Goal: Task Accomplishment & Management: Use online tool/utility

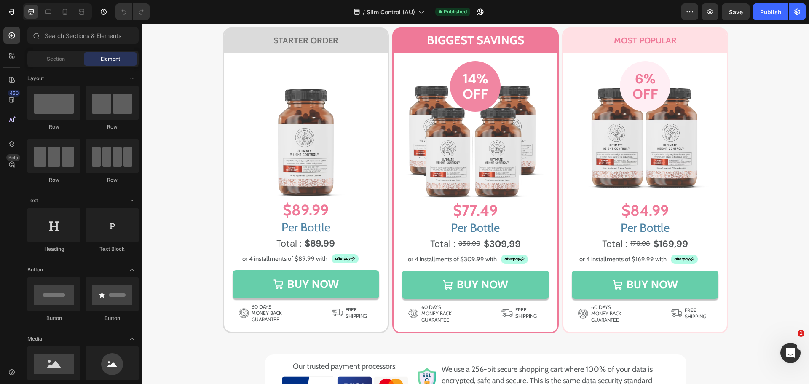
scroll to position [5564, 0]
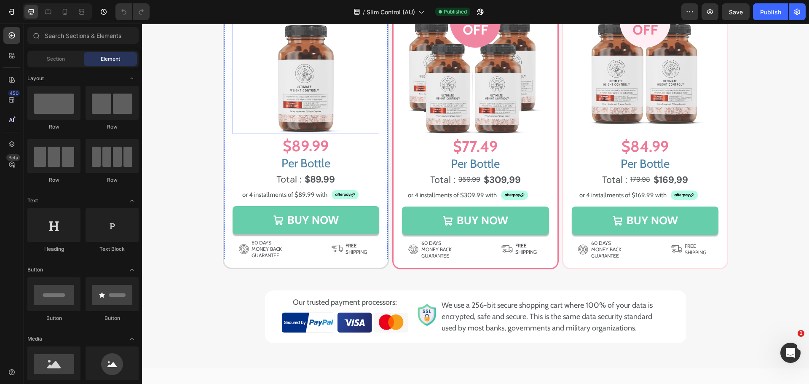
click at [327, 118] on img at bounding box center [306, 76] width 147 height 115
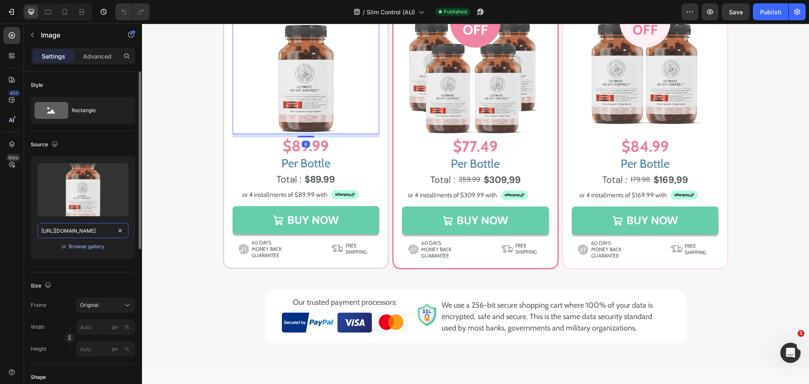
click at [79, 227] on input "https://cdn.shopify.com/s/files/1/0245/5296/4170/files/gempages_449126800635724…" at bounding box center [83, 230] width 91 height 15
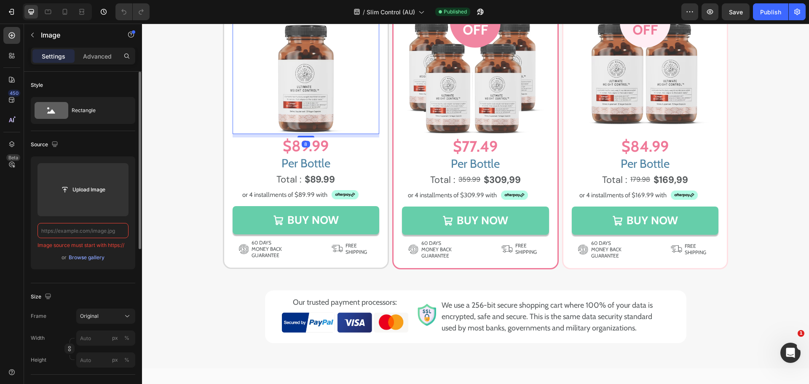
paste input "https://ucarecdn.com/b7a79ace-ba30-4eb1-81f4-db4af961e1ce/-/format/auto/-/previ…"
type input "https://ucarecdn.com/b7a79ace-ba30-4eb1-81f4-db4af961e1ce/-/format/auto/-/previ…"
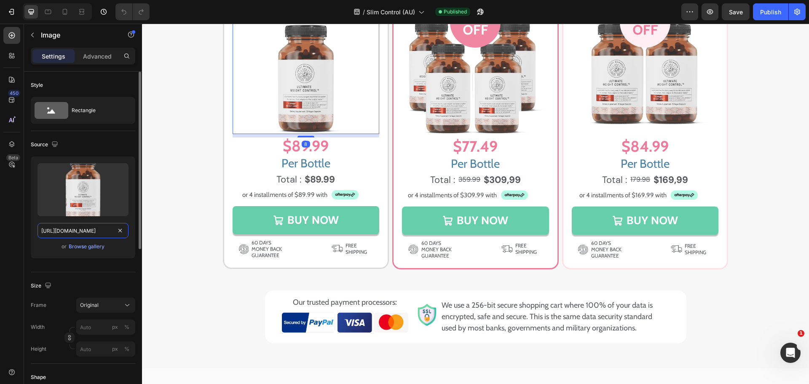
scroll to position [0, 252]
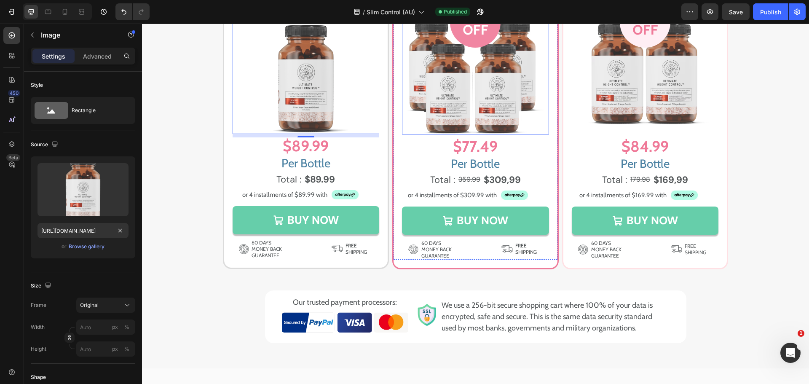
click at [463, 126] on img at bounding box center [475, 76] width 147 height 115
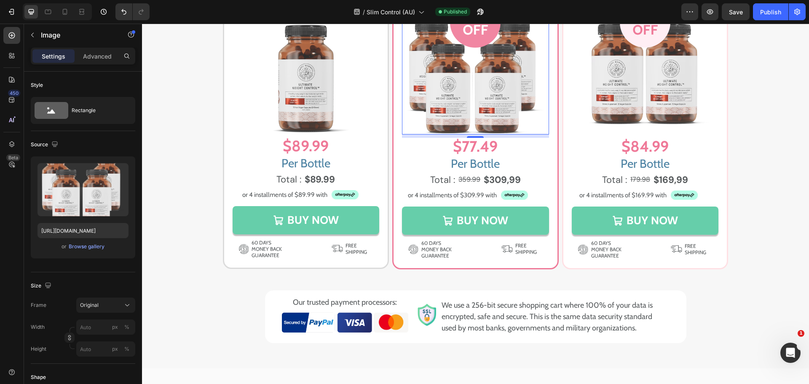
drag, startPoint x: 468, startPoint y: 150, endPoint x: 419, endPoint y: 161, distance: 50.5
click at [468, 134] on img at bounding box center [475, 76] width 147 height 115
click at [91, 231] on input "https://cdn.shopify.com/s/files/1/0245/5296/4170/files/gempages_449126800635724…" at bounding box center [83, 230] width 91 height 15
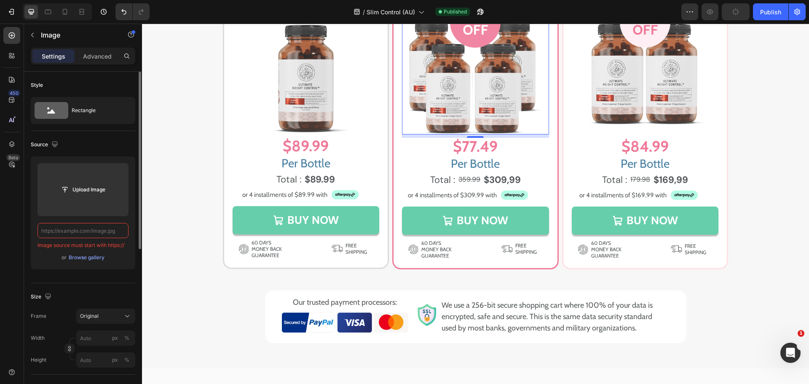
paste input "https://ucarecdn.com/88213ba9-037a-4e6f-ba1b-31b7e41d0014/-/format/auto/-/previ…"
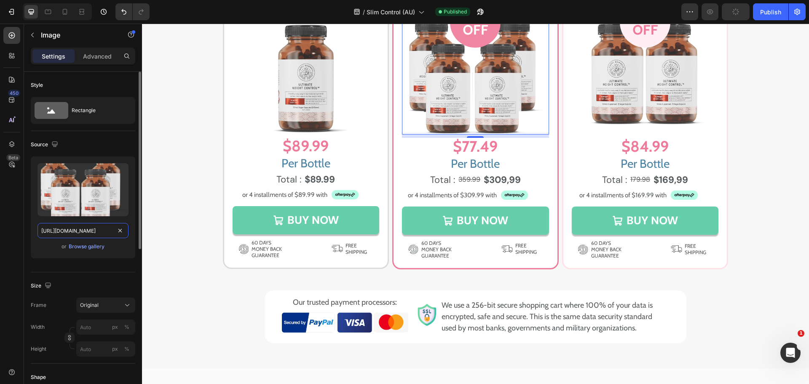
scroll to position [0, 255]
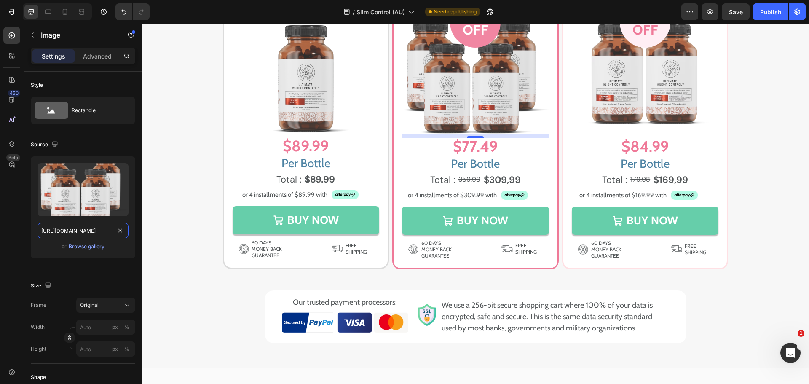
type input "https://ucarecdn.com/88213ba9-037a-4e6f-ba1b-31b7e41d0014/-/format/auto/-/previ…"
click at [627, 134] on img at bounding box center [645, 76] width 147 height 115
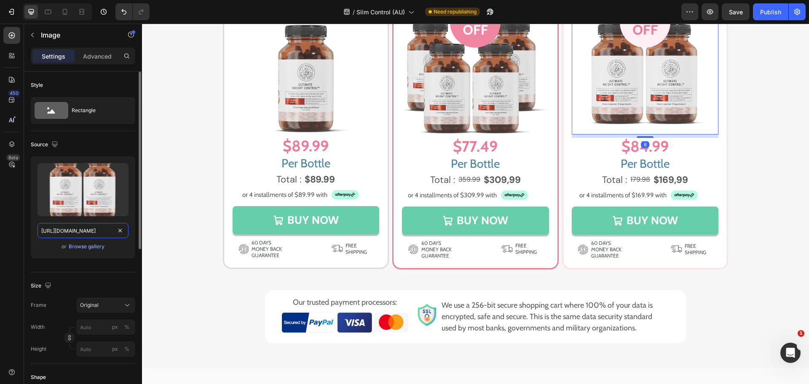
click at [94, 235] on input "https://cdn.shopify.com/s/files/1/0245/5296/4170/files/gempages_449126800635724…" at bounding box center [83, 230] width 91 height 15
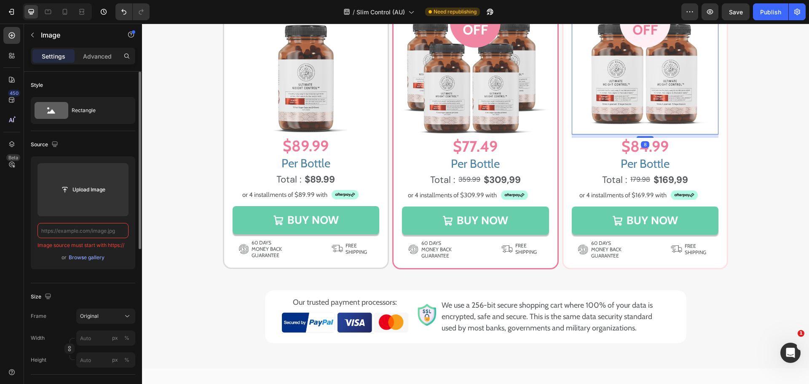
paste input "https://ucarecdn.com/8518f330-eecd-49d4-a594-02c7917a1ca6/-/format/auto/-/previ…"
type input "https://ucarecdn.com/8518f330-eecd-49d4-a594-02c7917a1ca6/-/format/auto/-/previ…"
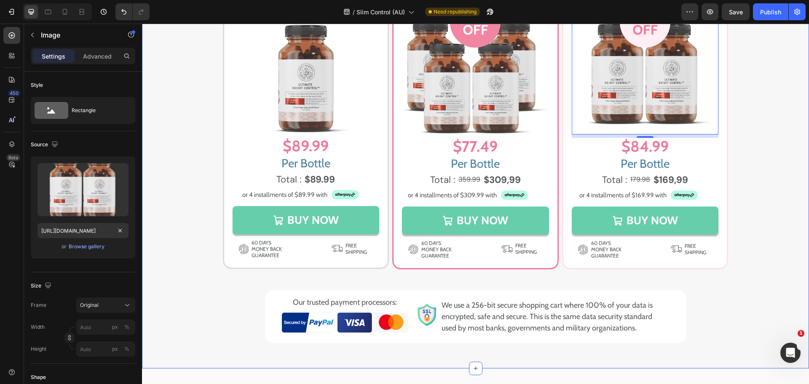
click at [778, 198] on div "Image Image Choose Your Package Below Heading Row STARTER ORDER Heading Row Ima…" at bounding box center [475, 127] width 667 height 432
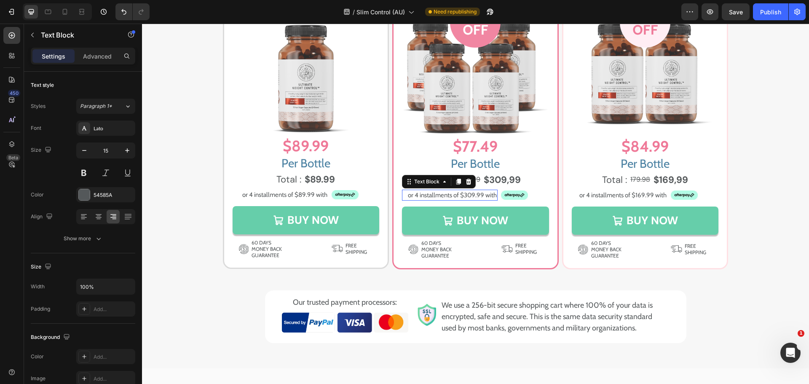
click at [465, 200] on p "or 4 installments of $309.99 with" at bounding box center [450, 196] width 94 height 10
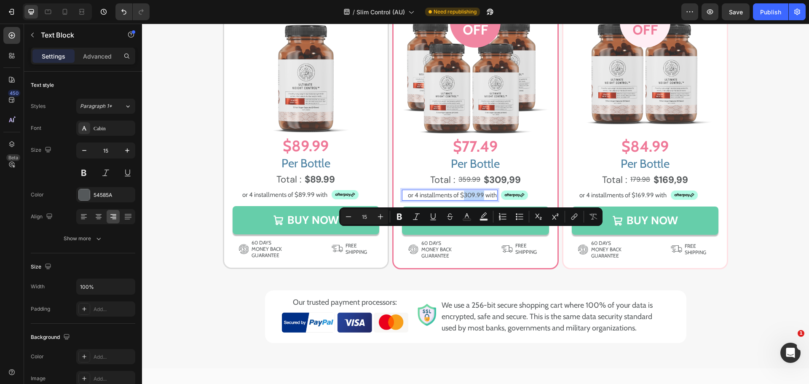
click at [466, 200] on p "or 4 installments of $309.99 with" at bounding box center [450, 196] width 94 height 10
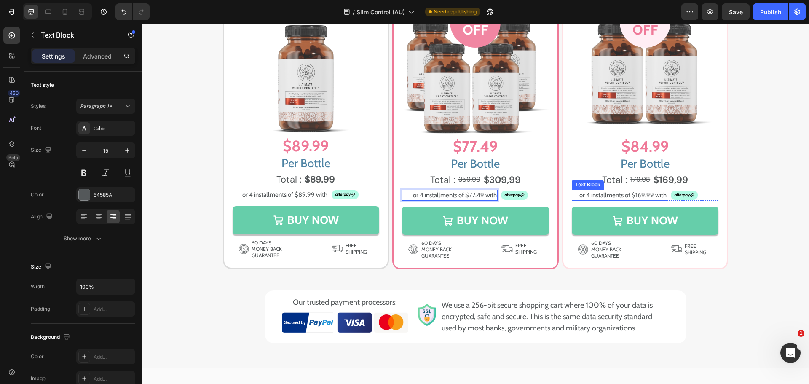
click at [638, 200] on p "or 4 installments of $169.99 with" at bounding box center [620, 196] width 94 height 10
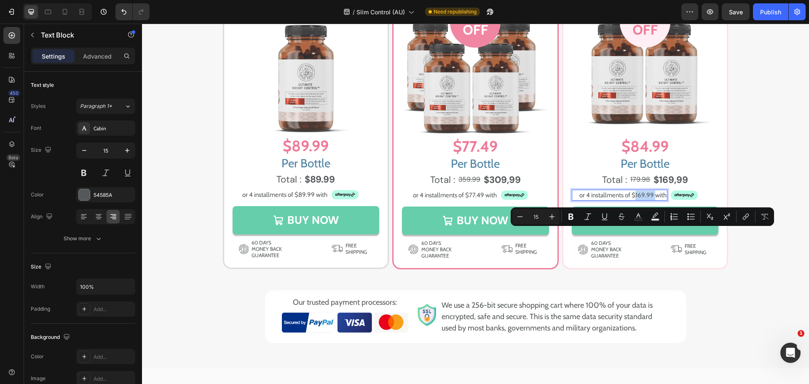
click at [635, 200] on p "or 4 installments of $169.99 with" at bounding box center [620, 196] width 94 height 10
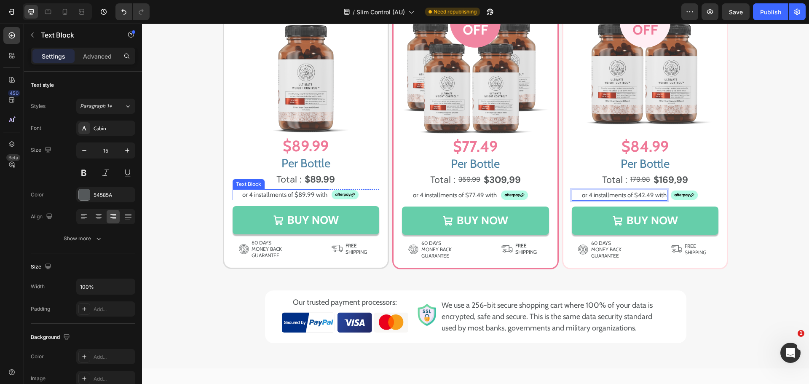
click at [258, 200] on p "or 4 installments of $89.99 with" at bounding box center [280, 195] width 94 height 10
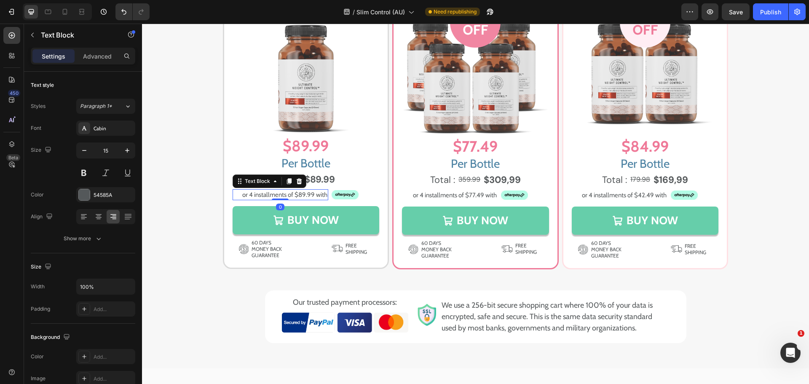
click at [258, 200] on p "or 4 installments of $89.99 with" at bounding box center [280, 195] width 94 height 10
click at [293, 200] on p "or 4 installments of $89.99 with" at bounding box center [280, 195] width 94 height 10
click at [178, 273] on div "Image Image Choose Your Package Below Heading Row STARTER ORDER Heading Row Ima…" at bounding box center [475, 127] width 667 height 432
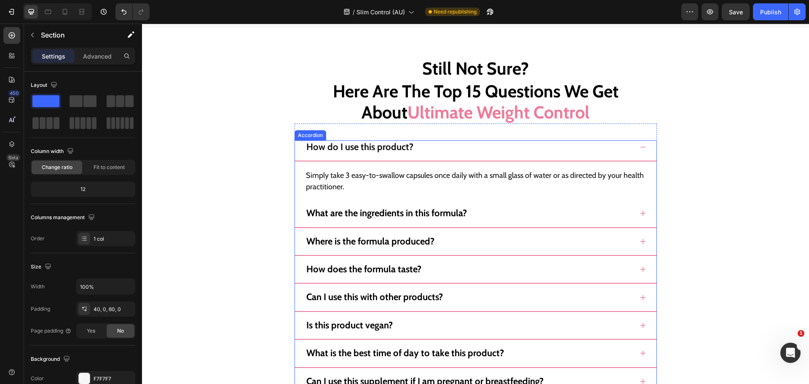
scroll to position [7845, 0]
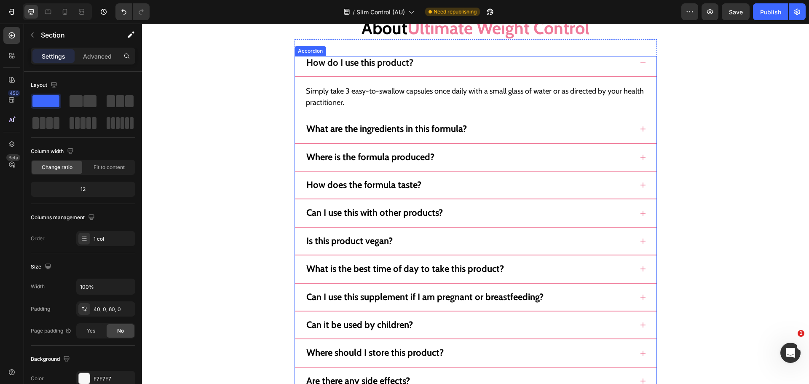
click at [642, 62] on icon at bounding box center [643, 62] width 7 height 7
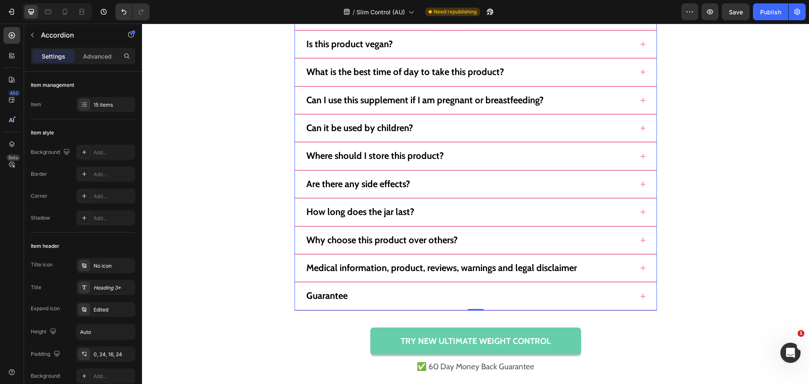
scroll to position [8014, 0]
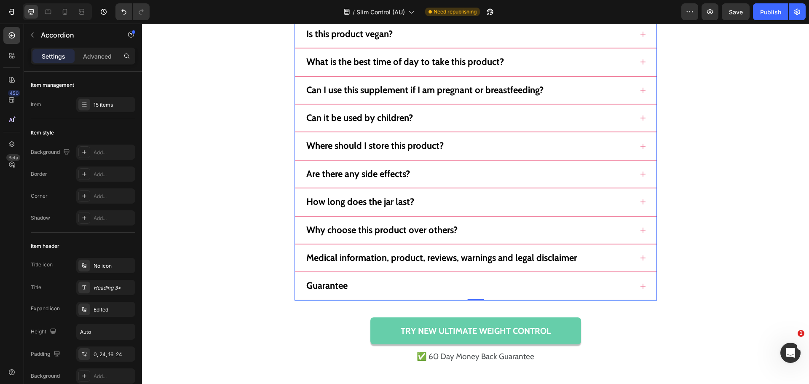
click at [641, 287] on icon at bounding box center [643, 286] width 7 height 7
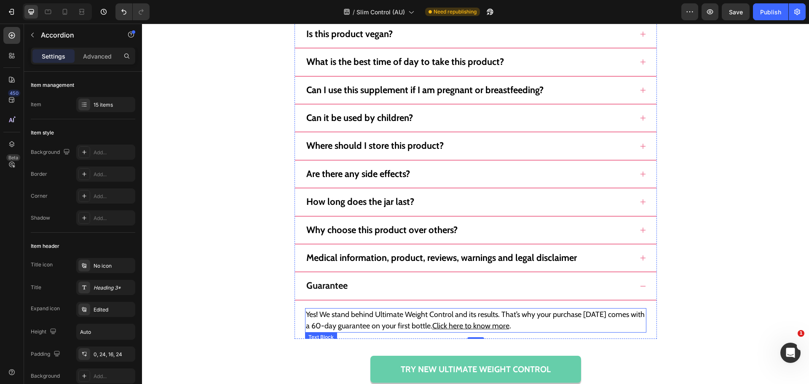
click at [469, 326] on u "Click here to know more" at bounding box center [470, 325] width 77 height 9
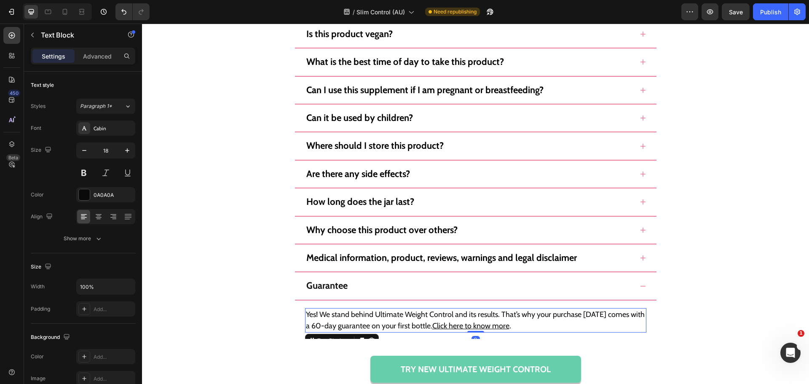
click at [477, 324] on u "Click here to know more" at bounding box center [470, 325] width 77 height 9
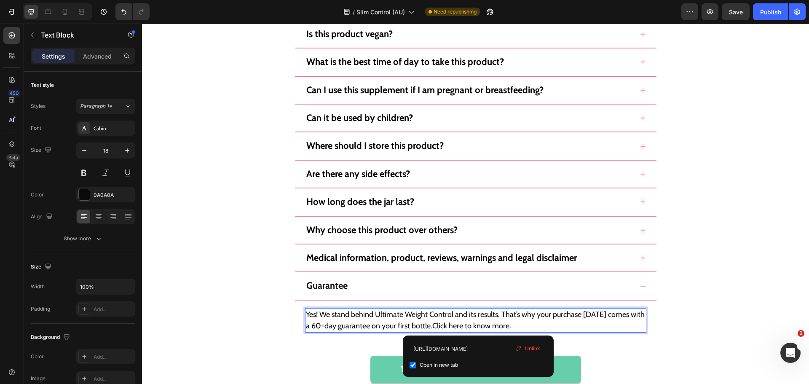
click at [481, 324] on u "Click here to know more" at bounding box center [470, 325] width 77 height 9
click at [719, 298] on div "Still Not Sure? Heading Here Are The Top 15 Questions We Get About Ultimate Wei…" at bounding box center [475, 101] width 667 height 603
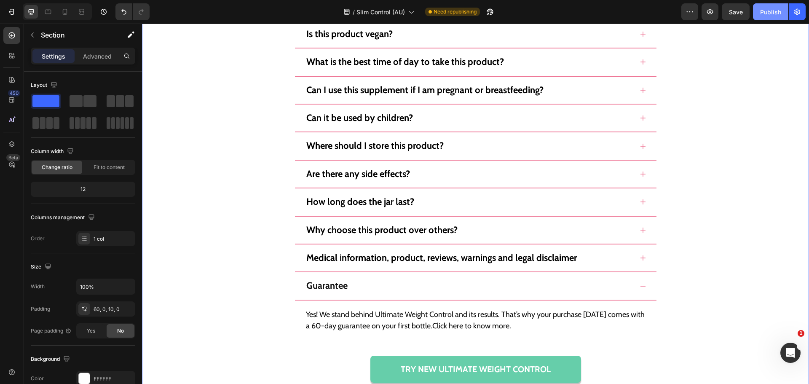
click at [776, 6] on button "Publish" at bounding box center [770, 11] width 35 height 17
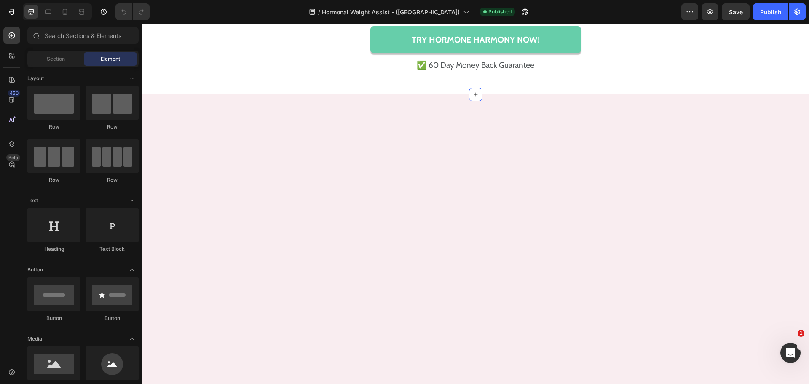
scroll to position [2824, 0]
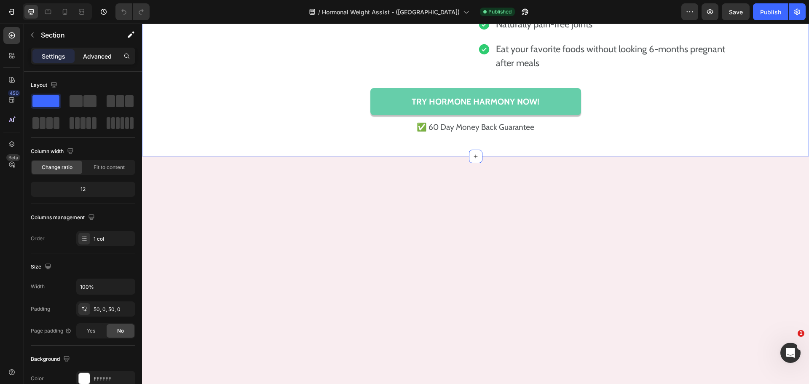
click at [91, 52] on p "Advanced" at bounding box center [97, 56] width 29 height 9
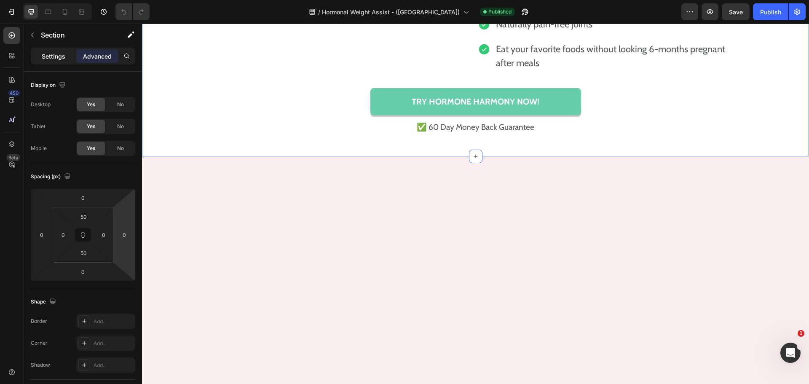
click at [44, 59] on p "Settings" at bounding box center [54, 56] width 24 height 9
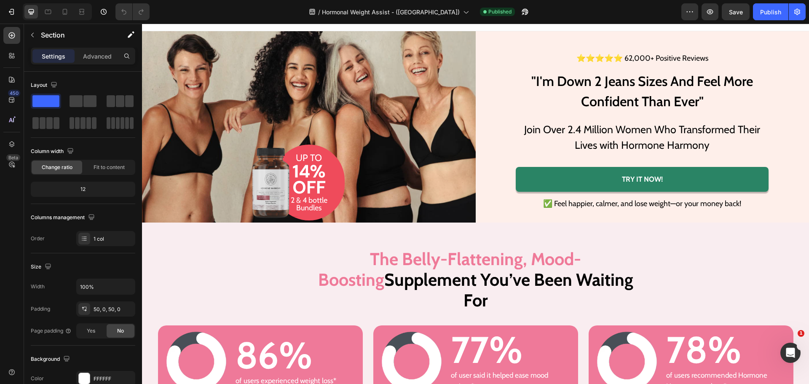
scroll to position [0, 0]
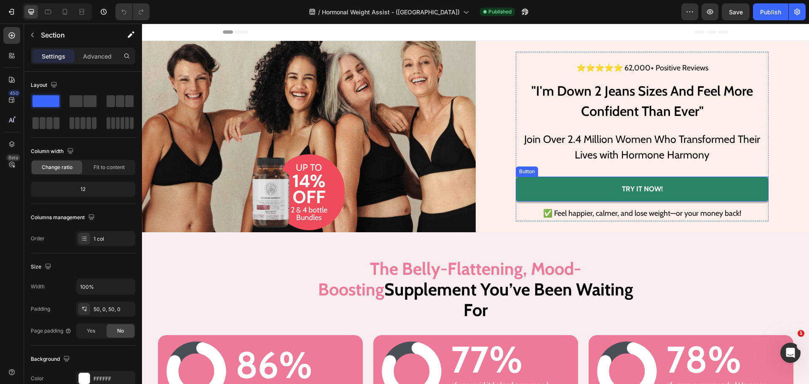
drag, startPoint x: 580, startPoint y: 188, endPoint x: 255, endPoint y: 254, distance: 331.0
click at [580, 188] on link "Try it now!" at bounding box center [642, 189] width 253 height 25
click at [526, 48] on div "⭐⭐⭐⭐⭐ 62,000+ Positive Reviews Text Block "I'm Down 2 Jeans Sizes And Feel More…" at bounding box center [643, 136] width 334 height 191
click at [87, 56] on p "Advanced" at bounding box center [97, 56] width 29 height 9
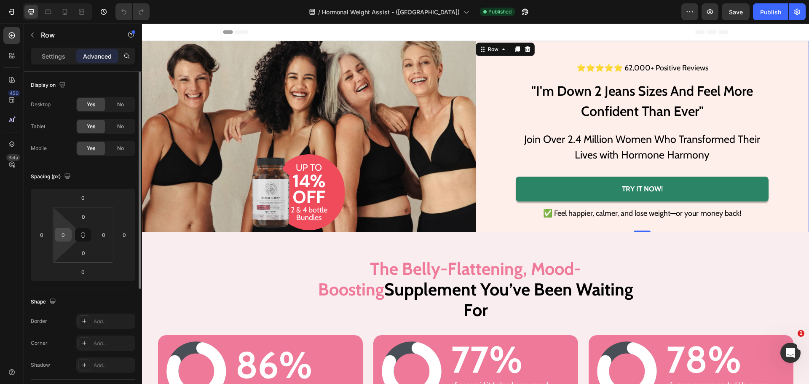
click at [59, 236] on input "0" at bounding box center [63, 234] width 13 height 13
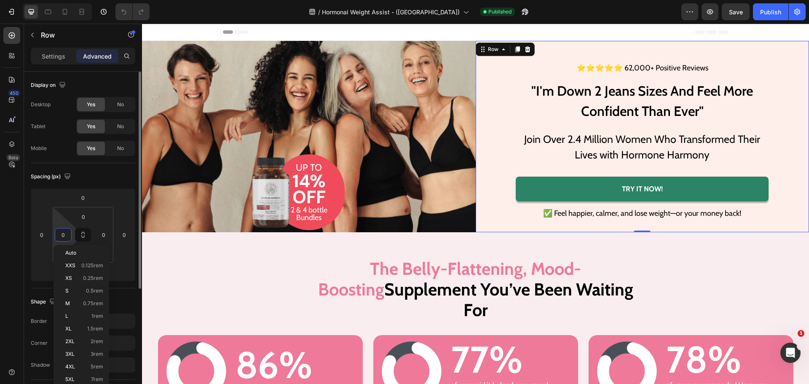
click at [65, 233] on input "0" at bounding box center [63, 234] width 13 height 13
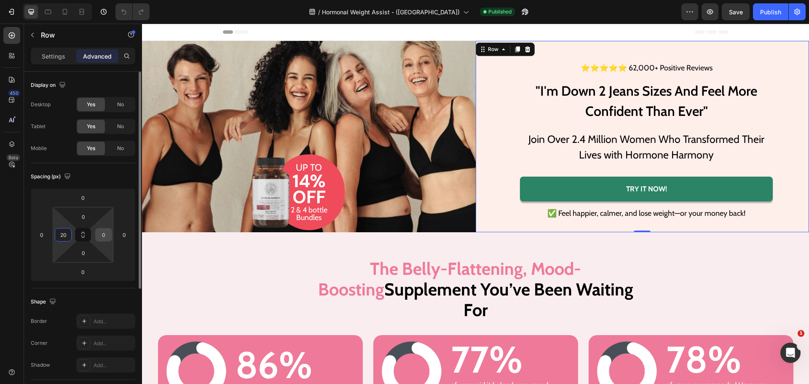
type input "20"
click at [105, 230] on input "0" at bounding box center [103, 234] width 13 height 13
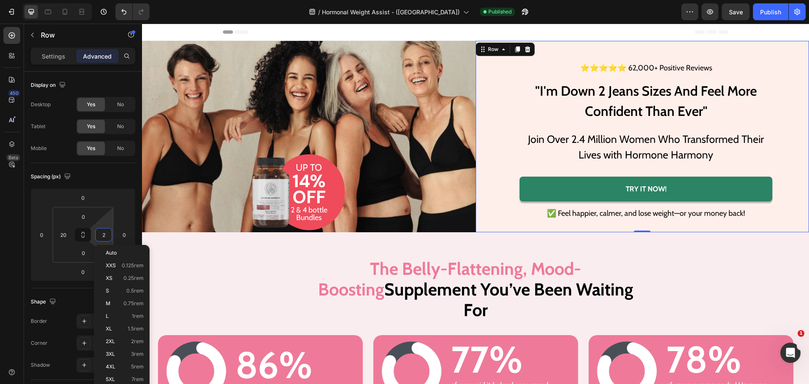
type input "20"
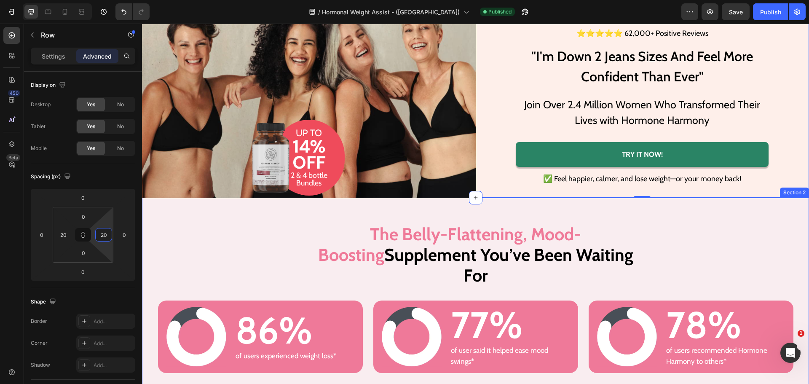
scroll to position [169, 0]
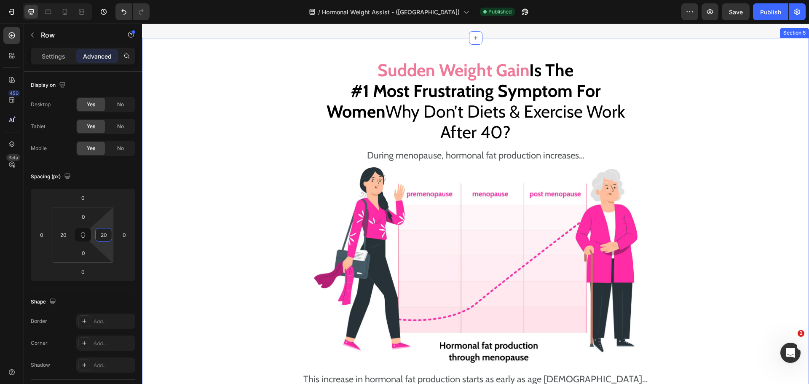
click at [232, 172] on div "Sudden Weight Gain Is The #1 Most Frustrating Symptom For Women Why Don’t Diets…" at bounding box center [475, 334] width 667 height 551
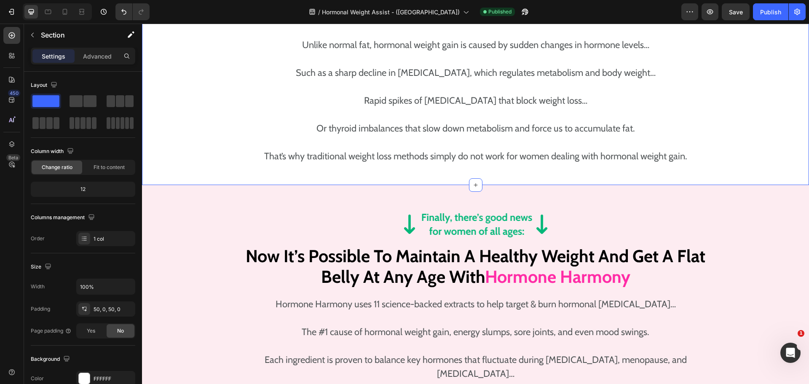
scroll to position [1433, 0]
click at [110, 61] on div "Advanced" at bounding box center [97, 55] width 42 height 13
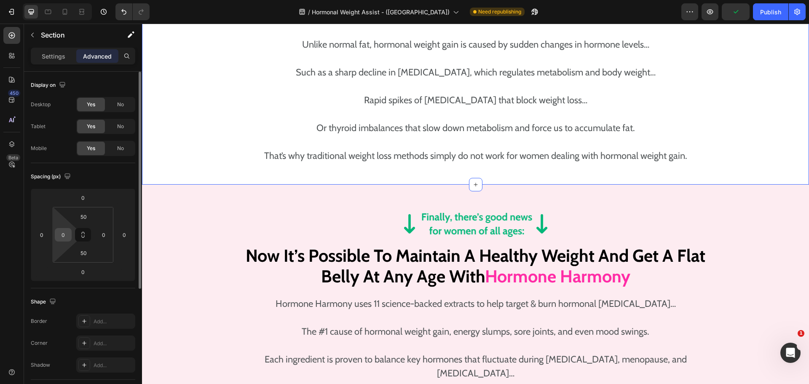
click at [62, 233] on input "0" at bounding box center [63, 234] width 13 height 13
type input "20"
click at [97, 237] on input "0" at bounding box center [103, 234] width 13 height 13
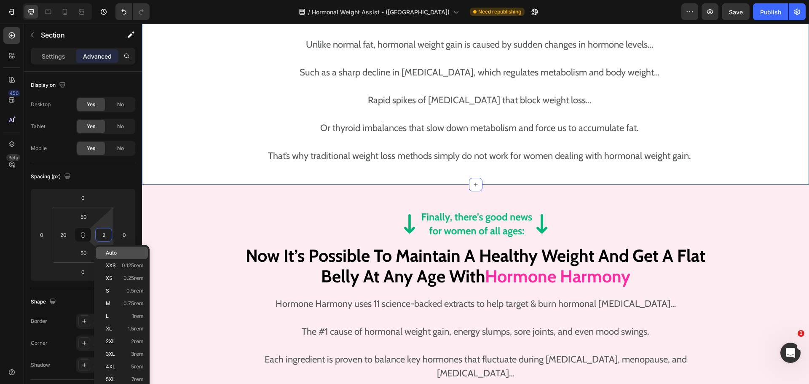
type input "20"
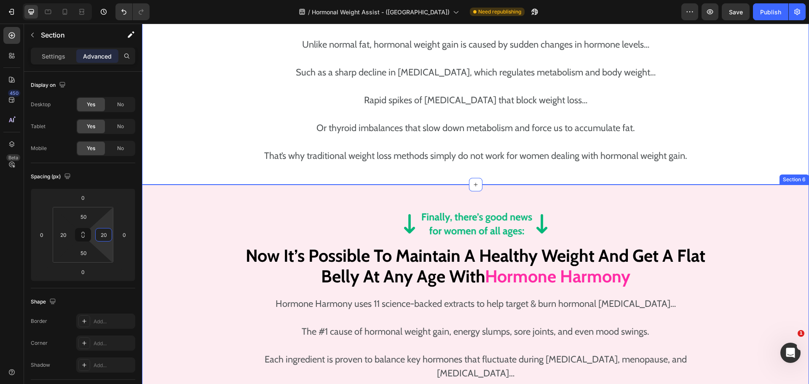
click at [215, 237] on div "Image Now It’s Possible To Maintain A Healthy Weight And Get A Flat Belly At An…" at bounding box center [475, 371] width 667 height 322
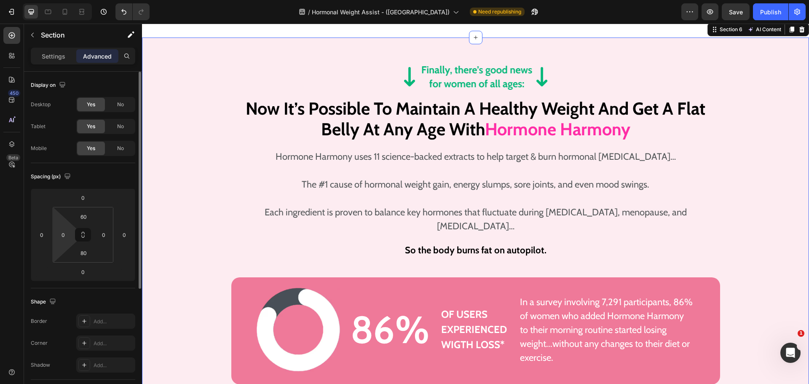
scroll to position [1602, 0]
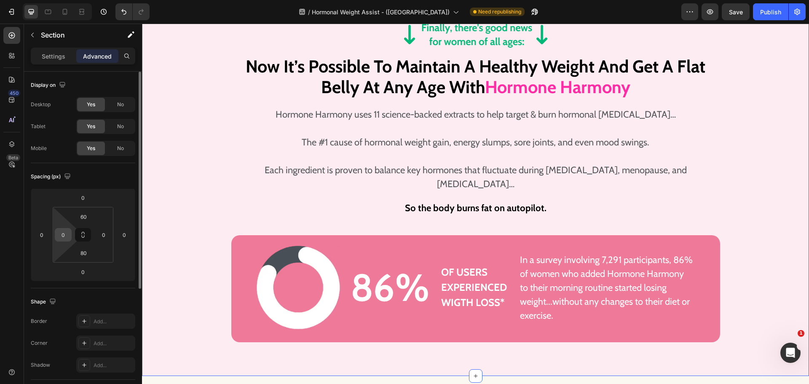
click at [66, 234] on input "0" at bounding box center [63, 234] width 13 height 13
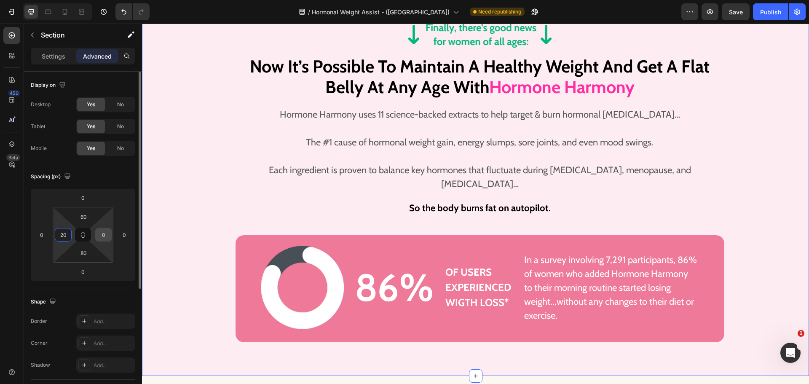
type input "20"
click at [97, 230] on div "0" at bounding box center [103, 234] width 17 height 13
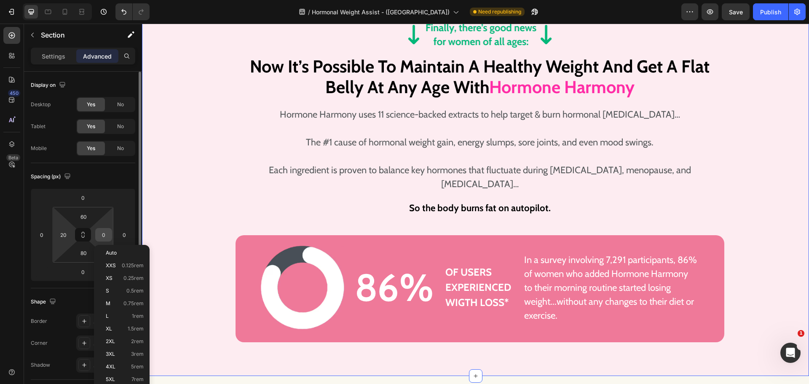
click at [103, 234] on input "0" at bounding box center [103, 234] width 13 height 13
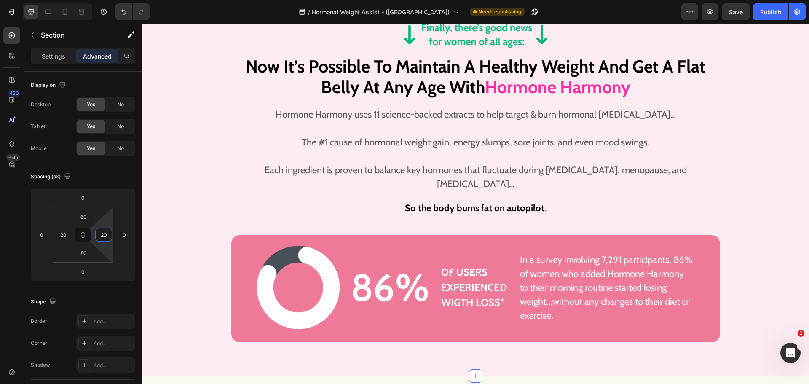
type input "20"
click at [265, 217] on div "Image Now It’s Possible To Maintain A Healthy Weight And Get A Flat Belly At An…" at bounding box center [475, 182] width 650 height 322
click at [560, 235] on div "Image 86% Heading Row of users experienced wigth loss* Text Block In a survey i…" at bounding box center [475, 288] width 489 height 107
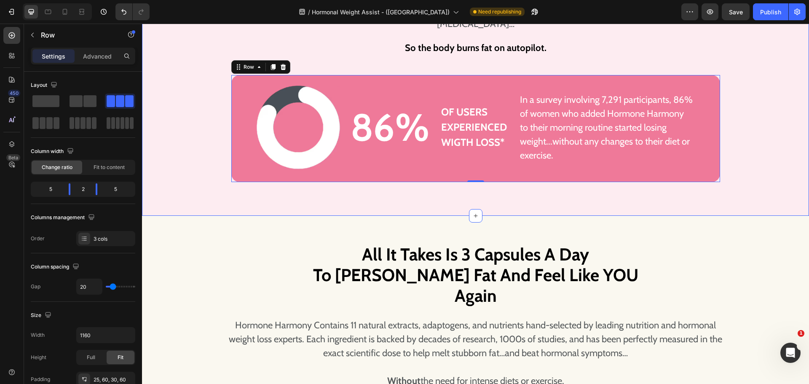
scroll to position [1812, 0]
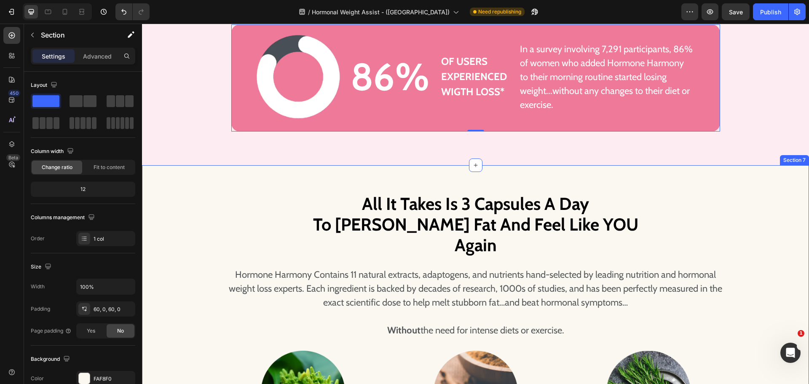
click at [110, 55] on p "Advanced" at bounding box center [97, 56] width 29 height 9
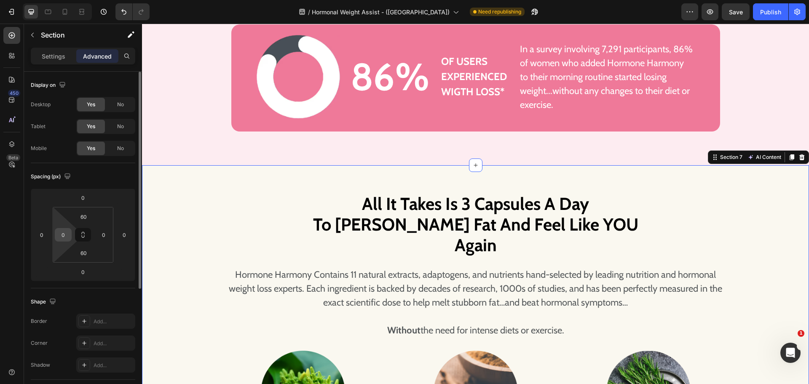
click at [62, 231] on input "0" at bounding box center [63, 234] width 13 height 13
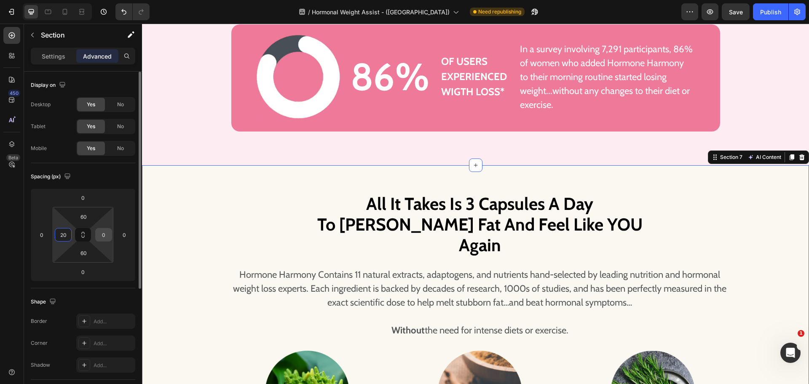
type input "20"
click at [97, 236] on div "0" at bounding box center [103, 234] width 17 height 13
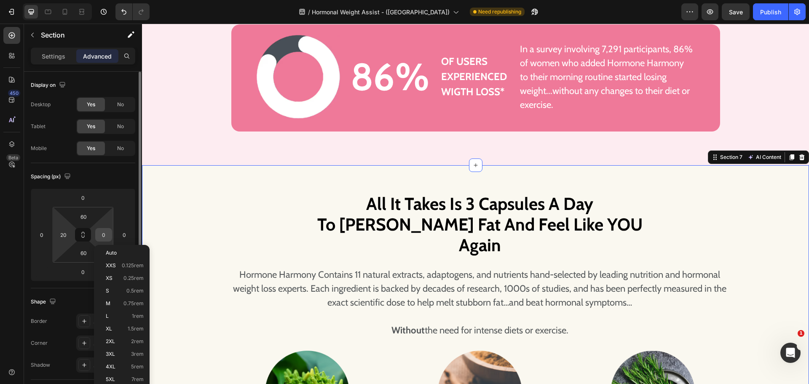
click at [101, 235] on input "0" at bounding box center [103, 234] width 13 height 13
type input "20"
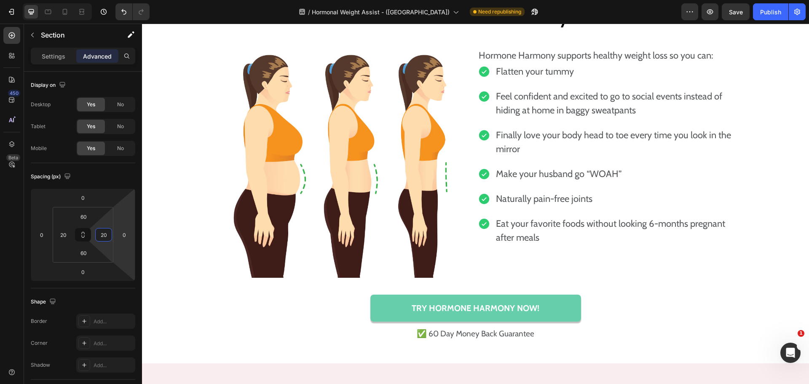
scroll to position [2782, 0]
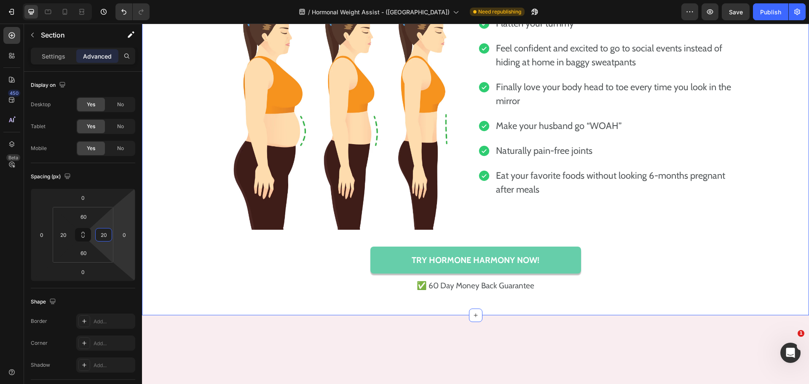
click at [190, 217] on div "Watch Your Belly Go From “Apple Shaped” To “Flat As A Board” With Hormone Harmo…" at bounding box center [475, 114] width 667 height 359
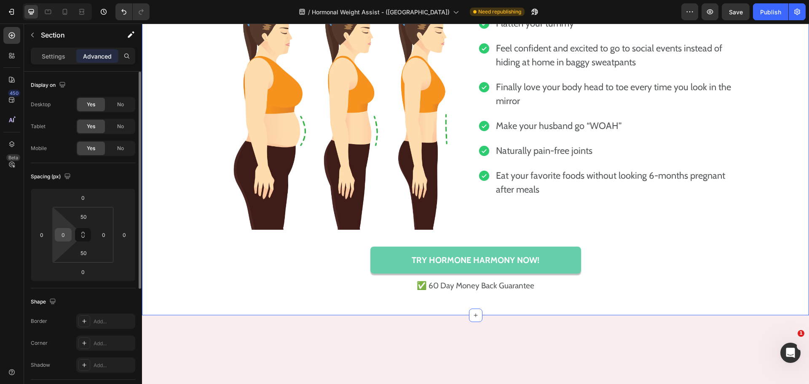
click at [62, 234] on input "0" at bounding box center [63, 234] width 13 height 13
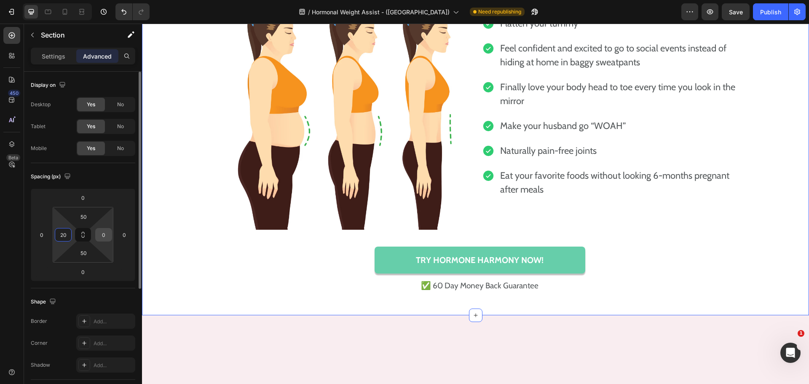
type input "20"
click at [104, 236] on input "0" at bounding box center [103, 234] width 13 height 13
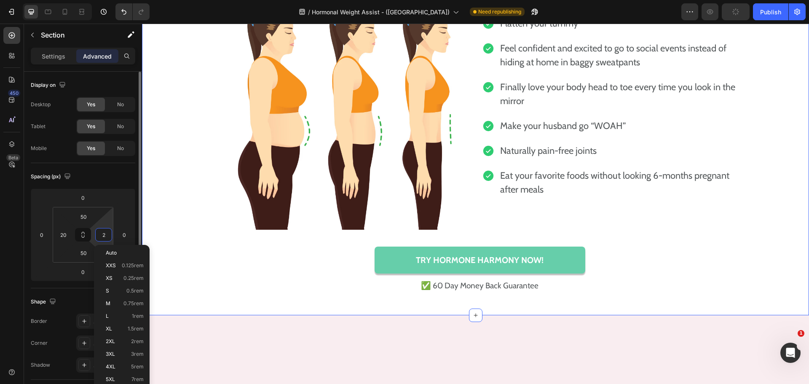
type input "20"
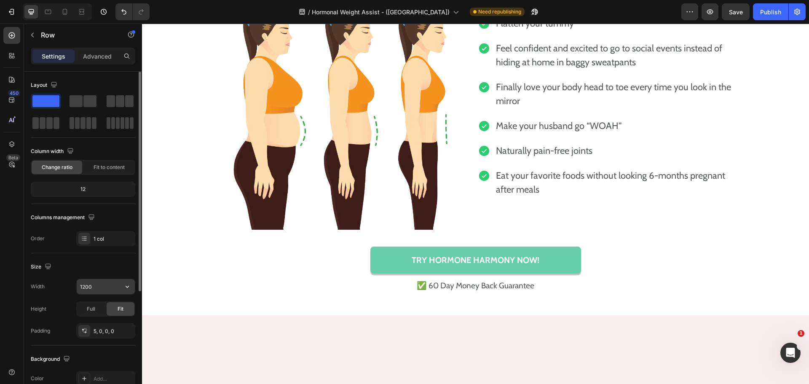
click at [91, 285] on input "1200" at bounding box center [106, 286] width 58 height 15
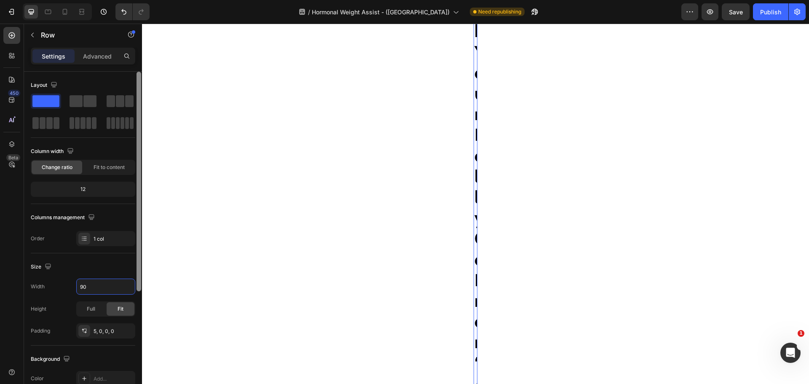
type input "900"
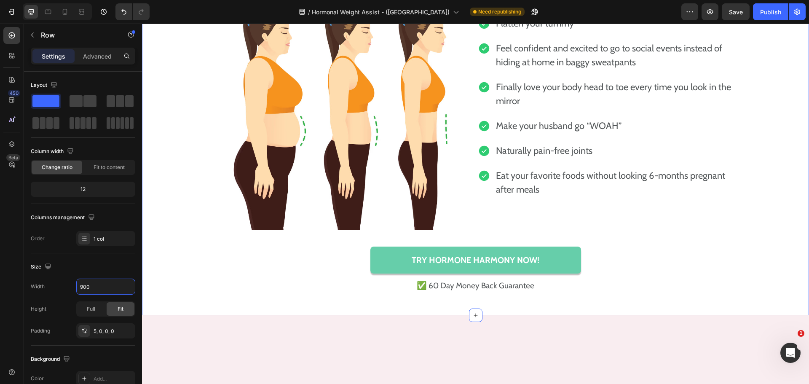
click at [738, 156] on div "Watch Your Belly Go From “Apple Shaped” To “Flat As A Board” With Hormone Harmo…" at bounding box center [475, 114] width 650 height 359
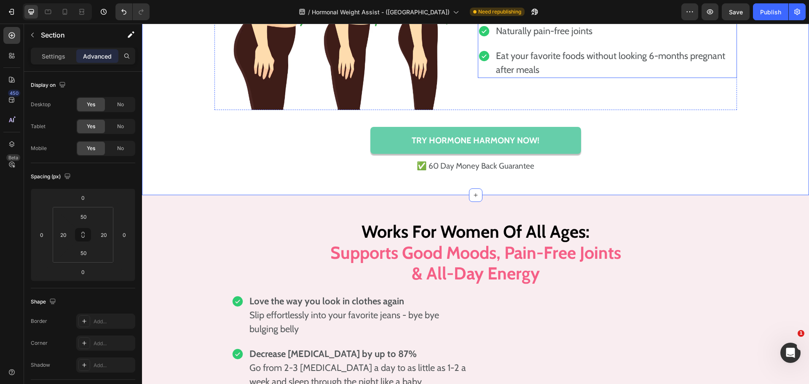
scroll to position [3119, 0]
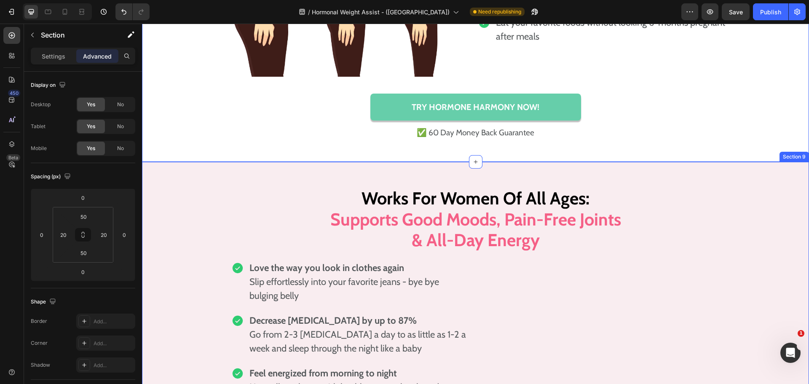
click at [191, 231] on div "Works For Women Of All Ages:  Supports Good Moods, Pain-Free Joints & All-Day E…" at bounding box center [475, 356] width 667 height 346
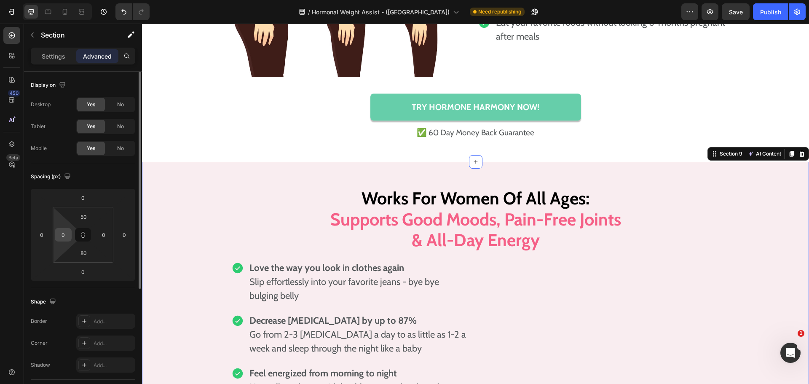
click at [68, 233] on input "0" at bounding box center [63, 234] width 13 height 13
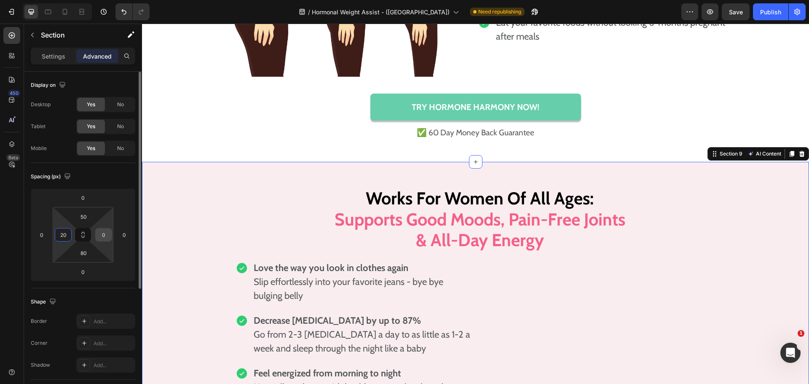
type input "20"
click at [102, 235] on input "0" at bounding box center [103, 234] width 13 height 13
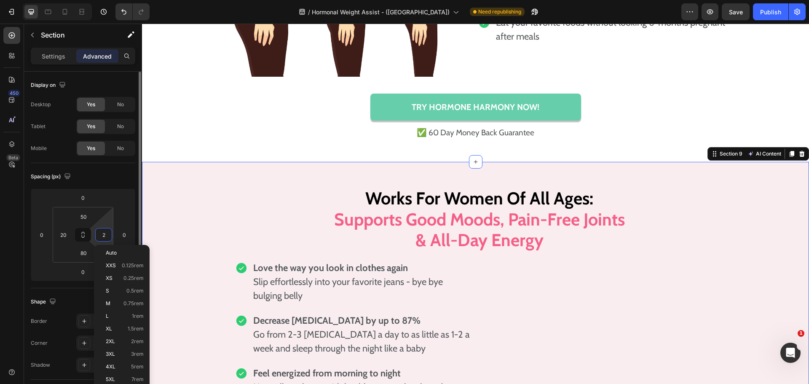
type input "20"
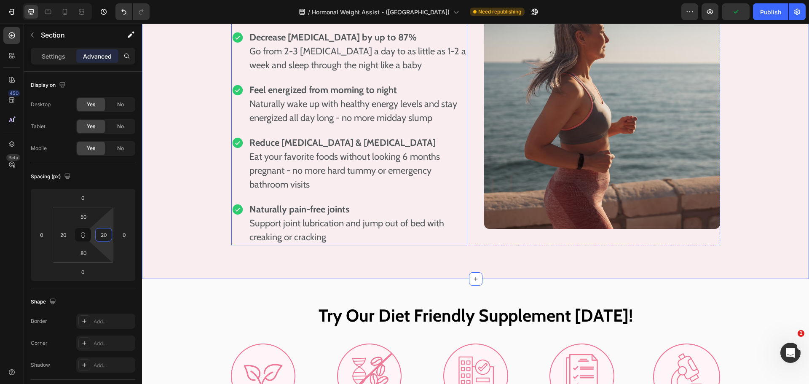
scroll to position [3498, 0]
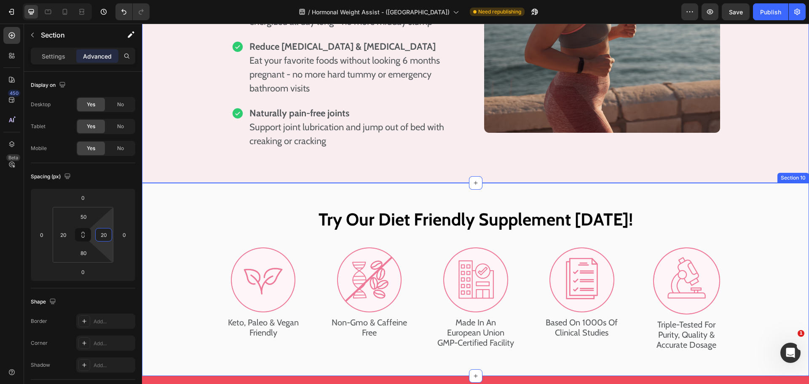
click at [171, 265] on div "Try Our Diet Friendly Supplement Today! Heading Image Keto, Paleo & Vegan Frien…" at bounding box center [475, 279] width 667 height 142
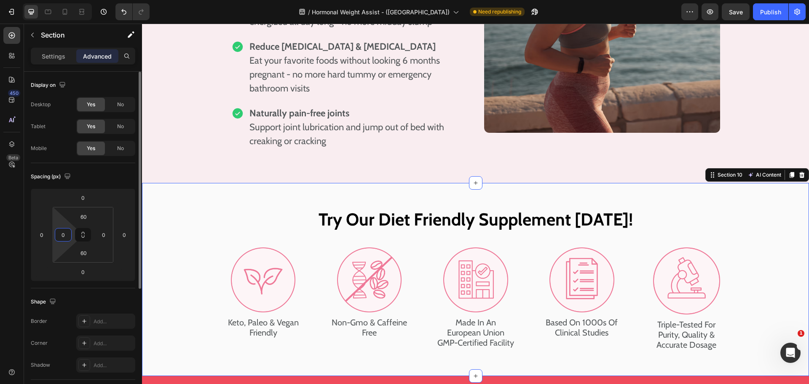
click at [64, 240] on input "0" at bounding box center [63, 234] width 13 height 13
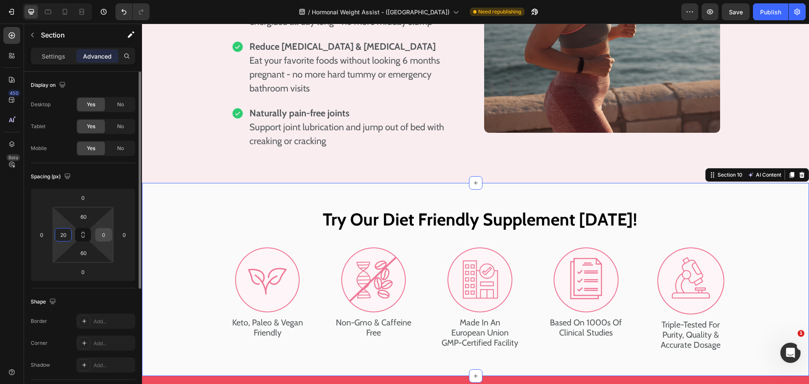
type input "20"
click at [99, 234] on input "0" at bounding box center [103, 234] width 13 height 13
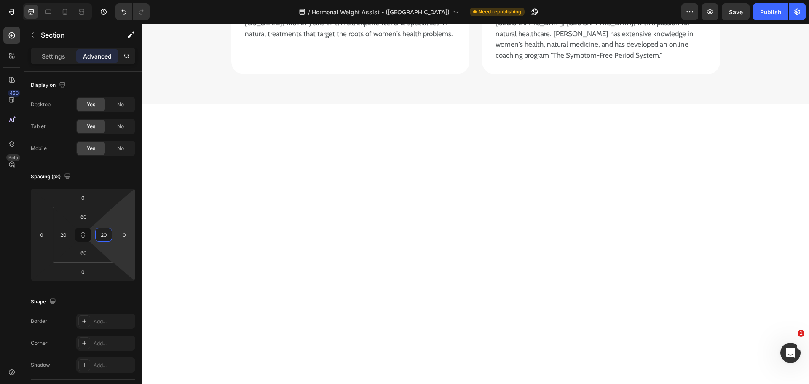
scroll to position [5479, 0]
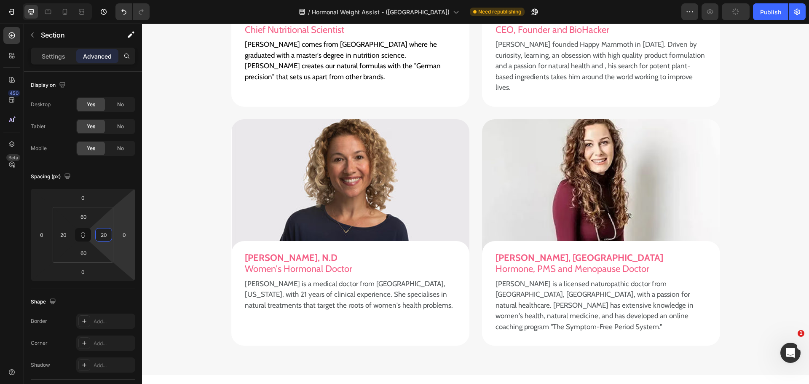
type input "20"
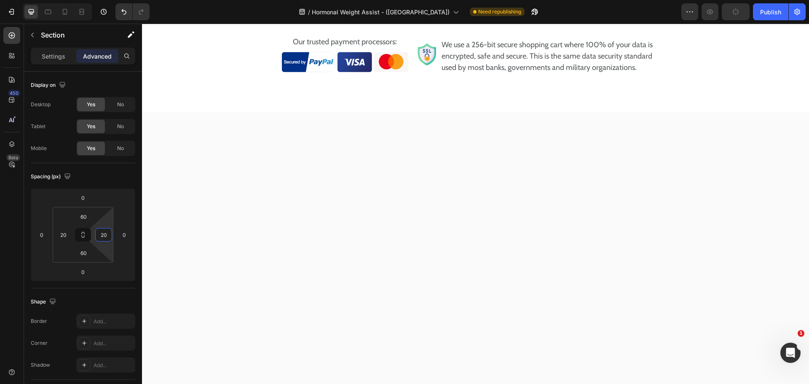
scroll to position [3916, 0]
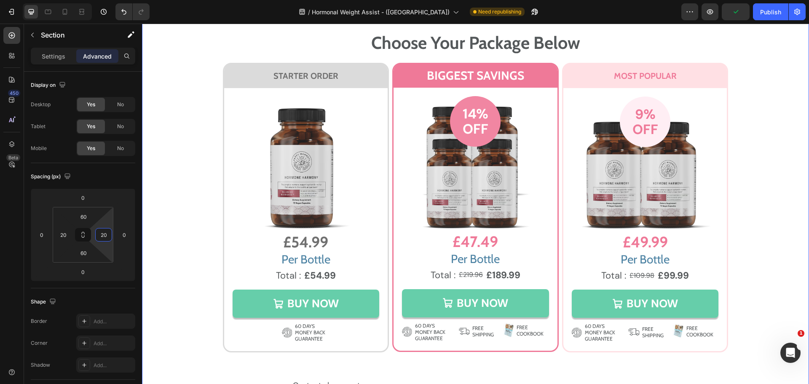
click at [178, 204] on div "Image Image Choose Your Package Below Heading Row STARTER ORDER Heading Row Ima…" at bounding box center [475, 219] width 667 height 416
click at [64, 231] on input "0" at bounding box center [63, 234] width 13 height 13
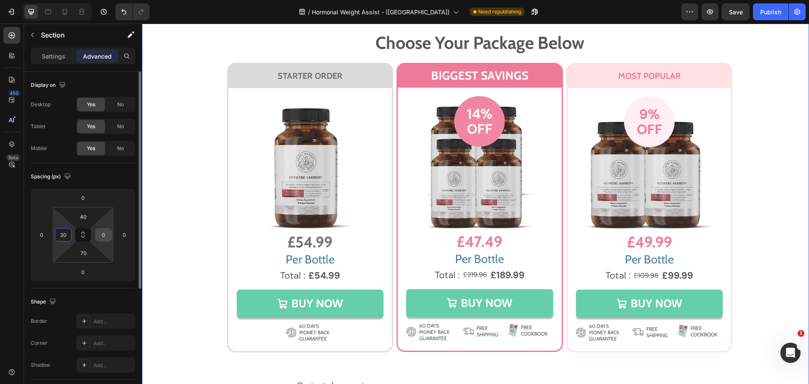
type input "20"
drag, startPoint x: 99, startPoint y: 233, endPoint x: 103, endPoint y: 241, distance: 8.3
click at [100, 233] on input "0" at bounding box center [103, 234] width 13 height 13
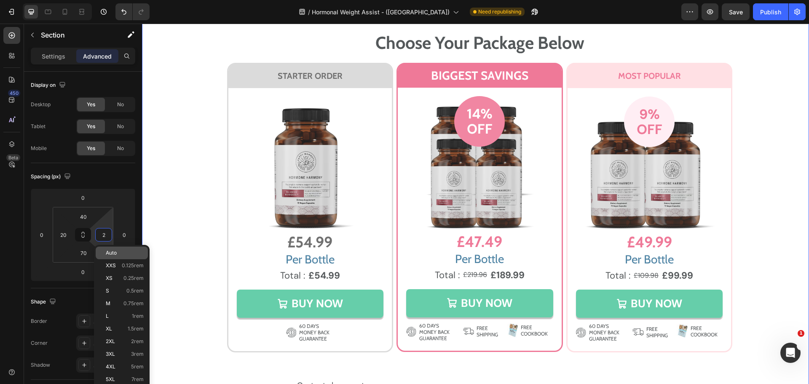
type input "20"
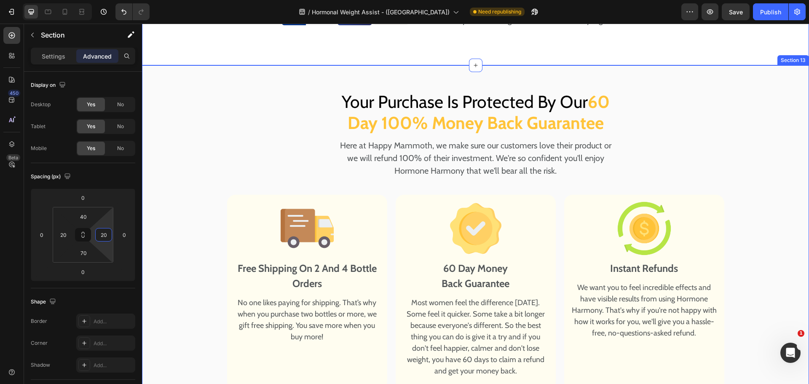
scroll to position [4337, 0]
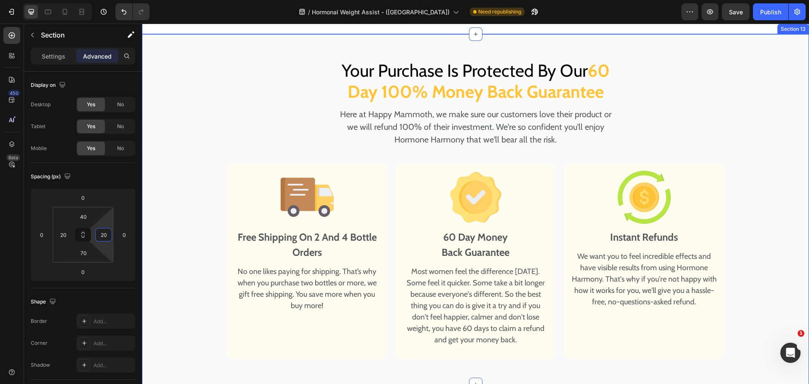
click at [187, 221] on div "Your Purchase Is Protected By Our 60 Day 100% Money Back Guarantee Heading Here…" at bounding box center [475, 206] width 667 height 303
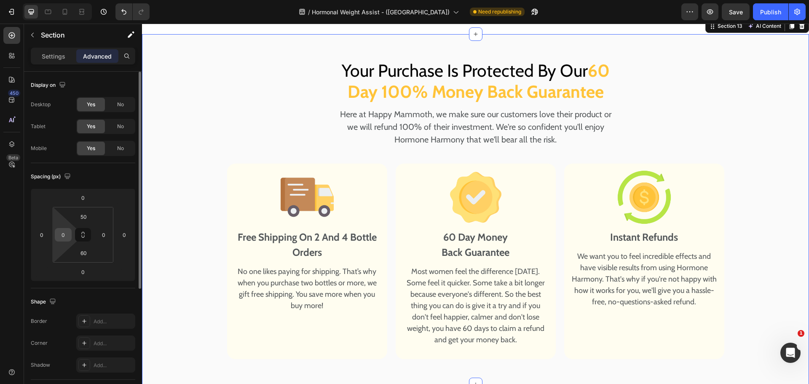
click at [64, 231] on input "0" at bounding box center [63, 234] width 13 height 13
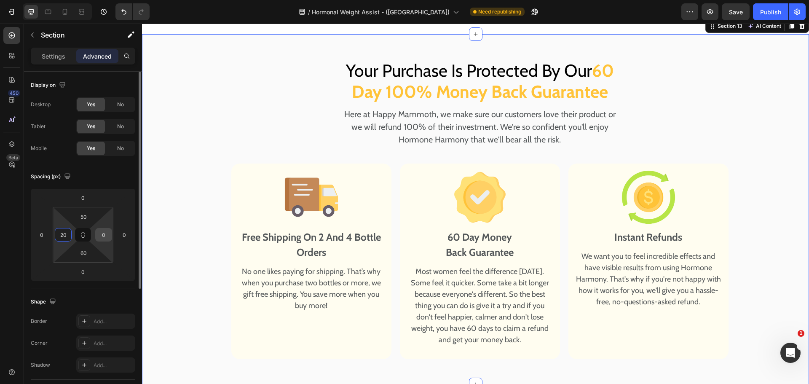
type input "20"
click at [99, 237] on input "0" at bounding box center [103, 234] width 13 height 13
type input "20"
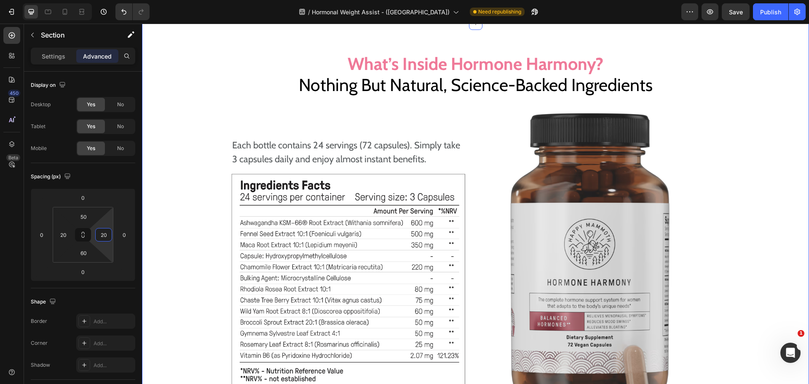
scroll to position [4970, 0]
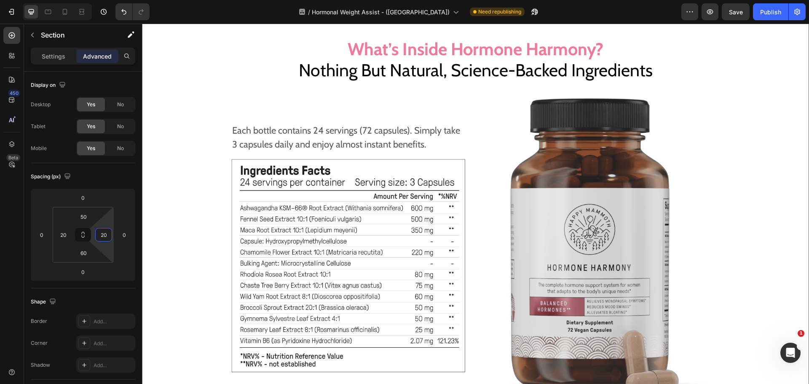
click at [173, 229] on div "Image What’s Inside Ultimate Weight Control ? Nothing But Natural, Science-Back…" at bounding box center [475, 215] width 667 height 363
click at [70, 236] on div "0" at bounding box center [63, 234] width 17 height 13
click at [67, 233] on input "0" at bounding box center [63, 234] width 13 height 13
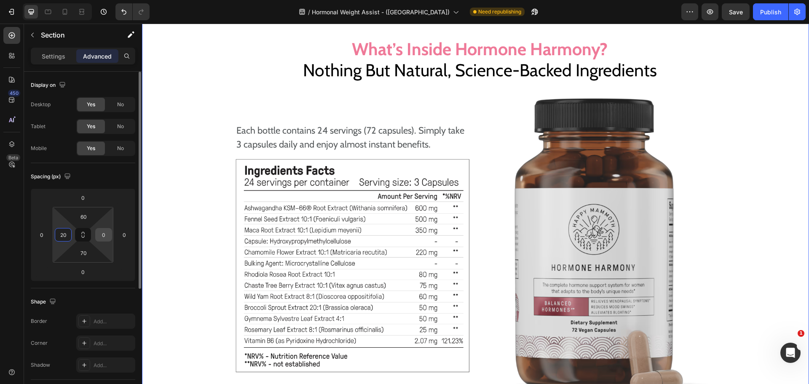
type input "20"
click at [109, 234] on input "0" at bounding box center [103, 234] width 13 height 13
type input "20"
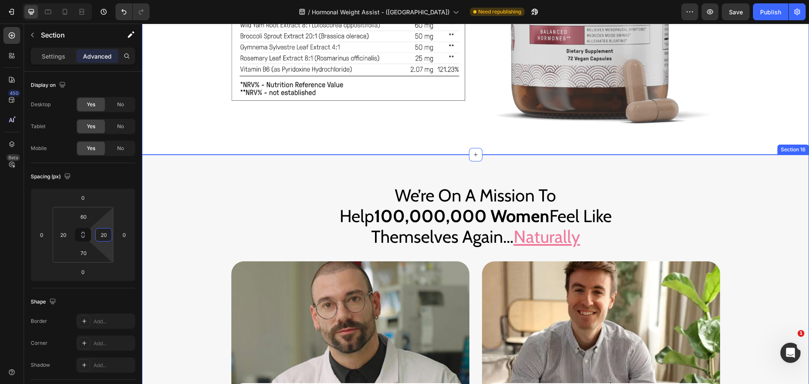
scroll to position [5349, 0]
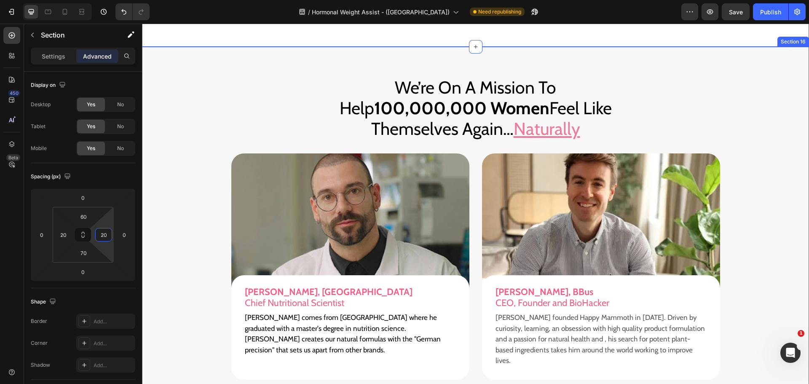
click at [199, 237] on div "We’re On A Mission To Help 100,000,000 Women Feel Like Themselves Again… Natura…" at bounding box center [475, 347] width 667 height 551
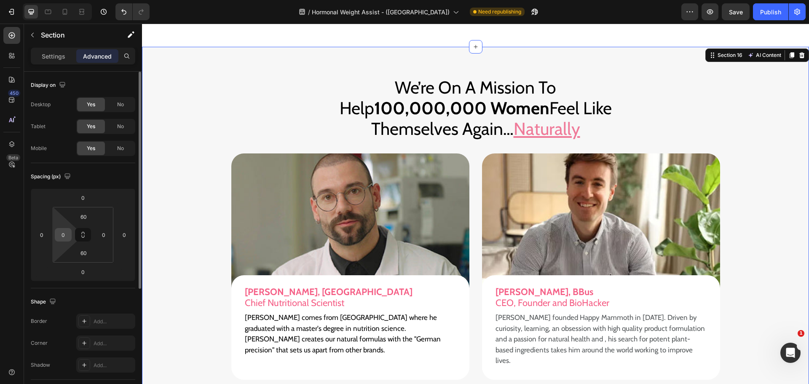
click at [70, 236] on div "0" at bounding box center [63, 234] width 17 height 13
click at [69, 236] on input "0" at bounding box center [63, 234] width 13 height 13
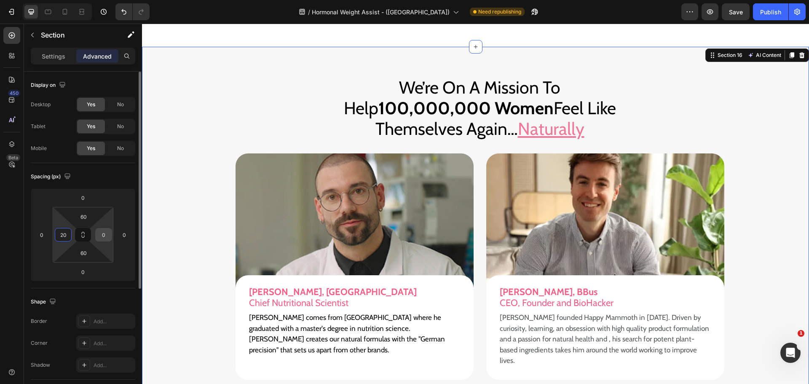
type input "20"
click at [106, 240] on input "0" at bounding box center [103, 234] width 13 height 13
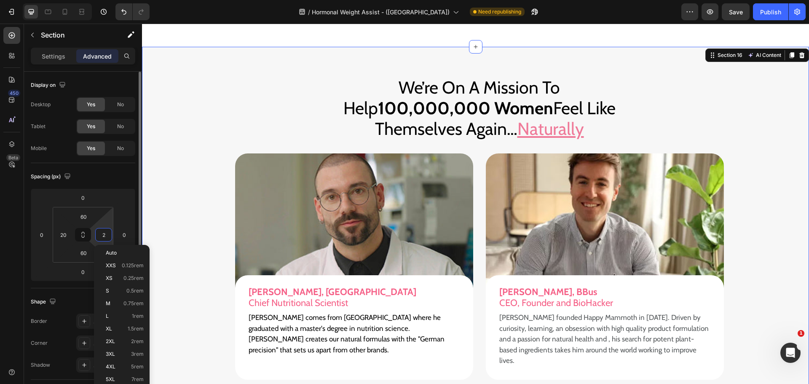
type input "20"
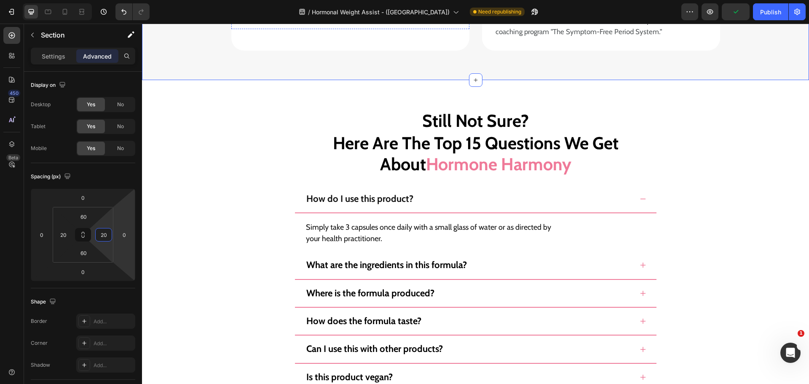
scroll to position [5939, 0]
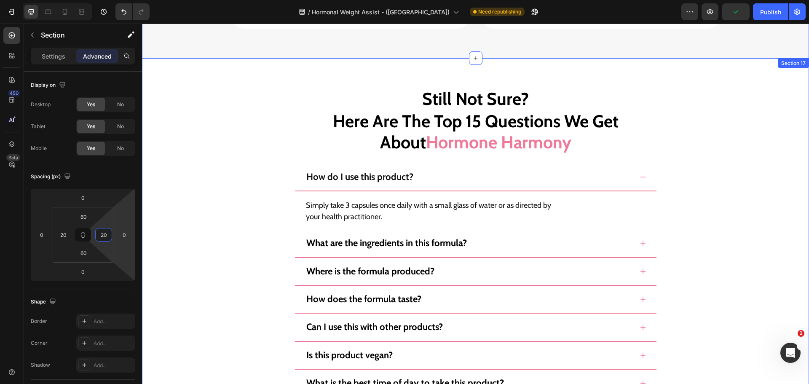
click at [263, 191] on div "Still Not Sure? Heading Here Are The Top 15 Questions We Get About Hormone Harm…" at bounding box center [475, 384] width 667 height 602
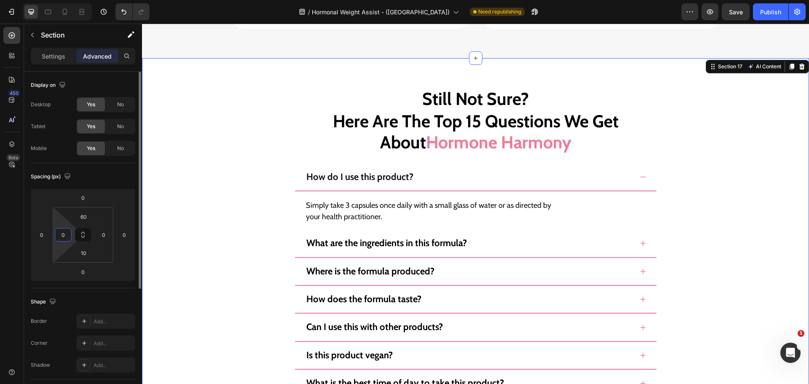
click at [64, 232] on input "0" at bounding box center [63, 234] width 13 height 13
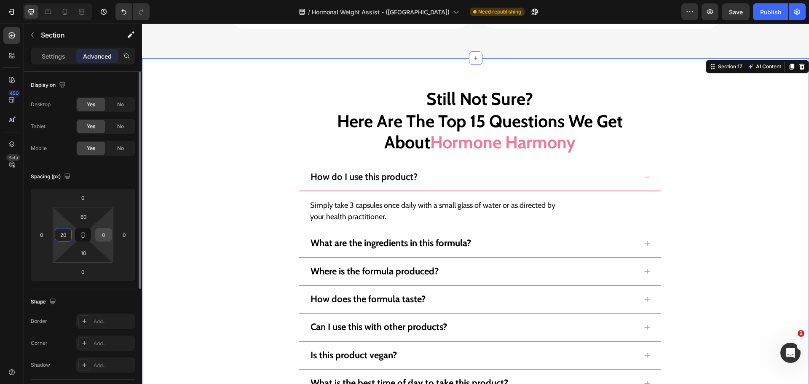
type input "20"
click at [106, 236] on input "0" at bounding box center [103, 234] width 13 height 13
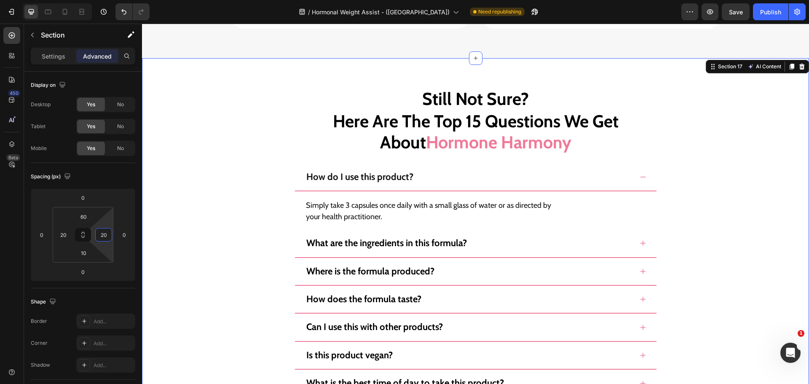
type input "20"
click at [196, 217] on div "Still Not Sure? Heading Here Are The Top 15 Questions We Get About Hormone Harm…" at bounding box center [475, 384] width 650 height 602
click at [773, 12] on div "Publish" at bounding box center [770, 12] width 21 height 9
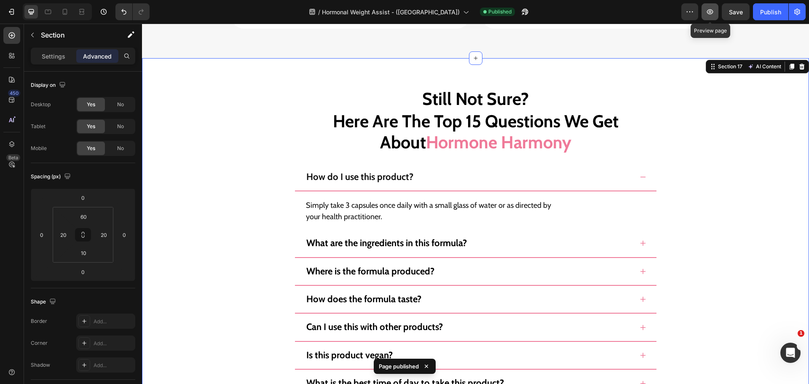
click at [712, 9] on icon "button" at bounding box center [710, 12] width 8 height 8
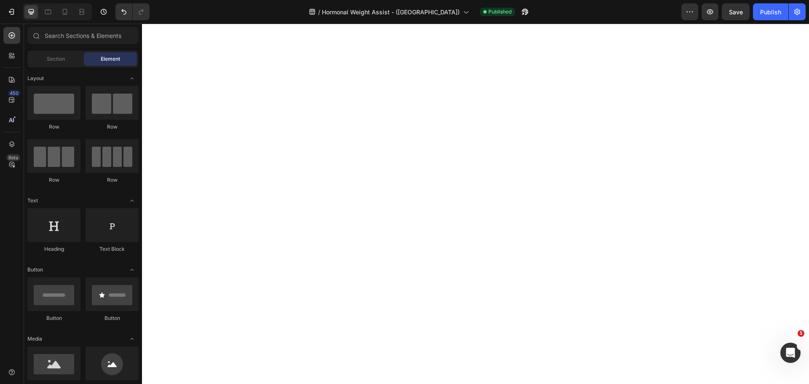
scroll to position [101, 0]
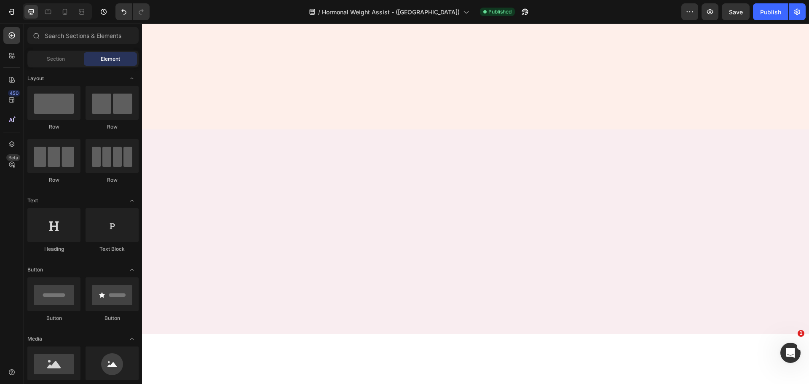
drag, startPoint x: 806, startPoint y: 327, endPoint x: 908, endPoint y: 32, distance: 311.8
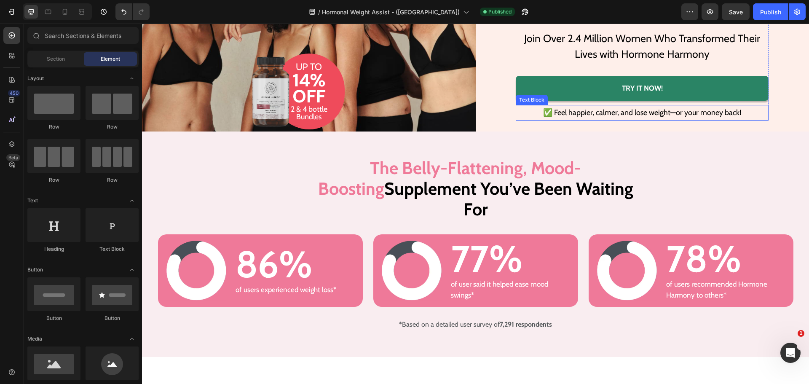
scroll to position [0, 0]
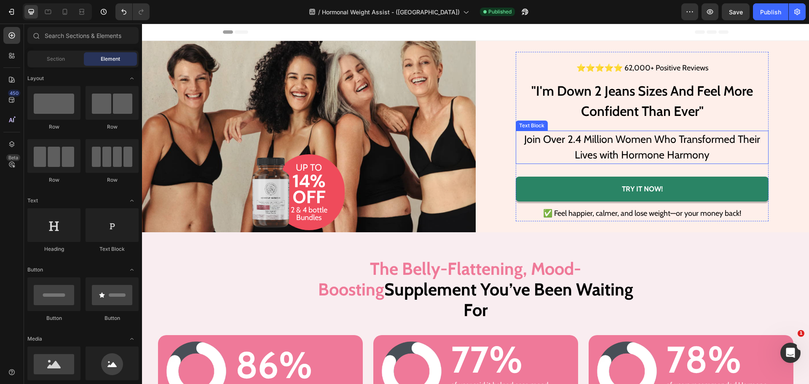
click at [645, 141] on p "Join Over 2.4 Million Women Who Transformed Their Lives with Hormone Harmony" at bounding box center [642, 148] width 239 height 32
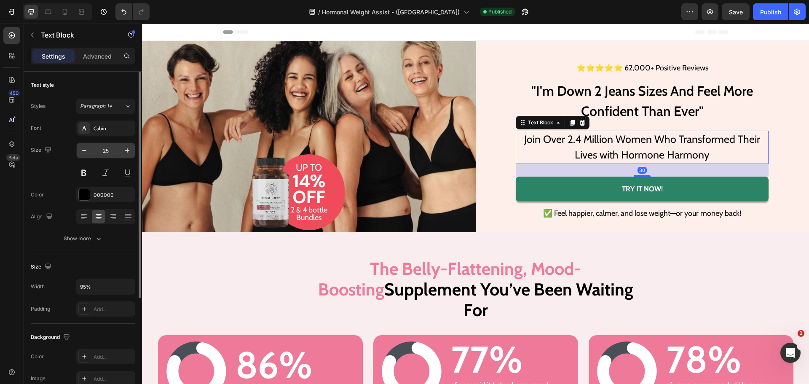
click at [108, 153] on input "25" at bounding box center [106, 150] width 28 height 15
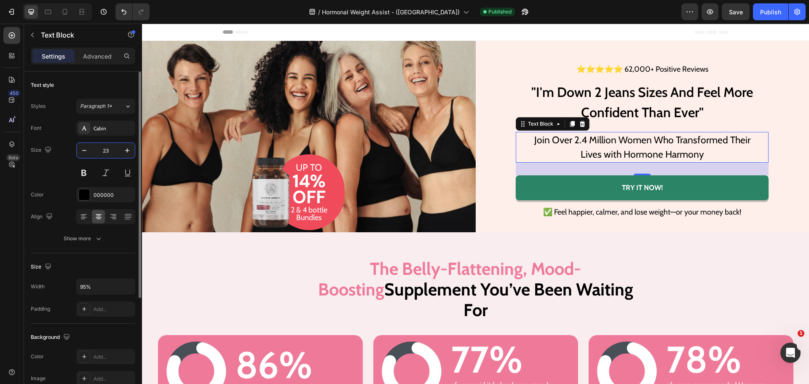
type input "22"
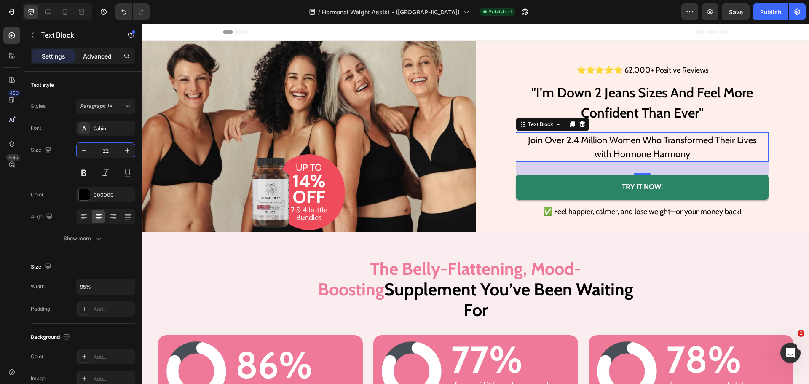
click at [107, 52] on p "Advanced" at bounding box center [97, 56] width 29 height 9
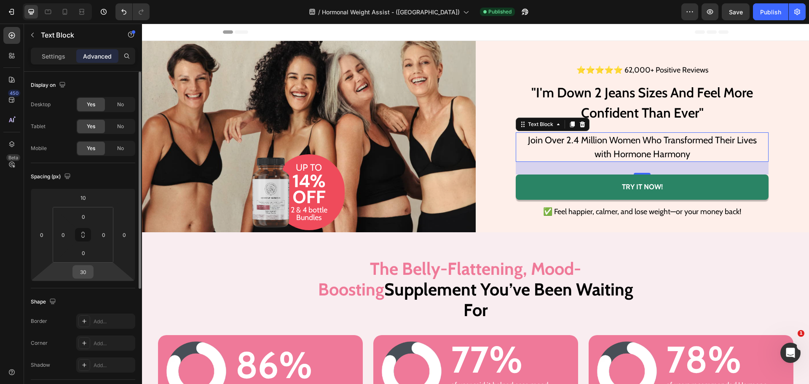
click at [86, 271] on input "30" at bounding box center [83, 272] width 17 height 13
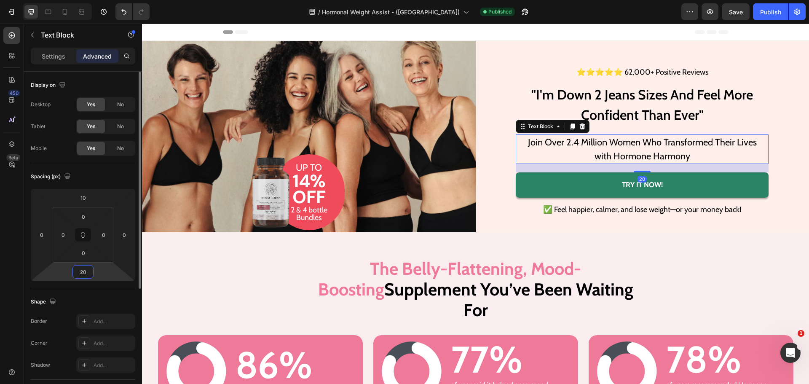
type input "10"
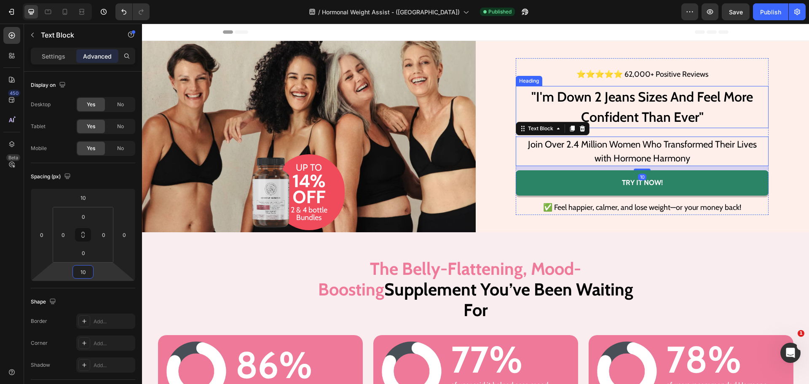
click at [651, 113] on h1 ""I'm Down 2 Jeans Sizes And Feel More Confident Than Ever"" at bounding box center [642, 107] width 253 height 42
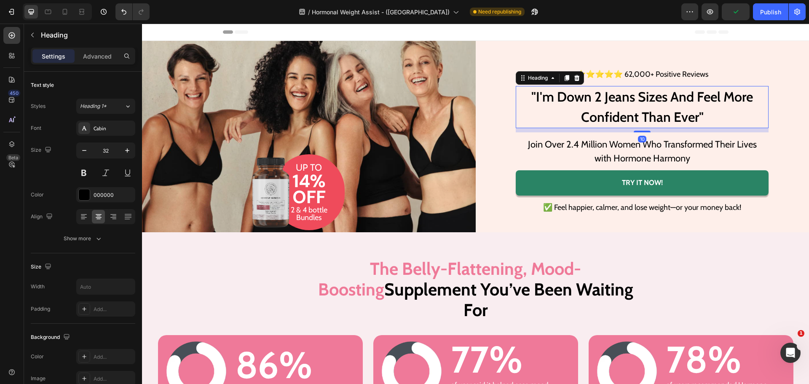
click at [104, 63] on div "Settings Advanced" at bounding box center [83, 56] width 105 height 17
click at [105, 56] on p "Advanced" at bounding box center [97, 56] width 29 height 9
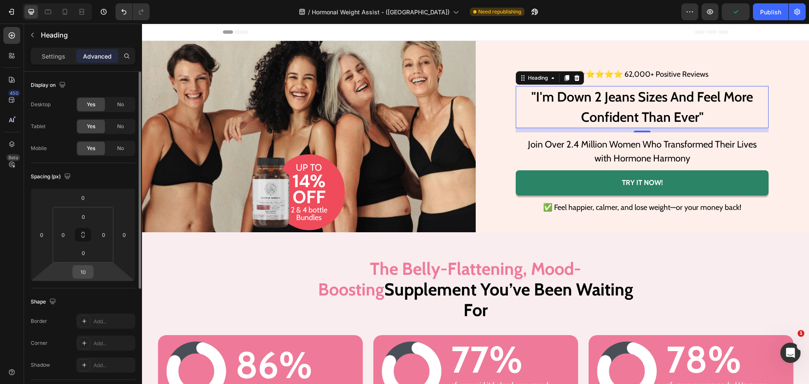
click at [86, 271] on input "10" at bounding box center [83, 272] width 17 height 13
type input "5"
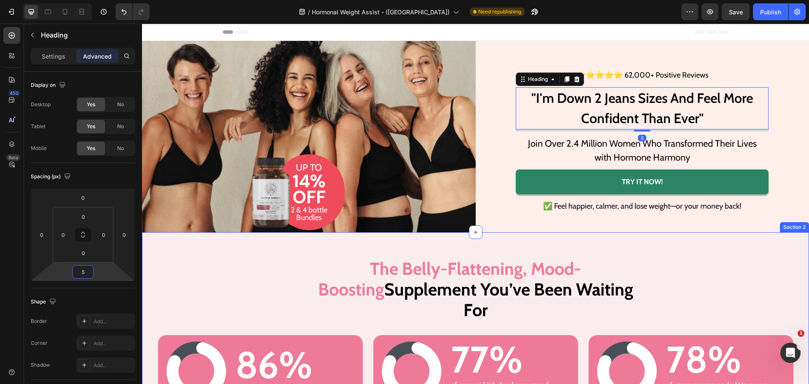
click at [651, 220] on div "⭐⭐⭐⭐⭐ 62,000+ Positive Reviews Text Block "I'm Down 2 Jeans Sizes And Feel More…" at bounding box center [642, 136] width 317 height 191
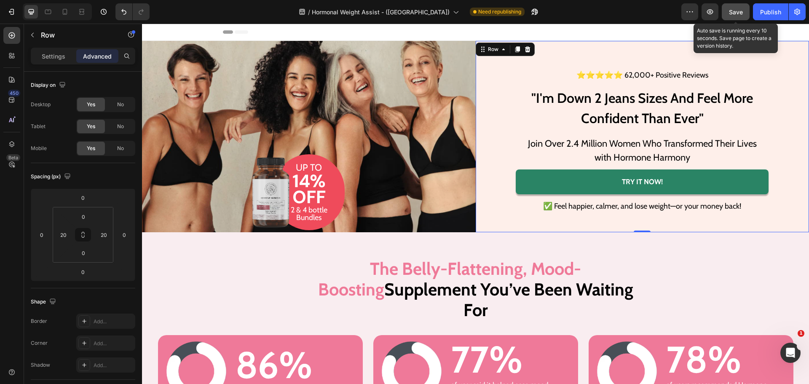
click at [738, 12] on span "Save" at bounding box center [736, 11] width 14 height 7
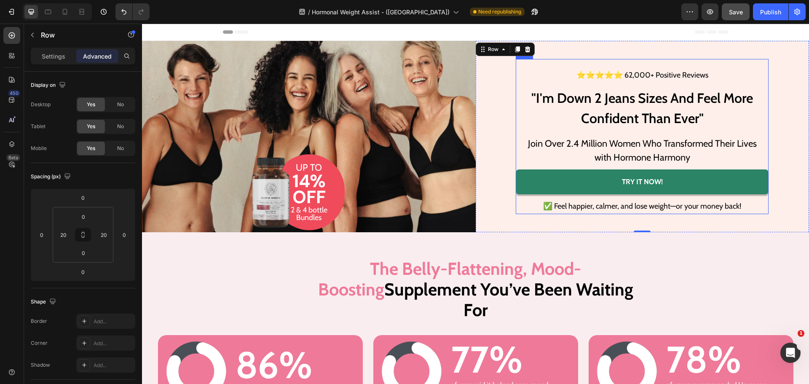
click at [665, 59] on div "⭐⭐⭐⭐⭐ 62,000+ Positive Reviews Text Block "I'm Down 2 Jeans Sizes And Feel More…" at bounding box center [642, 136] width 253 height 155
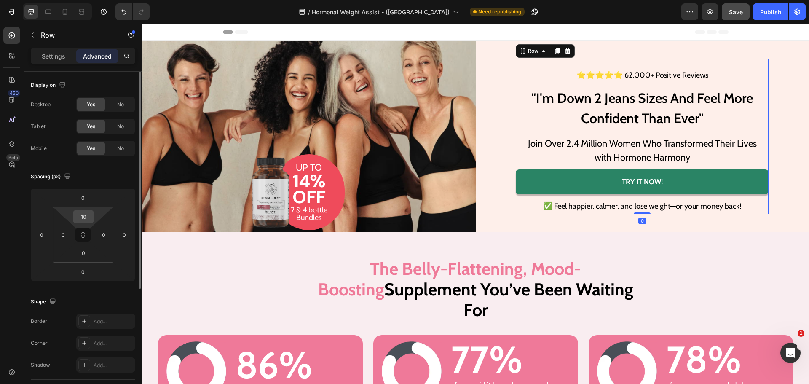
click at [83, 215] on input "10" at bounding box center [83, 216] width 17 height 13
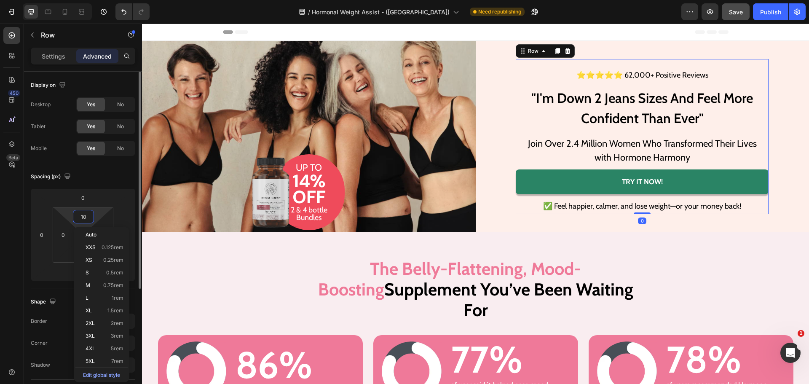
type input "0"
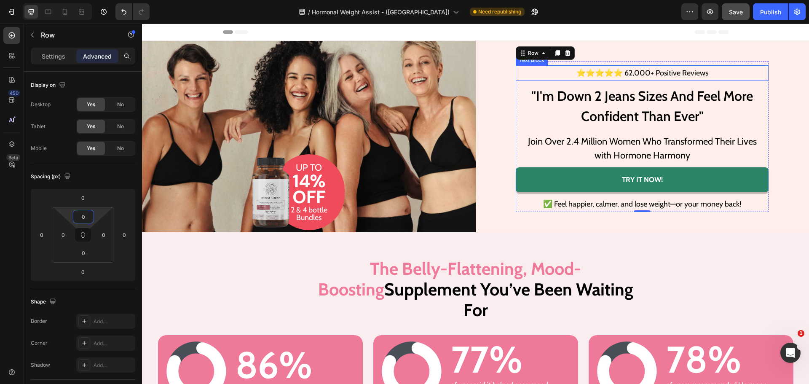
click at [662, 69] on p "⭐⭐⭐⭐⭐ 62,000+ Positive Reviews" at bounding box center [642, 72] width 251 height 13
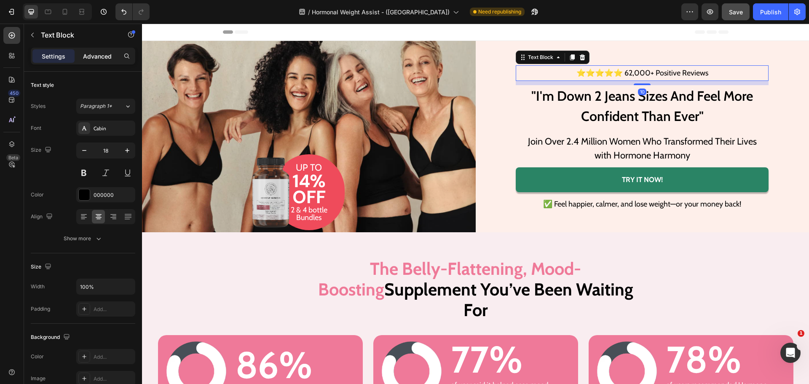
click at [103, 59] on p "Advanced" at bounding box center [97, 56] width 29 height 9
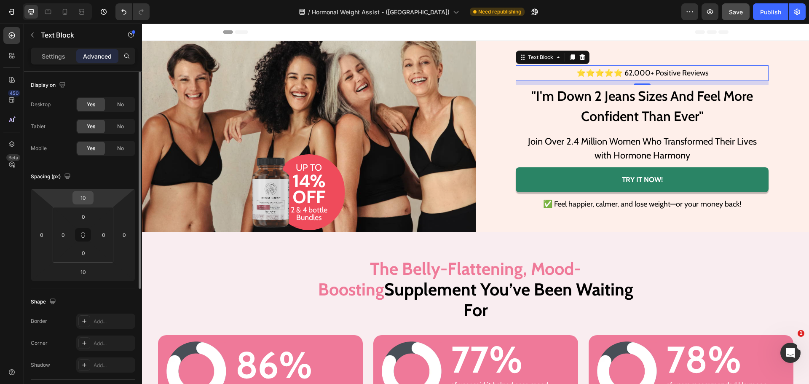
click at [87, 198] on input "10" at bounding box center [83, 197] width 17 height 13
type input "0"
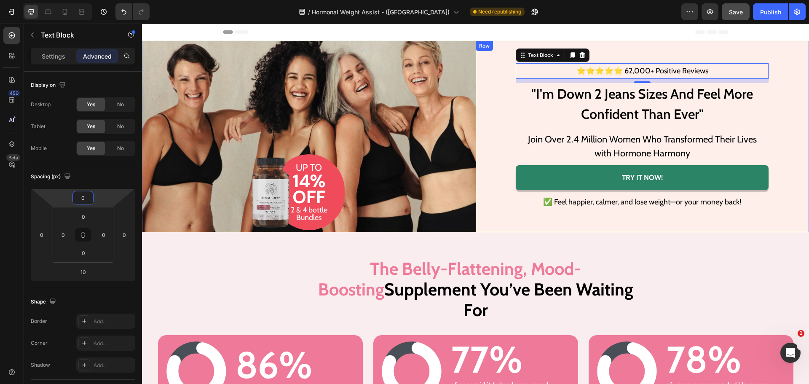
click at [643, 219] on div "⭐⭐⭐⭐⭐ 62,000+ Positive Reviews Text Block 10 "I'm Down 2 Jeans Sizes And Feel M…" at bounding box center [642, 136] width 317 height 191
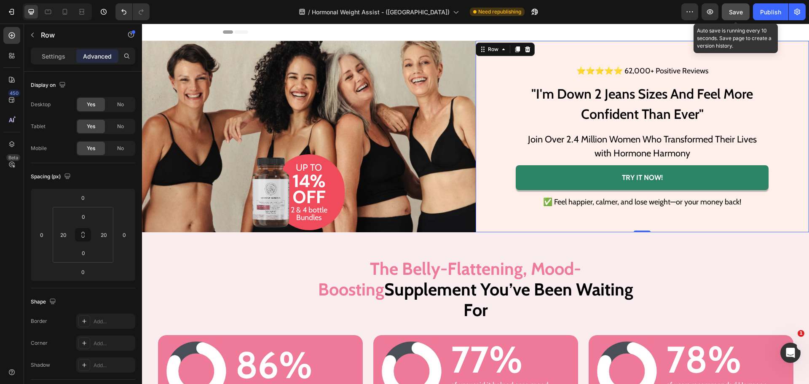
click at [731, 13] on span "Save" at bounding box center [736, 11] width 14 height 7
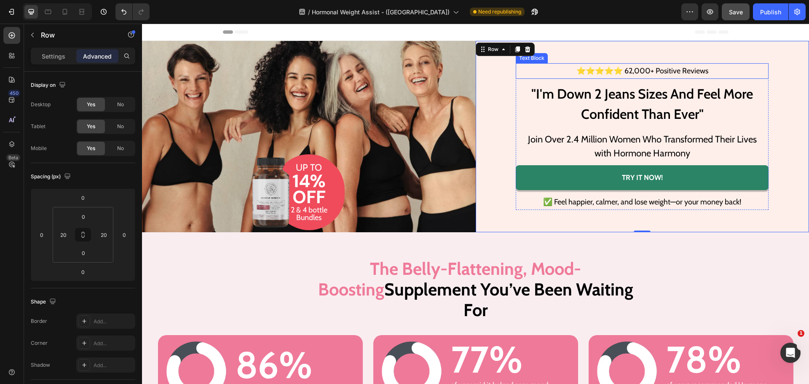
click at [660, 67] on p "⭐⭐⭐⭐⭐ 62,000+ Positive Reviews" at bounding box center [642, 70] width 251 height 13
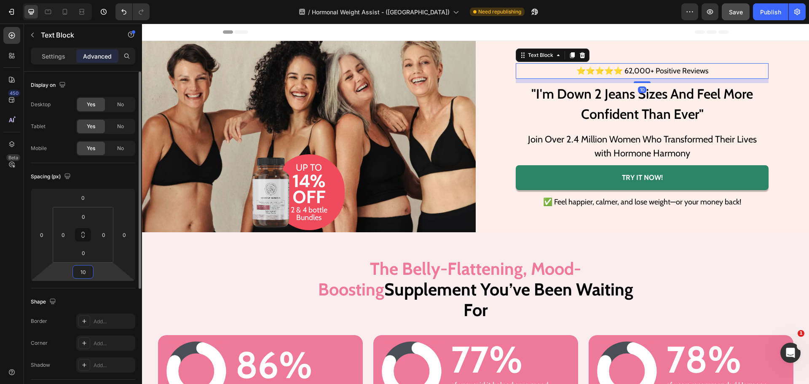
click at [77, 269] on input "10" at bounding box center [83, 272] width 17 height 13
type input "0"
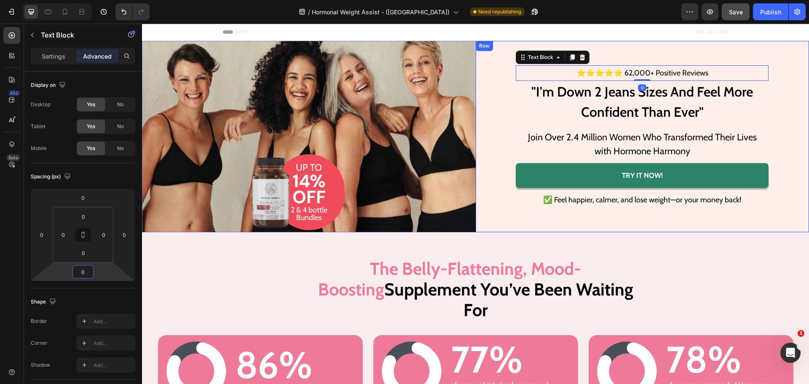
click at [773, 158] on div "⭐⭐⭐⭐⭐ 62,000+ Positive Reviews Text Block 0 "I'm Down 2 Jeans Sizes And Feel Mo…" at bounding box center [642, 136] width 317 height 191
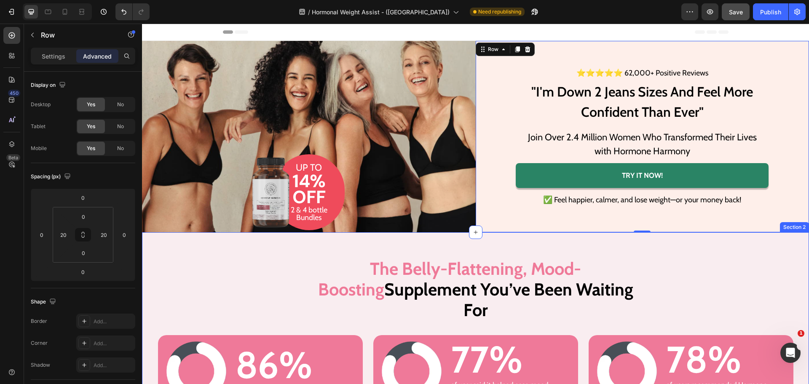
click at [759, 259] on div "The Belly-Flattening, Mood-Boosting Supplement You’ve Been Waiting For Heading …" at bounding box center [475, 345] width 667 height 175
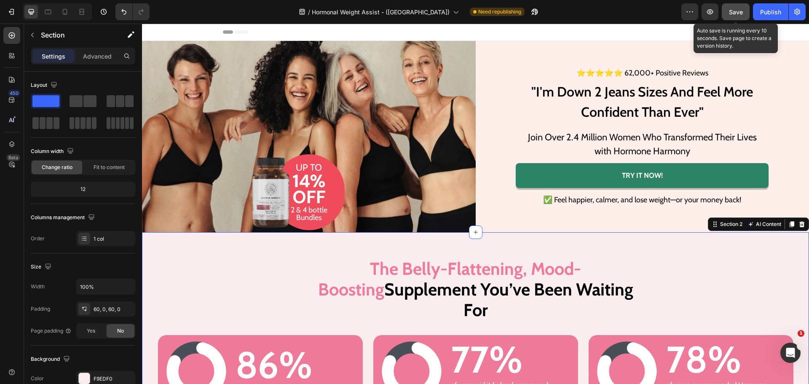
drag, startPoint x: 736, startPoint y: 11, endPoint x: 508, endPoint y: 52, distance: 231.8
click at [736, 11] on span "Save" at bounding box center [736, 11] width 14 height 7
drag, startPoint x: 741, startPoint y: 13, endPoint x: 588, endPoint y: 4, distance: 154.1
click at [741, 13] on span "Save" at bounding box center [736, 11] width 14 height 7
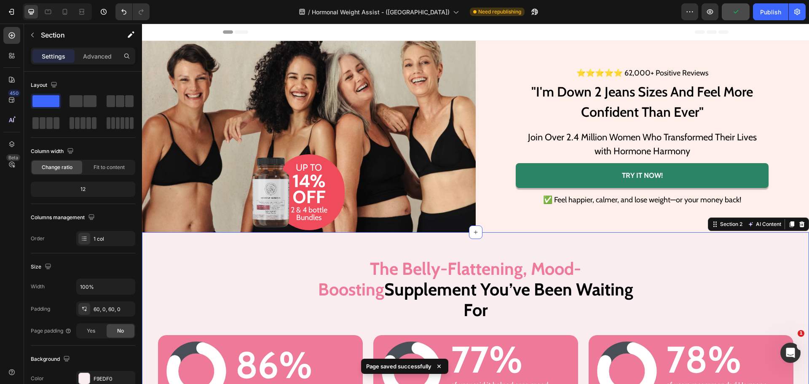
click at [652, 10] on div "/ Hormonal Weight Assist - (UK) Need republishing" at bounding box center [418, 11] width 525 height 17
drag, startPoint x: 652, startPoint y: 10, endPoint x: 636, endPoint y: 0, distance: 19.2
click at [652, 10] on div "/ Hormonal Weight Assist - (UK) Need republishing" at bounding box center [418, 11] width 525 height 17
click at [545, 9] on div "/ Hormonal Weight Assist - (UK) Need republishing" at bounding box center [418, 11] width 525 height 17
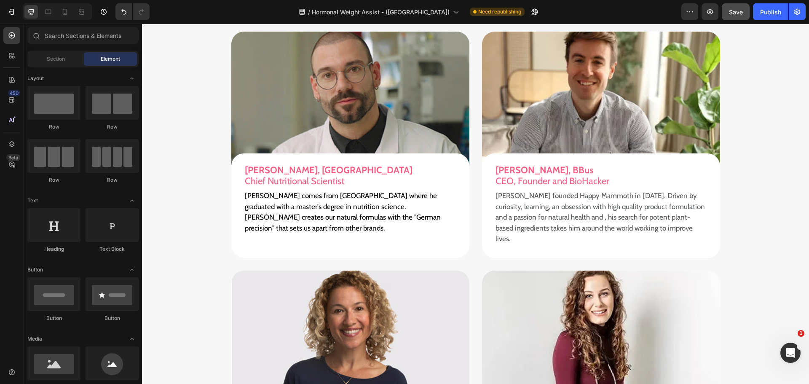
scroll to position [6028, 0]
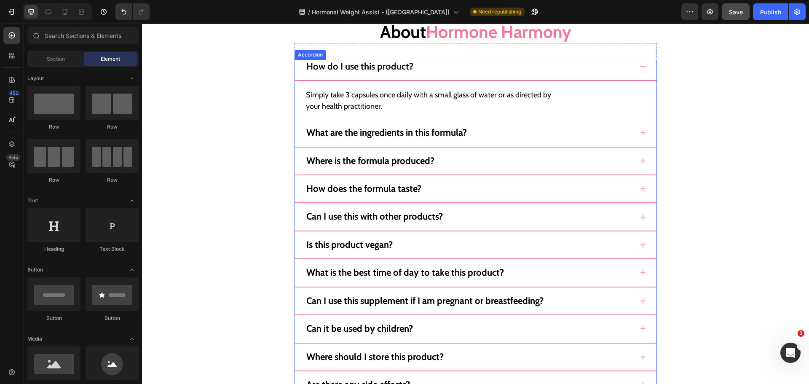
click at [643, 158] on div "Where is the formula produced?" at bounding box center [476, 164] width 362 height 21
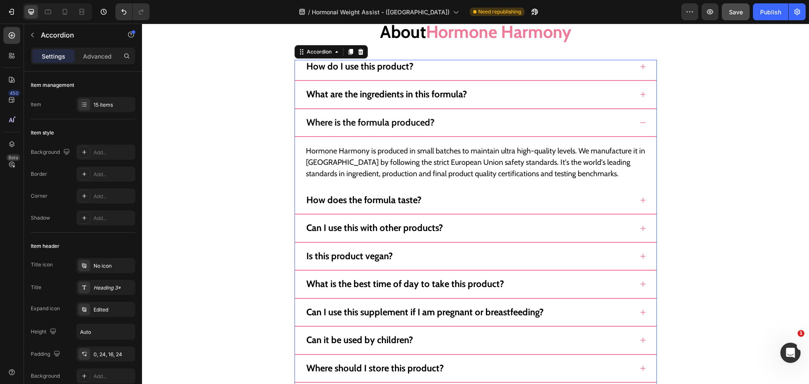
click at [641, 94] on icon at bounding box center [642, 94] width 5 height 5
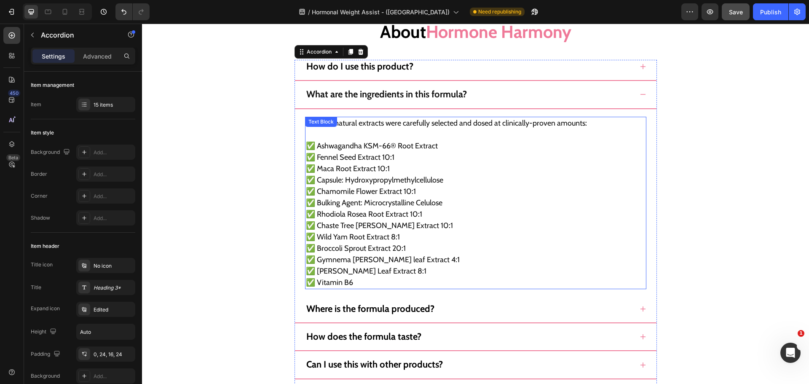
click at [373, 186] on p "✅ Ashwagandha KSM-66® Root Extract ✅ Fennel Seed Extract 10:1 ✅ Maca Root Extra…" at bounding box center [476, 214] width 340 height 148
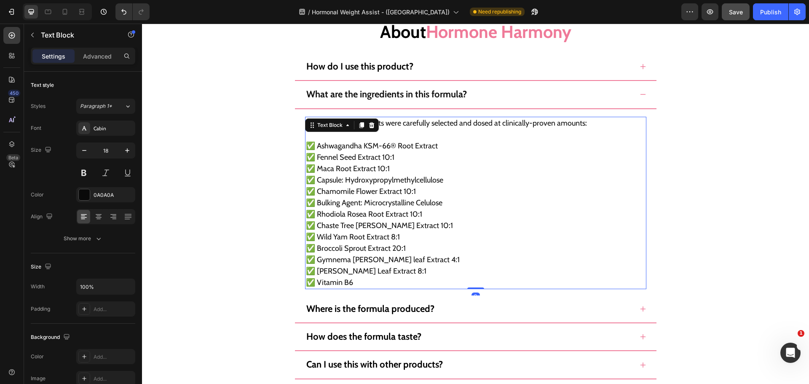
click at [378, 214] on p "✅ Ashwagandha KSM-66® Root Extract ✅ Fennel Seed Extract 10:1 ✅ Maca Root Extra…" at bounding box center [476, 214] width 340 height 148
click at [426, 209] on p "✅ Ashwagandha KSM-66® Root Extract ✅ Fennel Seed Extract 10:1 ✅ Maca Root Extra…" at bounding box center [476, 214] width 340 height 148
click at [455, 202] on p "✅ Ashwagandha KSM-66® Root Extract ✅ Fennel Seed Extract 10:1 ✅ Maca Root Extra…" at bounding box center [476, 214] width 340 height 148
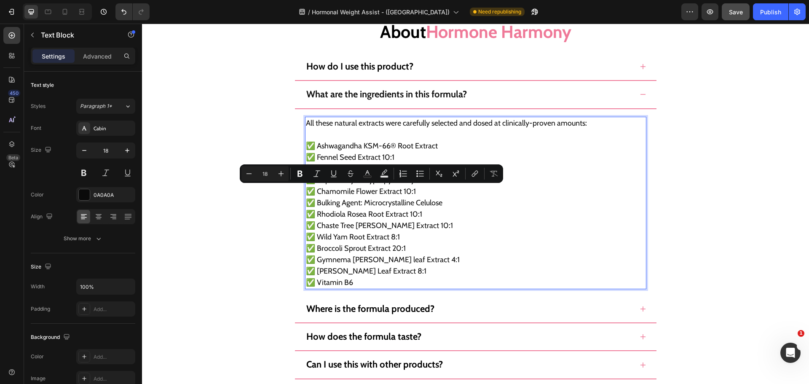
click at [467, 205] on p "✅ Ashwagandha KSM-66® Root Extract ✅ Fennel Seed Extract 10:1 ✅ Maca Root Extra…" at bounding box center [476, 214] width 340 height 148
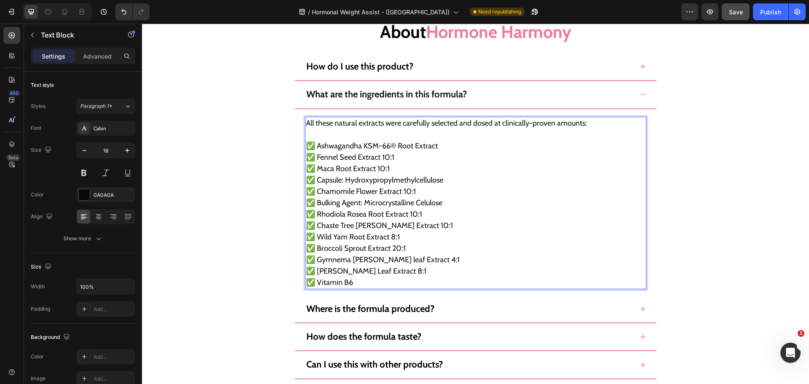
click at [326, 201] on p "✅ Ashwagandha KSM-66® Root Extract ✅ Fennel Seed Extract 10:1 ✅ Maca Root Extra…" at bounding box center [476, 214] width 340 height 148
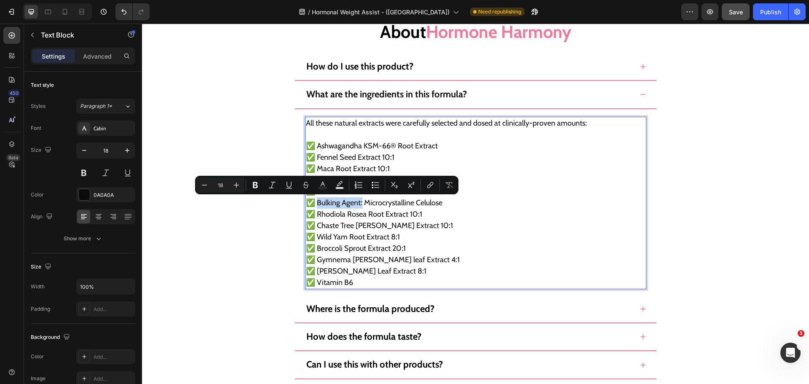
click at [359, 204] on p "✅ Ashwagandha KSM-66® Root Extract ✅ Fennel Seed Extract 10:1 ✅ Maca Root Extra…" at bounding box center [476, 214] width 340 height 148
copy p "Bulking Agent:"
click at [395, 276] on p "✅ Ashwagandha KSM-66® Root Extract ✅ Fennel Seed Extract 10:1 ✅ Maca Root Extra…" at bounding box center [476, 214] width 340 height 148
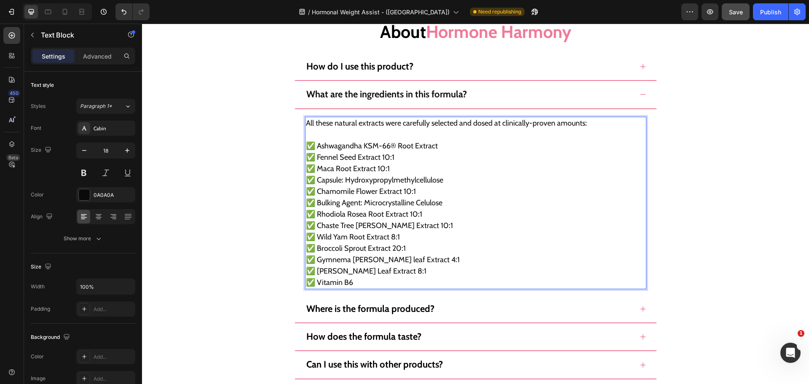
click at [448, 202] on p "✅ Ashwagandha KSM-66® Root Extract ✅ Fennel Seed Extract 10:1 ✅ Maca Root Extra…" at bounding box center [476, 214] width 340 height 148
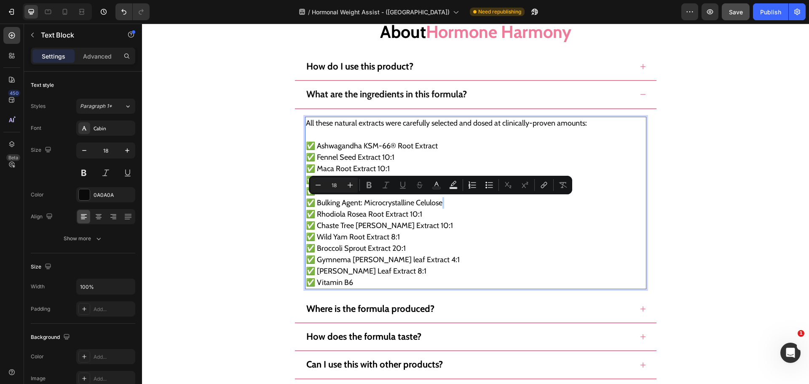
click at [448, 202] on p "✅ Ashwagandha KSM-66® Root Extract ✅ Fennel Seed Extract 10:1 ✅ Maca Root Extra…" at bounding box center [476, 214] width 340 height 148
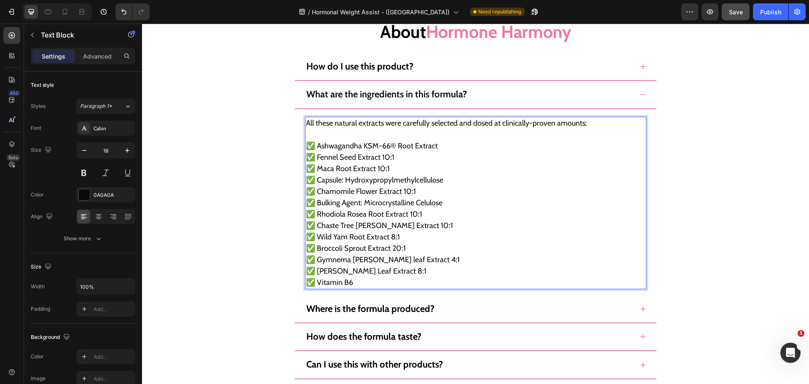
click at [416, 203] on p "✅ Ashwagandha KSM-66® Root Extract ✅ Fennel Seed Extract 10:1 ✅ Maca Root Extra…" at bounding box center [476, 214] width 340 height 148
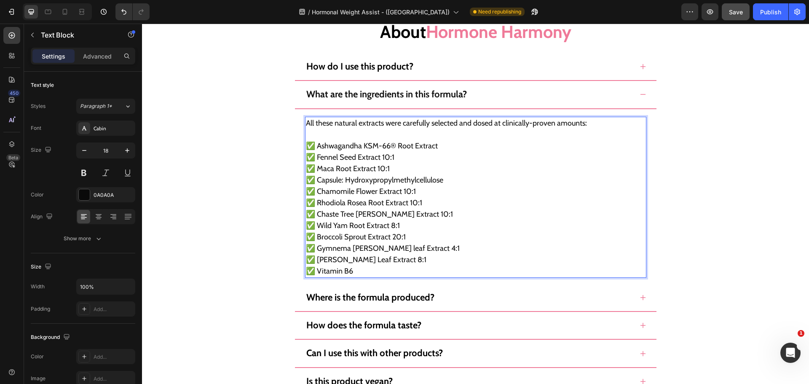
click at [390, 182] on p "✅ Ashwagandha KSM-66® Root Extract ✅ Fennel Seed Extract 10:1 ✅ Maca Root Extra…" at bounding box center [476, 208] width 340 height 137
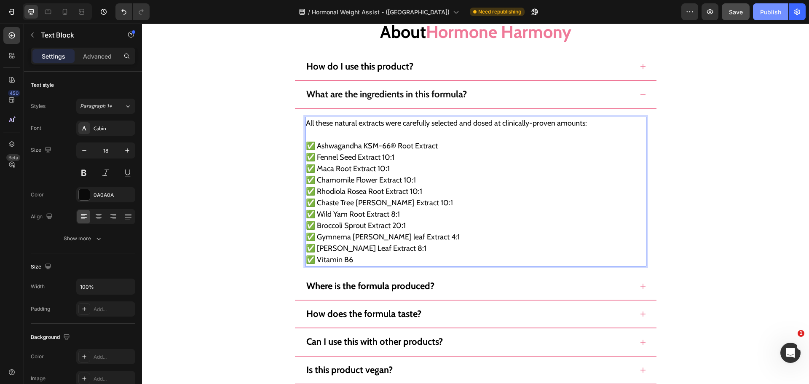
drag, startPoint x: 762, startPoint y: 11, endPoint x: 667, endPoint y: 41, distance: 99.4
click at [762, 11] on div "Publish" at bounding box center [770, 12] width 21 height 9
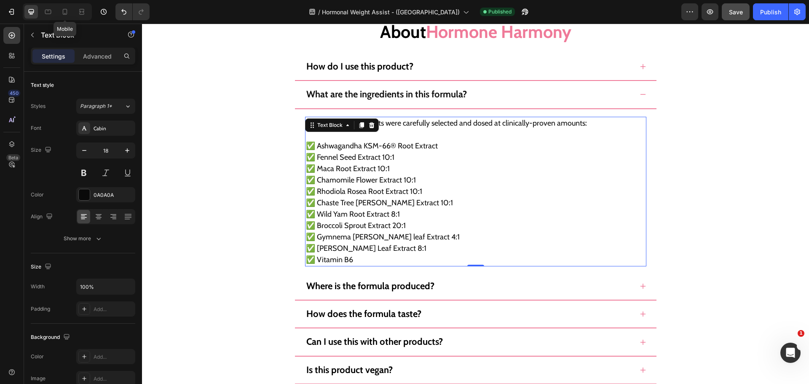
drag, startPoint x: 64, startPoint y: 9, endPoint x: 52, endPoint y: 3, distance: 13.0
click at [64, 9] on icon at bounding box center [65, 12] width 8 height 8
type input "17"
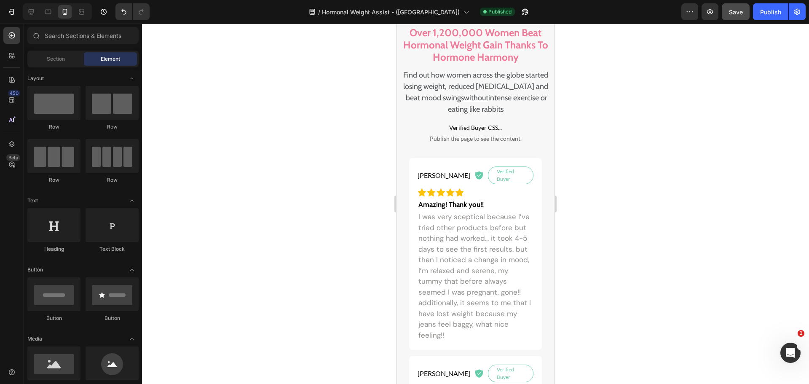
scroll to position [759, 0]
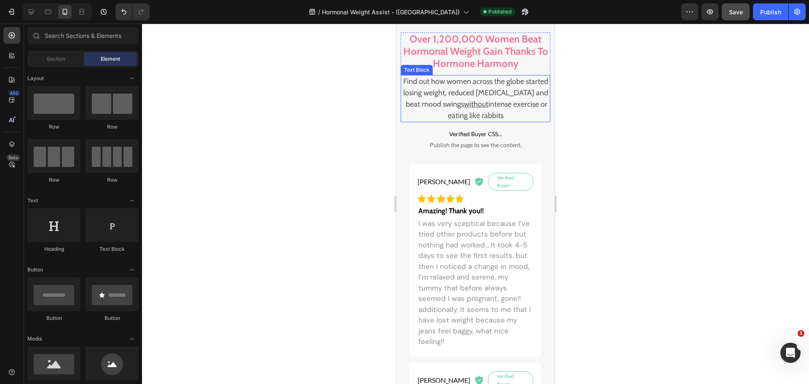
click at [488, 101] on u "without" at bounding box center [476, 103] width 24 height 9
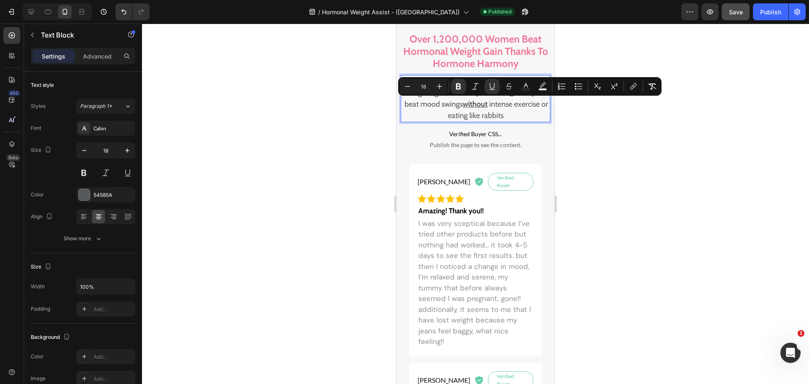
click at [508, 118] on p "Find out how women across the globe started losing weight, reduced hot flashes …" at bounding box center [476, 99] width 148 height 46
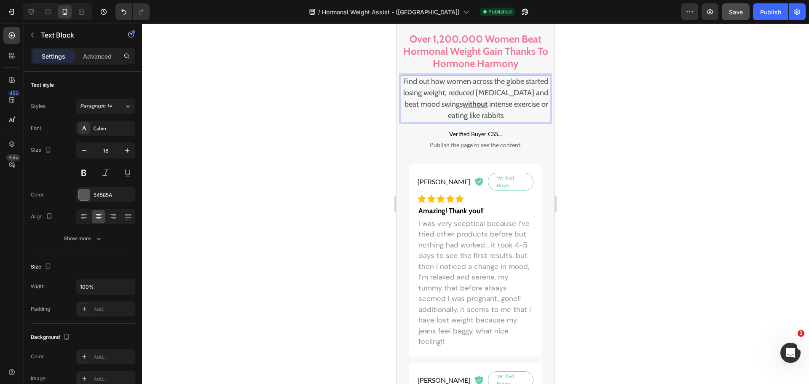
click at [640, 139] on div at bounding box center [475, 204] width 667 height 360
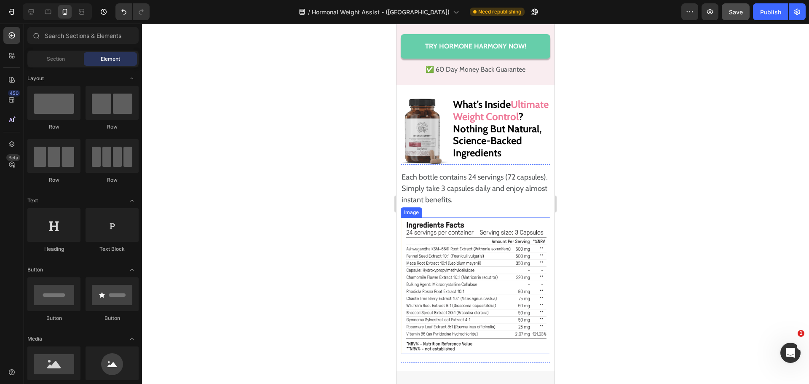
scroll to position [5530, 0]
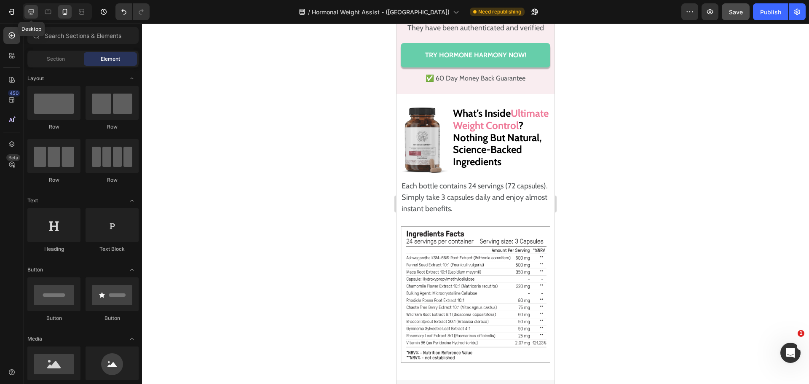
click at [25, 11] on div at bounding box center [30, 11] width 13 height 13
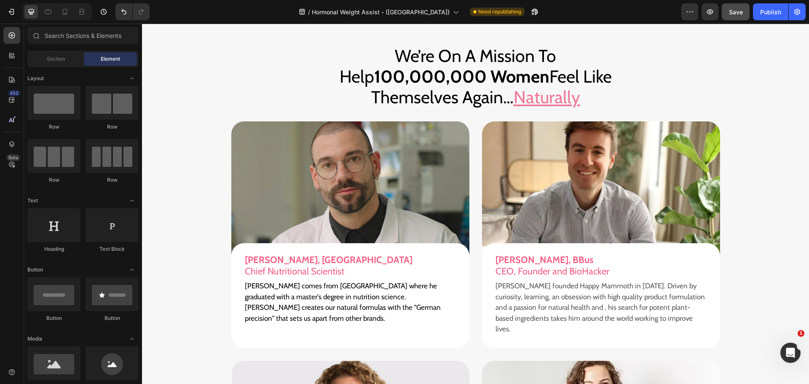
scroll to position [6259, 0]
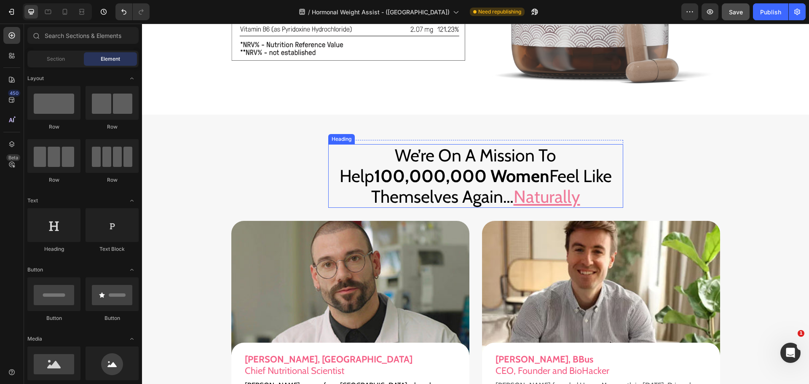
click at [437, 200] on h2 "We’re On A Mission To Help 100,000,000 Women Feel Like Themselves Again… Natura…" at bounding box center [475, 176] width 295 height 64
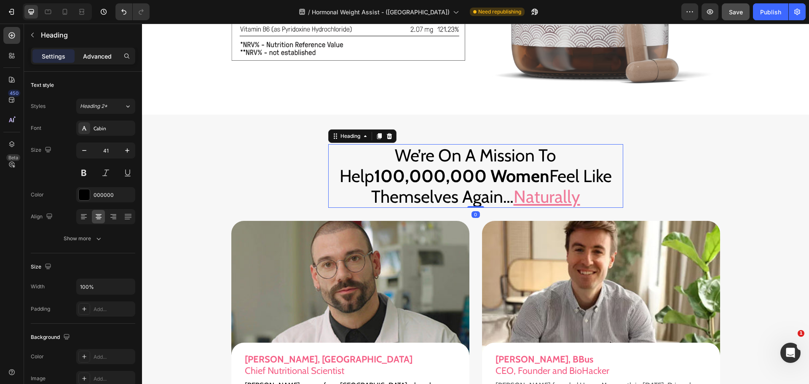
click at [100, 59] on p "Advanced" at bounding box center [97, 56] width 29 height 9
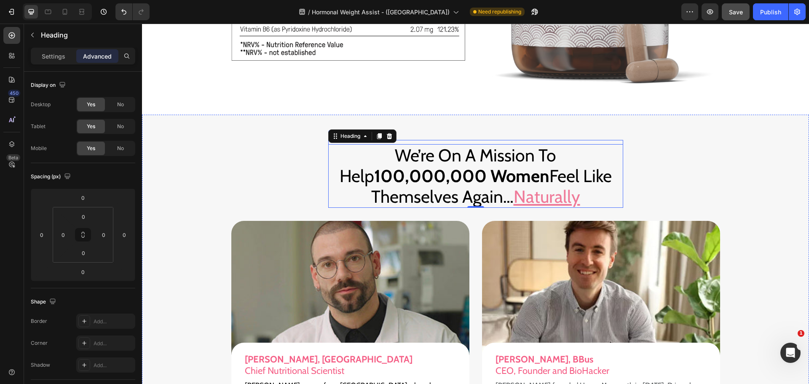
click at [453, 142] on div "We’re On A Mission To Help 100,000,000 Women Feel Like Themselves Again… Natura…" at bounding box center [475, 174] width 295 height 68
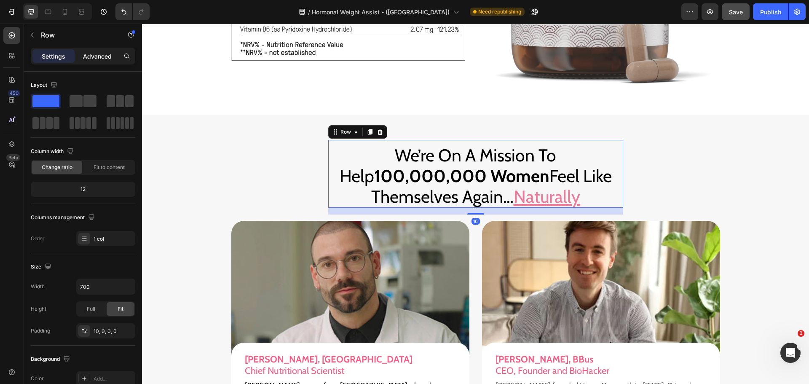
click at [105, 62] on div "Advanced" at bounding box center [97, 55] width 42 height 13
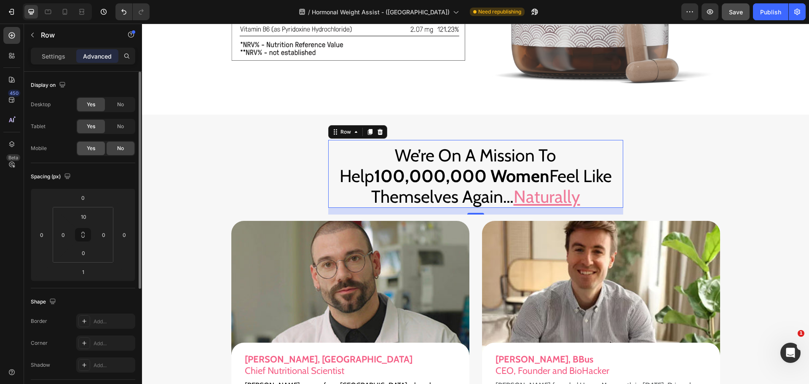
click at [91, 146] on span "Yes" at bounding box center [91, 149] width 8 height 8
click at [64, 12] on icon at bounding box center [65, 12] width 8 height 8
type input "0"
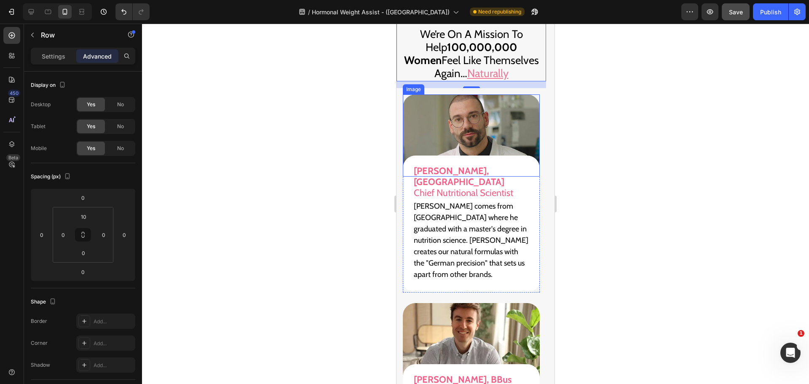
scroll to position [5796, 0]
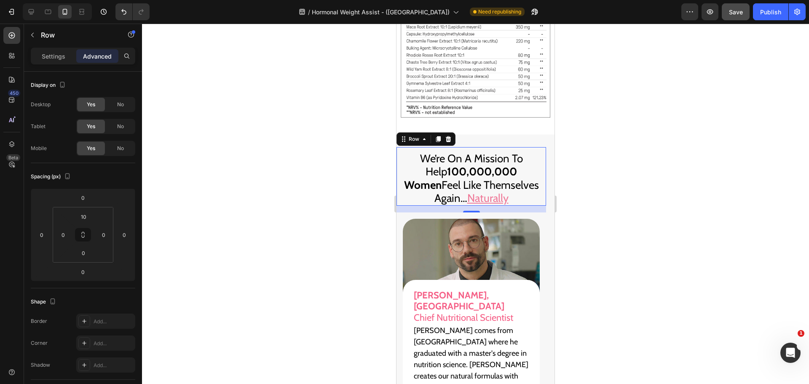
click at [619, 171] on div at bounding box center [475, 204] width 667 height 360
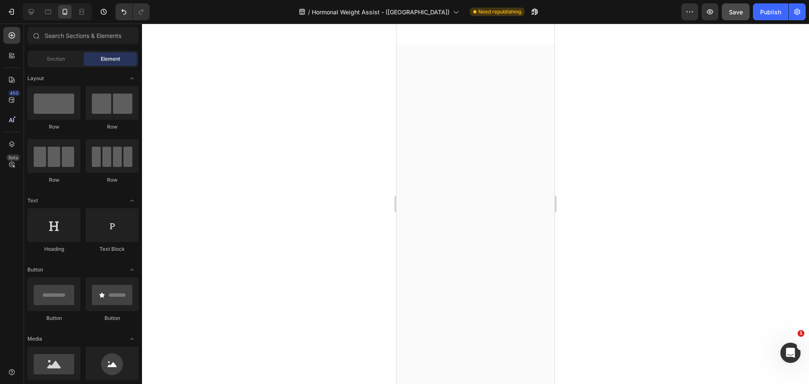
scroll to position [17, 0]
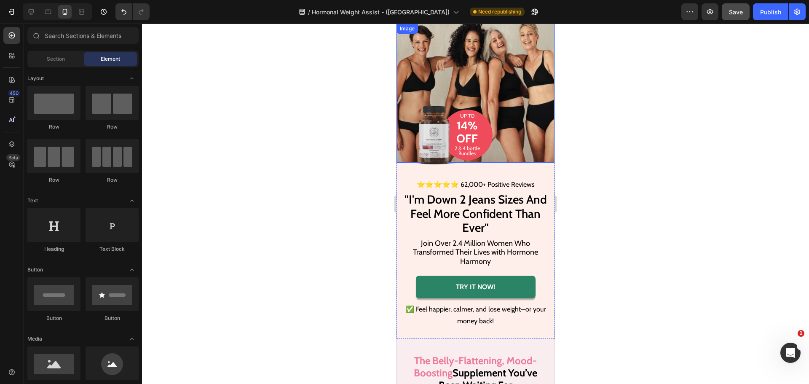
click at [320, 72] on div at bounding box center [475, 204] width 667 height 360
click at [36, 11] on div at bounding box center [30, 11] width 13 height 13
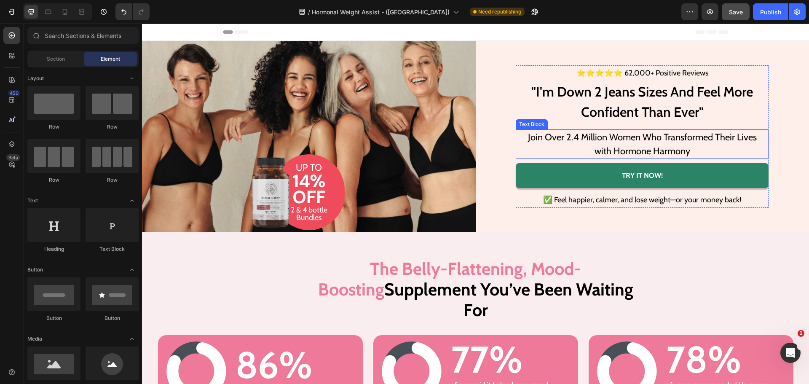
click at [620, 140] on p "Join Over 2.4 Million Women Who Transformed Their Lives with Hormone Harmony" at bounding box center [642, 144] width 239 height 28
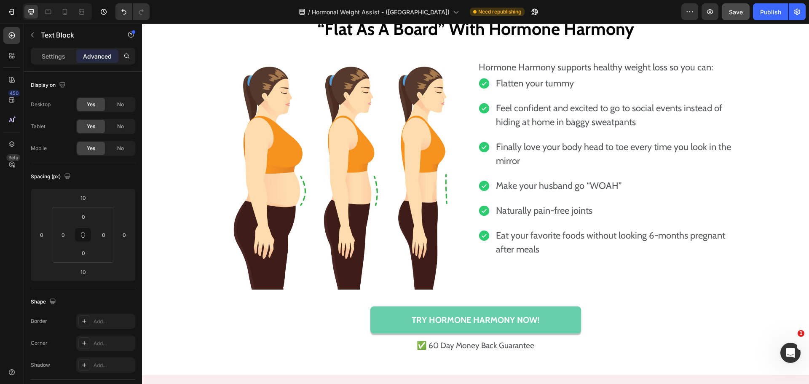
scroll to position [2740, 0]
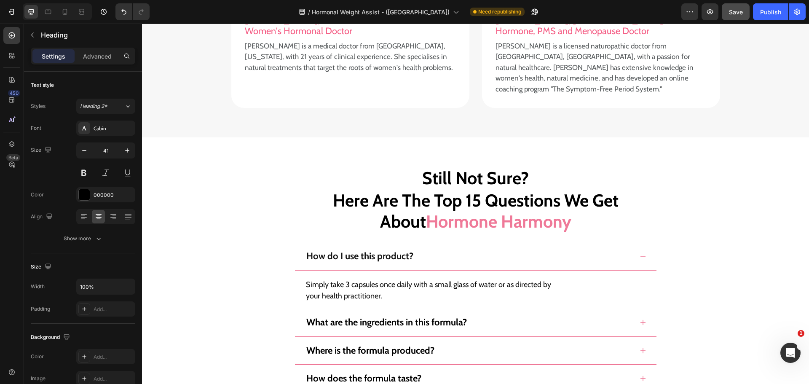
scroll to position [5859, 0]
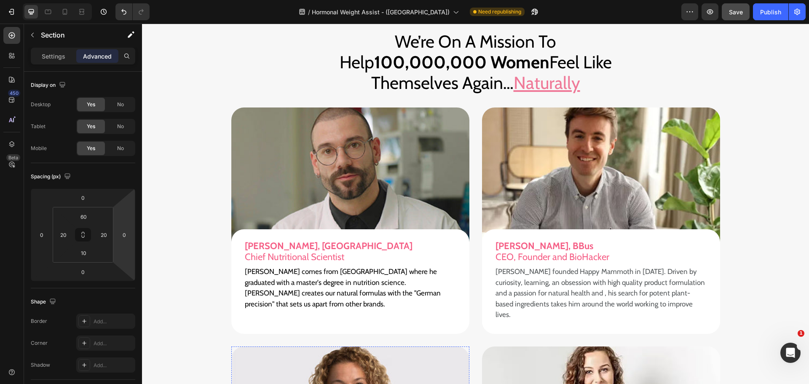
scroll to position [5226, 0]
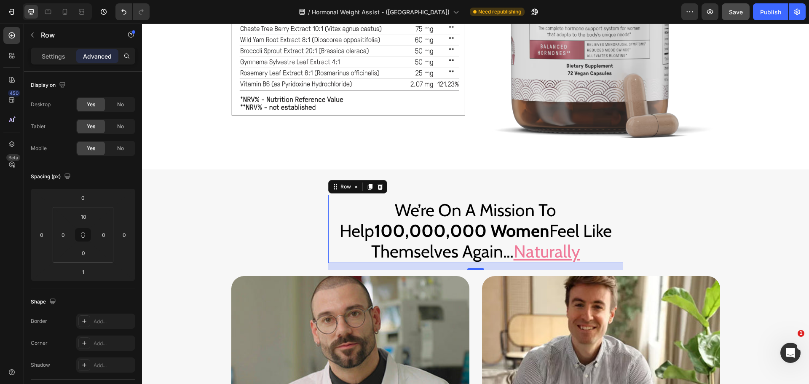
click at [427, 196] on div "We’re On A Mission To Help 100,000,000 Women Feel Like Themselves Again… Natura…" at bounding box center [475, 229] width 295 height 68
click at [61, 13] on icon at bounding box center [65, 12] width 8 height 8
type input "0"
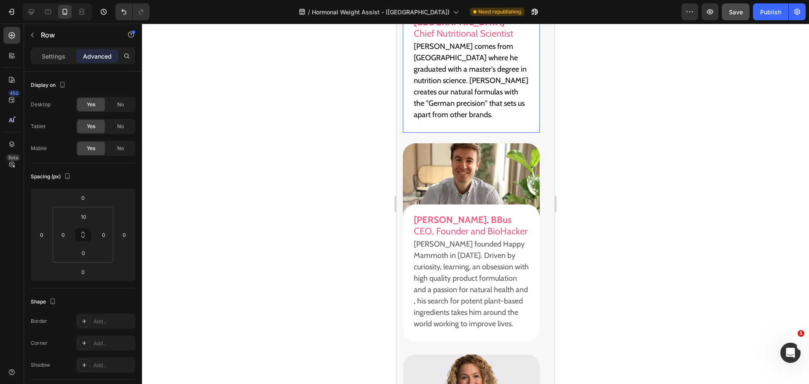
scroll to position [4971, 0]
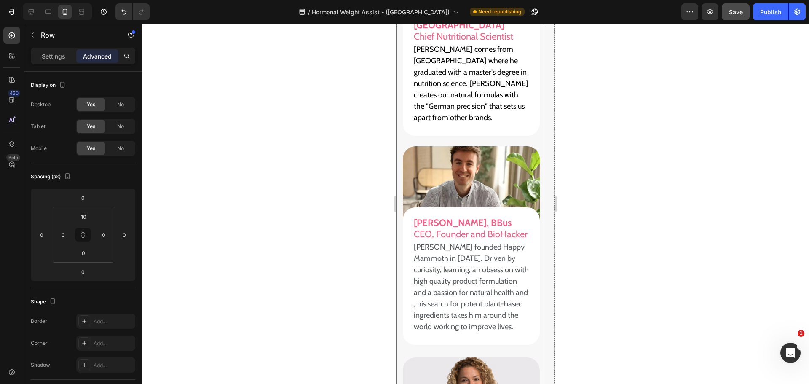
click at [399, 123] on div "Image Tobie Kokot, MA Chief Nutritional Scientist Heading Tobie comes from Germ…" at bounding box center [472, 366] width 150 height 871
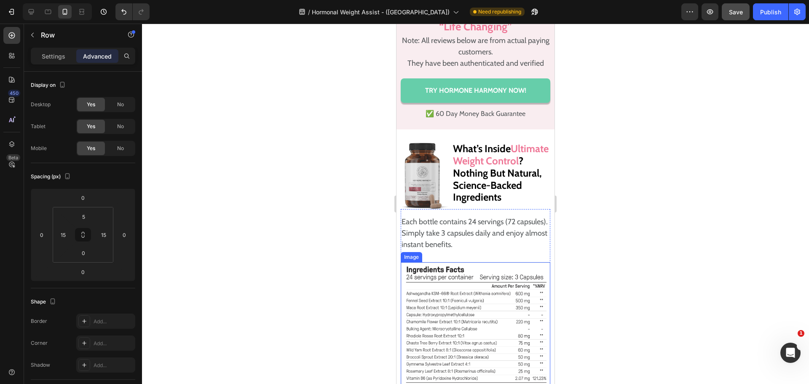
scroll to position [4507, 0]
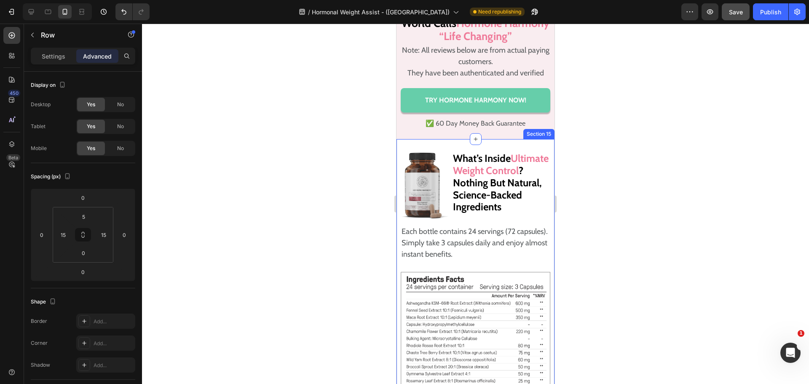
click at [405, 148] on div "Image What’s Inside Ultimate Weight Control ? Nothing But Natural, Science-Back…" at bounding box center [476, 282] width 158 height 286
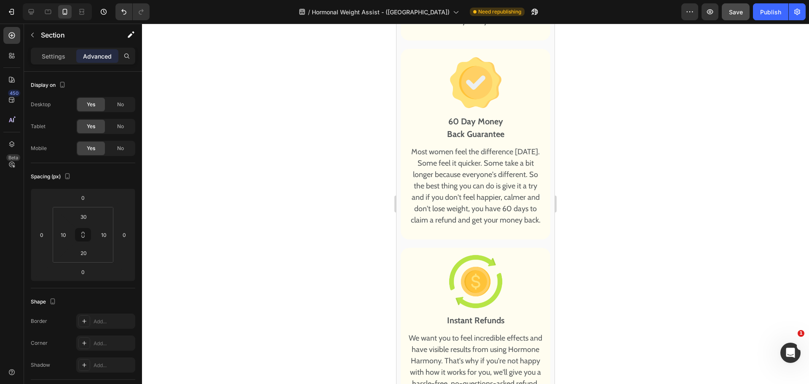
scroll to position [4351, 0]
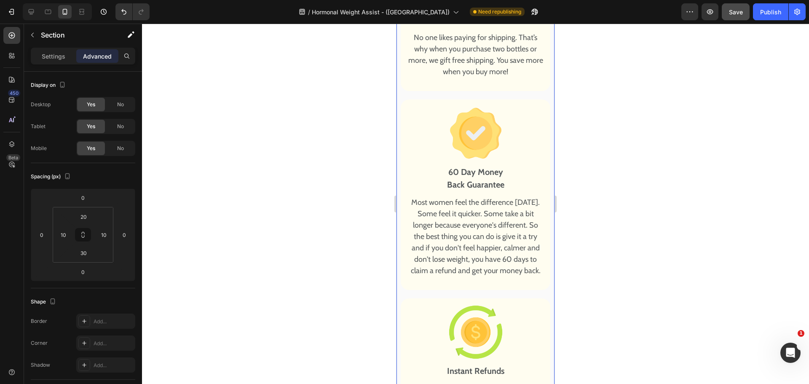
click at [398, 121] on div "Your Purchase Is Protected By Our 60 Day 100% Money Back Guarantee Heading Here…" at bounding box center [476, 137] width 158 height 660
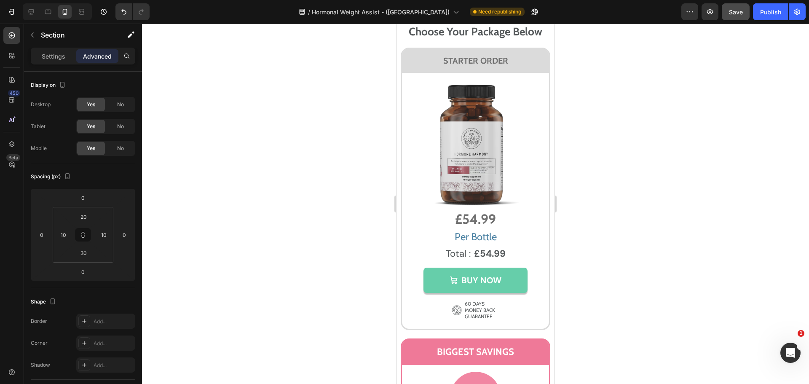
scroll to position [3714, 0]
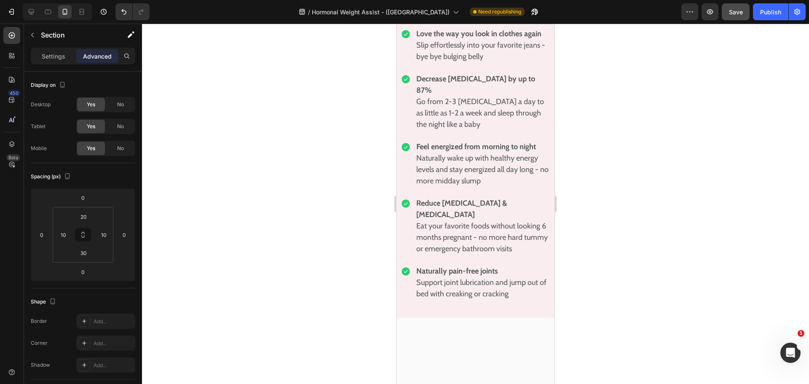
scroll to position [3119, 0]
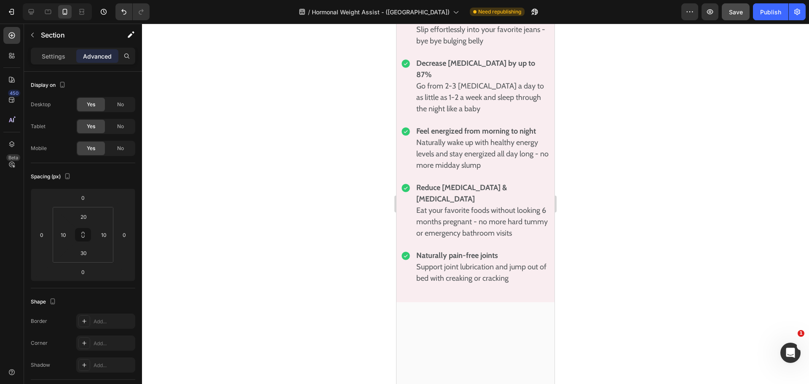
click at [615, 12] on div "/ Hormonal Weight Assist - (UK) Need republishing" at bounding box center [418, 11] width 525 height 17
click at [235, 17] on div "/ Hormonal Weight Assist - (UK) Need republishing" at bounding box center [418, 11] width 525 height 17
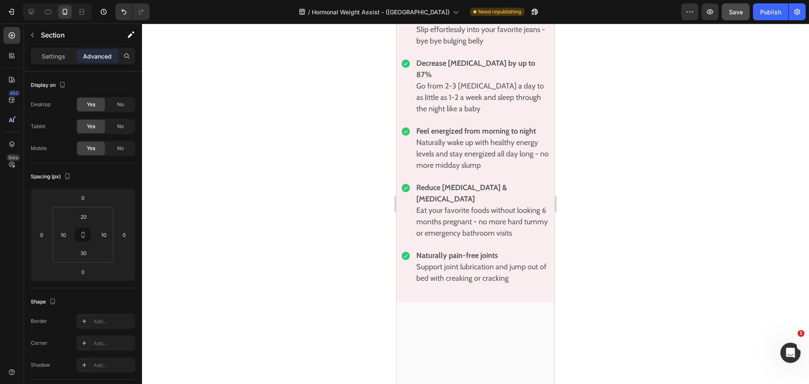
click at [599, 15] on div "/ Hormonal Weight Assist - (UK) Need republishing" at bounding box center [418, 11] width 525 height 17
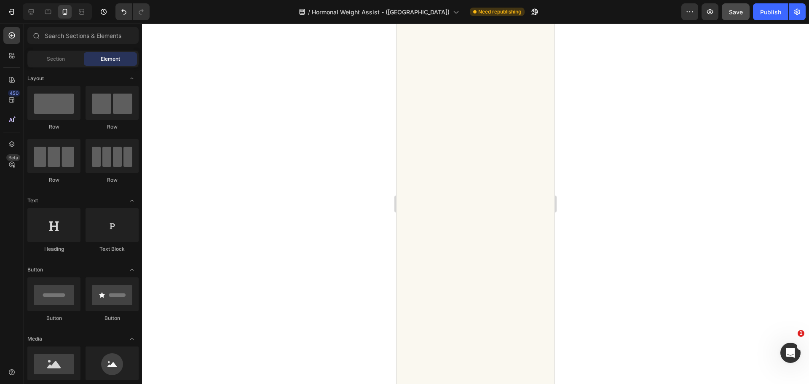
scroll to position [0, 0]
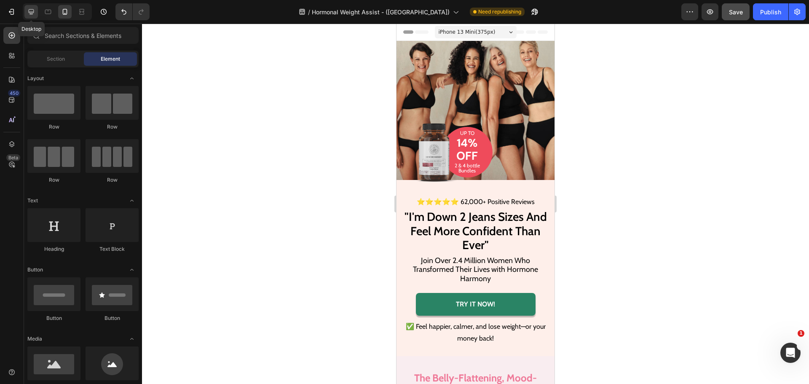
click at [35, 18] on div at bounding box center [30, 11] width 13 height 13
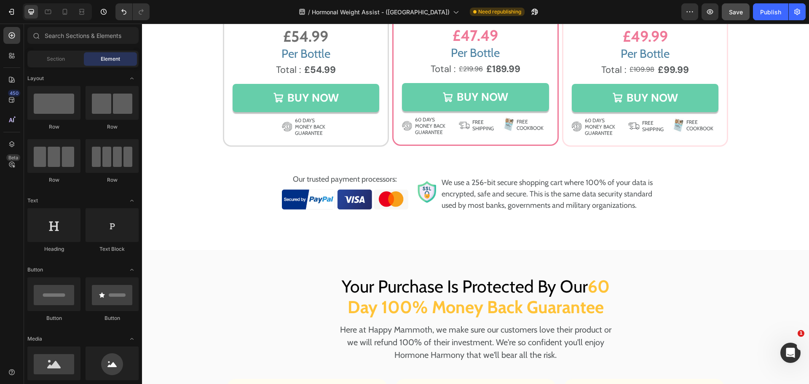
scroll to position [4134, 0]
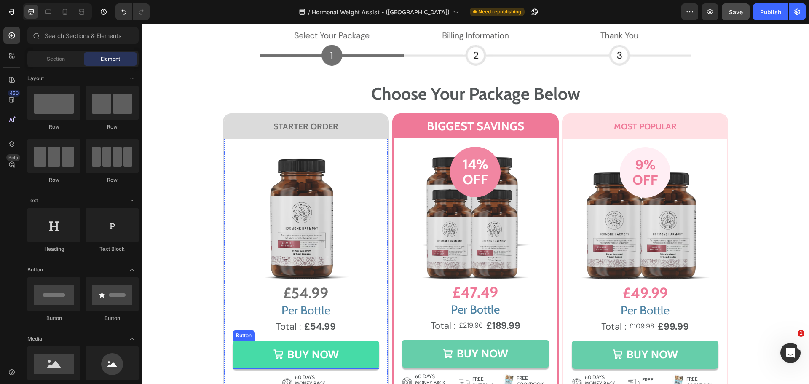
click at [358, 347] on link "BUY NOW" at bounding box center [306, 355] width 147 height 28
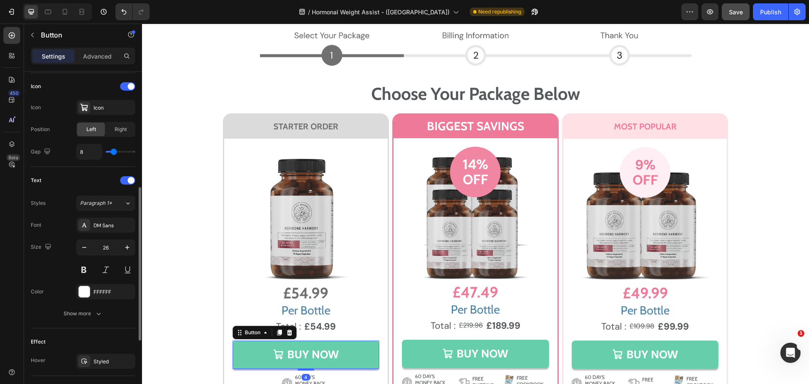
scroll to position [337, 0]
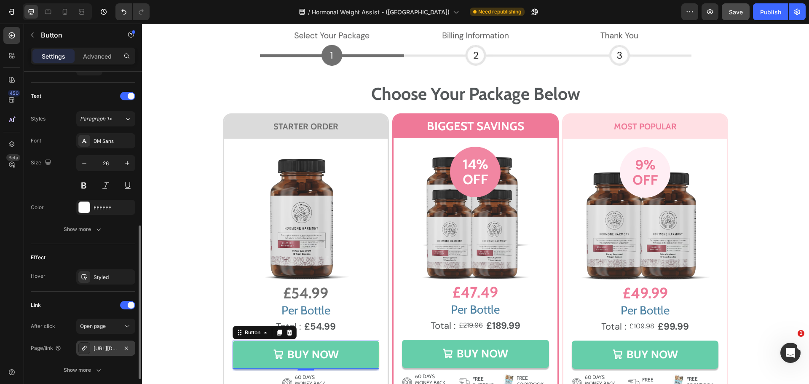
click at [111, 348] on div "https://happy-mammoth-eu.myshopify.com/cart/41811562594475:1?channel=buy_button" at bounding box center [106, 349] width 24 height 8
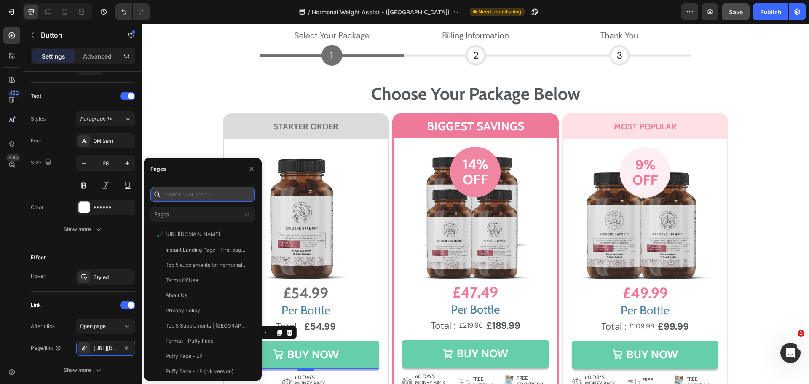
click at [195, 191] on input "text" at bounding box center [202, 194] width 105 height 15
paste input "https://eu.happymammoth.com/cart/41811562594475:1?channel=buy_button"
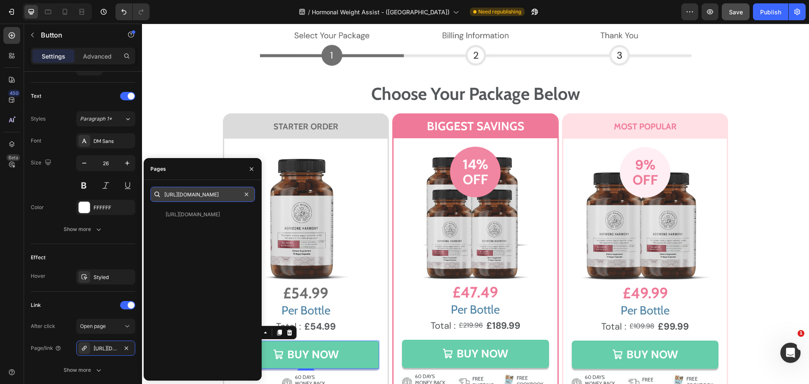
scroll to position [0, 109]
type input "https://eu.happymammoth.com/cart/41811562594475:1?channel=buy_button"
click at [204, 217] on div "https://eu.happymammoth.com/cart/41811562594475:1?channel=buy_button" at bounding box center [193, 215] width 54 height 8
click at [225, 190] on input "https://eu.happymammoth.com/cart/41811562594475:1?channel=buy_button" at bounding box center [202, 194] width 105 height 15
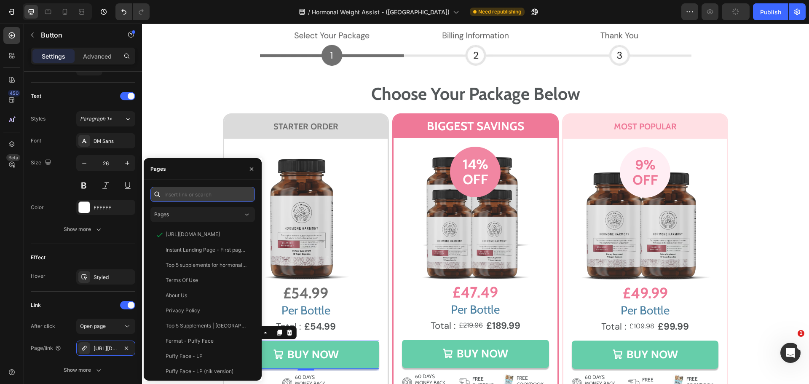
click at [219, 199] on input "text" at bounding box center [202, 194] width 105 height 15
paste input "https://uk.happymammoth.com/cart/41811562594475:1?channel=buy_button"
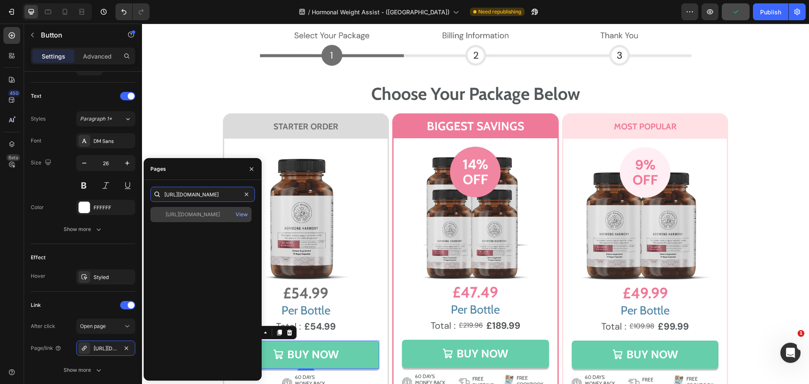
type input "https://uk.happymammoth.com/cart/41811562594475:1?channel=buy_button"
click at [207, 211] on div "https://uk.happymammoth.com/cart/41811562594475:1?channel=buy_button" at bounding box center [193, 215] width 54 height 8
click at [255, 169] on button "button" at bounding box center [251, 168] width 13 height 13
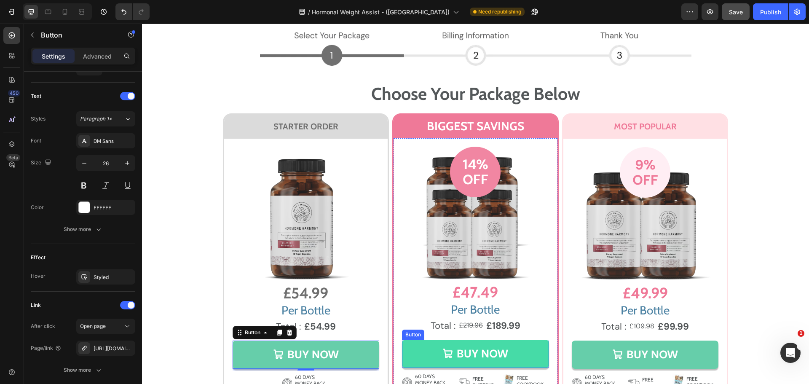
click at [523, 350] on link "BUY NOW" at bounding box center [475, 354] width 147 height 28
click at [525, 350] on link "BUY NOW" at bounding box center [475, 354] width 147 height 28
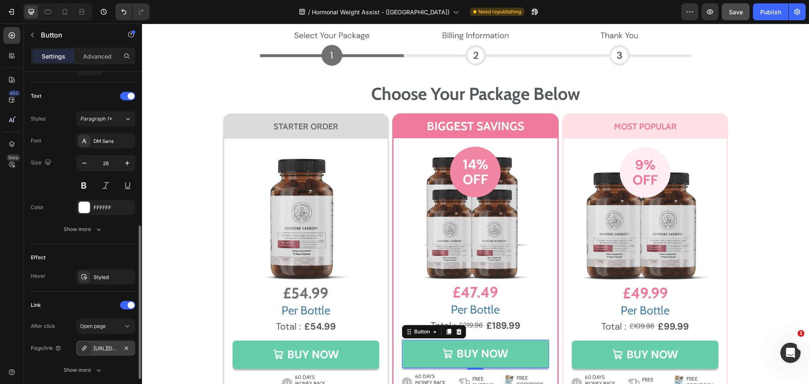
scroll to position [379, 0]
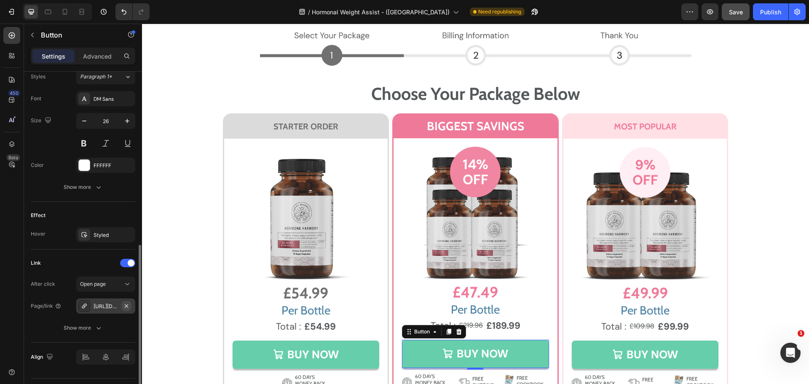
click at [124, 304] on icon "button" at bounding box center [126, 306] width 7 height 7
click at [109, 309] on div "Add..." at bounding box center [114, 307] width 40 height 8
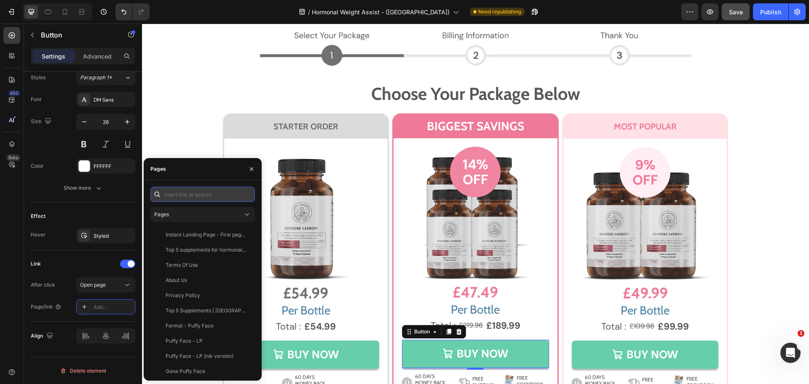
click at [182, 195] on input "text" at bounding box center [202, 194] width 105 height 15
paste input "https://uk.happymammoth.com/cart/41811562660011:1?channel=buy_button"
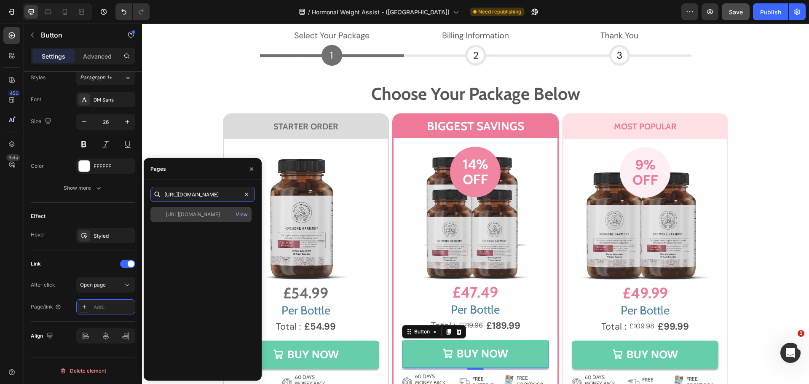
type input "https://uk.happymammoth.com/cart/41811562660011:1?channel=buy_button"
click at [206, 216] on div "https://uk.happymammoth.com/cart/41811562660011:1?channel=buy_button" at bounding box center [193, 215] width 54 height 8
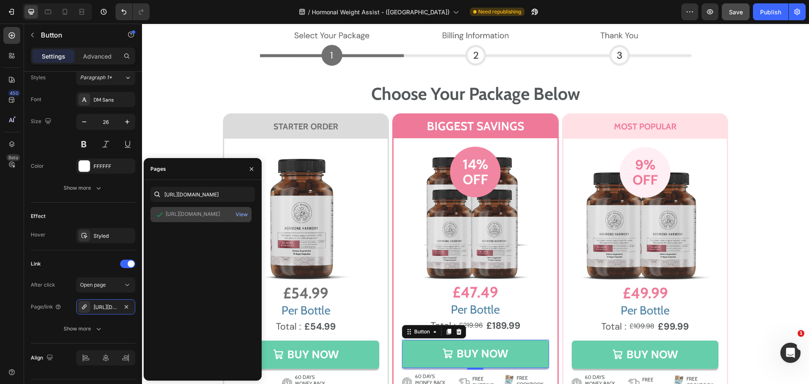
scroll to position [0, 0]
click at [51, 295] on div "After click Open page Page/link https://uk.happymammoth.com/cart/41811562660011…" at bounding box center [83, 306] width 105 height 59
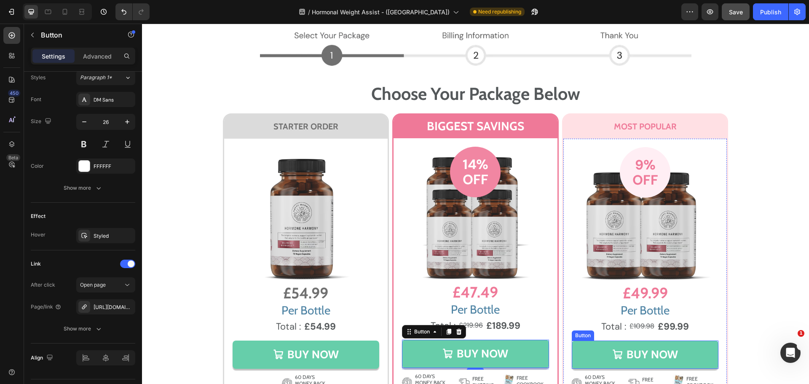
drag, startPoint x: 590, startPoint y: 348, endPoint x: 578, endPoint y: 338, distance: 15.8
click at [590, 348] on link "BUY NOW" at bounding box center [645, 355] width 147 height 28
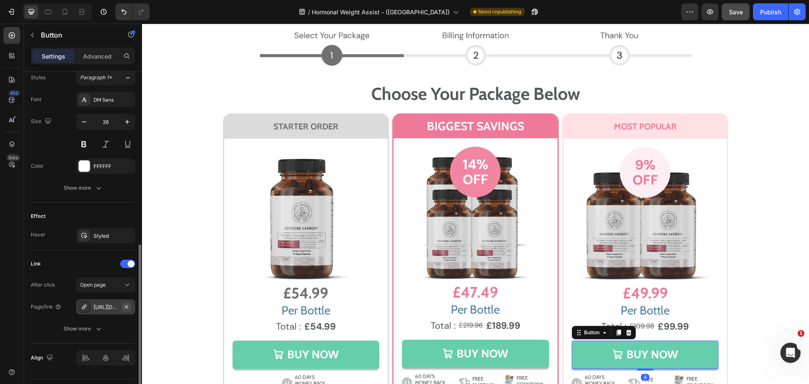
click at [126, 305] on icon "button" at bounding box center [126, 306] width 7 height 7
click at [107, 306] on div "Add..." at bounding box center [114, 307] width 40 height 8
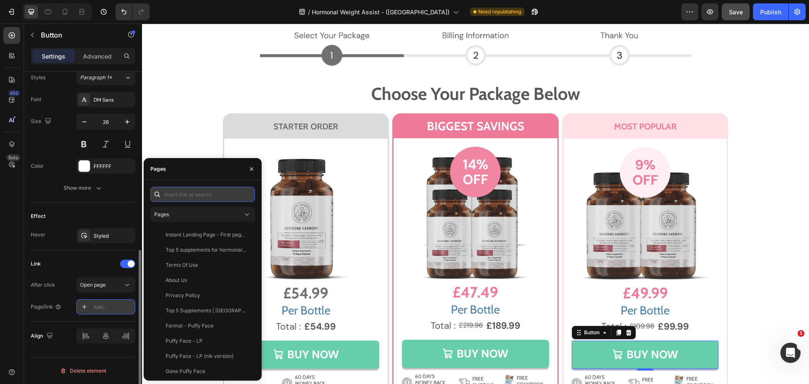
click at [202, 199] on input "text" at bounding box center [202, 194] width 105 height 15
paste input "https://uk.happymammoth.com/cart/41811562627243:1?channel=buy_button"
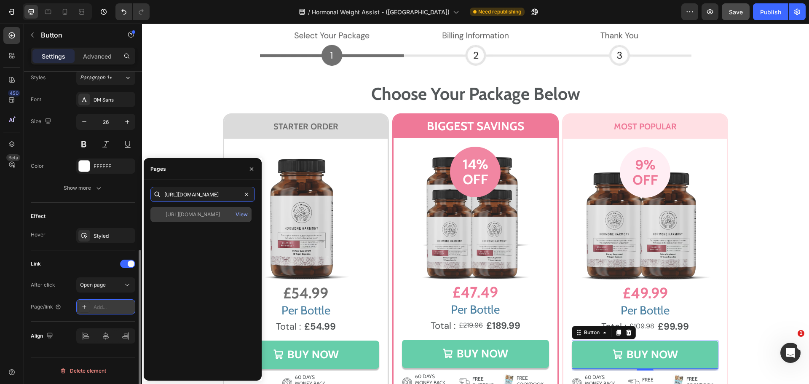
type input "https://uk.happymammoth.com/cart/41811562627243:1?channel=buy_button"
click at [202, 217] on div "https://uk.happymammoth.com/cart/41811562627243:1?channel=buy_button" at bounding box center [193, 215] width 54 height 8
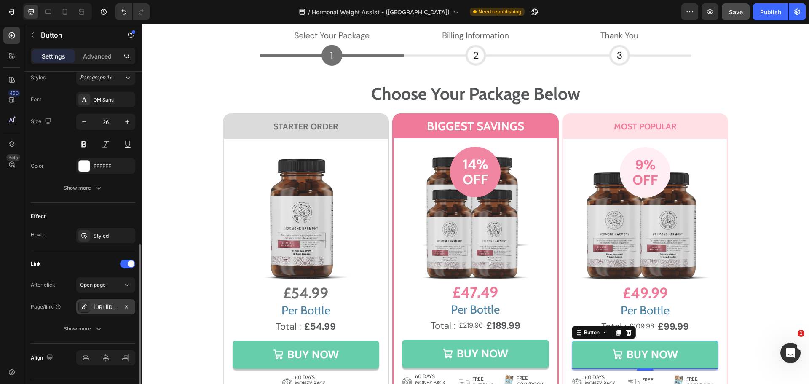
click at [43, 302] on div "Page/link" at bounding box center [46, 306] width 31 height 13
drag, startPoint x: 781, startPoint y: 17, endPoint x: 633, endPoint y: 3, distance: 149.0
click at [781, 17] on button "Publish" at bounding box center [770, 11] width 35 height 17
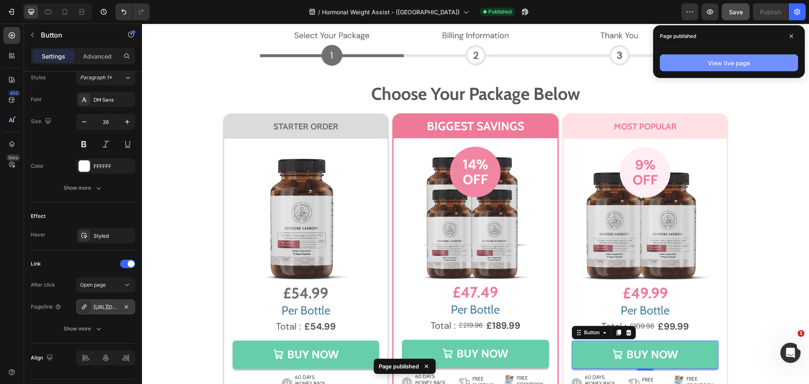
click at [686, 62] on button "View live page" at bounding box center [729, 62] width 138 height 17
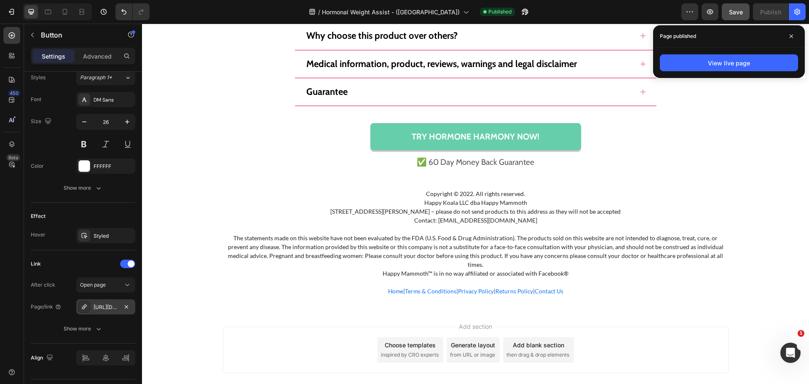
scroll to position [6681, 0]
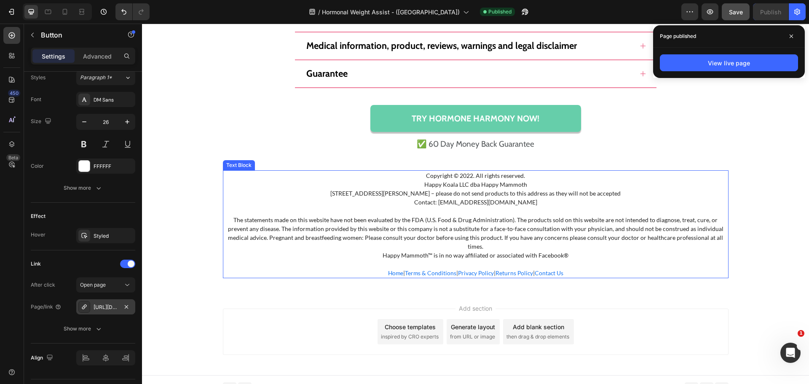
click at [467, 186] on p "Happy Koala LLC dba Happy Mammoth 1910 Thomes Ave, Cheyenne, WY 82001, United S…" at bounding box center [476, 193] width 504 height 27
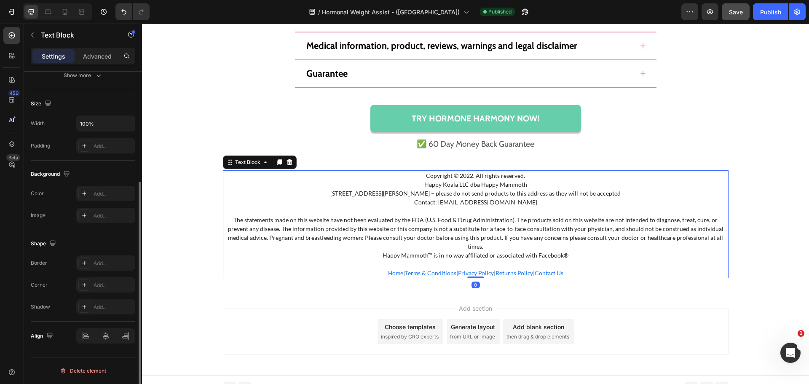
scroll to position [0, 0]
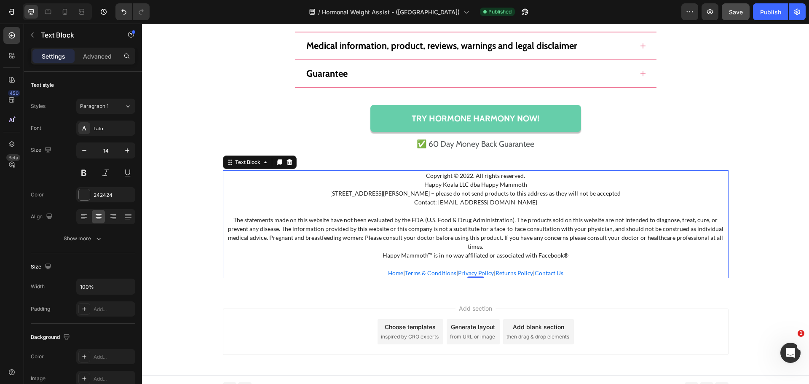
click at [633, 292] on div "Add section Choose templates inspired by CRO experts Generate layout from URL o…" at bounding box center [475, 333] width 667 height 83
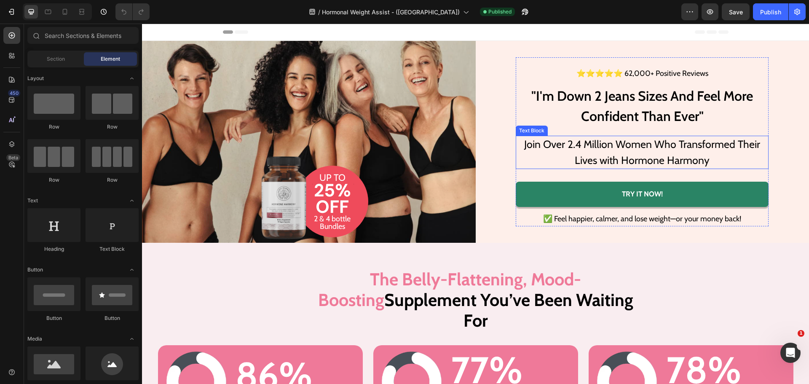
click at [676, 139] on p "Join Over 2.4 Million Women Who Transformed Their Lives with Hormone Harmony" at bounding box center [642, 153] width 239 height 32
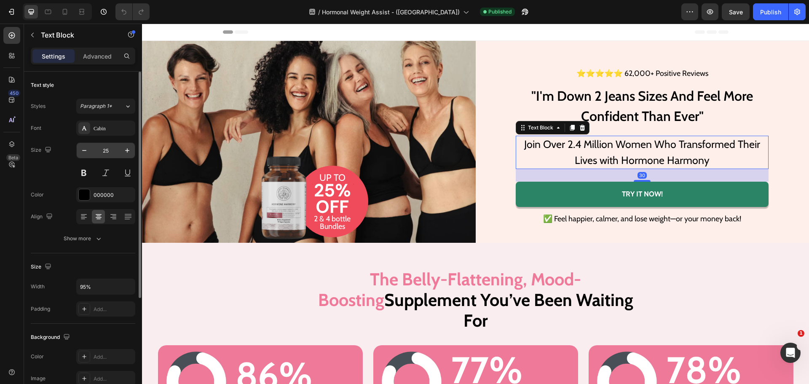
click at [109, 150] on input "25" at bounding box center [106, 150] width 28 height 15
type input "22"
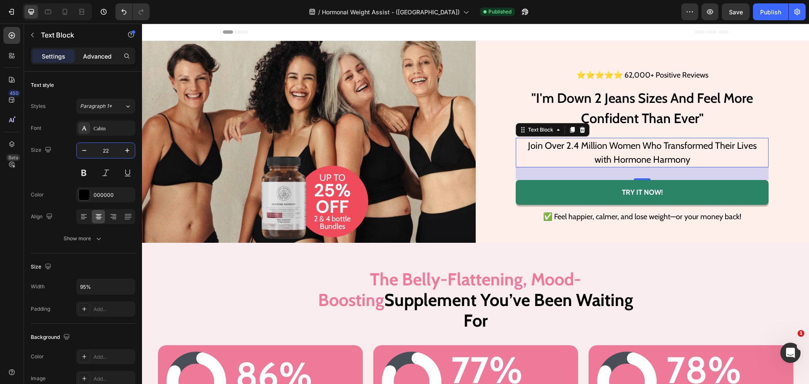
click at [99, 55] on p "Advanced" at bounding box center [97, 56] width 29 height 9
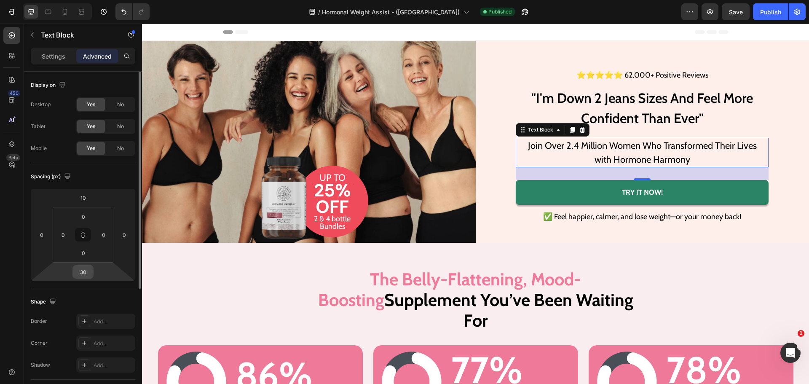
click at [85, 271] on input "30" at bounding box center [83, 272] width 17 height 13
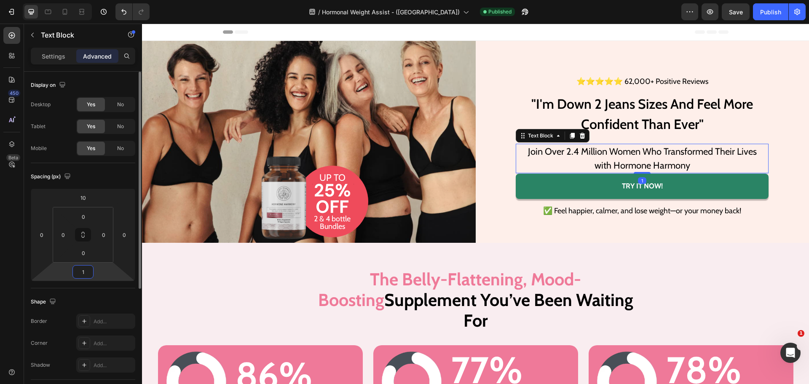
type input "10"
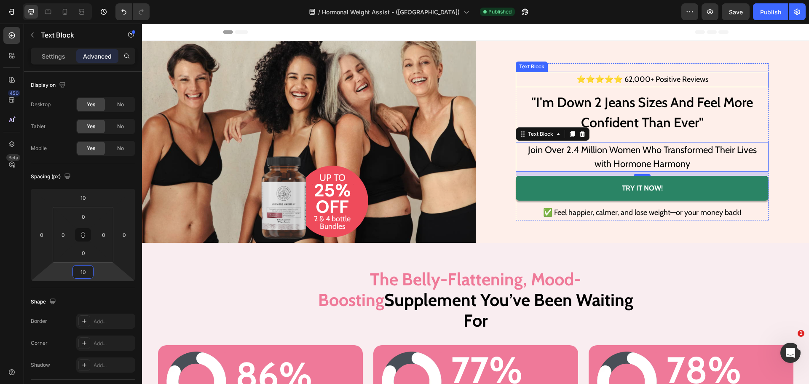
click at [635, 72] on p "⭐⭐⭐⭐⭐ 62,000+ Positive Reviews" at bounding box center [642, 78] width 251 height 13
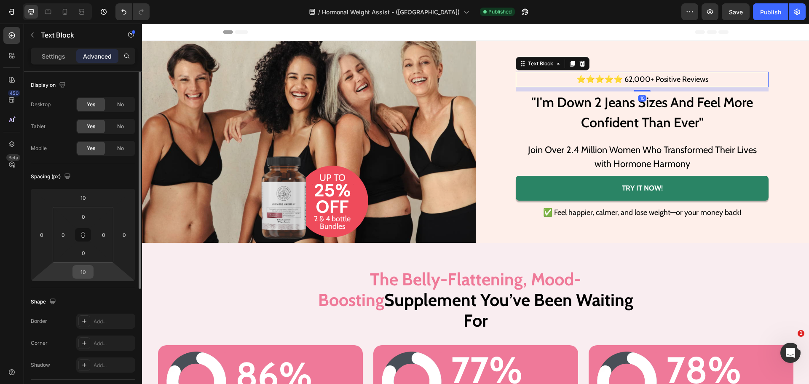
click at [83, 270] on input "10" at bounding box center [83, 272] width 17 height 13
type input "0"
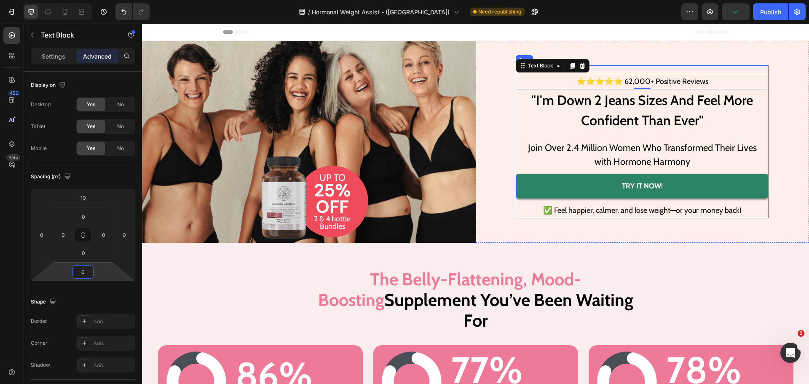
click at [684, 70] on div "⭐⭐⭐⭐⭐ 62,000+ Positive Reviews Text Block 0 "I'm Down 2 Jeans Sizes And Feel Mo…" at bounding box center [642, 144] width 253 height 148
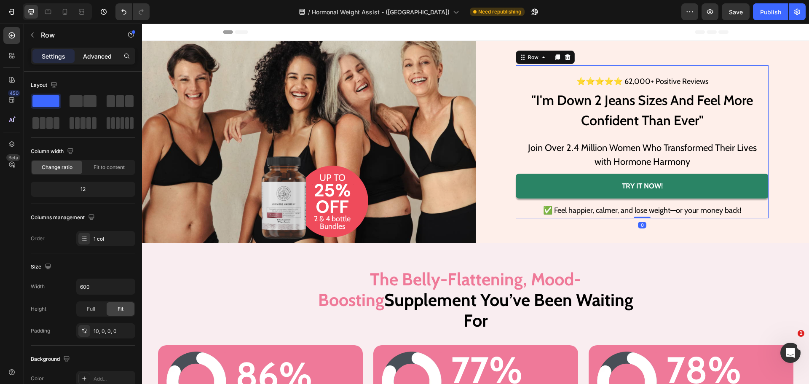
click at [105, 55] on p "Advanced" at bounding box center [97, 56] width 29 height 9
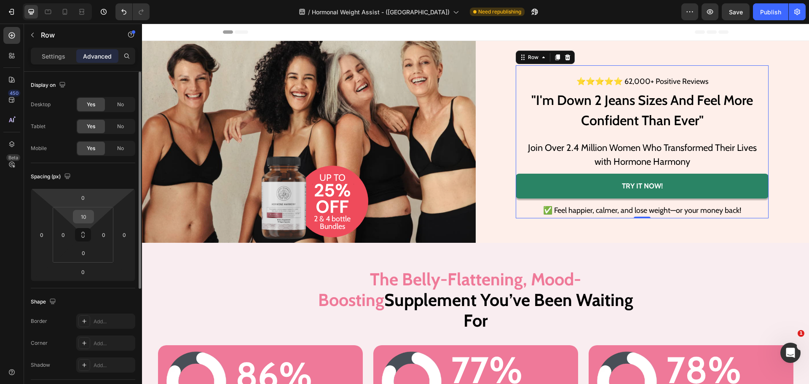
click at [88, 214] on input "10" at bounding box center [83, 216] width 17 height 13
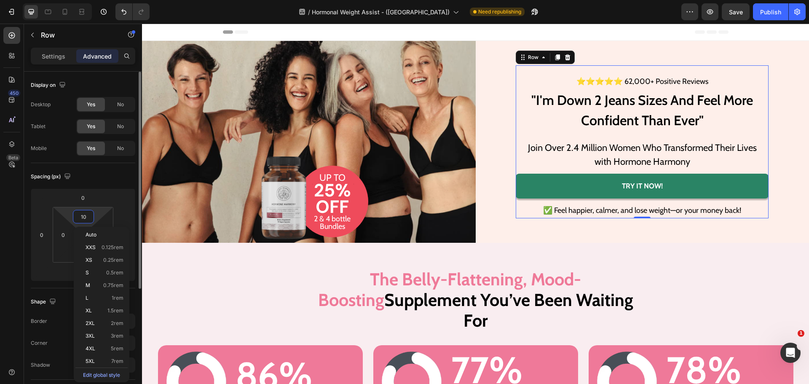
type input "0"
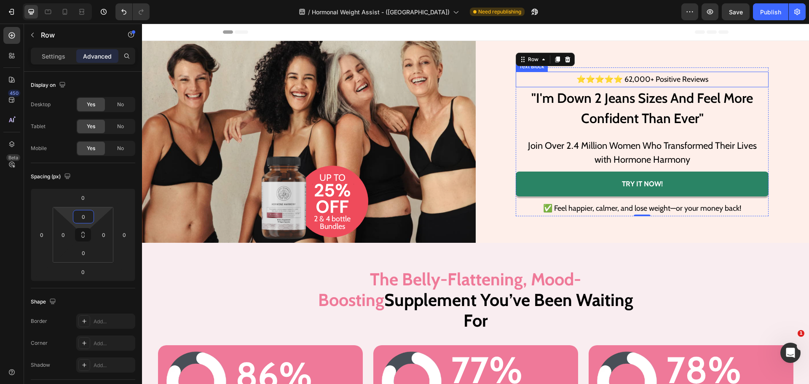
click at [631, 72] on div "⭐⭐⭐⭐⭐ 62,000+ Positive Reviews" at bounding box center [642, 79] width 253 height 15
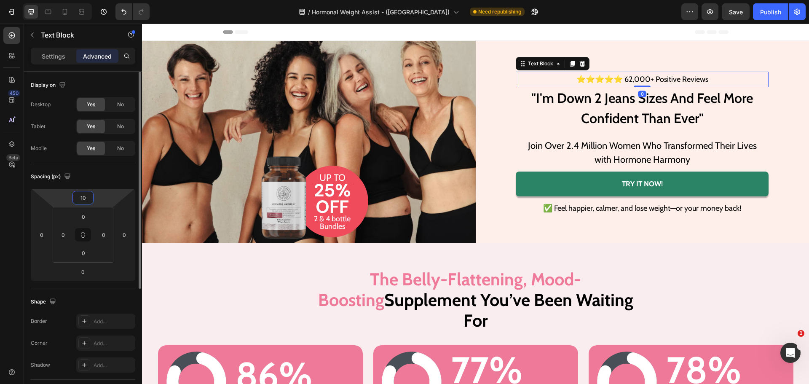
click at [88, 195] on input "10" at bounding box center [83, 197] width 17 height 13
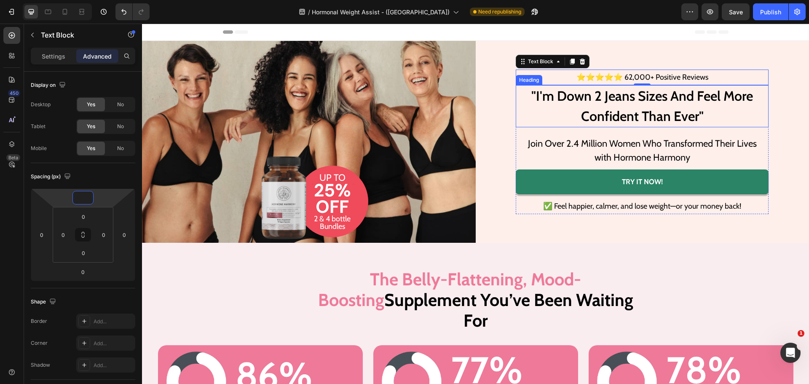
click at [616, 121] on h1 ""I'm Down 2 Jeans Sizes And Feel More Confident Than Ever"" at bounding box center [642, 106] width 253 height 42
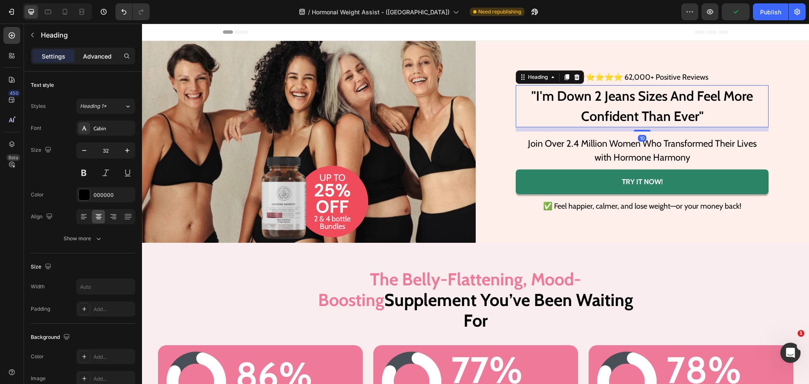
click at [97, 55] on p "Advanced" at bounding box center [97, 56] width 29 height 9
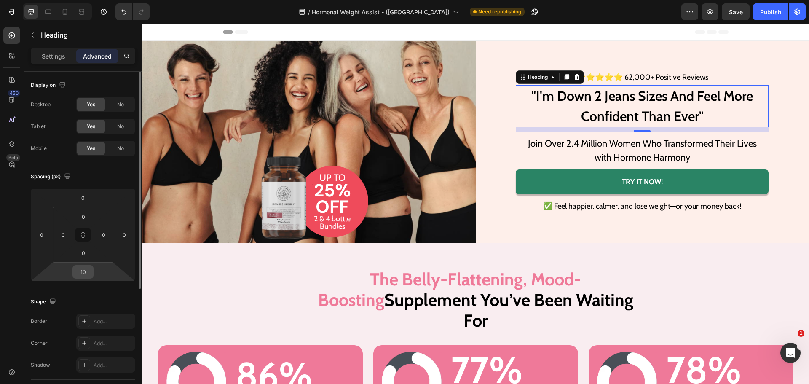
click at [89, 270] on input "10" at bounding box center [83, 272] width 17 height 13
type input "0"
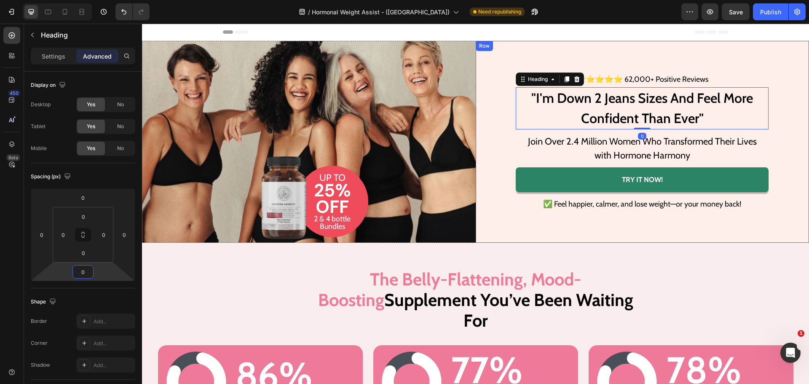
click at [636, 238] on div "⭐⭐⭐⭐⭐ 62,000+ Positive Reviews Text Block "I'm Down 2 Jeans Sizes And Feel More…" at bounding box center [643, 142] width 334 height 202
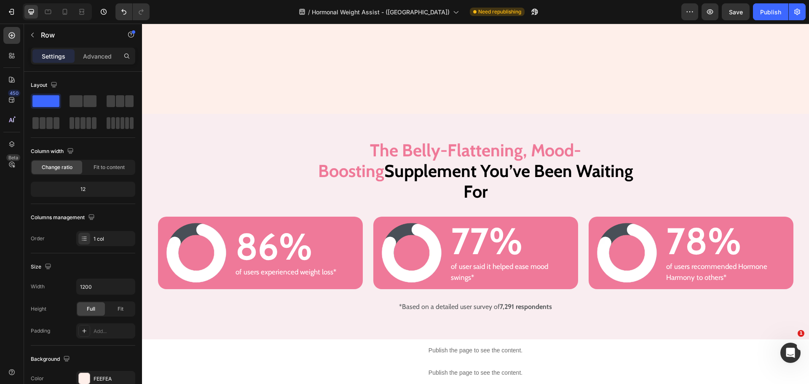
scroll to position [126, 0]
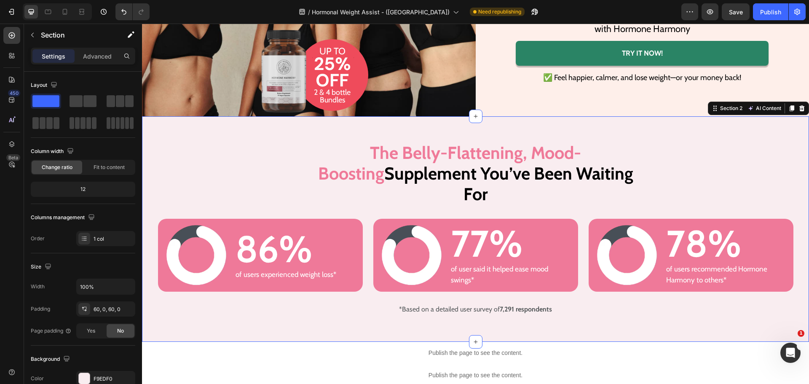
click at [233, 148] on div "The Belly-Flattening, Mood-Boosting Supplement You’ve Been Waiting For Heading …" at bounding box center [475, 229] width 667 height 175
click at [92, 62] on div "Advanced" at bounding box center [97, 55] width 42 height 13
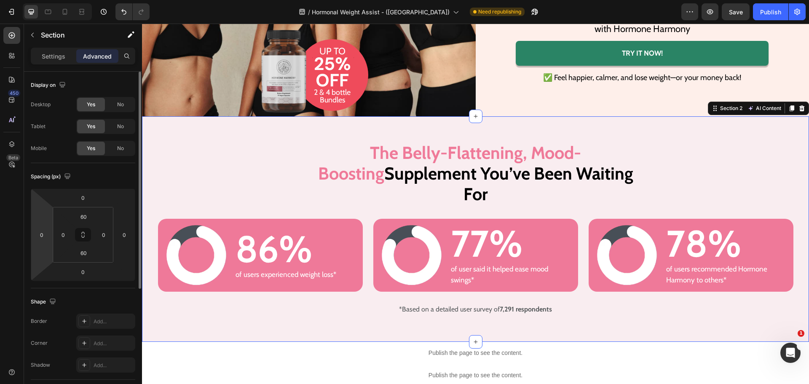
click at [39, 0] on html "Version history / Hormonal Weight Assist - (US) Need republishing Preview Save …" at bounding box center [404, 0] width 809 height 0
click at [42, 236] on input "0" at bounding box center [41, 234] width 13 height 13
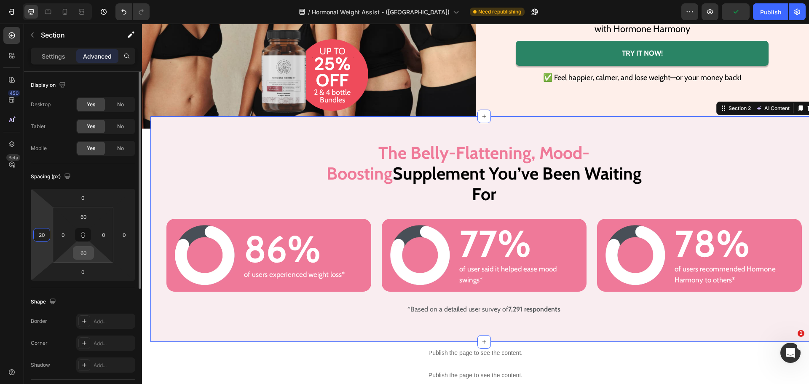
type input "0"
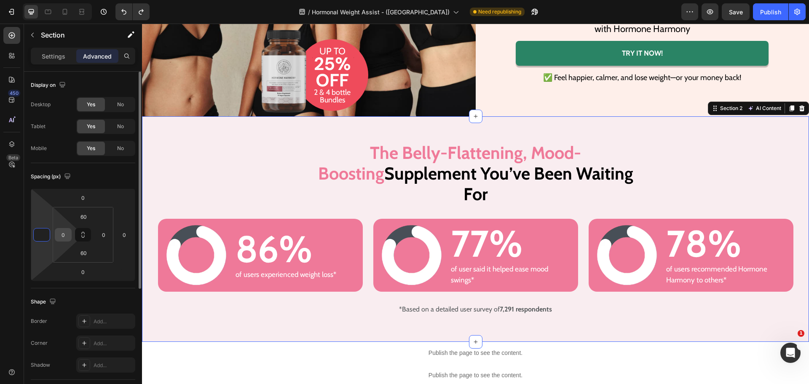
click at [65, 234] on input "0" at bounding box center [63, 234] width 13 height 13
type input "0"
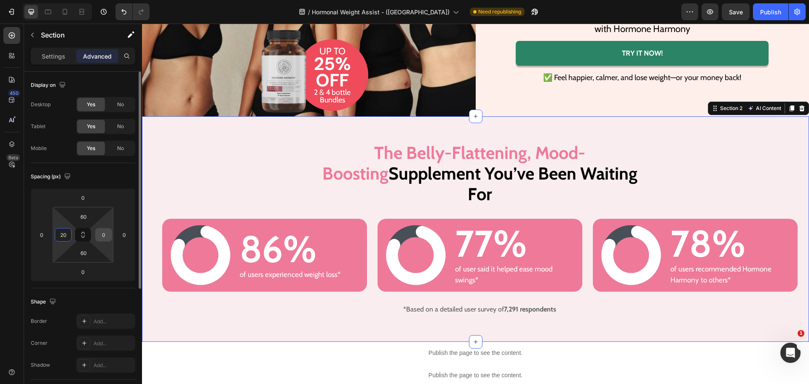
type input "20"
click at [103, 235] on input "0" at bounding box center [103, 234] width 13 height 13
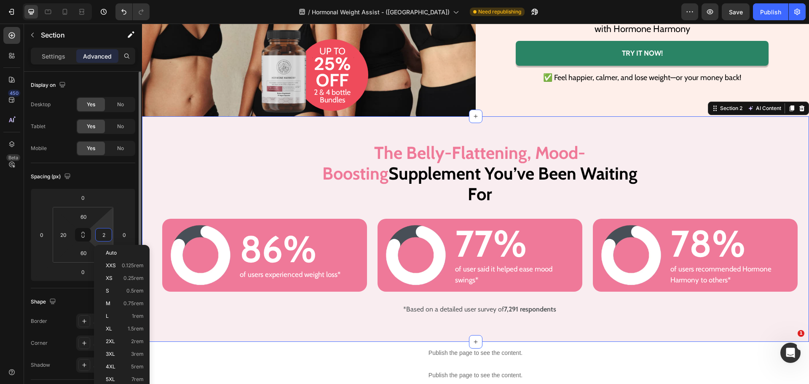
type input "20"
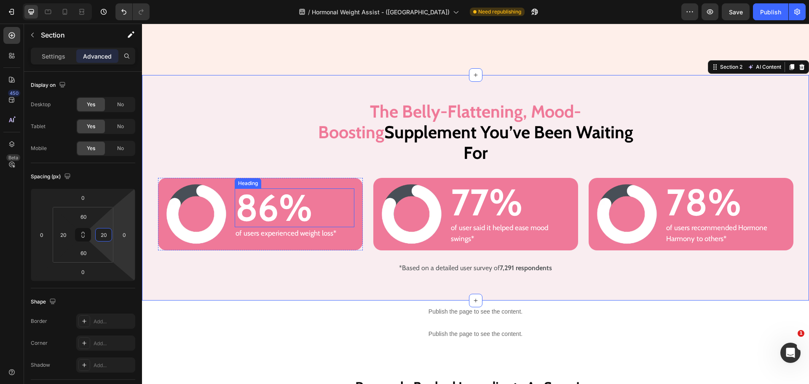
scroll to position [253, 0]
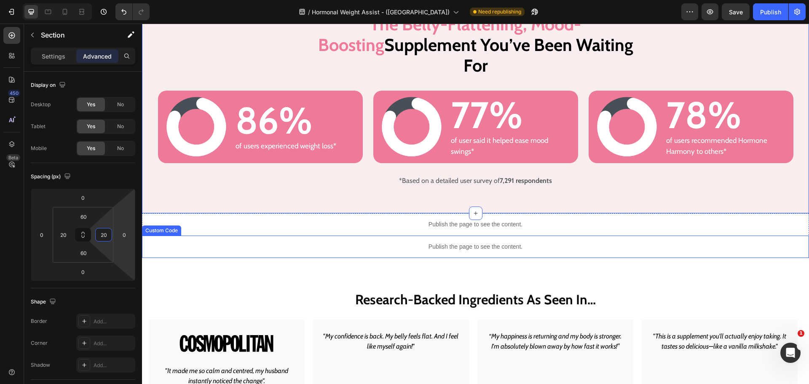
click at [348, 242] on p "Publish the page to see the content." at bounding box center [475, 246] width 667 height 9
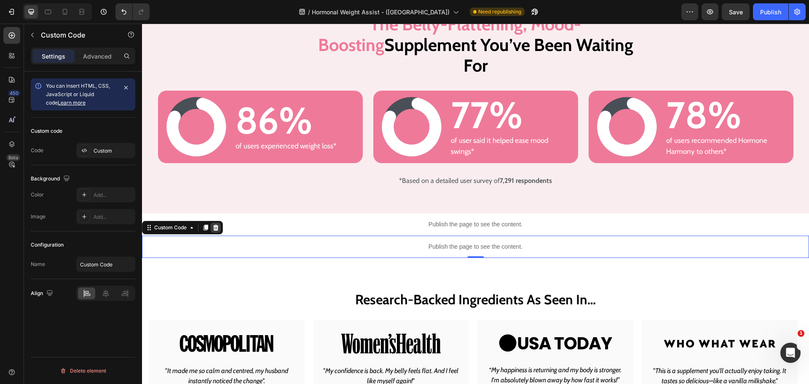
click at [217, 225] on icon at bounding box center [215, 228] width 5 height 6
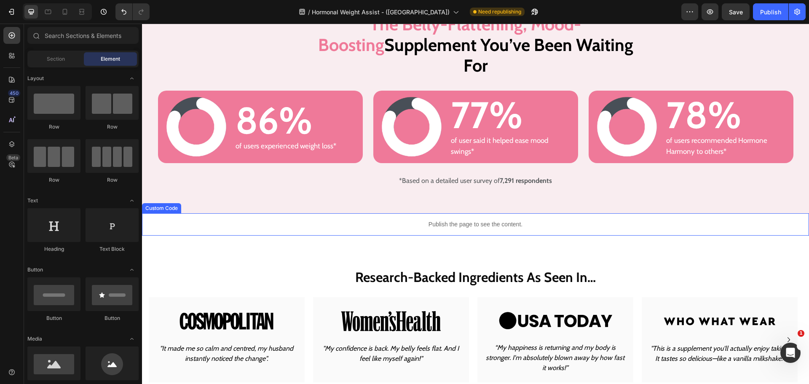
click at [279, 220] on p "Publish the page to see the content." at bounding box center [475, 224] width 667 height 9
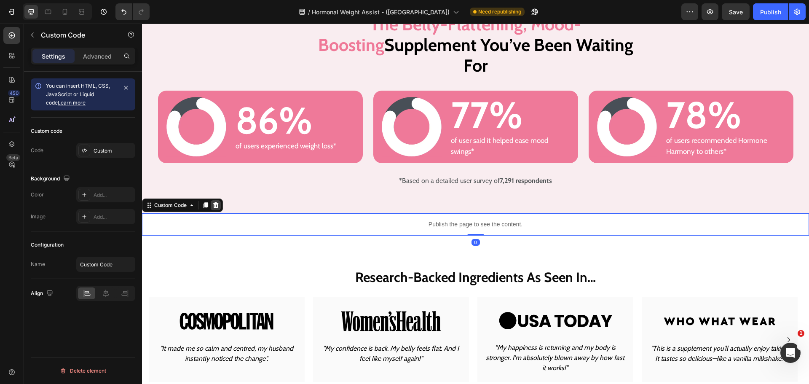
click at [214, 202] on icon at bounding box center [215, 205] width 7 height 7
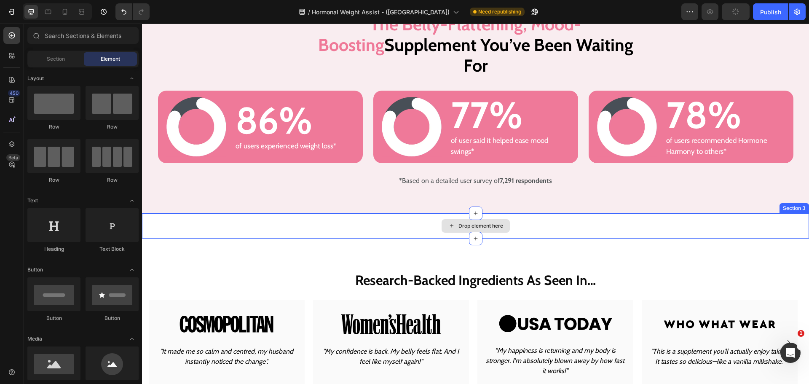
click at [297, 213] on div "Drop element here" at bounding box center [475, 225] width 667 height 25
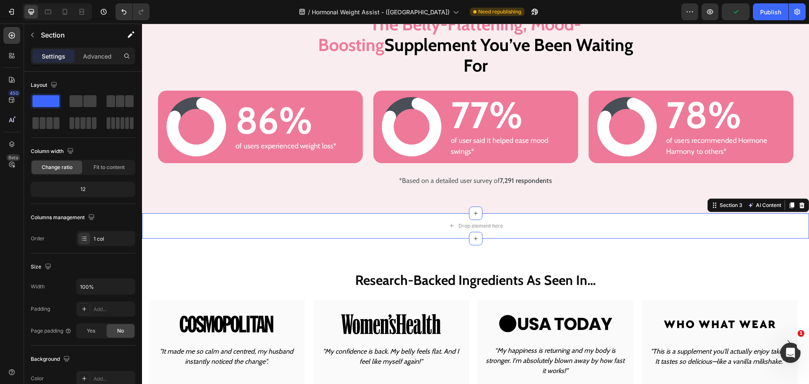
click at [800, 202] on icon at bounding box center [802, 205] width 5 height 6
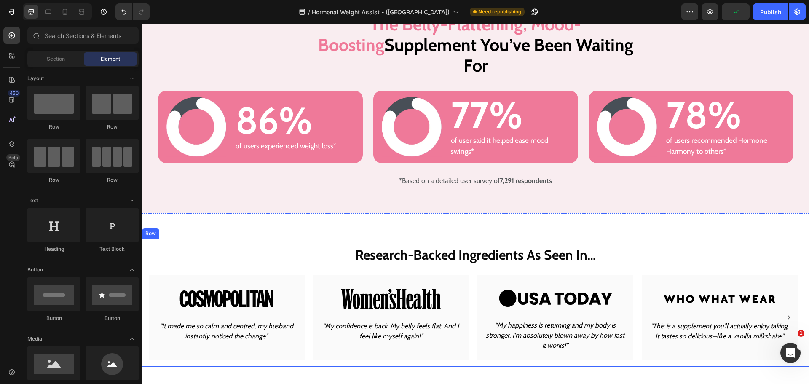
click at [305, 239] on div "Research-Backed Ingredients As Seen In… Heading Image "It made me so calm and c…" at bounding box center [475, 303] width 667 height 129
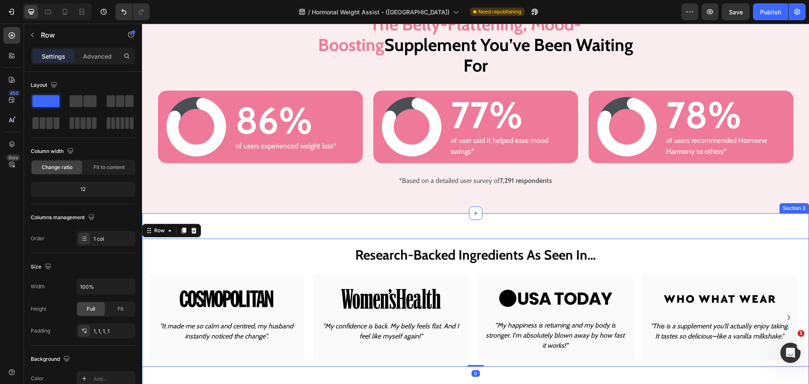
click at [276, 213] on div "Research-Backed Ingredients As Seen In… Heading Image "It made me so calm and c…" at bounding box center [475, 302] width 667 height 179
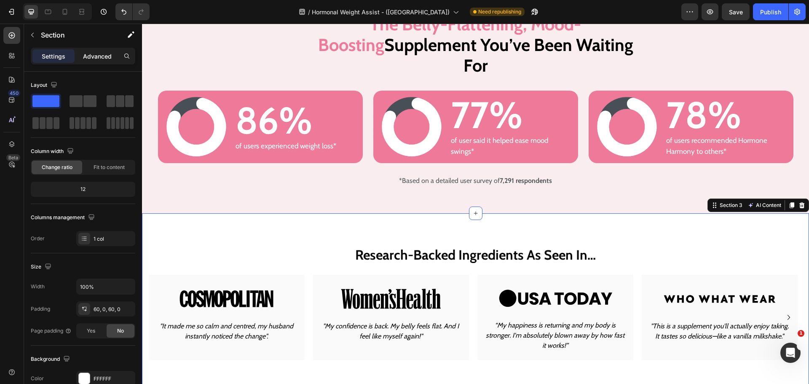
click at [105, 56] on p "Advanced" at bounding box center [97, 56] width 29 height 9
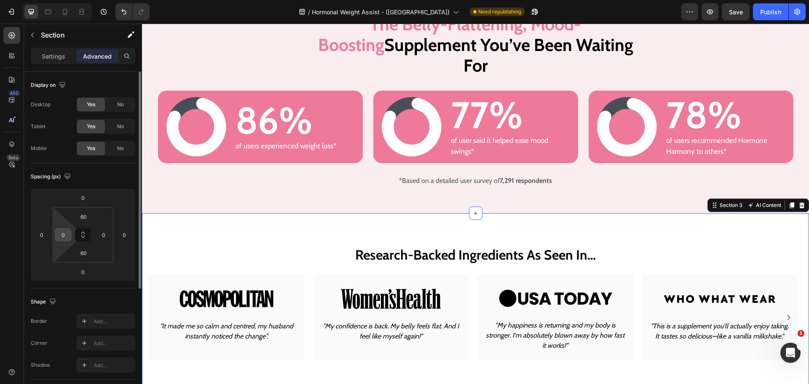
click at [60, 234] on input "0" at bounding box center [63, 234] width 13 height 13
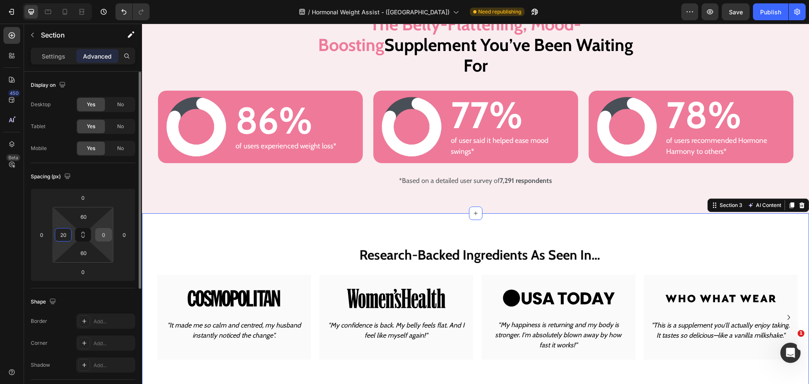
type input "20"
click at [102, 236] on input "0" at bounding box center [103, 234] width 13 height 13
type input "20"
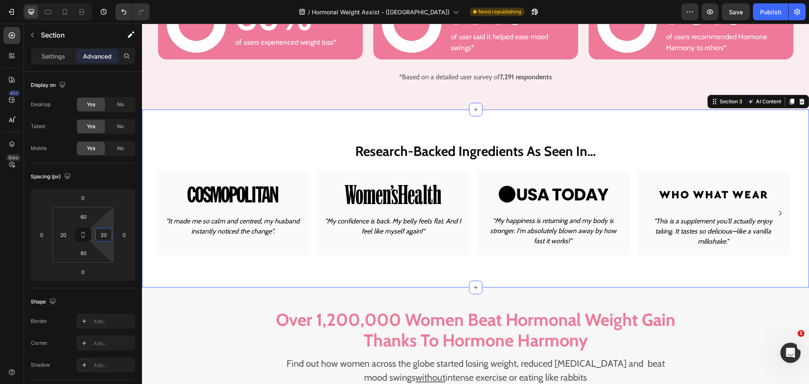
scroll to position [379, 0]
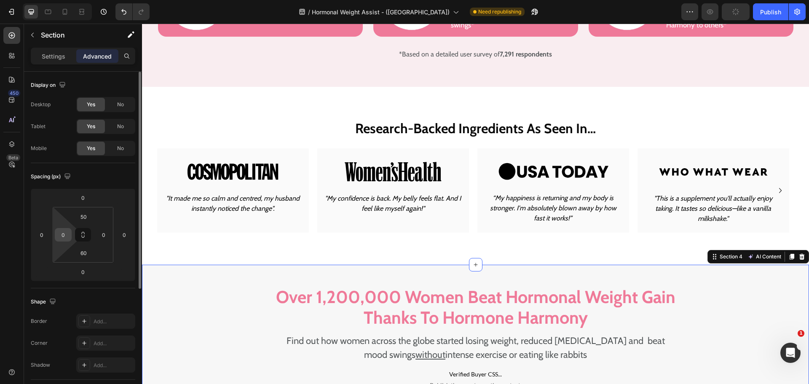
click at [70, 233] on div "0" at bounding box center [63, 234] width 17 height 13
click at [62, 231] on input "0" at bounding box center [63, 234] width 13 height 13
type input "20"
click at [102, 231] on input "0" at bounding box center [103, 234] width 13 height 13
type input "20"
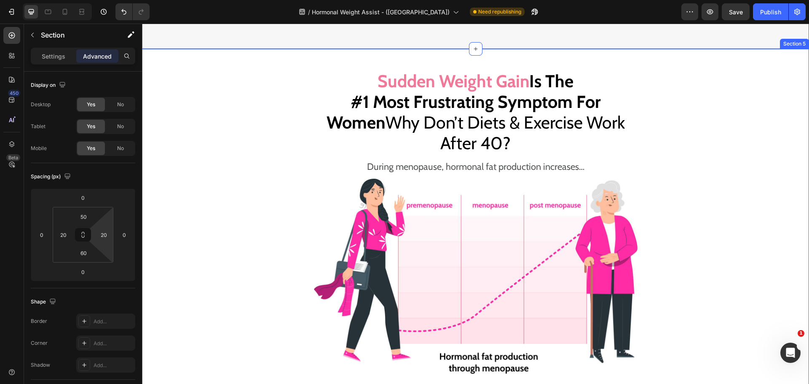
scroll to position [969, 0]
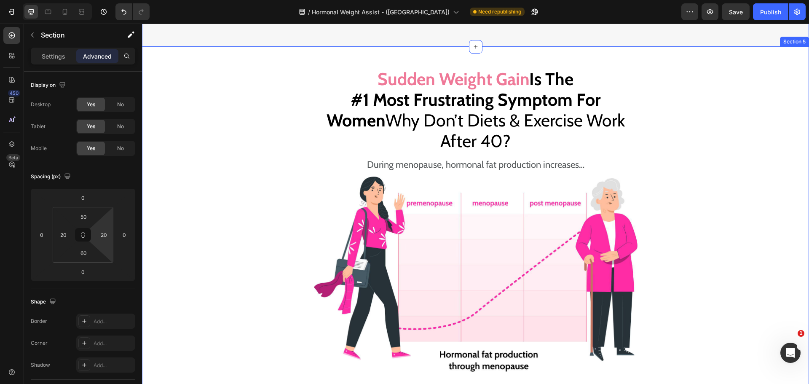
click at [195, 217] on div "Sudden Weight Gain Is The #1 Most Frustrating Symptom For Women Why Don’t Diets…" at bounding box center [475, 343] width 667 height 551
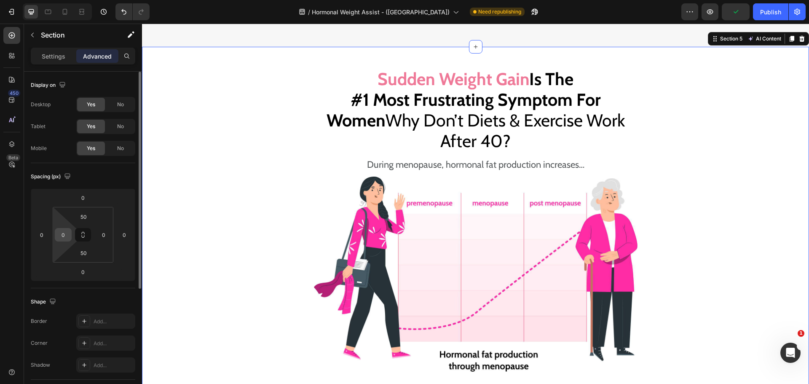
click at [64, 233] on input "0" at bounding box center [63, 234] width 13 height 13
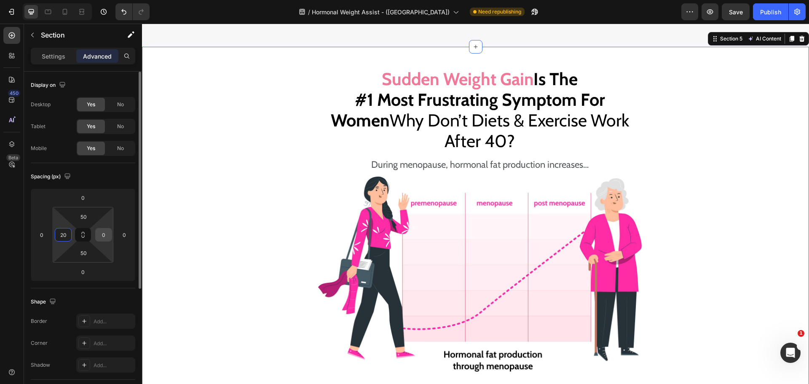
type input "20"
click at [102, 232] on input "0" at bounding box center [103, 234] width 13 height 13
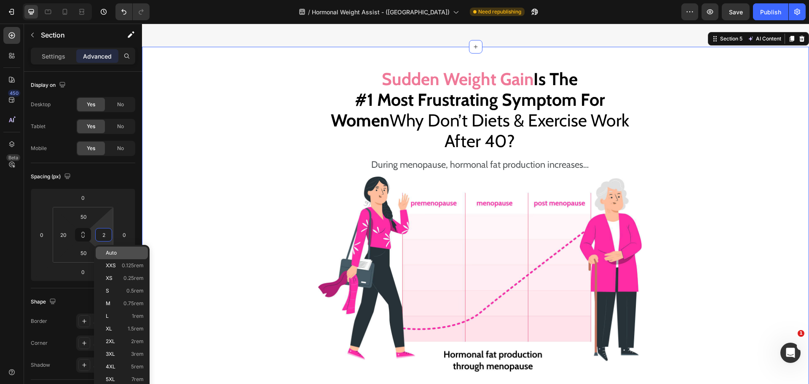
type input "20"
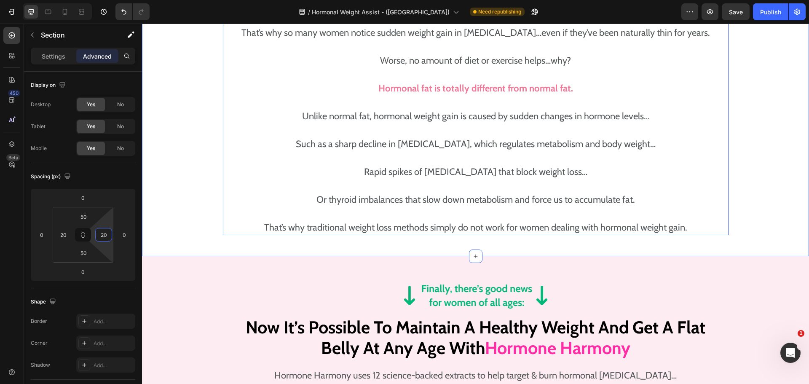
scroll to position [1391, 0]
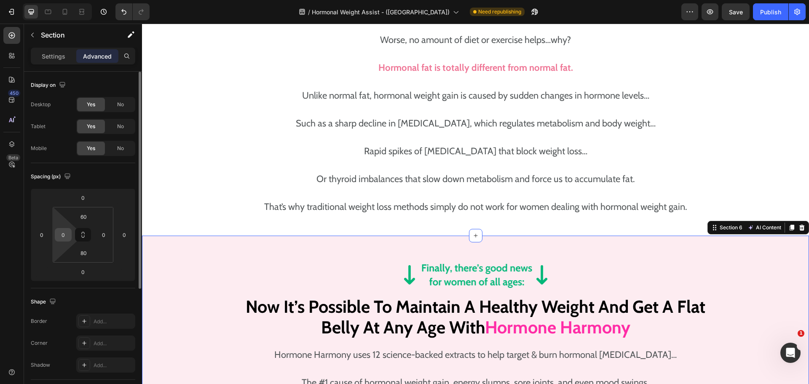
click at [68, 234] on input "0" at bounding box center [63, 234] width 13 height 13
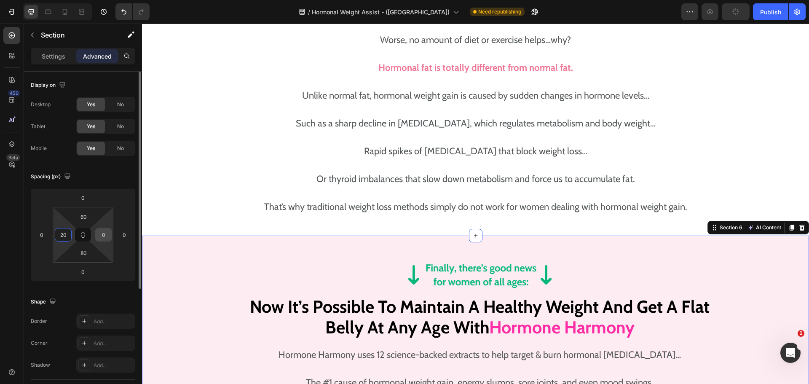
type input "20"
click at [105, 238] on input "0" at bounding box center [103, 234] width 13 height 13
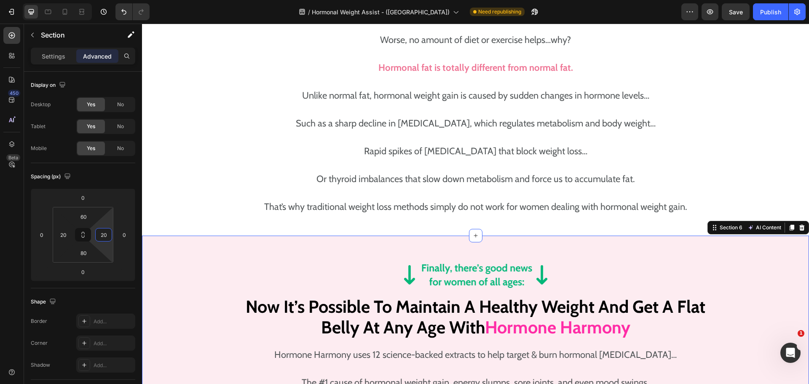
type input "20"
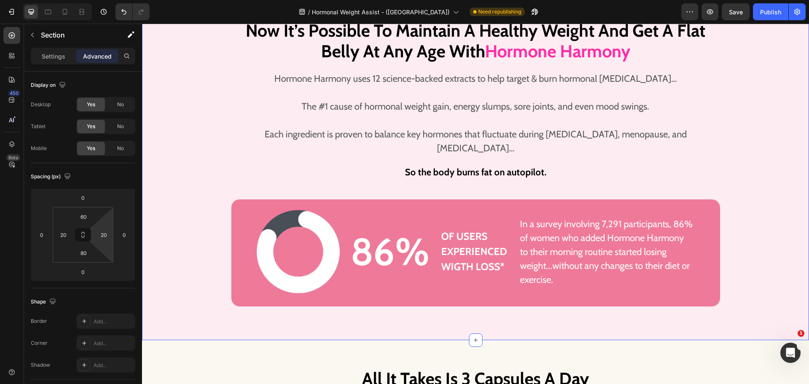
scroll to position [1812, 0]
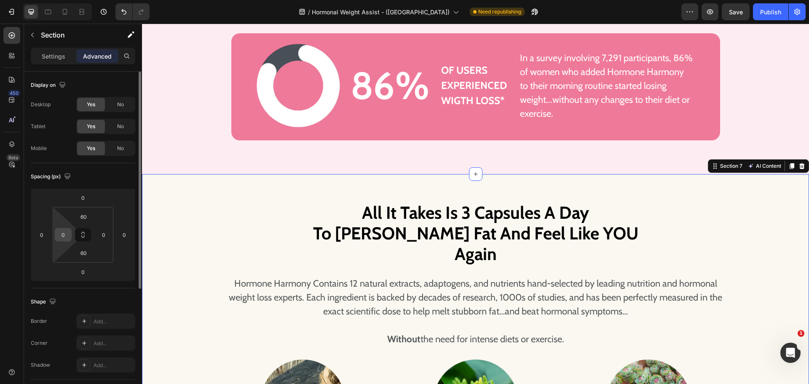
click at [67, 235] on input "0" at bounding box center [63, 234] width 13 height 13
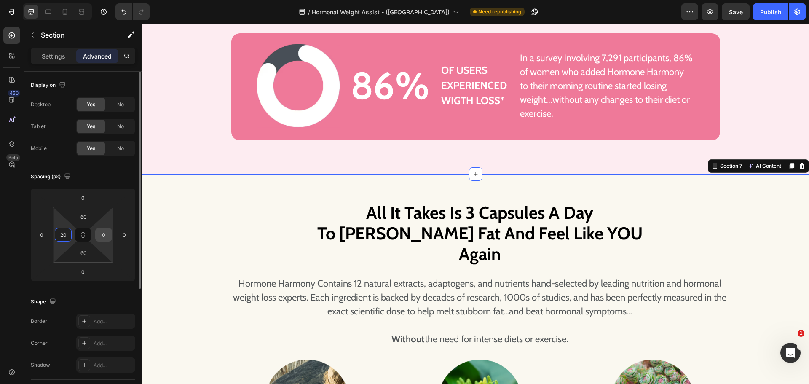
type input "20"
click at [103, 236] on input "0" at bounding box center [103, 234] width 13 height 13
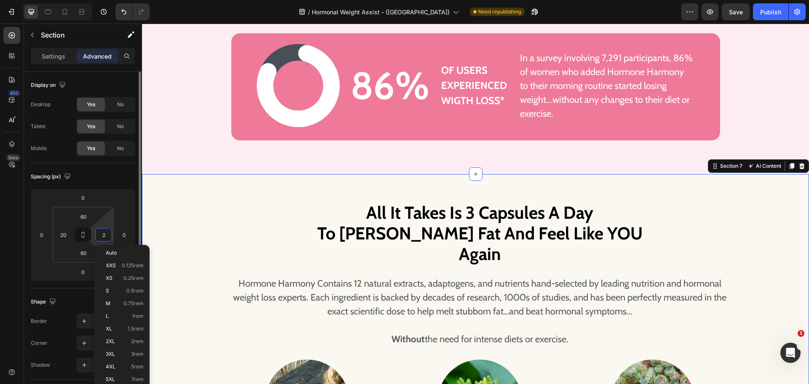
type input "20"
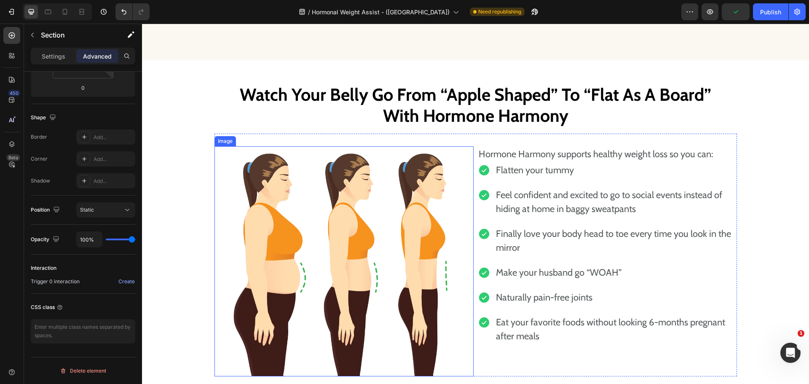
scroll to position [2908, 0]
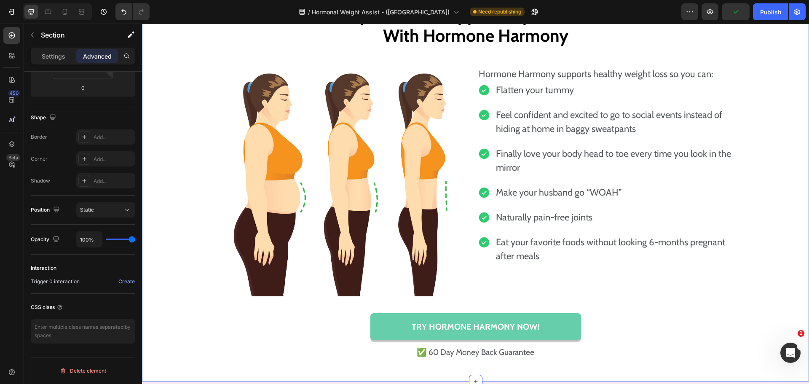
click at [183, 207] on div "Watch Your Belly Go From “Apple Shaped” To “Flat As A Board” With Hormone Harmo…" at bounding box center [475, 180] width 667 height 359
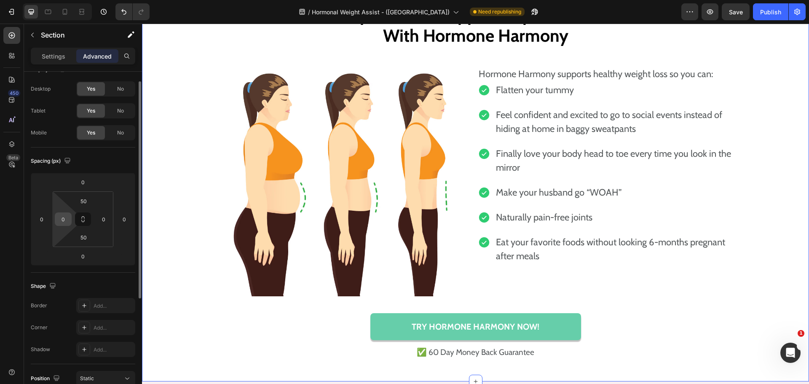
click at [67, 217] on input "0" at bounding box center [63, 219] width 13 height 13
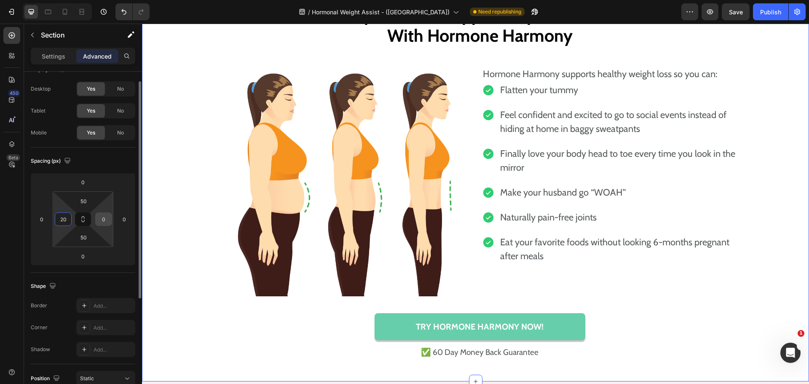
type input "20"
click at [104, 219] on input "0" at bounding box center [103, 219] width 13 height 13
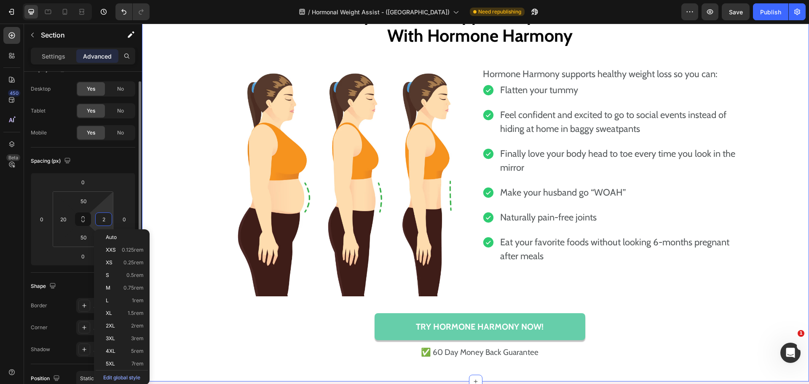
type input "20"
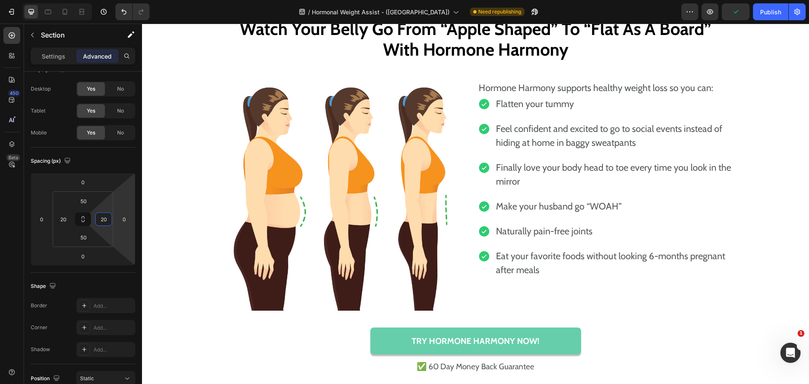
scroll to position [2697, 0]
click at [275, 61] on div "Watch Your Belly Go From “Apple Shaped” To “Flat As A Board” With Hormone Harmo…" at bounding box center [476, 38] width 506 height 45
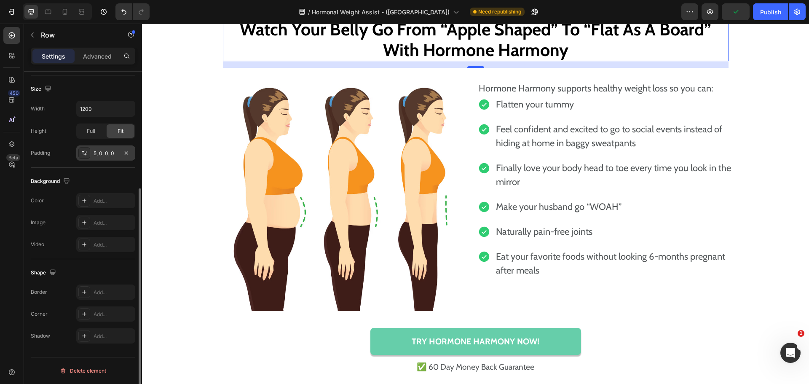
scroll to position [51, 0]
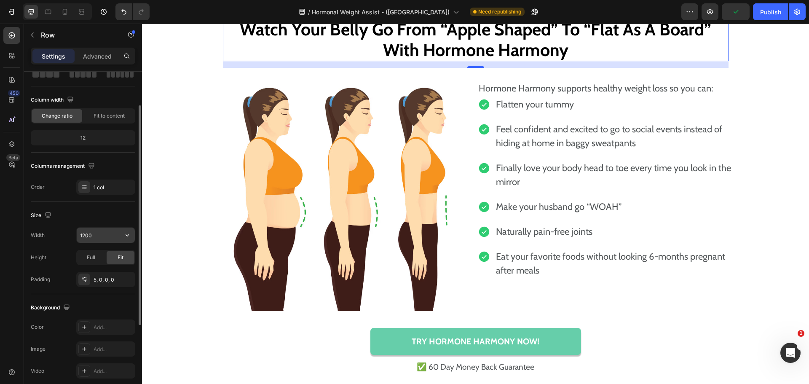
click at [82, 233] on input "1200" at bounding box center [106, 235] width 58 height 15
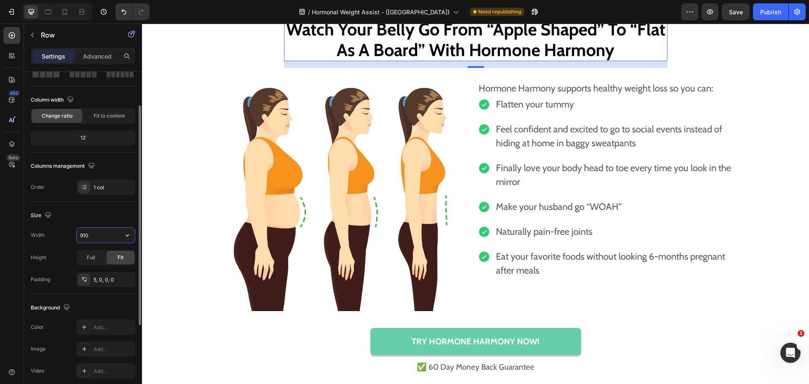
type input "900"
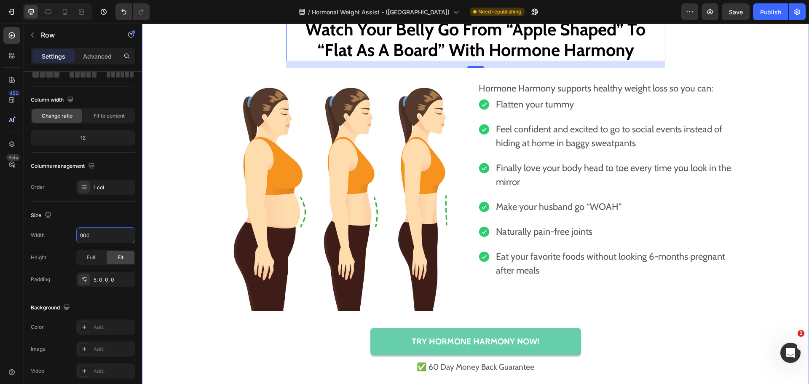
click at [701, 249] on div "Watch Your Belly Go From “Apple Shaped” To “Flat As A Board” With Hormone Harmo…" at bounding box center [475, 195] width 650 height 359
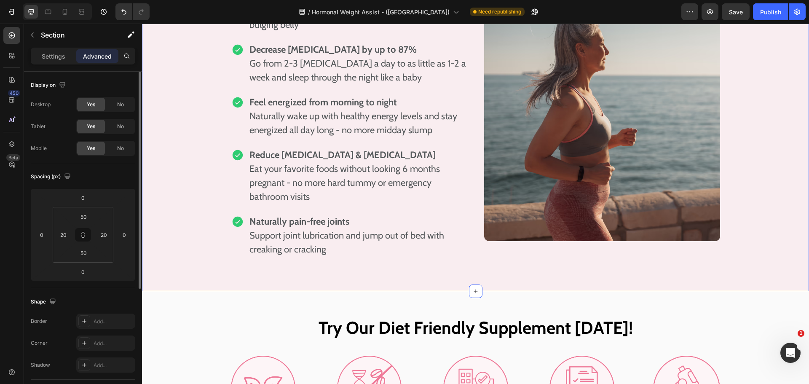
scroll to position [3414, 0]
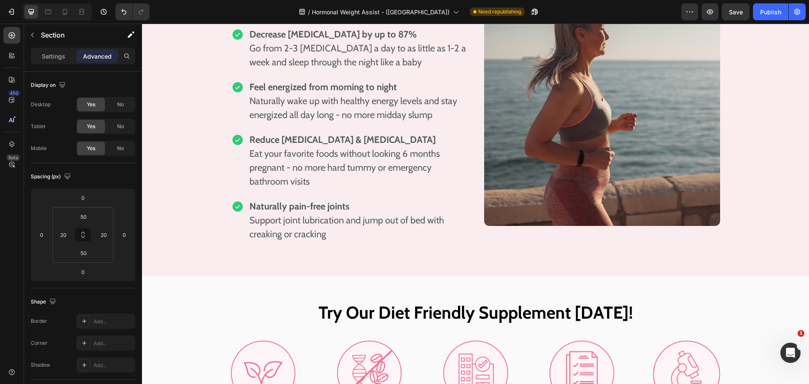
click at [164, 183] on div "Works For Women Of All Ages:  Supports Good Moods, Pain-Free Joints & All-Day E…" at bounding box center [475, 70] width 667 height 346
click at [63, 233] on input "0" at bounding box center [63, 234] width 13 height 13
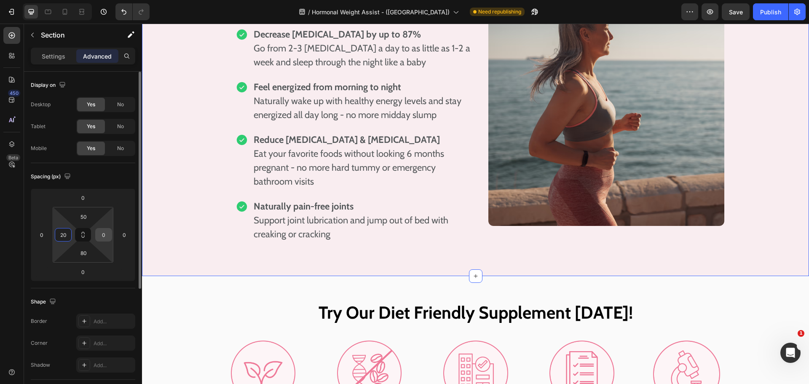
type input "20"
click at [103, 241] on input "0" at bounding box center [103, 234] width 13 height 13
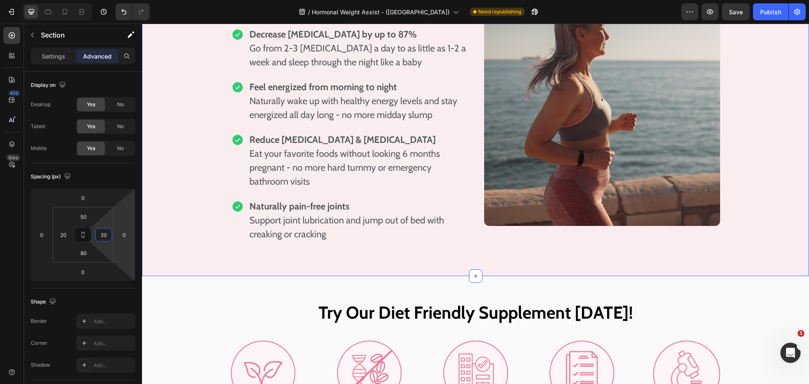
type input "20"
click at [182, 230] on div "Works For Women Of All Ages:  Supports Good Moods, Pain-Free Joints & All-Day E…" at bounding box center [475, 70] width 650 height 346
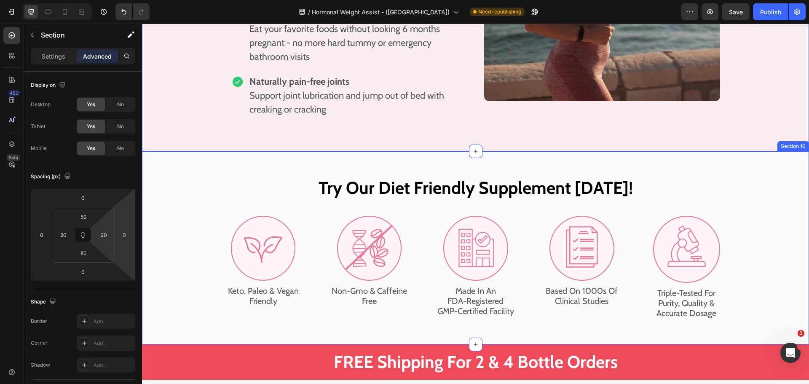
scroll to position [3540, 0]
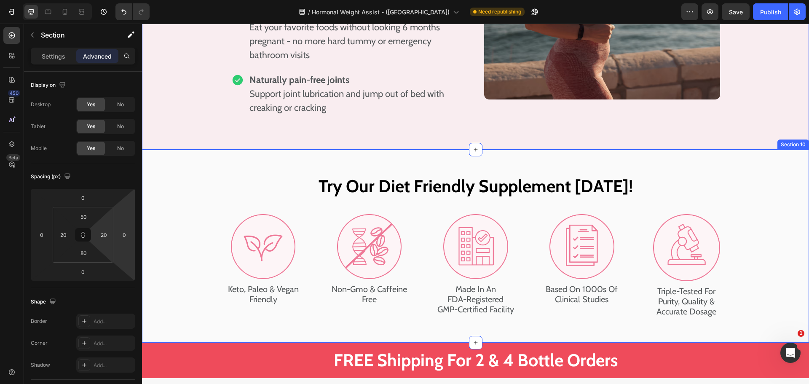
click at [190, 221] on div "Try Our Diet Friendly Supplement Today! Heading Image Keto, Paleo & Vegan Frien…" at bounding box center [475, 246] width 667 height 142
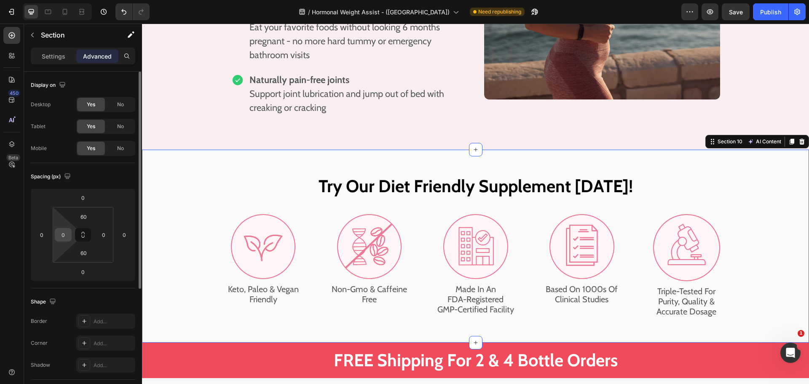
click at [65, 233] on input "0" at bounding box center [63, 234] width 13 height 13
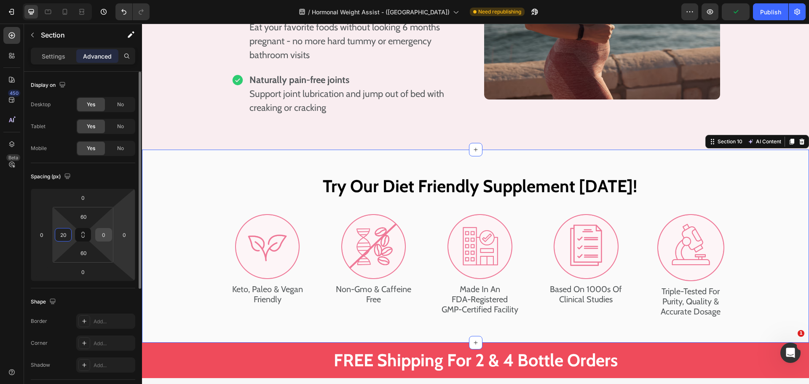
type input "20"
click at [105, 232] on input "0" at bounding box center [103, 234] width 13 height 13
type input "20"
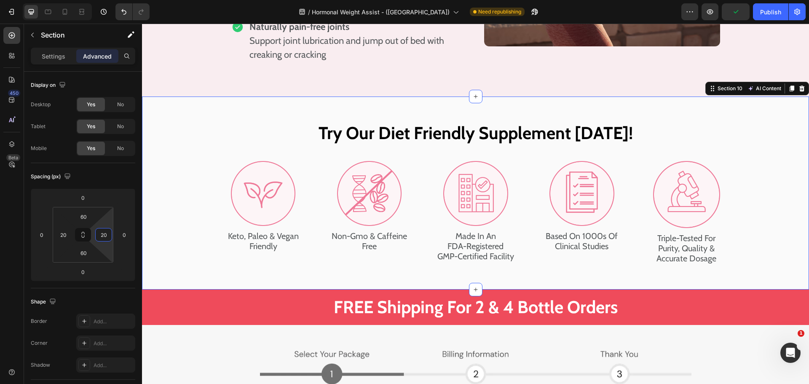
scroll to position [3709, 0]
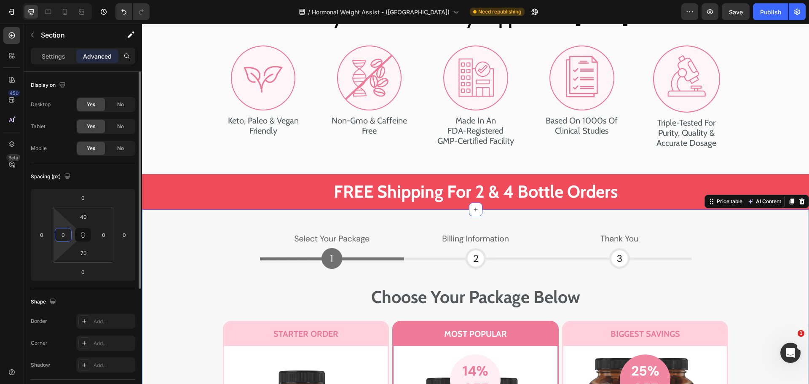
click at [67, 235] on input "0" at bounding box center [63, 234] width 13 height 13
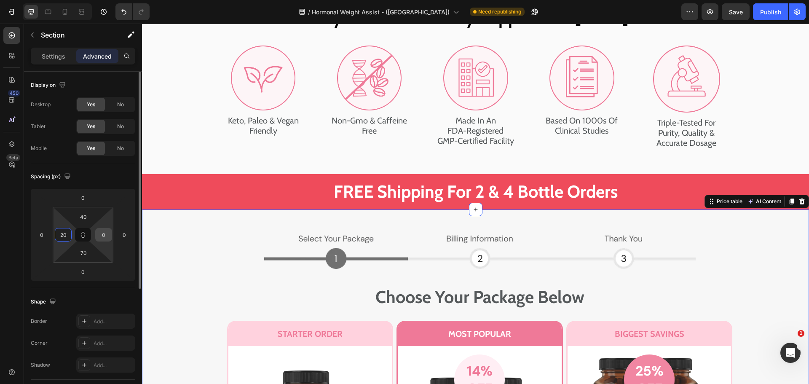
type input "20"
click at [103, 234] on input "0" at bounding box center [103, 234] width 13 height 13
type input "20"
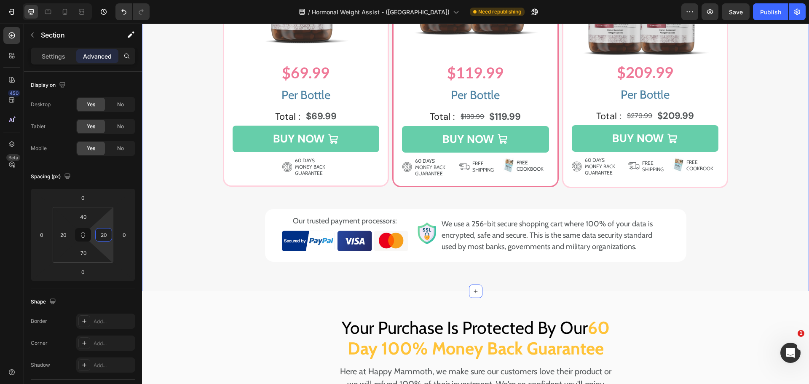
scroll to position [4257, 0]
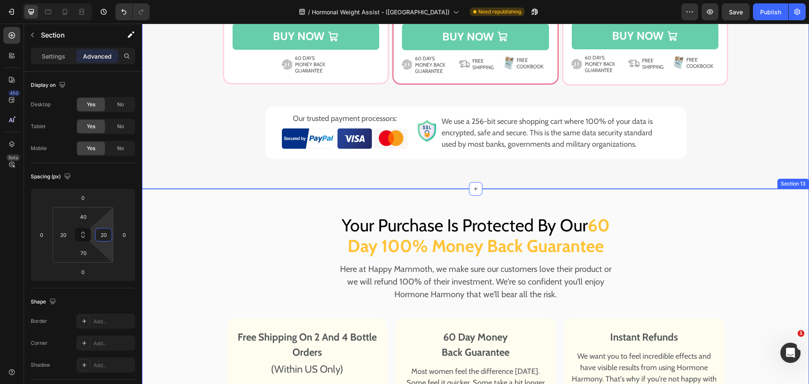
click at [174, 230] on div "Your Purchase Is Protected By Our 60 Day 100% Money Back Guarantee Heading Here…" at bounding box center [475, 361] width 667 height 303
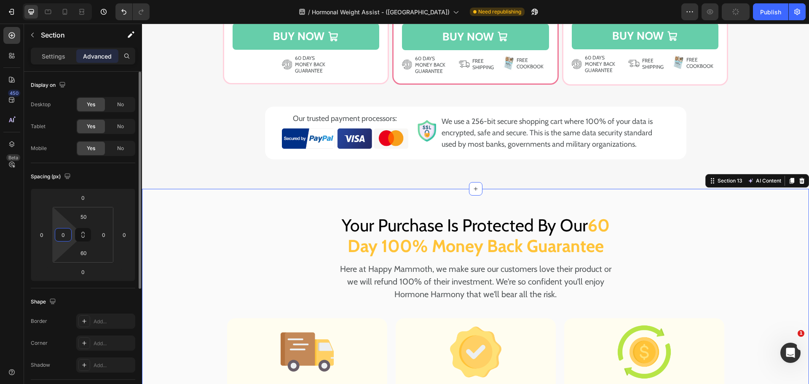
click at [62, 234] on input "0" at bounding box center [63, 234] width 13 height 13
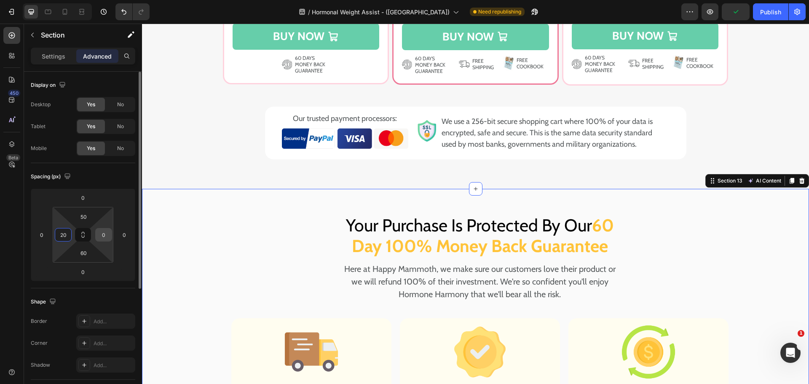
type input "20"
click at [106, 235] on input "0" at bounding box center [103, 234] width 13 height 13
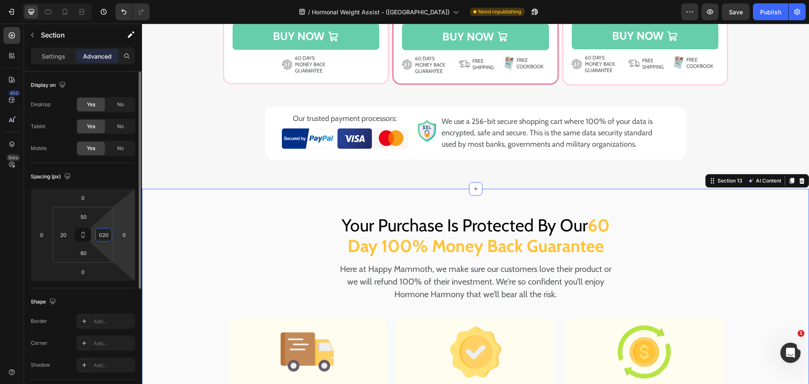
click at [102, 236] on input "020" at bounding box center [103, 234] width 13 height 13
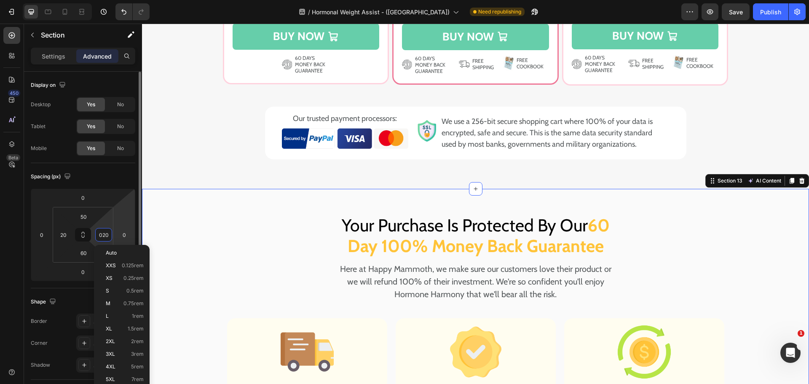
type input "20"
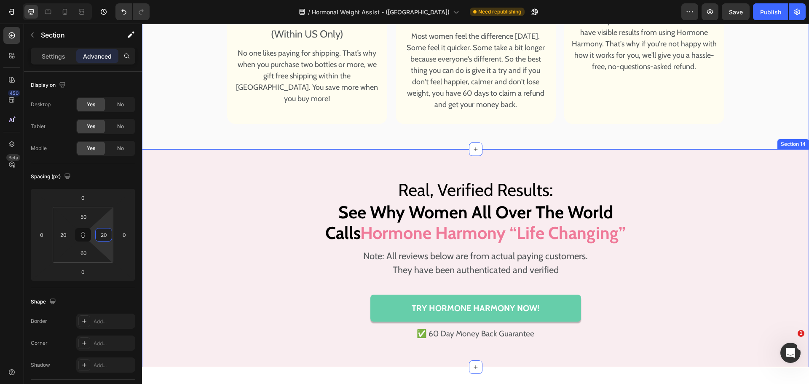
scroll to position [4721, 0]
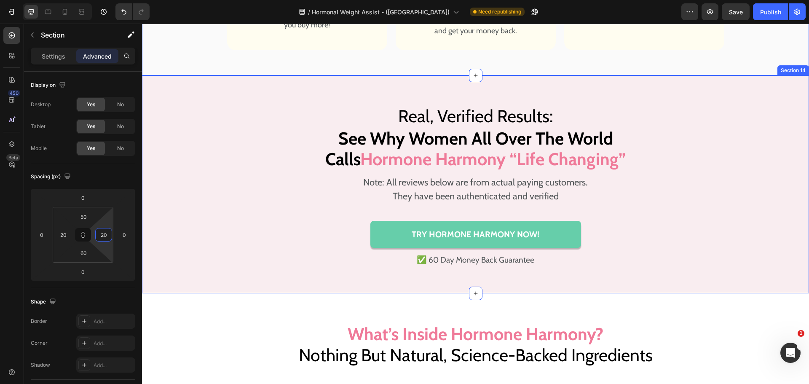
click at [212, 207] on div "Real, Verified Results: Heading See Why Women All Over The World Calls Hormone …" at bounding box center [475, 185] width 667 height 168
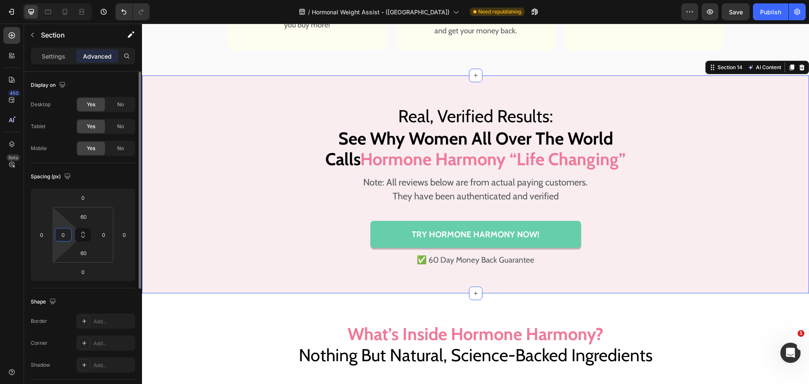
click at [62, 236] on input "0" at bounding box center [63, 234] width 13 height 13
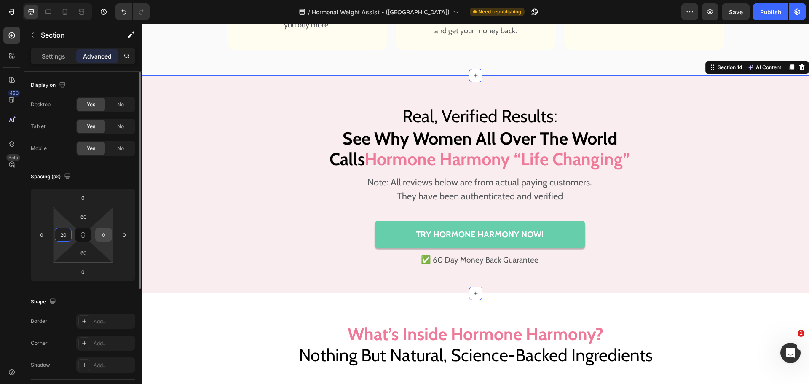
type input "20"
click at [104, 231] on input "0" at bounding box center [103, 234] width 13 height 13
type input "20"
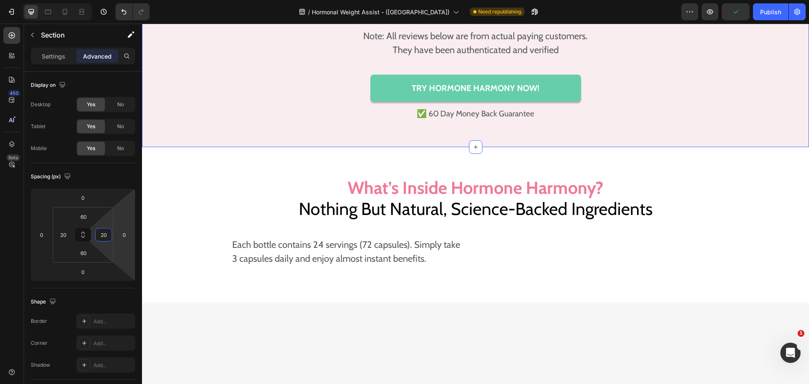
scroll to position [4889, 0]
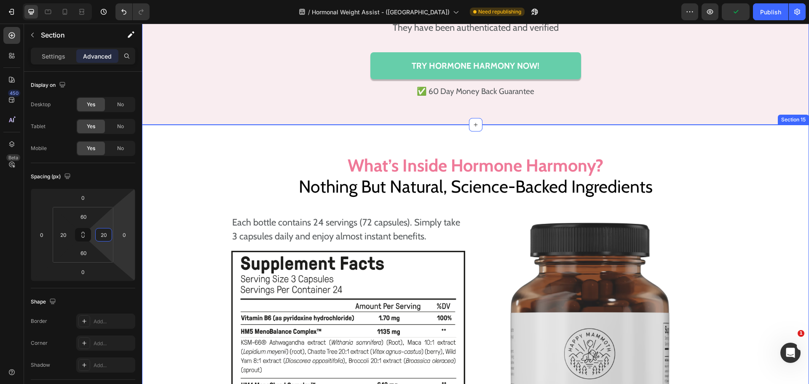
click at [210, 204] on div "Image What’s Inside Ultimate Weight Control ? Nothing But Natural, Science-Back…" at bounding box center [475, 339] width 667 height 378
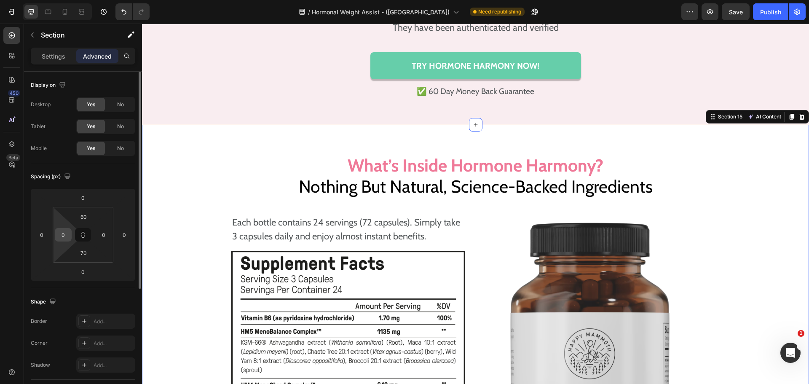
click at [68, 235] on input "0" at bounding box center [63, 234] width 13 height 13
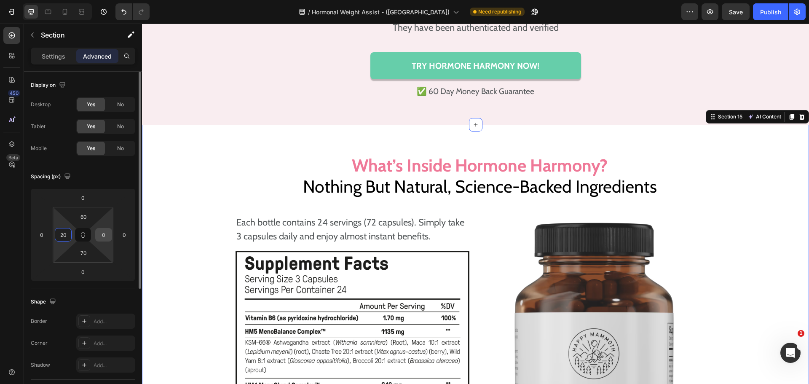
type input "20"
click at [99, 233] on input "0" at bounding box center [103, 234] width 13 height 13
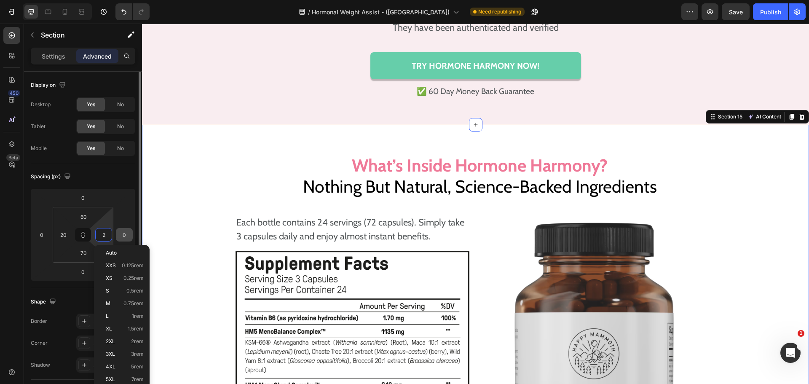
type input "20"
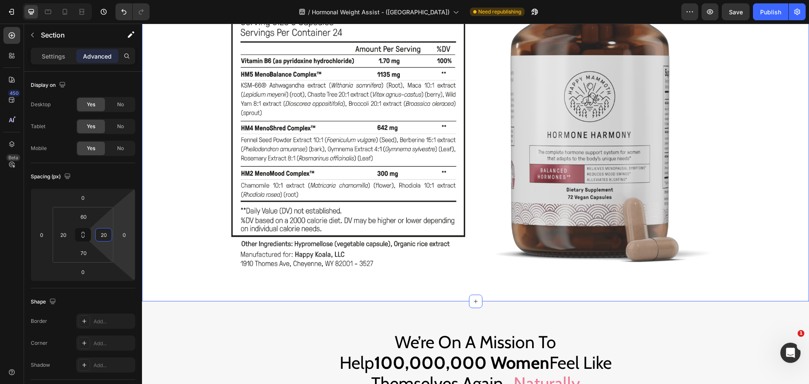
scroll to position [5226, 0]
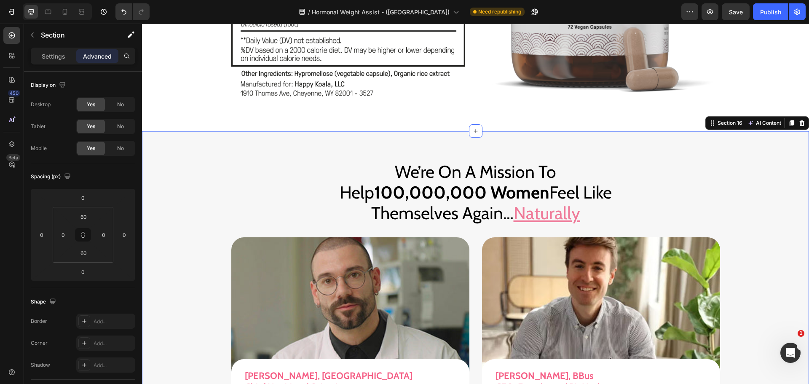
scroll to position [5353, 0]
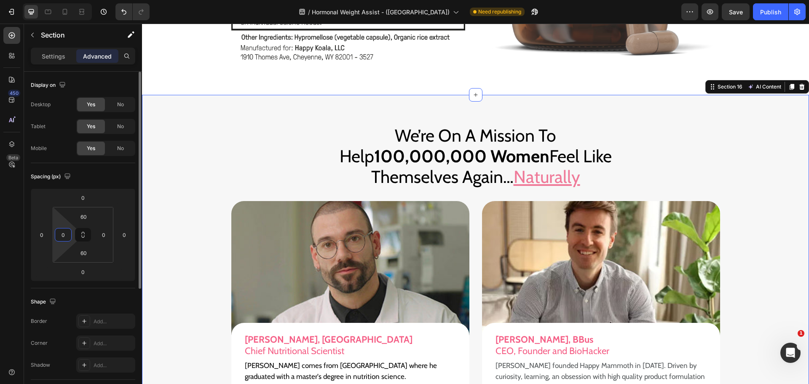
click at [61, 237] on input "0" at bounding box center [63, 234] width 13 height 13
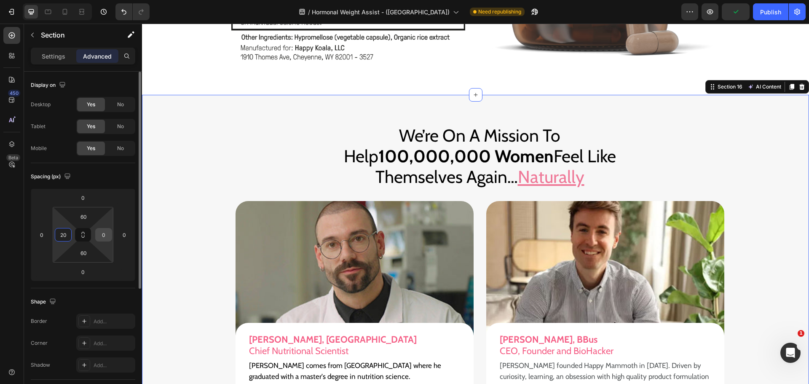
type input "20"
click at [103, 232] on input "0" at bounding box center [103, 234] width 13 height 13
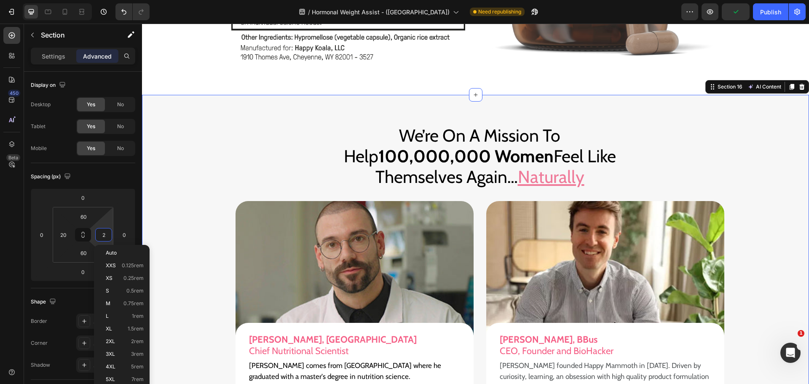
type input "20"
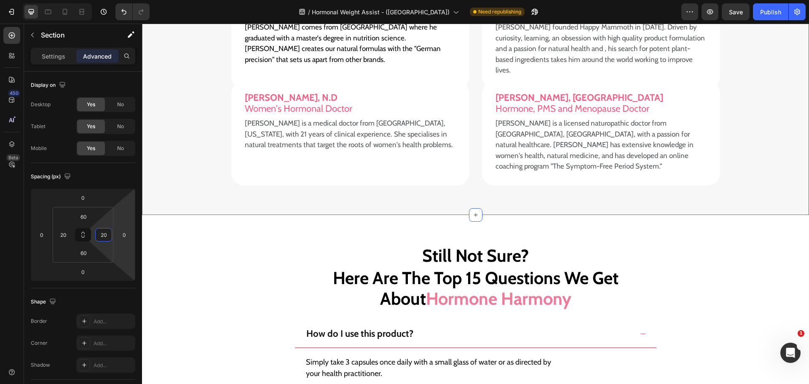
scroll to position [5816, 0]
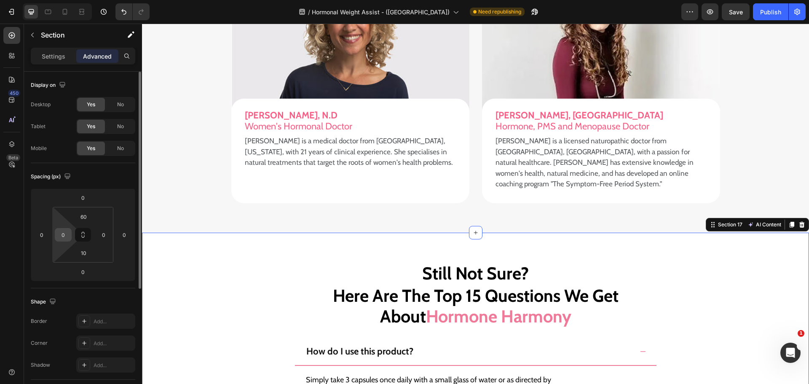
click at [67, 234] on input "0" at bounding box center [63, 234] width 13 height 13
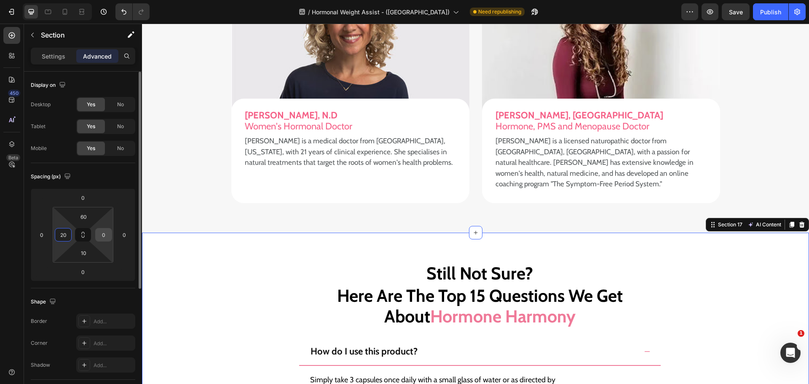
type input "20"
click at [102, 232] on input "0" at bounding box center [103, 234] width 13 height 13
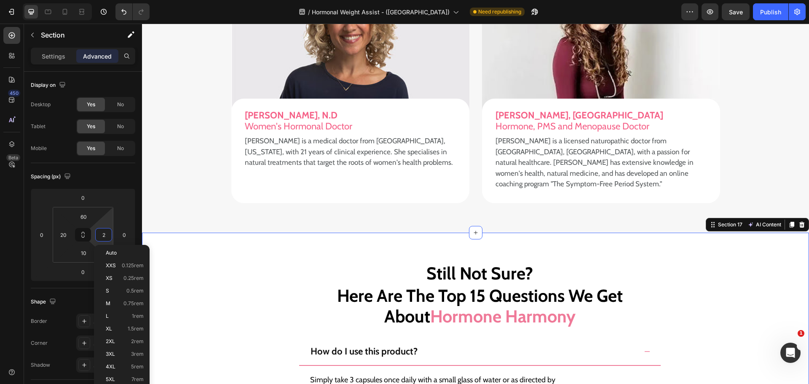
type input "20"
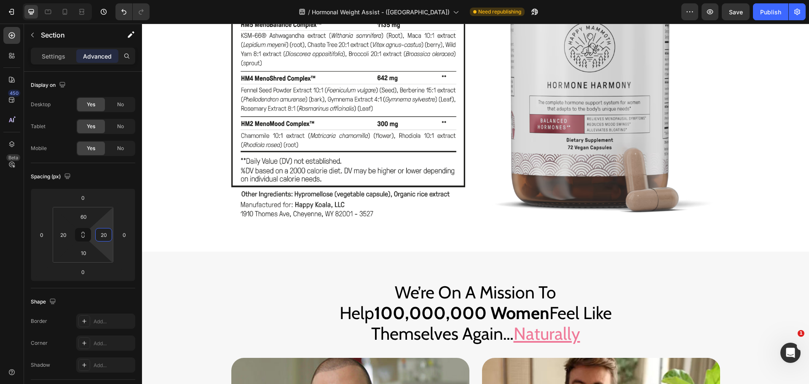
scroll to position [5311, 0]
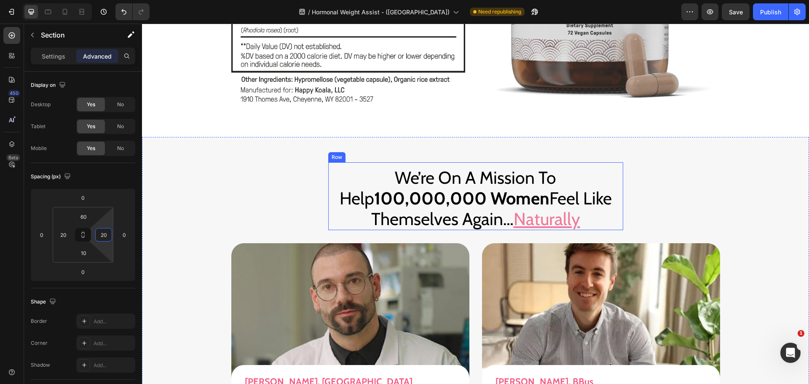
click at [466, 164] on div "We’re On A Mission To Help 100,000,000 Women Feel Like Themselves Again… Natura…" at bounding box center [475, 196] width 295 height 68
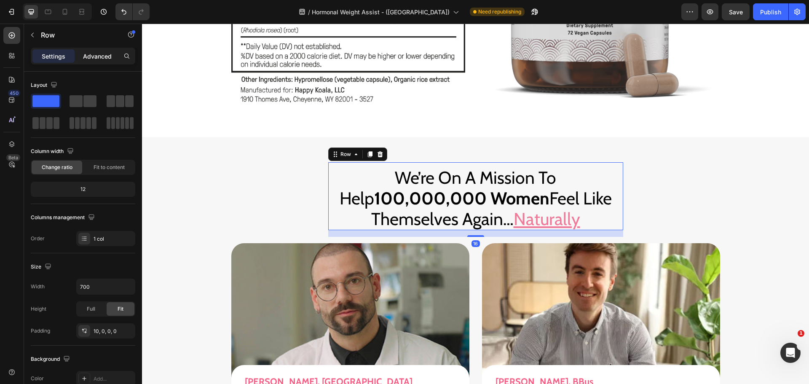
click at [90, 54] on p "Advanced" at bounding box center [97, 56] width 29 height 9
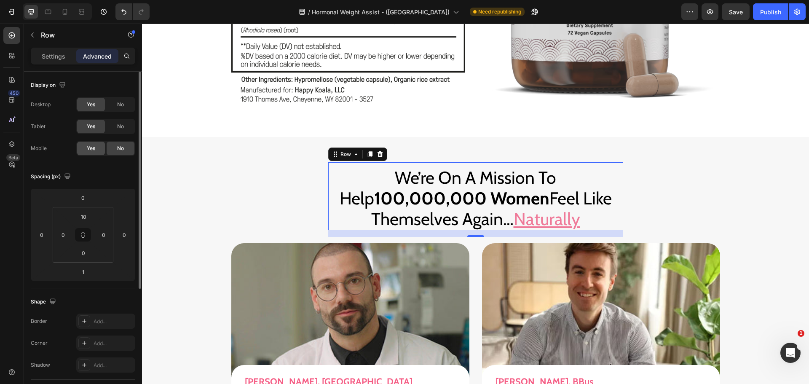
click at [95, 143] on div "Yes" at bounding box center [91, 148] width 28 height 13
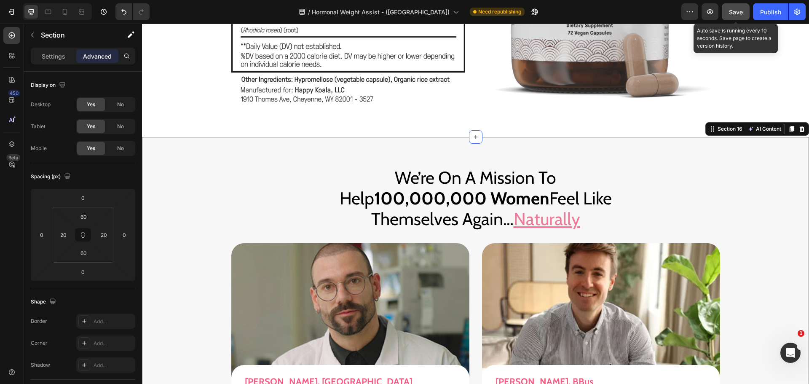
drag, startPoint x: 736, startPoint y: 19, endPoint x: 598, endPoint y: 45, distance: 141.0
click at [736, 19] on button "Save" at bounding box center [736, 11] width 28 height 17
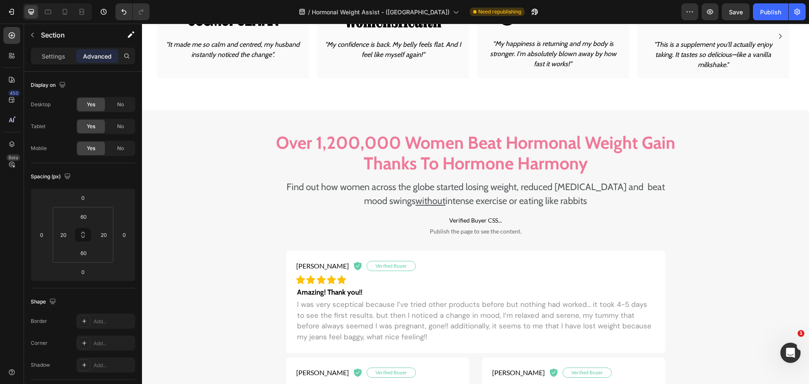
scroll to position [526, 0]
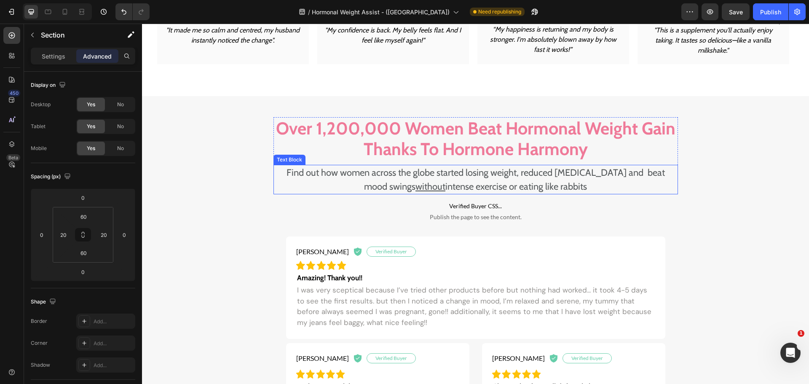
click at [418, 185] on u "without" at bounding box center [431, 186] width 30 height 11
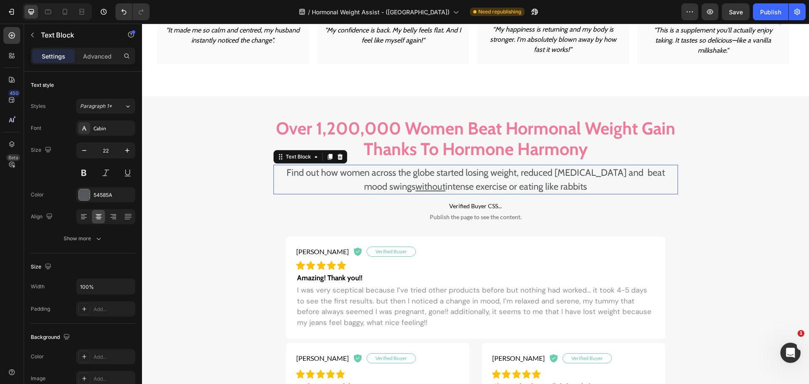
click at [418, 185] on u "without" at bounding box center [431, 186] width 30 height 11
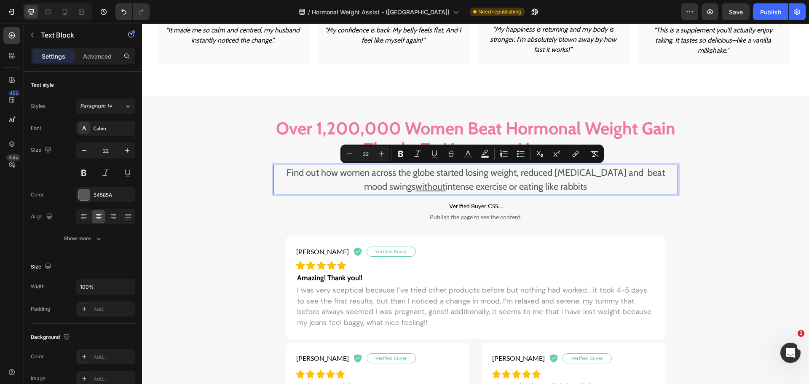
click at [419, 186] on u "without" at bounding box center [431, 186] width 30 height 11
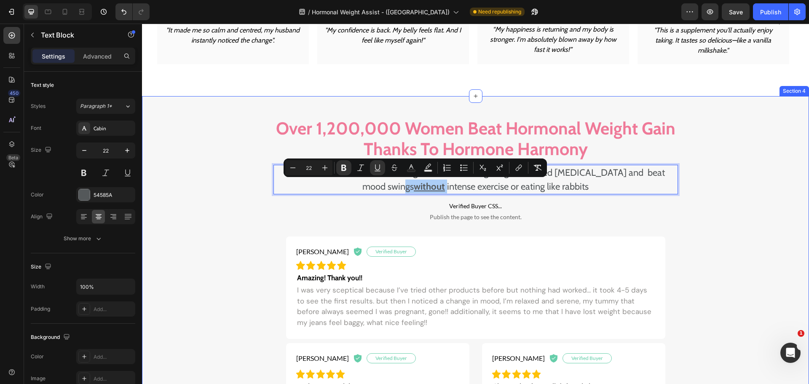
click at [718, 170] on div "Over 1,200,000 Women Beat Hormonal Weight Gain Thanks To Hormone Harmony Headin…" at bounding box center [475, 299] width 650 height 365
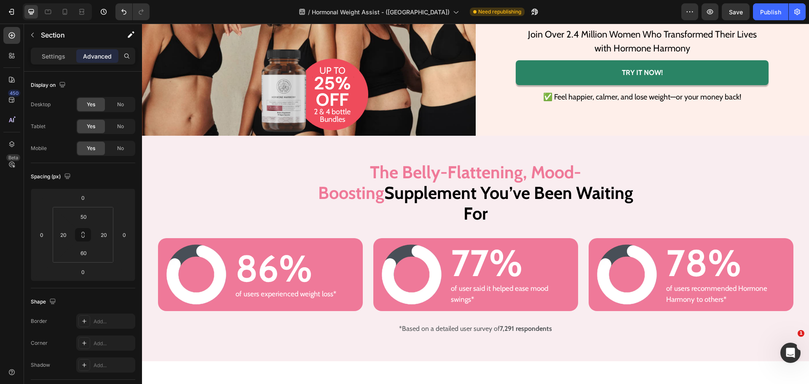
scroll to position [169, 0]
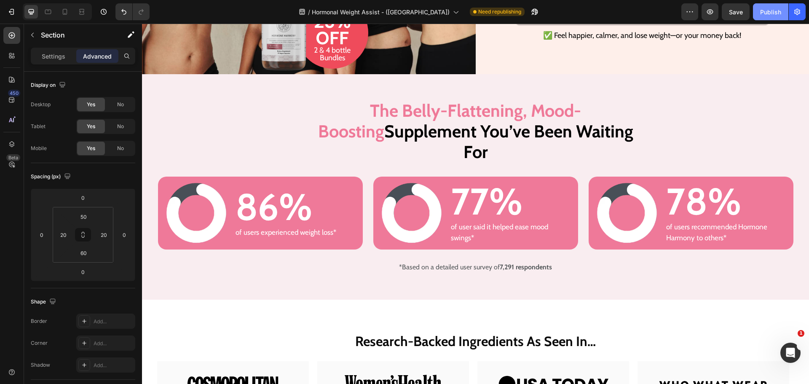
click at [762, 18] on button "Publish" at bounding box center [770, 11] width 35 height 17
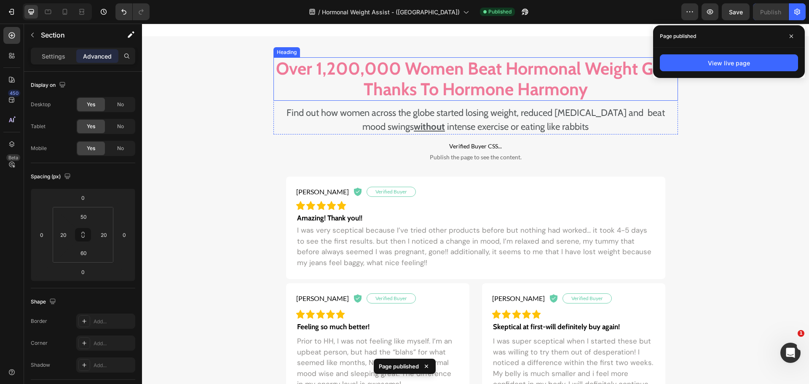
scroll to position [590, 0]
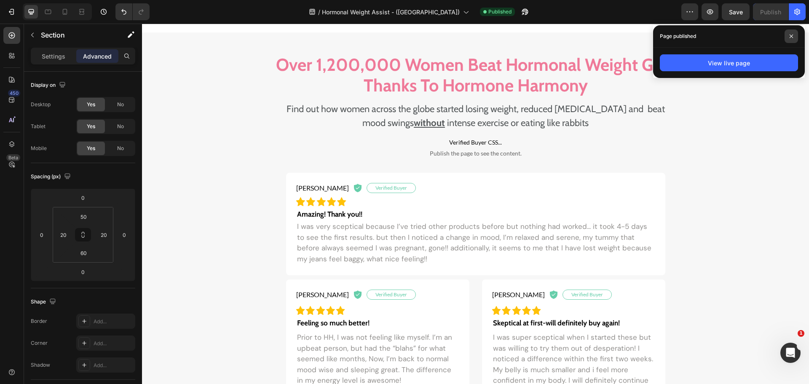
click at [792, 35] on icon at bounding box center [791, 36] width 4 height 4
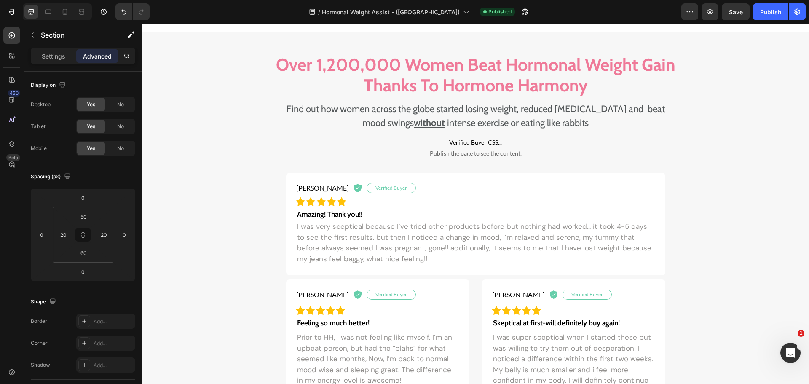
click at [755, 114] on div "Over 1,200,000 Women Beat Hormonal Weight Gain Thanks To Hormone Harmony Headin…" at bounding box center [475, 236] width 650 height 365
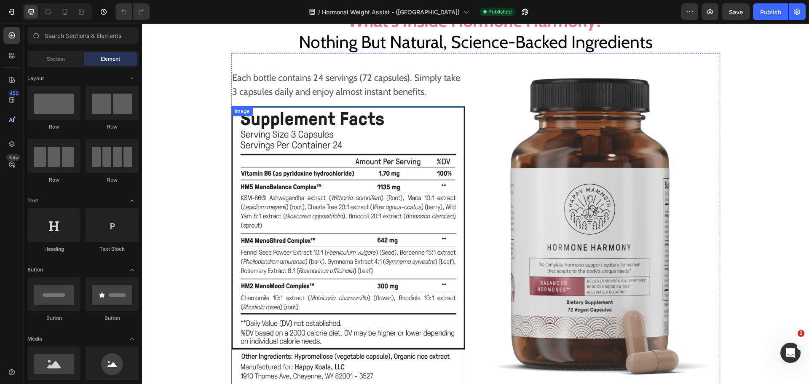
scroll to position [4763, 0]
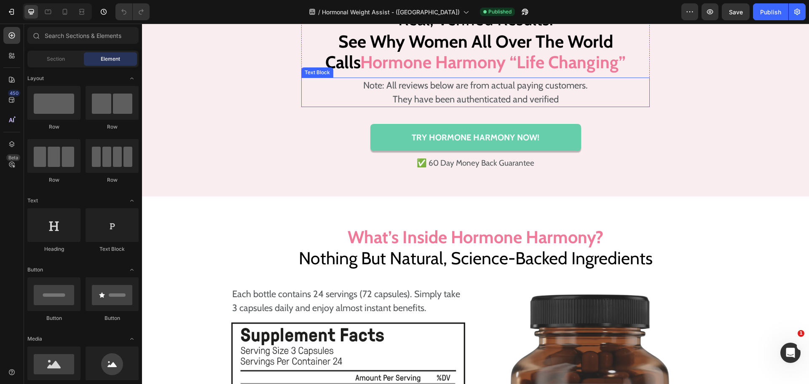
click at [446, 106] on p "They have been authenticated and verified" at bounding box center [475, 99] width 347 height 14
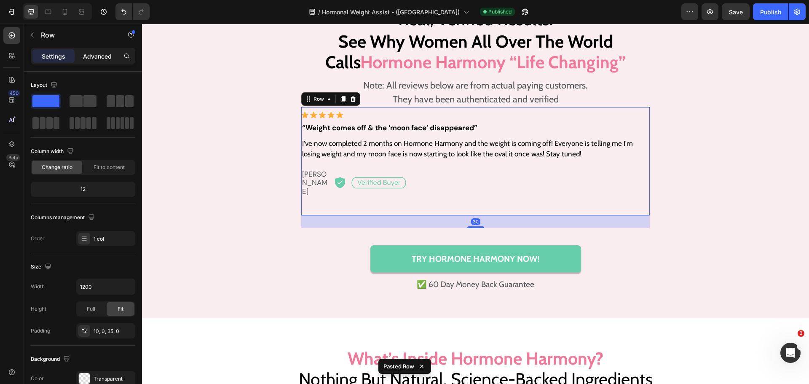
click at [92, 54] on p "Advanced" at bounding box center [97, 56] width 29 height 9
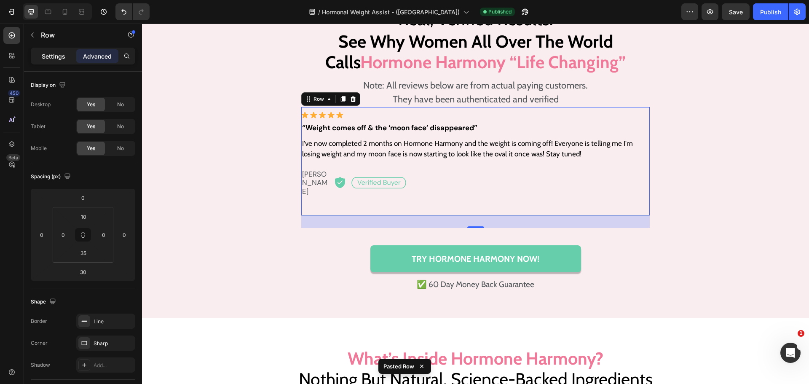
click at [51, 52] on p "Settings" at bounding box center [54, 56] width 24 height 9
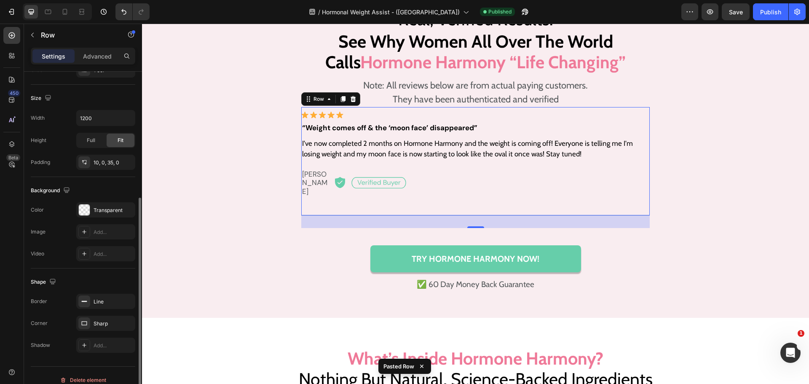
scroll to position [178, 0]
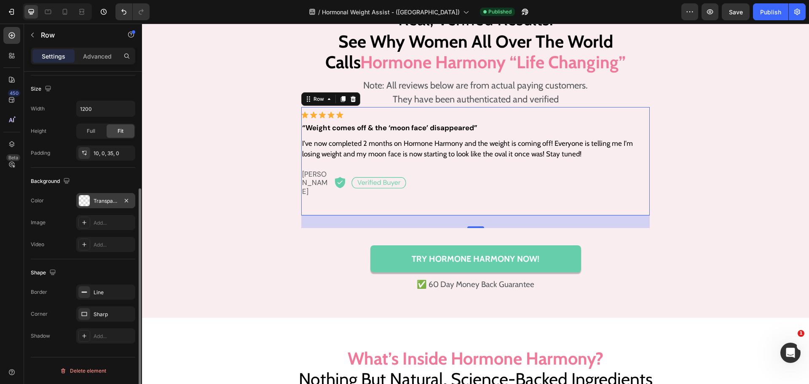
click at [83, 196] on div at bounding box center [84, 200] width 11 height 11
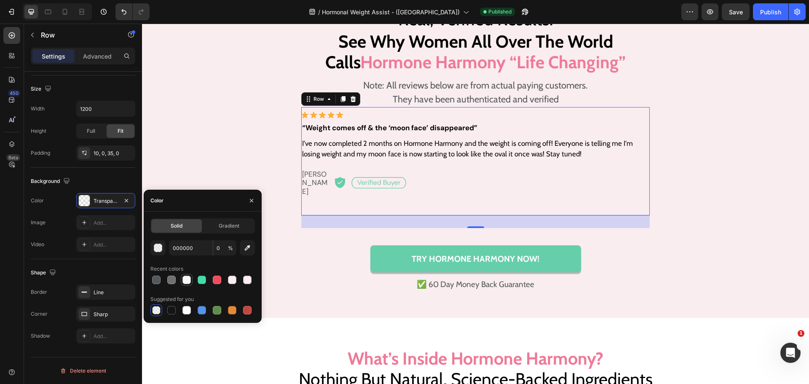
click at [185, 282] on div at bounding box center [187, 280] width 8 height 8
type input "F7F7F7"
type input "100"
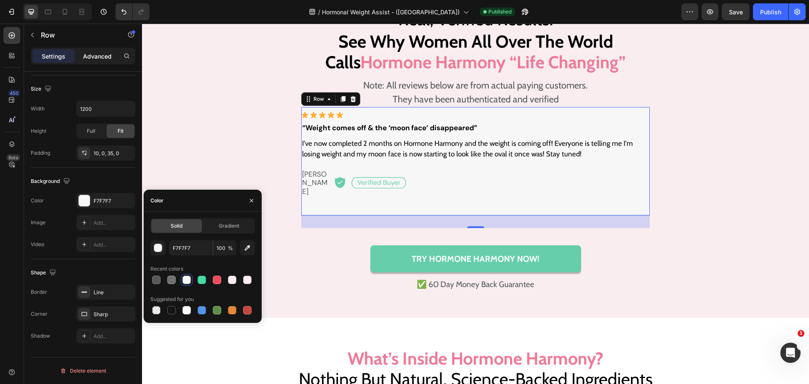
click at [93, 60] on p "Advanced" at bounding box center [97, 56] width 29 height 9
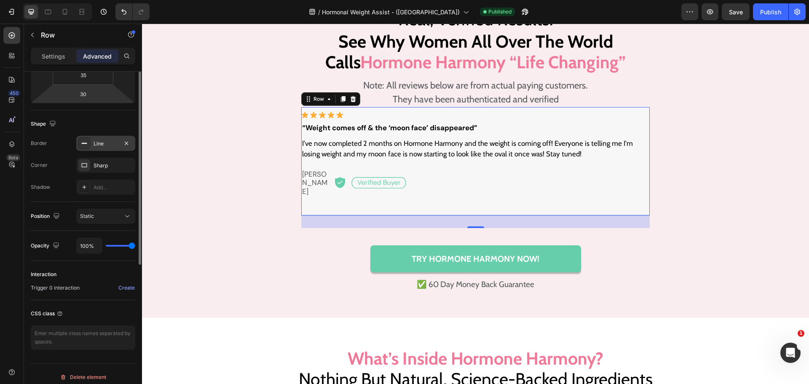
scroll to position [51, 0]
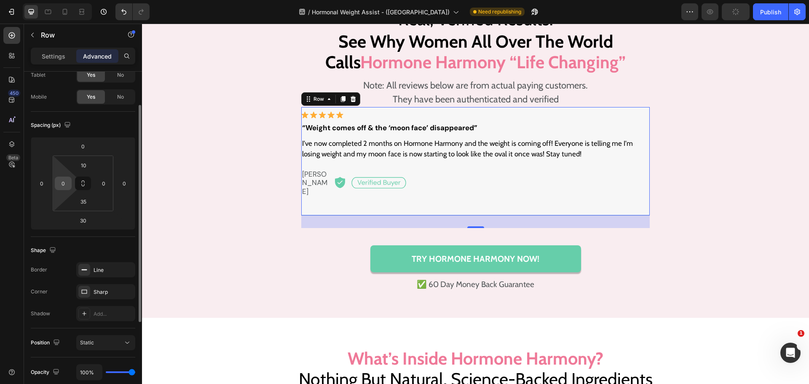
click at [61, 183] on input "0" at bounding box center [63, 183] width 13 height 13
type input "20"
click at [105, 184] on input "0" at bounding box center [103, 183] width 13 height 13
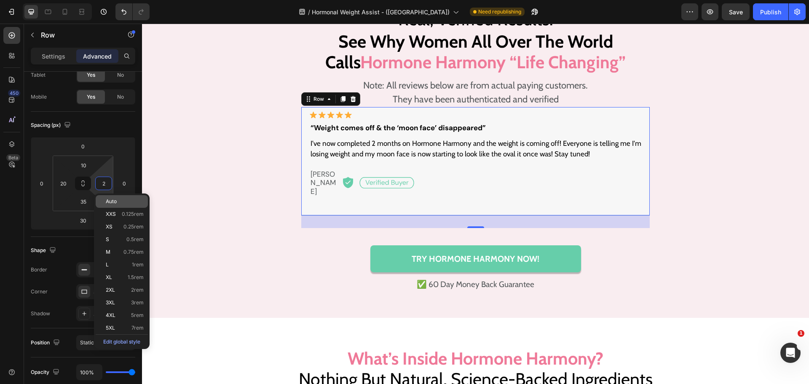
type input "20"
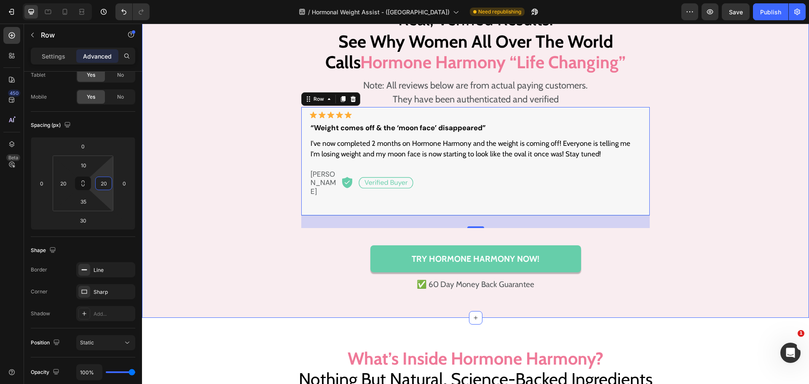
click at [233, 273] on div "Real, Verified Results: Heading See Why Women All Over The World Calls Hormone …" at bounding box center [475, 148] width 650 height 289
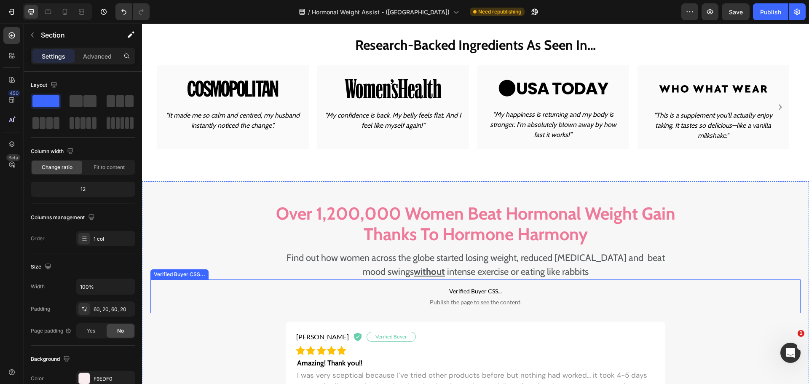
scroll to position [561, 0]
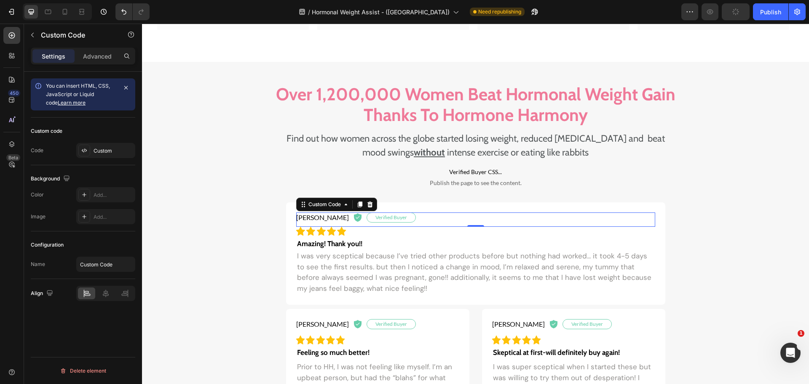
click at [438, 218] on p "Giulia C. Verified Buyer" at bounding box center [475, 217] width 359 height 10
click at [424, 215] on p "Giulia C. Verified Buyer" at bounding box center [475, 217] width 359 height 10
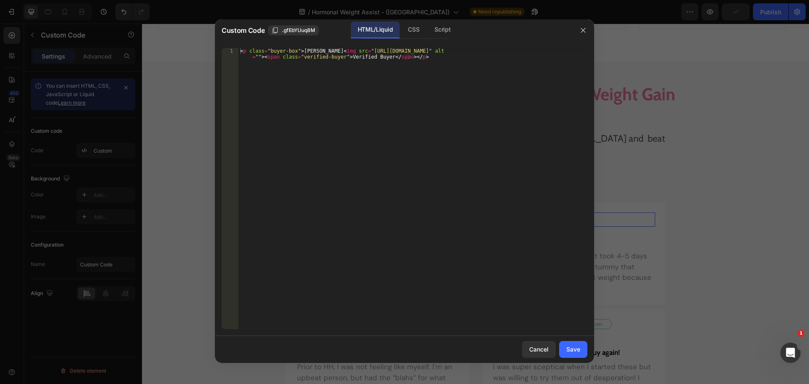
type textarea "<p class="buyer-box">Giulia C. <img src="https://ucarecdn.com/5a5f25f9-7ca4-488…"
click at [392, 171] on div "< p class = "buyer-box" > Giulia C. < img src = "https://ucarecdn.com/5a5f25f9-…" at bounding box center [413, 200] width 349 height 305
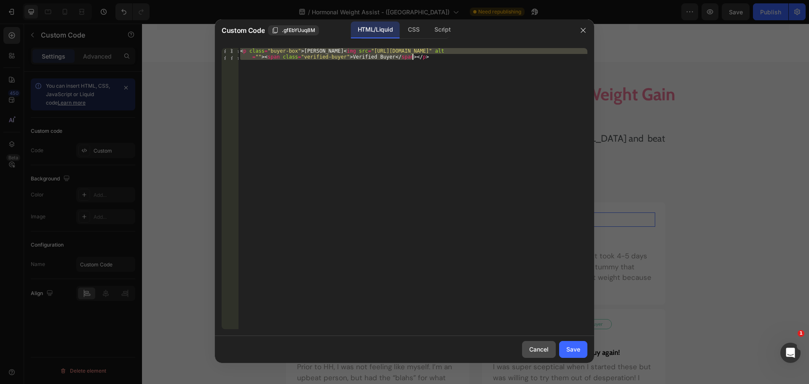
click at [530, 346] on div "Cancel" at bounding box center [538, 349] width 19 height 9
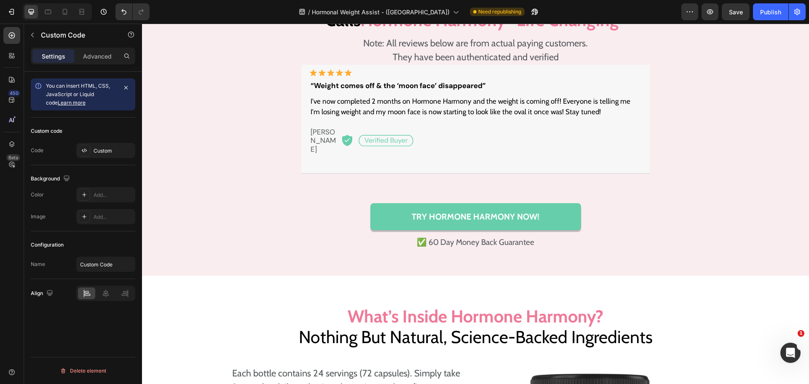
scroll to position [4818, 0]
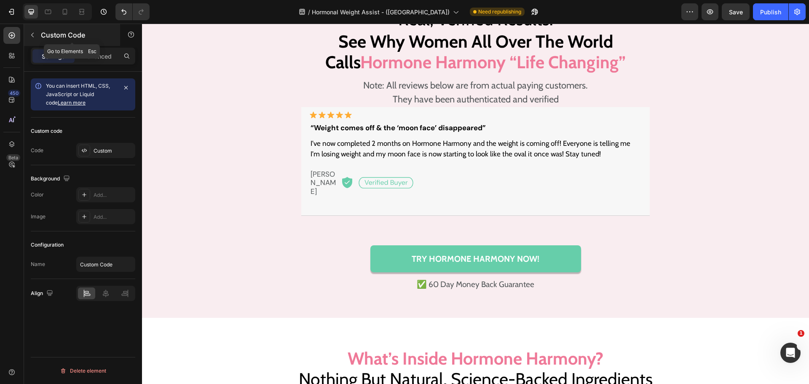
click at [35, 35] on icon "button" at bounding box center [32, 35] width 7 height 7
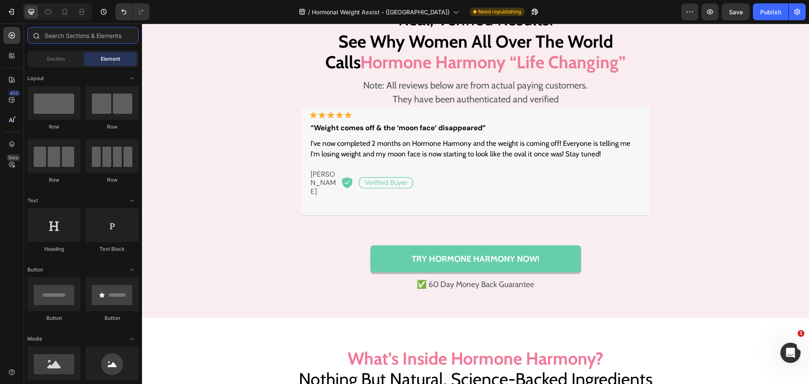
click at [56, 39] on input "text" at bounding box center [82, 35] width 111 height 17
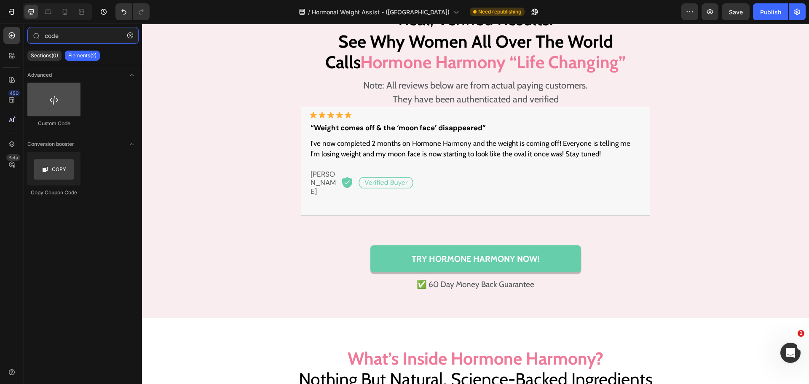
type input "code"
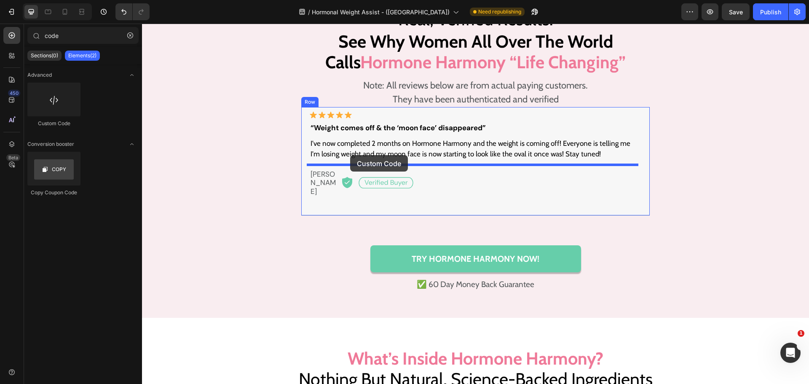
drag, startPoint x: 192, startPoint y: 125, endPoint x: 350, endPoint y: 155, distance: 160.9
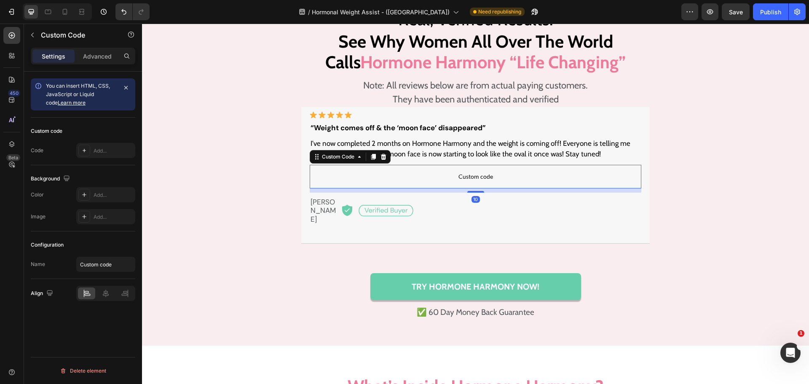
click at [344, 177] on span "Custom code" at bounding box center [476, 177] width 332 height 10
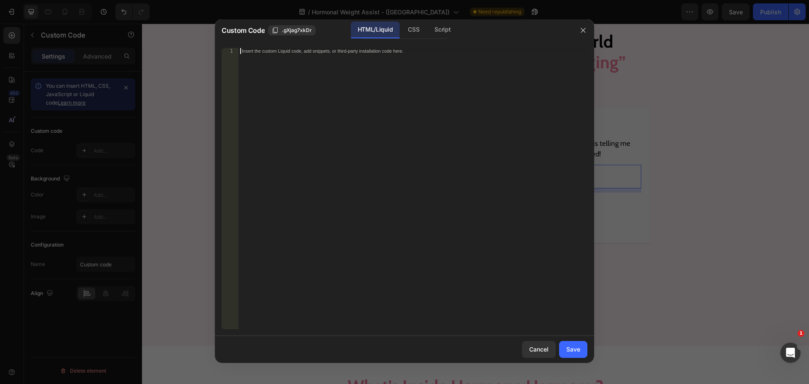
click at [349, 154] on div "Insert the custom Liquid code, add snippets, or third-party installation code h…" at bounding box center [413, 194] width 349 height 293
paste textarea "<p class="buyer-box">Giulia C. <img src="https://ucarecdn.com/5a5f25f9-7ca4-488…"
type textarea "<p class="buyer-box">Giulia C. <img src="https://ucarecdn.com/5a5f25f9-7ca4-488…"
click at [573, 348] on div "Save" at bounding box center [573, 349] width 14 height 9
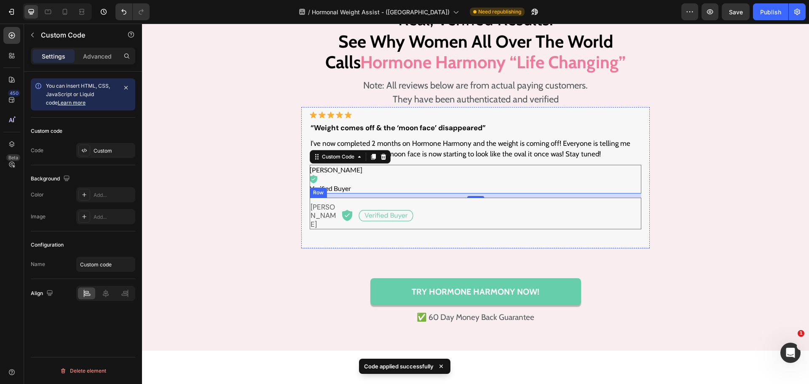
click at [340, 200] on div "Dirma D. Text Block Image Row" at bounding box center [476, 214] width 332 height 32
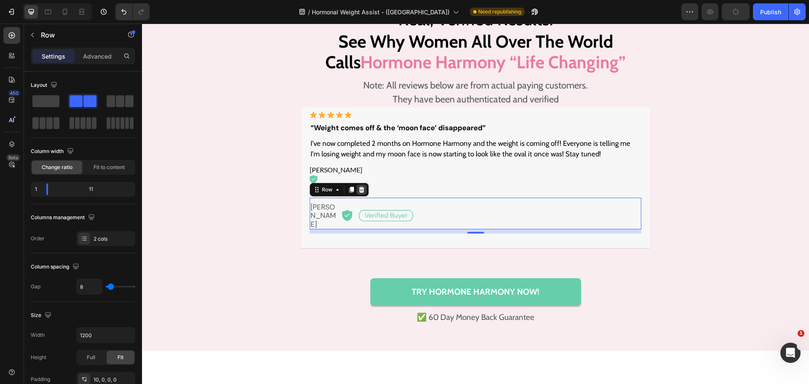
click at [359, 190] on icon at bounding box center [361, 190] width 5 height 6
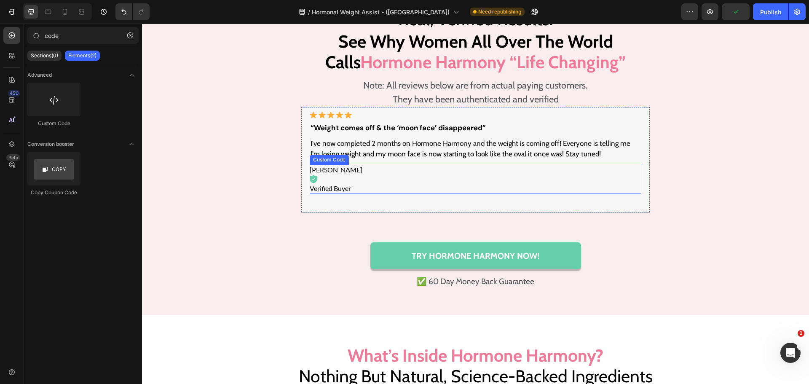
click at [377, 177] on p "Giulia C. Verified Buyer" at bounding box center [476, 179] width 332 height 29
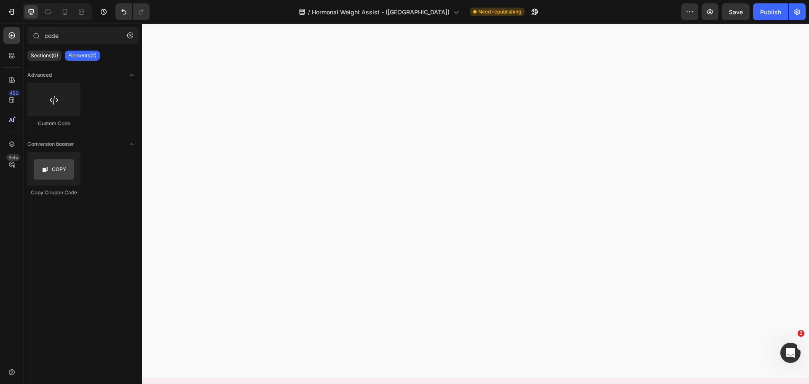
scroll to position [589, 0]
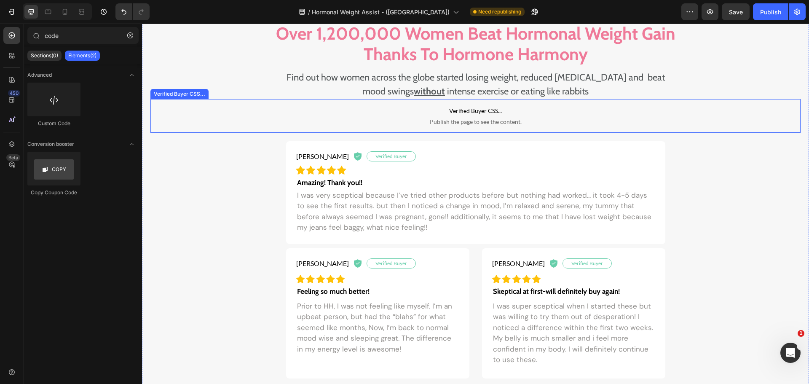
click at [465, 111] on span "Verified Buyer CSS..." at bounding box center [475, 111] width 650 height 10
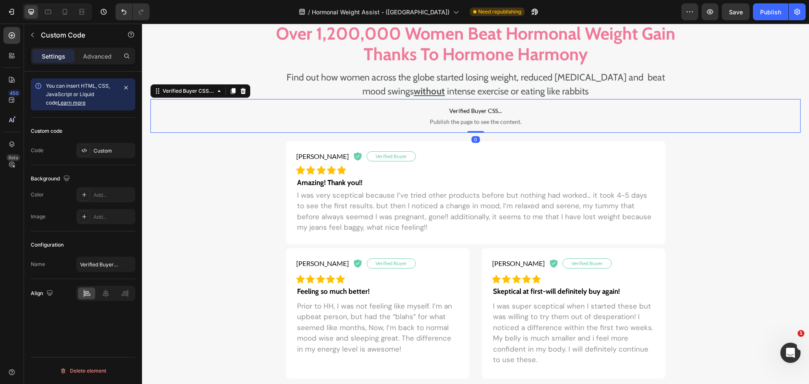
click at [465, 111] on span "Verified Buyer CSS..." at bounding box center [475, 111] width 650 height 10
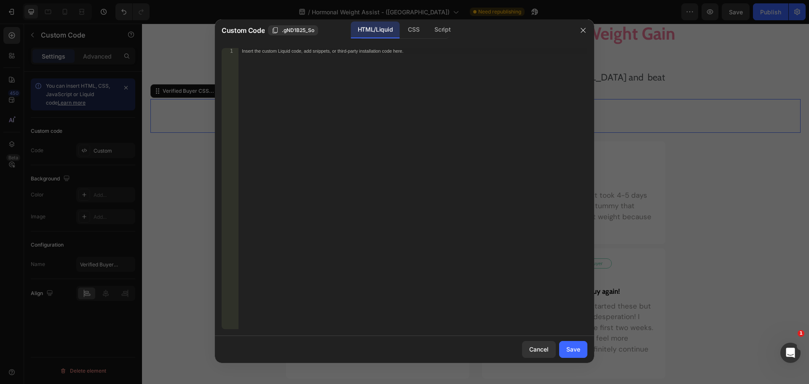
click at [360, 115] on div "Insert the custom Liquid code, add snippets, or third-party installation code h…" at bounding box center [413, 194] width 349 height 293
click at [428, 32] on div "CSS" at bounding box center [443, 29] width 30 height 17
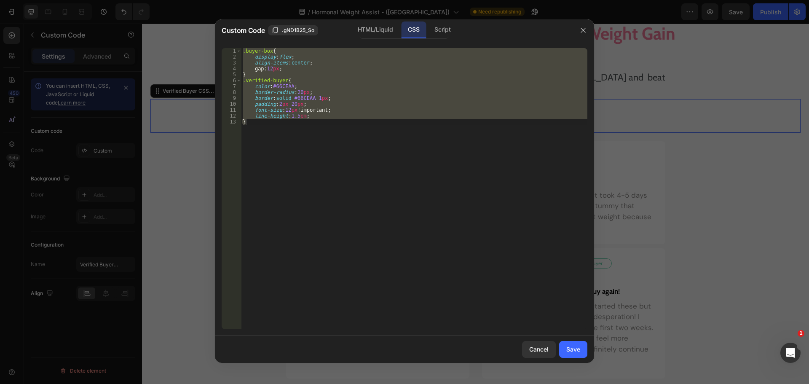
click at [354, 154] on div ".buyer-box { display : flex ; align-items : center ; gap : 12 px ; } .verified-…" at bounding box center [414, 188] width 346 height 281
click at [292, 160] on div ".buyer-box { display : flex ; align-items : center ; gap : 12 px ; } .verified-…" at bounding box center [414, 188] width 346 height 281
type textarea "}"
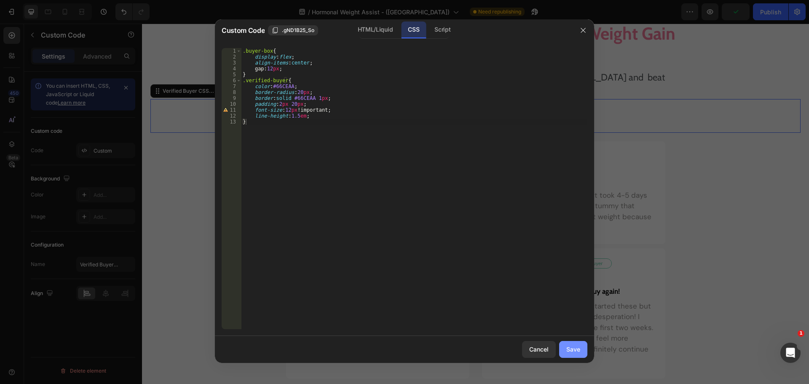
click at [579, 350] on div "Save" at bounding box center [573, 349] width 14 height 9
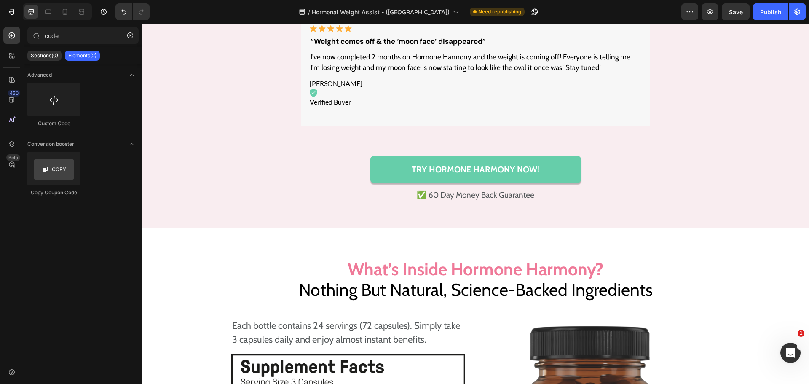
scroll to position [4736, 0]
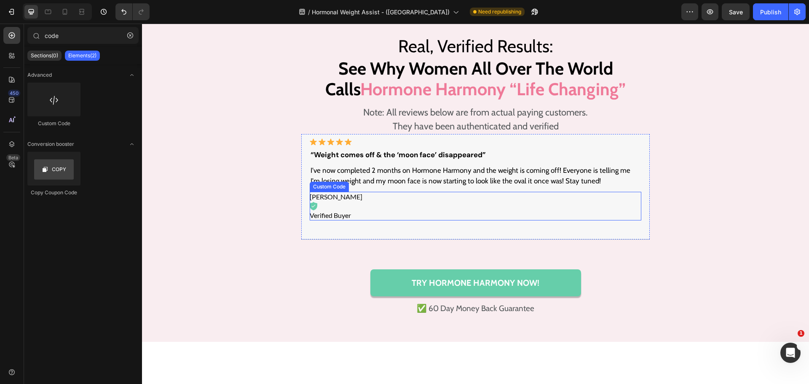
click at [338, 220] on p "Giulia C. Verified Buyer" at bounding box center [476, 206] width 332 height 29
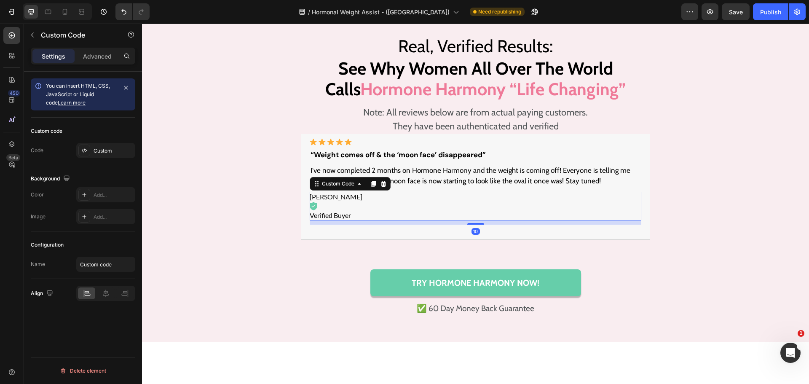
click at [338, 220] on p "Giulia C. Verified Buyer" at bounding box center [476, 206] width 332 height 29
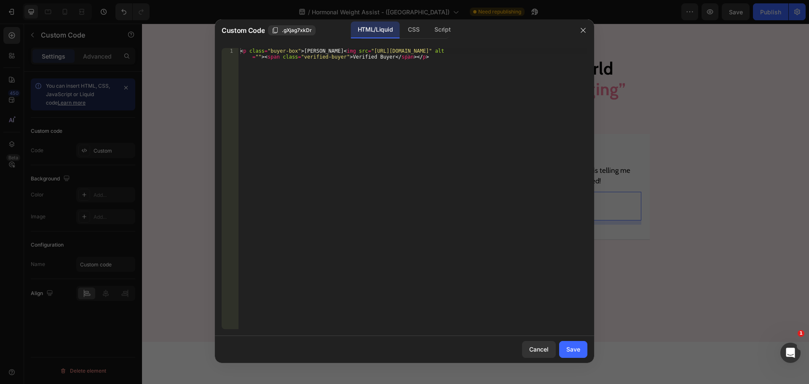
type textarea "<p class="buyer-box">Giulia C. <img src="https://ucarecdn.com/5a5f25f9-7ca4-488…"
click at [360, 143] on div "< p class = "buyer-box" > Giulia C. < img src = "https://ucarecdn.com/5a5f25f9-…" at bounding box center [413, 200] width 349 height 305
click at [428, 28] on div "CSS" at bounding box center [443, 29] width 30 height 17
click at [395, 115] on div "Insert the CSS code to style your content here." at bounding box center [413, 194] width 349 height 293
paste textarea "}"
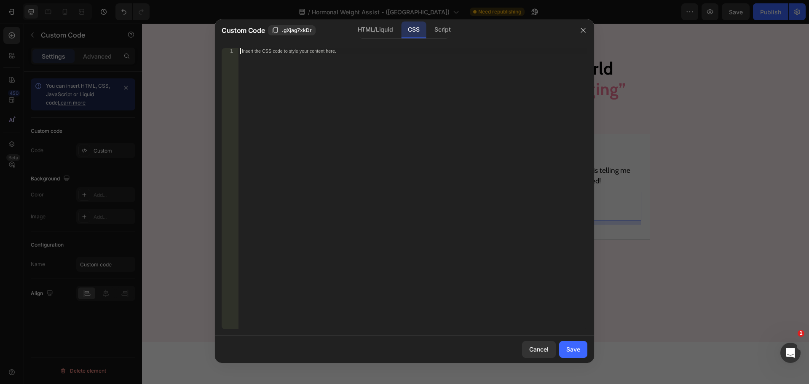
type textarea "}"
click at [401, 183] on div ".buyer-box { display : flex ; align-items : center ; gap : 12 px ; } .verified-…" at bounding box center [414, 194] width 346 height 293
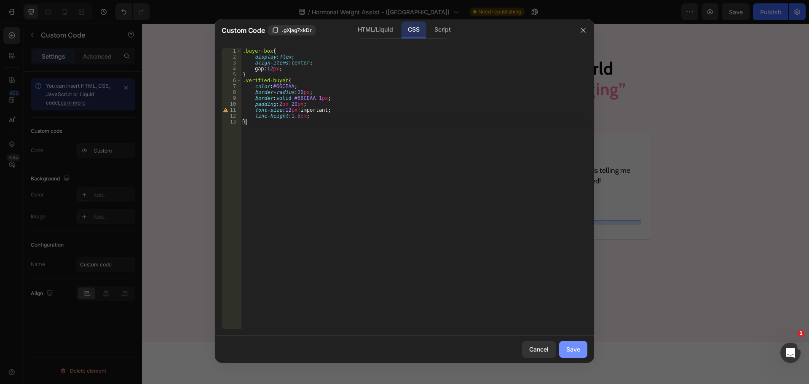
click at [572, 349] on div "Save" at bounding box center [573, 349] width 14 height 9
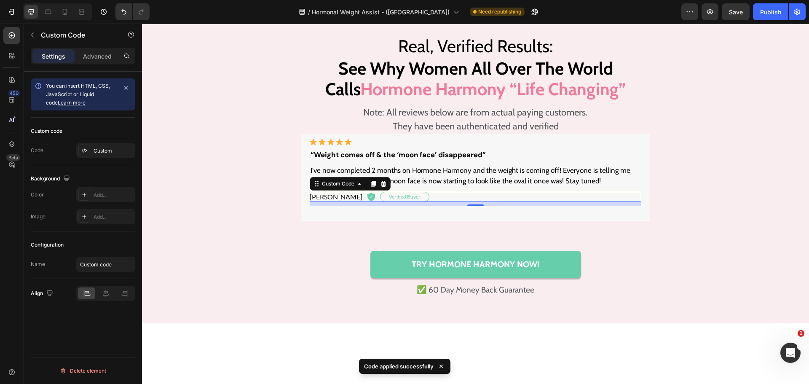
click at [429, 202] on p "Giulia C. Verified Buyer" at bounding box center [476, 197] width 332 height 10
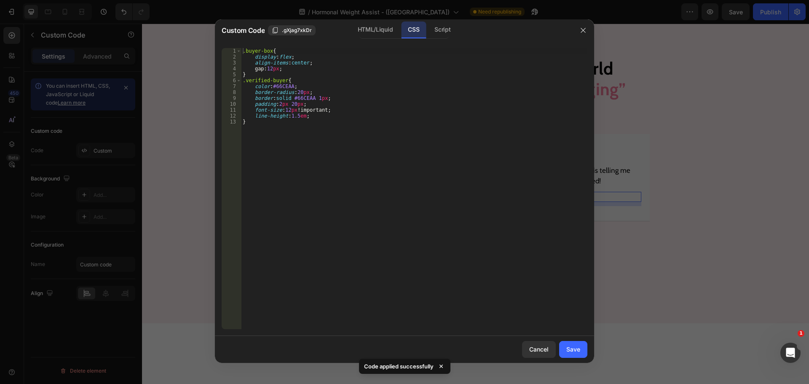
click at [327, 182] on div ".buyer-box { display : flex ; align-items : center ; gap : 12 px ; } .verified-…" at bounding box center [414, 194] width 346 height 293
type textarea "line-height:1.5em; }"
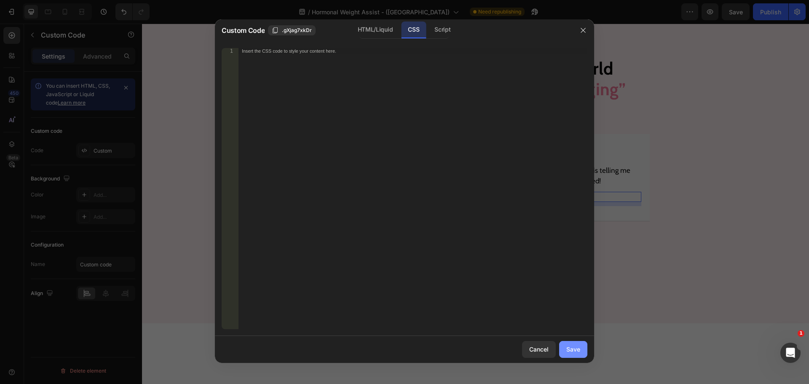
click at [573, 354] on button "Save" at bounding box center [573, 349] width 28 height 17
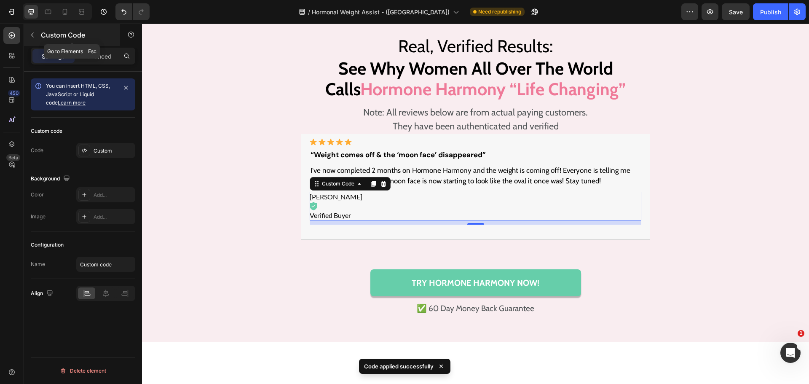
click at [35, 36] on icon "button" at bounding box center [32, 35] width 7 height 7
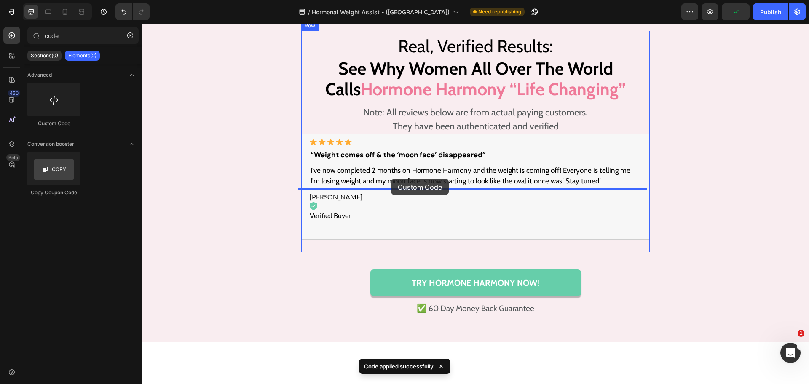
drag, startPoint x: 181, startPoint y: 131, endPoint x: 391, endPoint y: 178, distance: 215.2
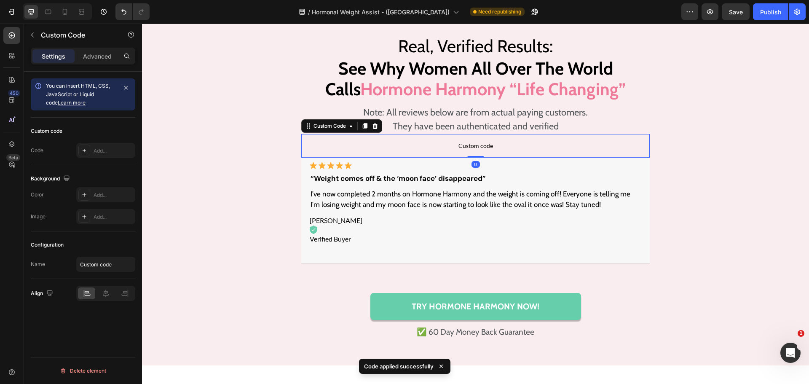
click at [425, 151] on span "Custom code" at bounding box center [475, 146] width 349 height 10
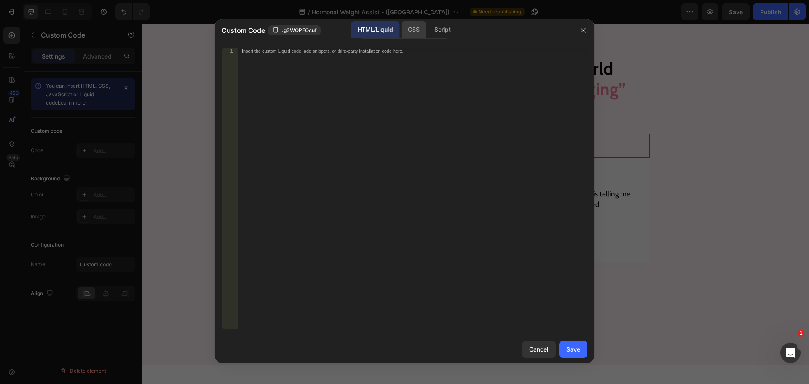
click at [428, 34] on div "CSS" at bounding box center [443, 29] width 30 height 17
click at [393, 86] on div "Insert the CSS code to style your content here." at bounding box center [413, 194] width 349 height 293
paste textarea "}"
type textarea "}"
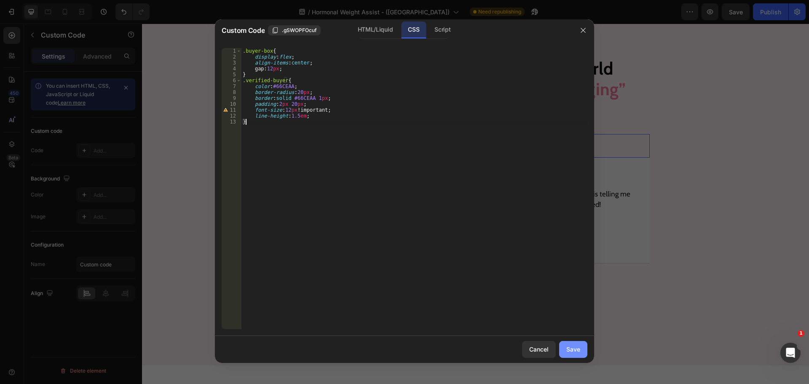
click at [577, 349] on div "Save" at bounding box center [573, 349] width 14 height 9
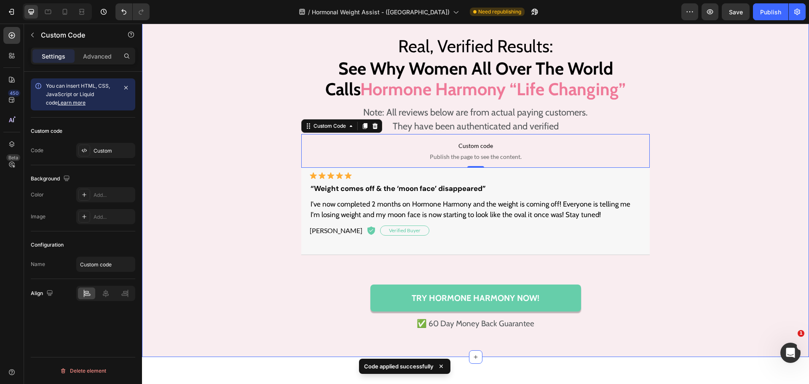
click at [703, 227] on div "Real, Verified Results: Heading See Why Women All Over The World Calls Hormone …" at bounding box center [475, 181] width 650 height 301
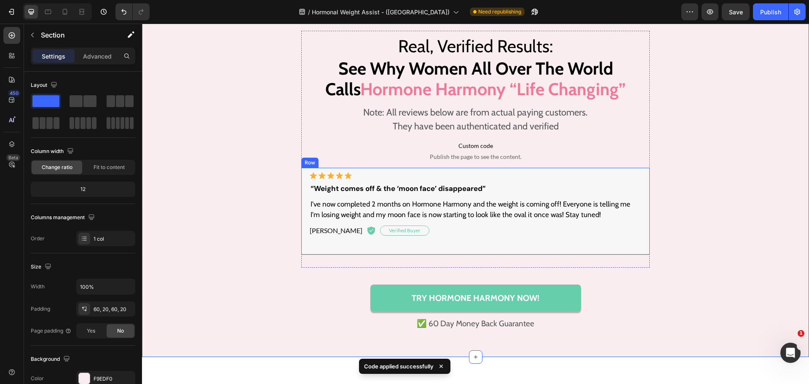
click at [405, 255] on div "Image “Weight comes off & the ‘moon face’ disappeared” Text Block I've now comp…" at bounding box center [475, 211] width 349 height 87
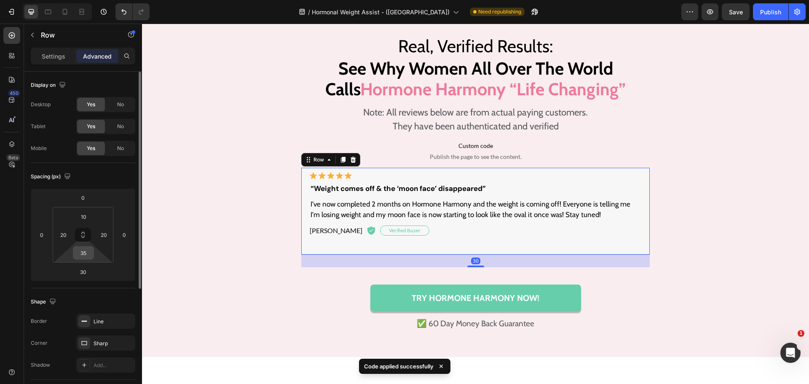
click at [85, 252] on input "35" at bounding box center [83, 253] width 17 height 13
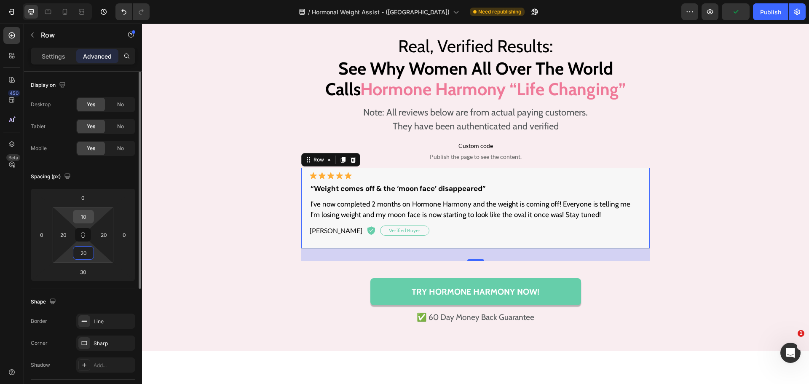
type input "20"
click at [85, 221] on input "10" at bounding box center [83, 216] width 17 height 13
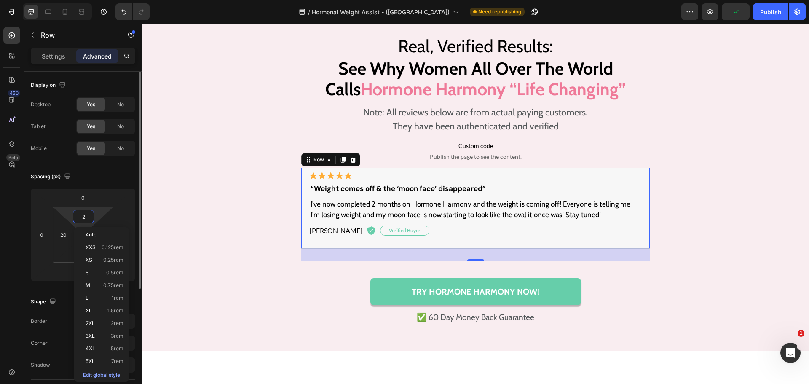
type input "20"
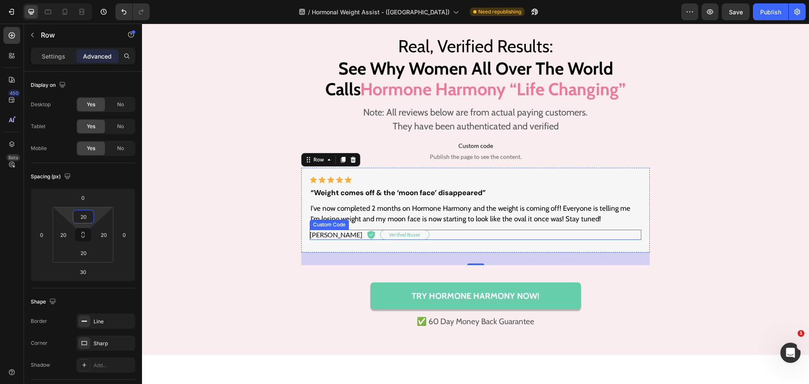
click at [438, 240] on p "Giulia C. Verified Buyer" at bounding box center [476, 235] width 332 height 10
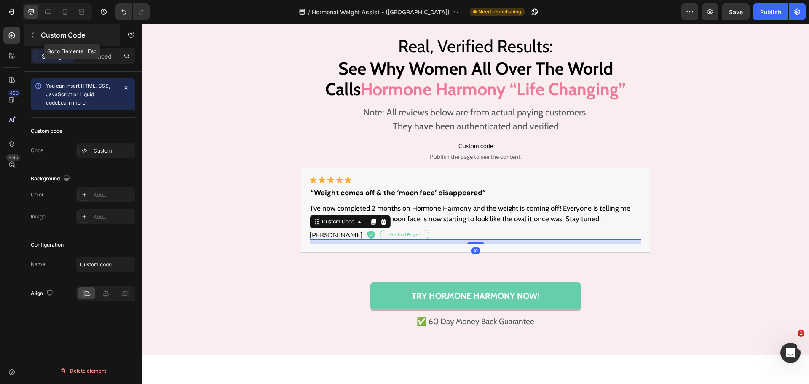
click at [105, 44] on div "Custom Code" at bounding box center [72, 35] width 96 height 22
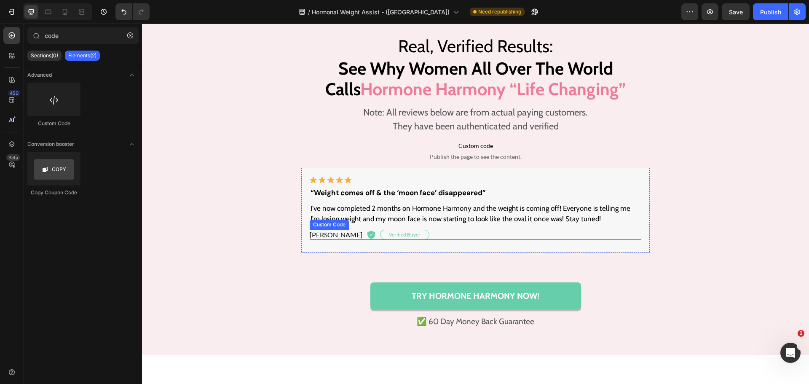
click at [484, 240] on p "Giulia C. Verified Buyer" at bounding box center [476, 235] width 332 height 10
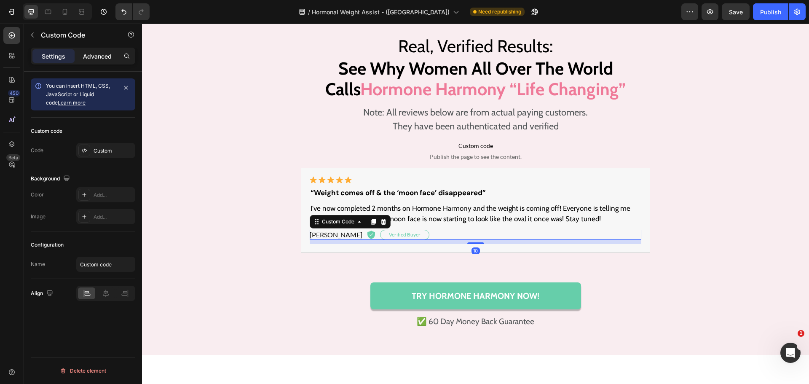
click at [89, 59] on p "Advanced" at bounding box center [97, 56] width 29 height 9
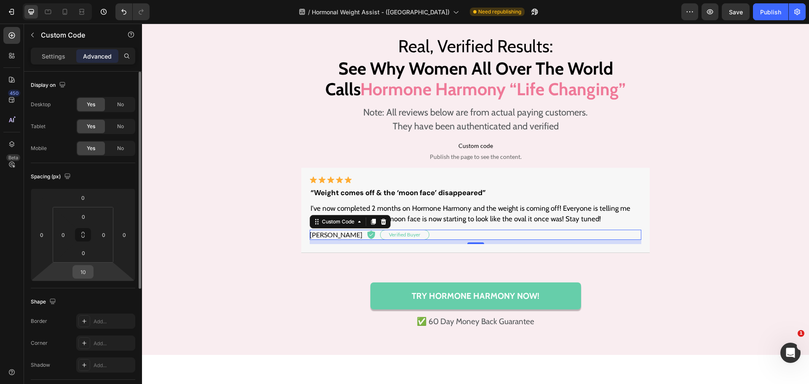
click at [81, 271] on input "10" at bounding box center [83, 272] width 17 height 13
type input "0"
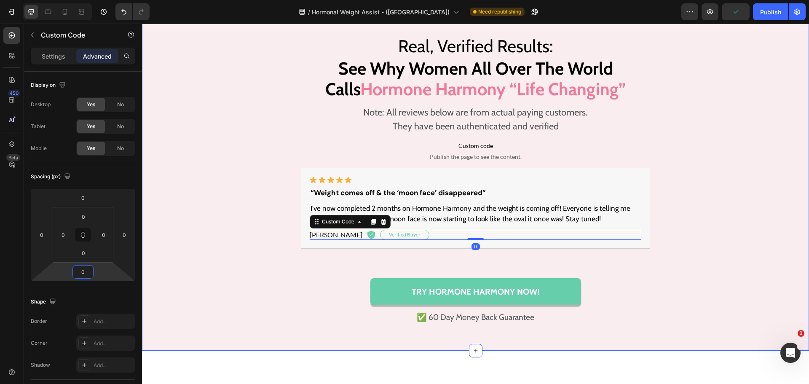
click at [726, 244] on div "Real, Verified Results: Heading See Why Women All Over The World Calls Hormone …" at bounding box center [475, 178] width 650 height 295
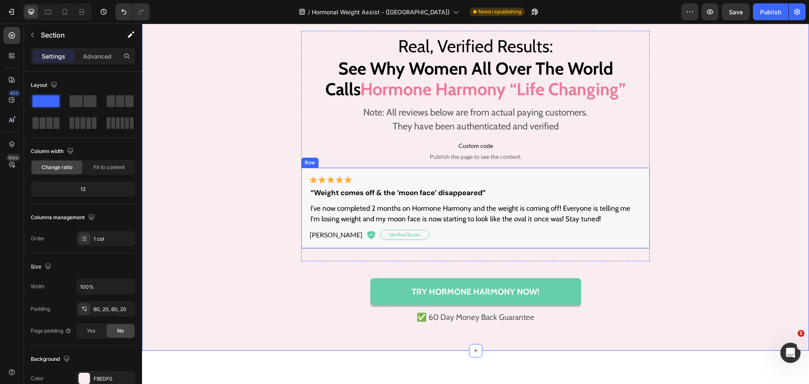
click at [641, 227] on div "Image “Weight comes off & the ‘moon face’ disappeared” Text Block I've now comp…" at bounding box center [475, 208] width 349 height 81
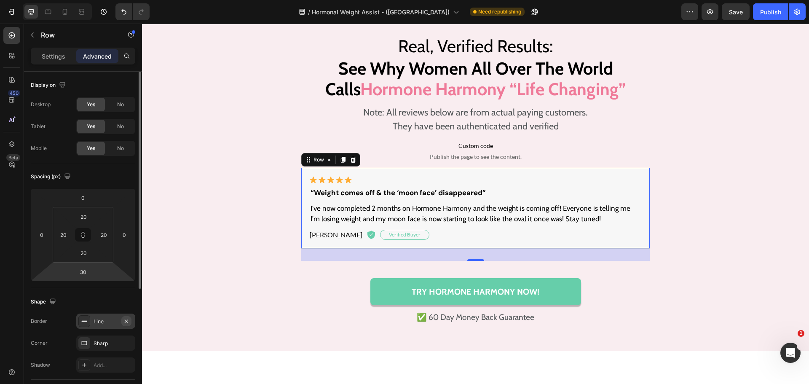
click at [129, 322] on icon "button" at bounding box center [126, 321] width 7 height 7
click at [686, 270] on div "Real, Verified Results: Heading See Why Women All Over The World Calls Hormone …" at bounding box center [475, 178] width 650 height 294
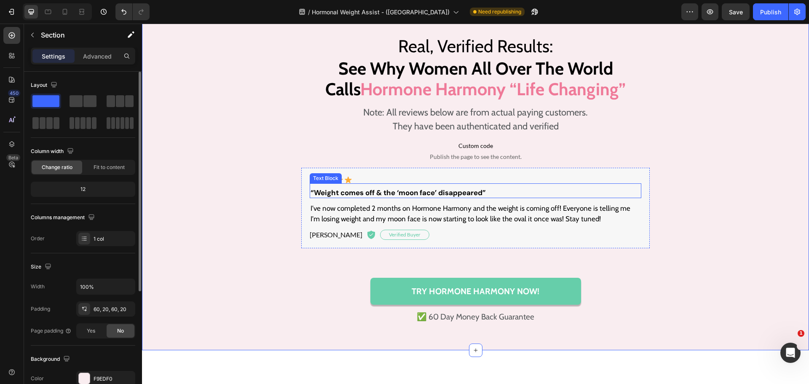
click at [389, 197] on p "“Weight comes off & the ‘moon face’ disappeared”" at bounding box center [476, 192] width 330 height 8
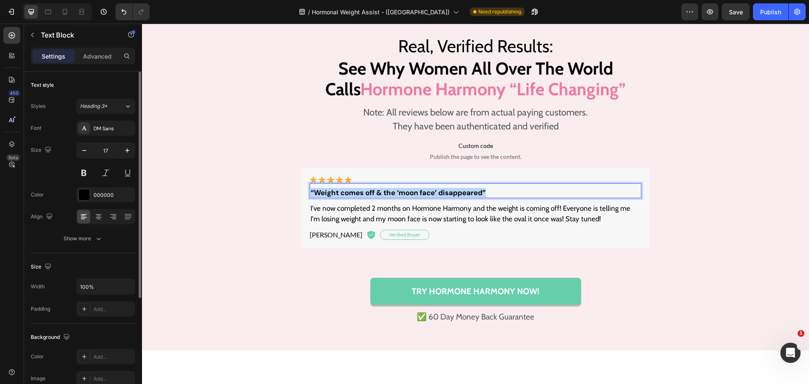
click at [389, 197] on p "“Weight comes off & the ‘moon face’ disappeared”" at bounding box center [476, 192] width 330 height 8
click at [275, 272] on div "Real, Verified Results: Heading See Why Women All Over The World Calls Hormone …" at bounding box center [475, 178] width 650 height 294
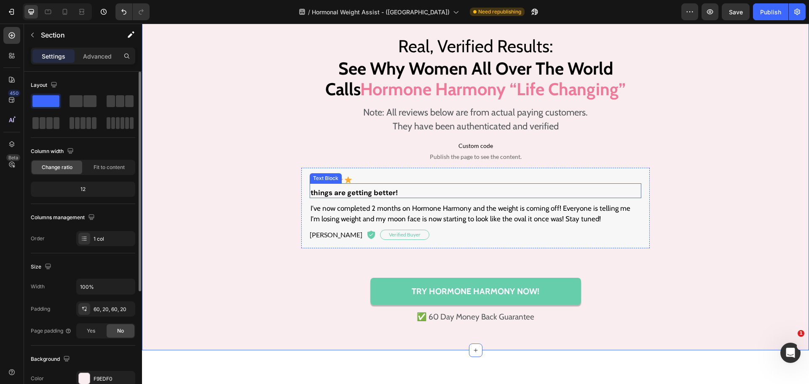
click at [358, 197] on p "things are getting better!" at bounding box center [476, 192] width 330 height 8
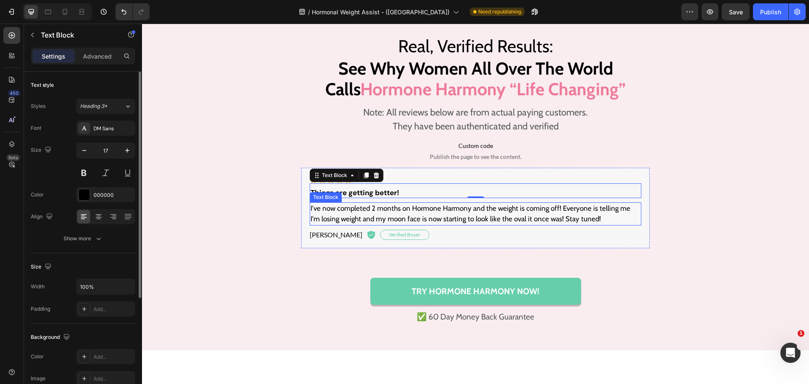
click at [373, 225] on p "I've now completed 2 months on Hormone Harmony and the weight is coming off! Ev…" at bounding box center [476, 213] width 330 height 21
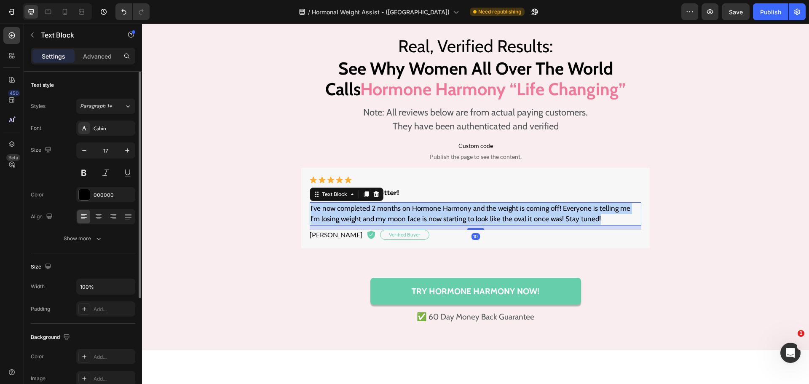
click at [373, 225] on p "I've now completed 2 months on Hormone Harmony and the weight is coming off! Ev…" at bounding box center [476, 213] width 330 height 21
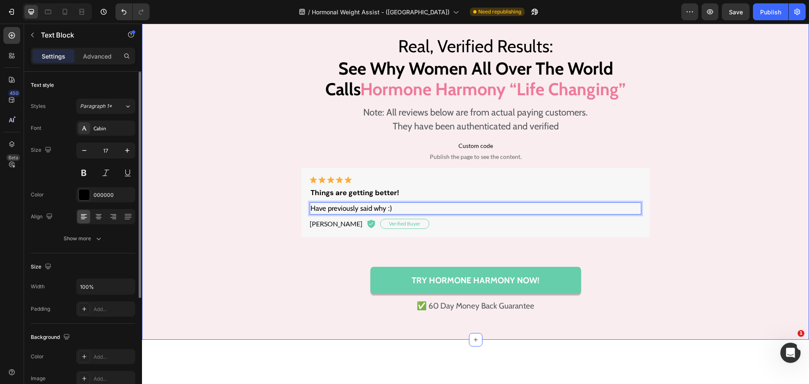
click at [239, 305] on div "Real, Verified Results: Heading See Why Women All Over The World Calls Hormone …" at bounding box center [475, 173] width 650 height 284
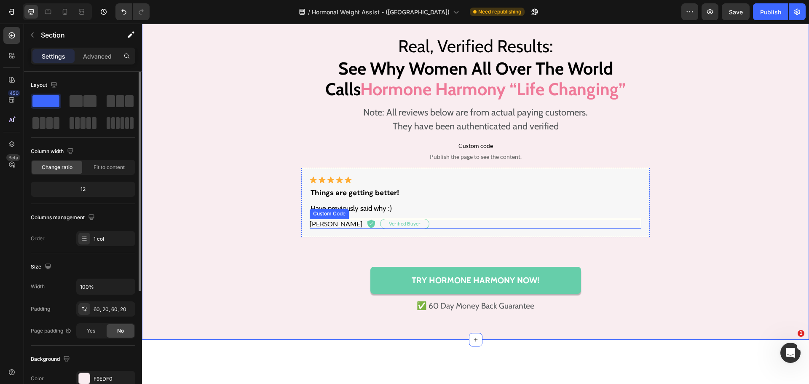
click at [368, 228] on img at bounding box center [372, 224] width 8 height 8
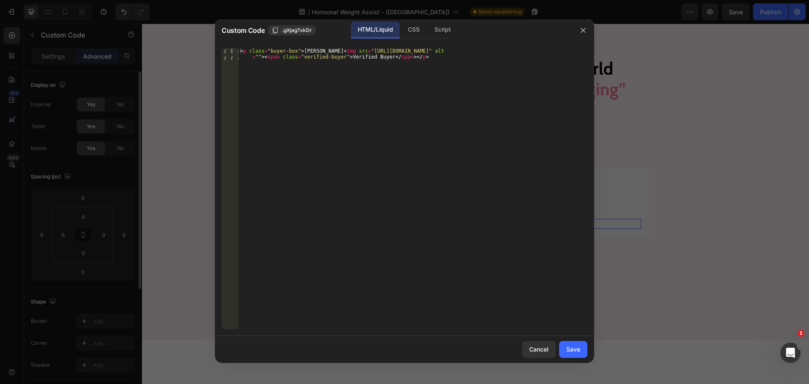
click at [302, 49] on div "< p class = "buyer-box" > Giulia C. < img src = "https://ucarecdn.com/5a5f25f9-…" at bounding box center [413, 200] width 349 height 305
paste textarea "Charlotte"
type textarea "<p class="buyer-box">Charlotte C. <img src="https://ucarecdn.com/5a5f25f9-7ca4-…"
click at [575, 348] on div "Save" at bounding box center [573, 349] width 14 height 9
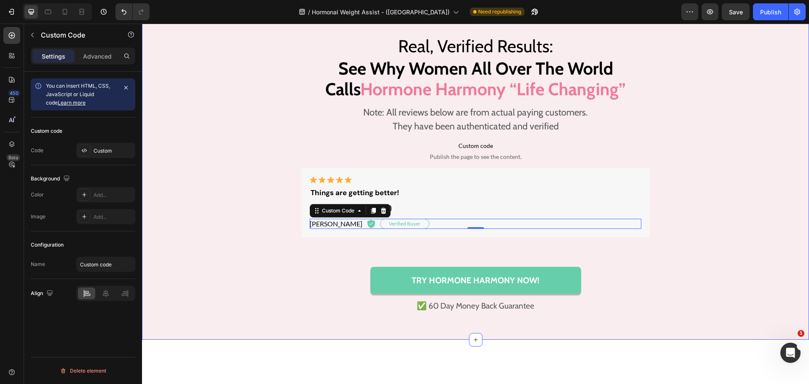
click at [700, 276] on div "Real, Verified Results: Heading See Why Women All Over The World Calls Hormone …" at bounding box center [475, 173] width 650 height 284
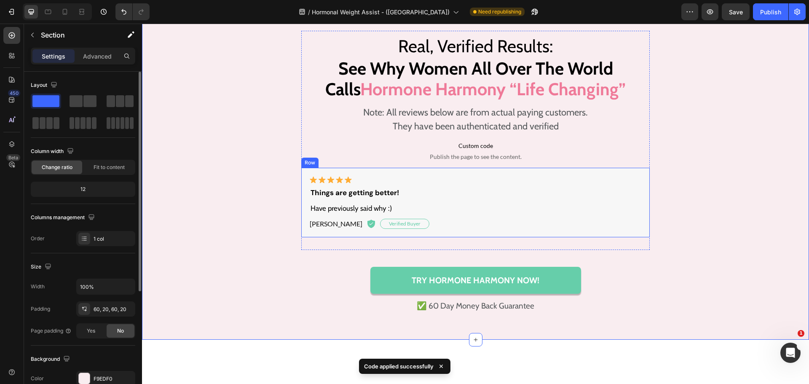
click at [510, 226] on div "Image Things are getting better! Text Block Have previously said why :) Text Bl…" at bounding box center [475, 203] width 349 height 70
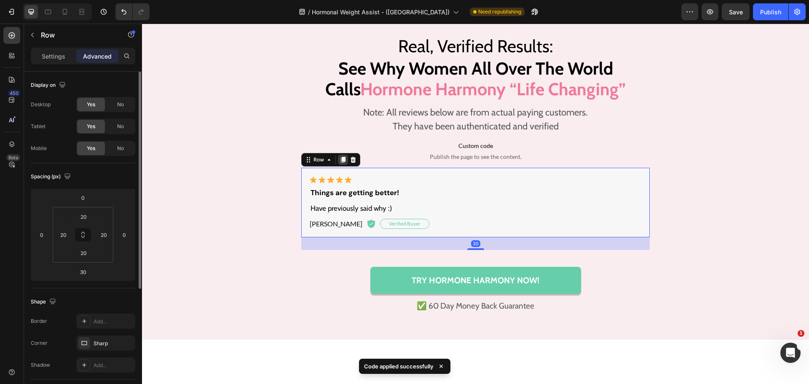
click at [341, 163] on icon at bounding box center [343, 160] width 5 height 6
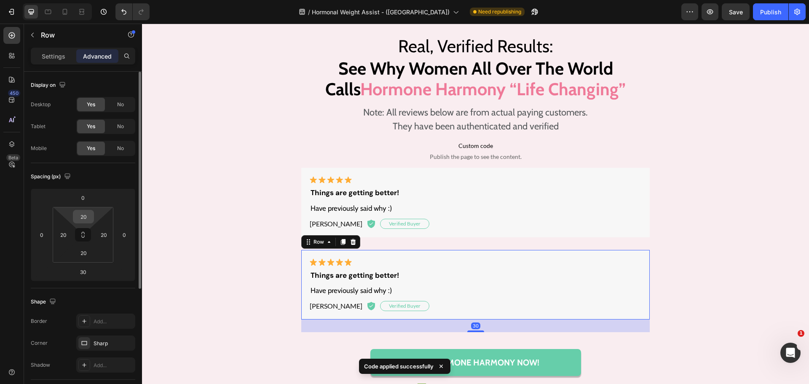
click at [86, 217] on input "20" at bounding box center [83, 216] width 17 height 13
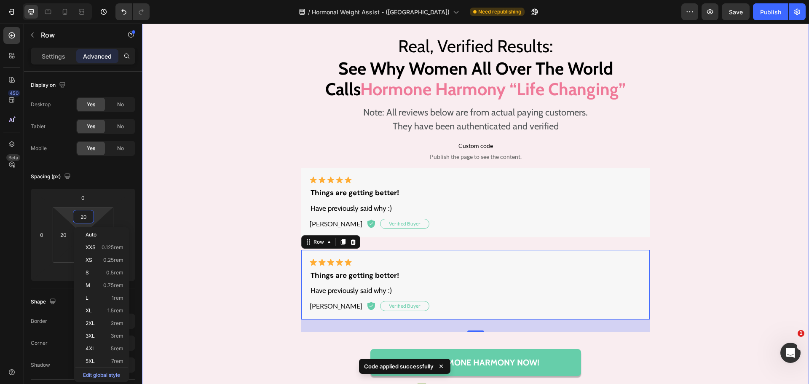
drag, startPoint x: 262, startPoint y: 303, endPoint x: 266, endPoint y: 302, distance: 4.7
click at [262, 303] on div "Real, Verified Results: Heading See Why Women All Over The World Calls Hormone …" at bounding box center [475, 214] width 650 height 366
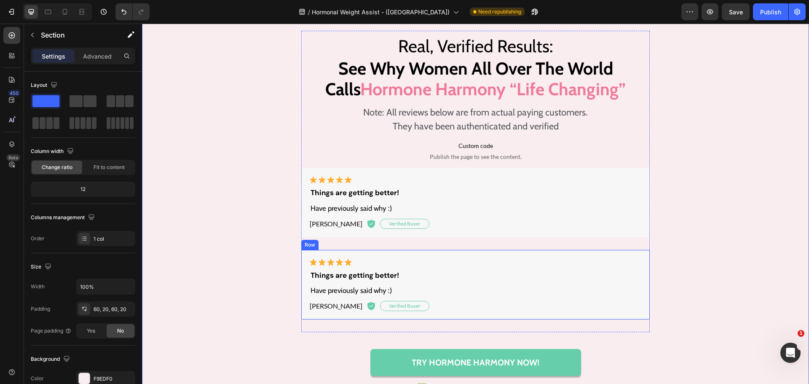
click at [303, 309] on div "Image Things are getting better! Text Block Have previously said why :) Text Bl…" at bounding box center [475, 285] width 349 height 70
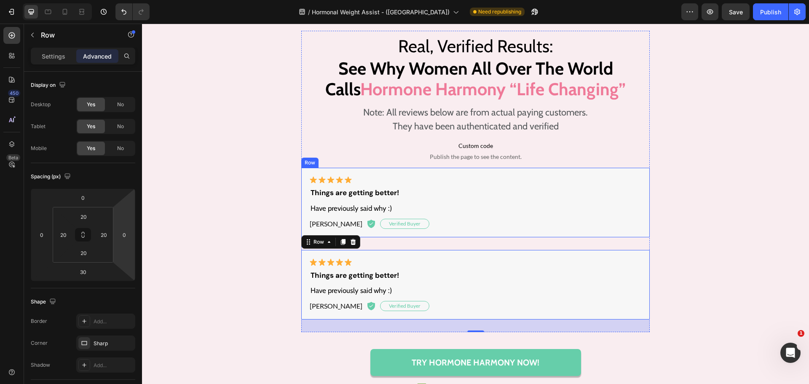
click at [386, 237] on div "Image Things are getting better! Text Block Have previously said why :) Text Bl…" at bounding box center [475, 203] width 349 height 70
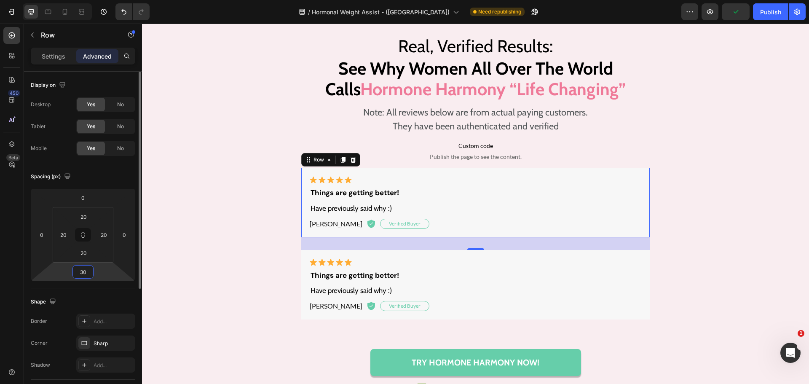
click at [85, 271] on input "30" at bounding box center [83, 272] width 17 height 13
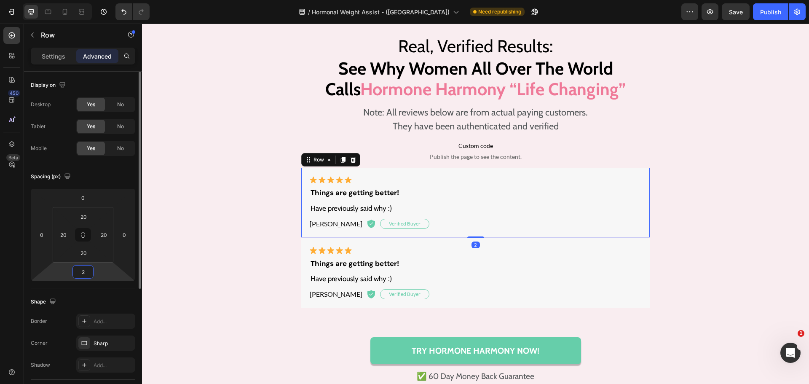
type input "20"
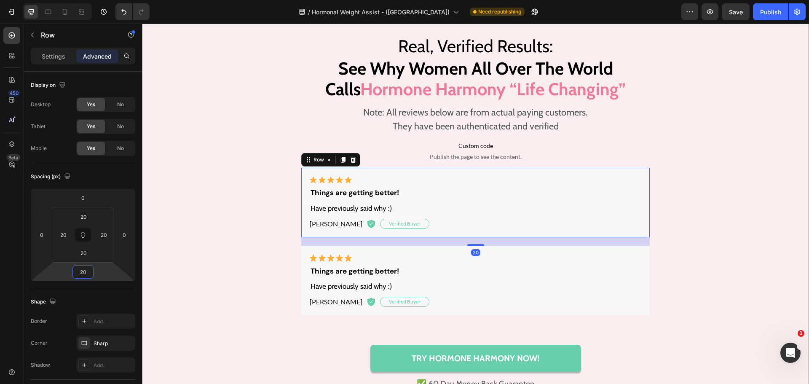
click at [257, 317] on div "Real, Verified Results: Heading See Why Women All Over The World Calls Hormone …" at bounding box center [475, 212] width 650 height 362
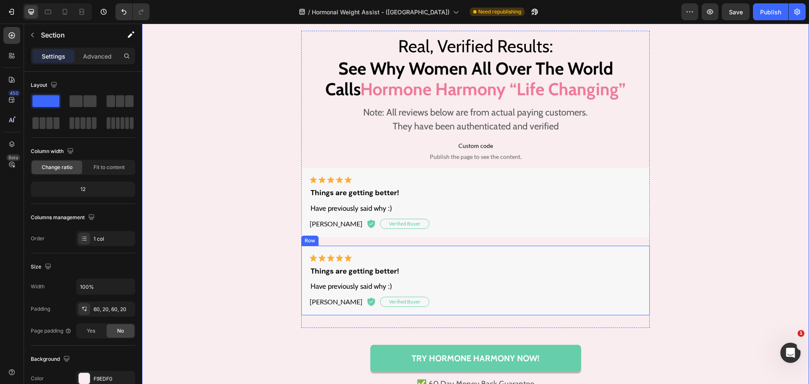
click at [390, 301] on div "Image Things are getting better! Text Block Have previously said why :) Text Bl…" at bounding box center [475, 281] width 349 height 70
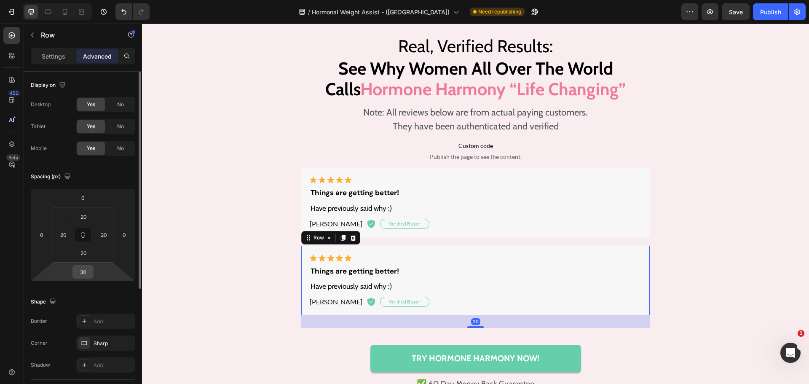
click at [84, 273] on input "30" at bounding box center [83, 272] width 17 height 13
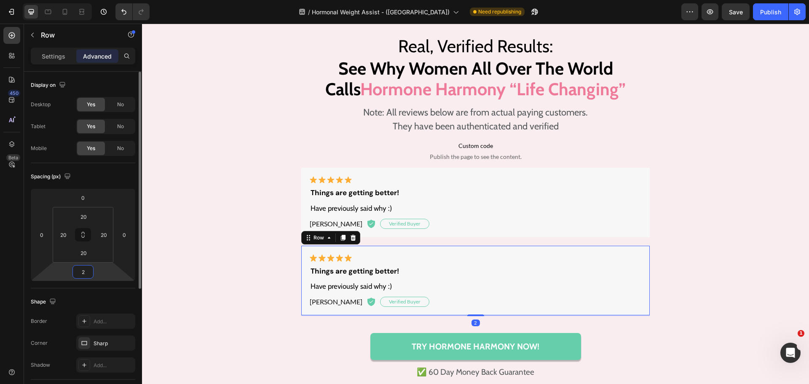
type input "20"
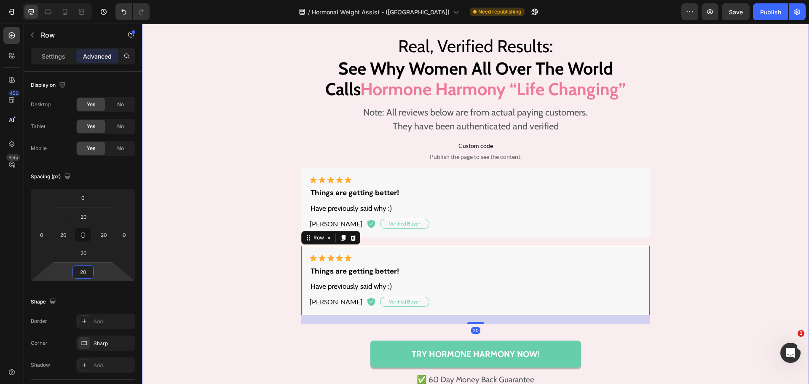
click at [695, 264] on div "Real, Verified Results: Heading See Why Women All Over The World Calls Hormone …" at bounding box center [475, 209] width 650 height 357
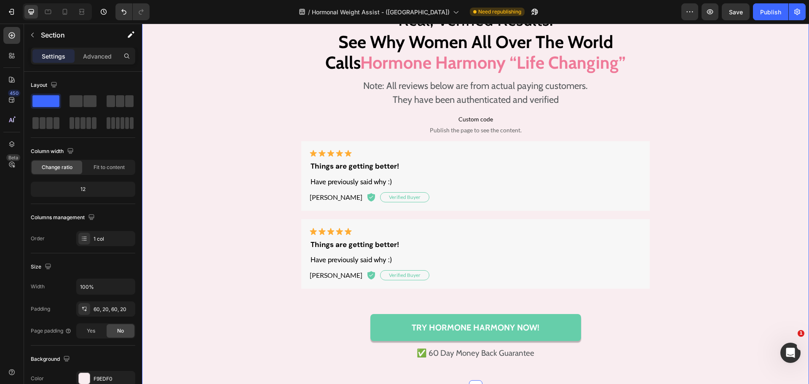
scroll to position [4820, 0]
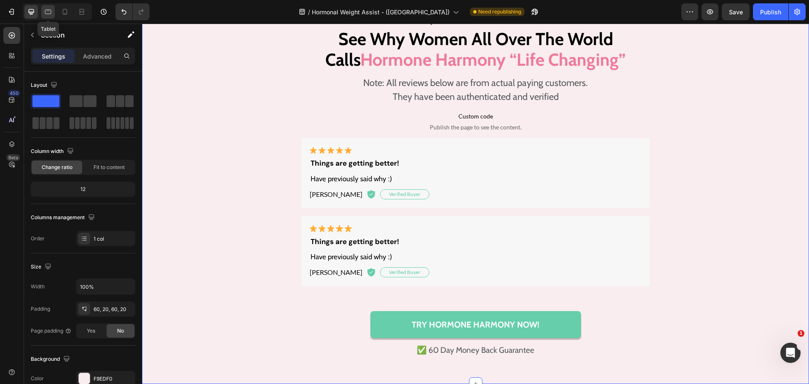
click at [50, 8] on icon at bounding box center [48, 12] width 8 height 8
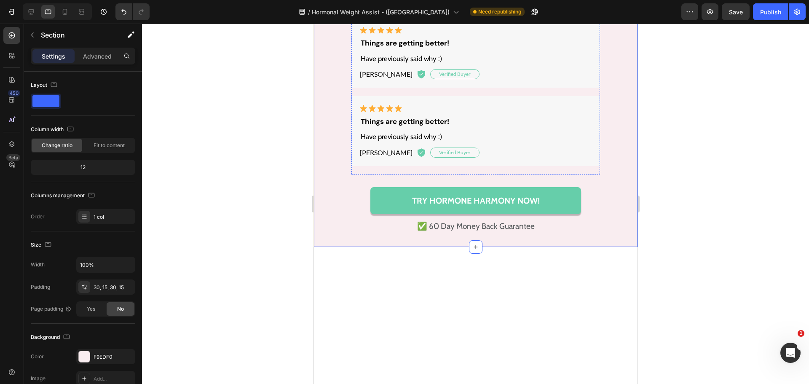
scroll to position [4841, 0]
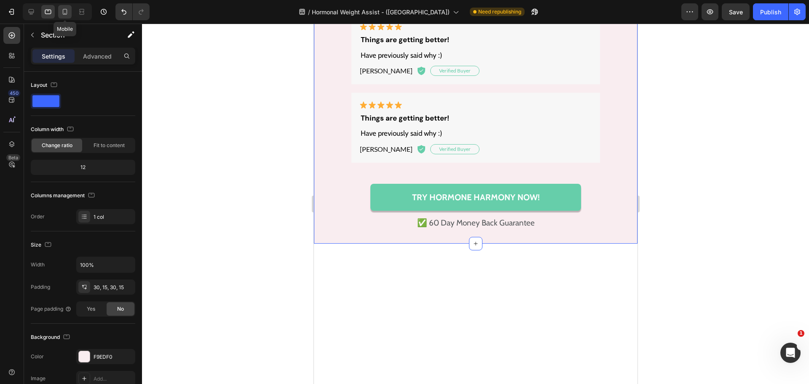
click at [65, 13] on icon at bounding box center [65, 12] width 5 height 6
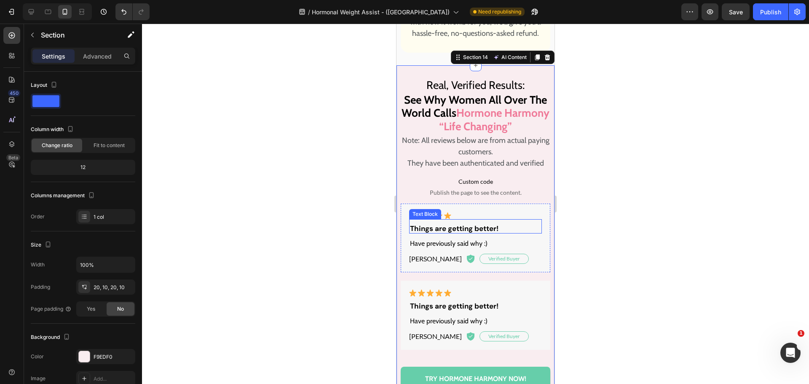
scroll to position [4832, 0]
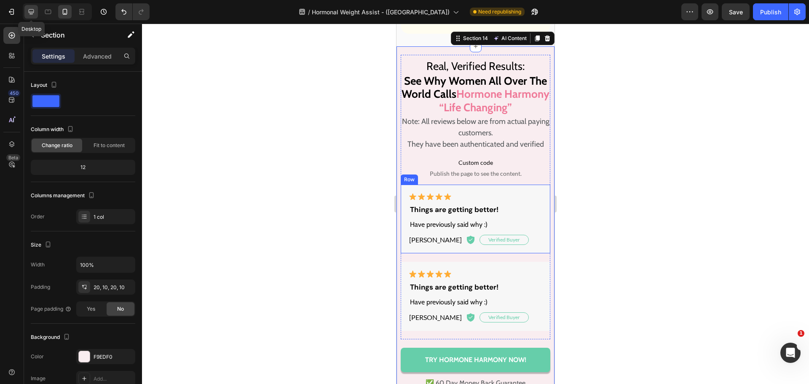
click at [33, 11] on icon at bounding box center [31, 11] width 5 height 5
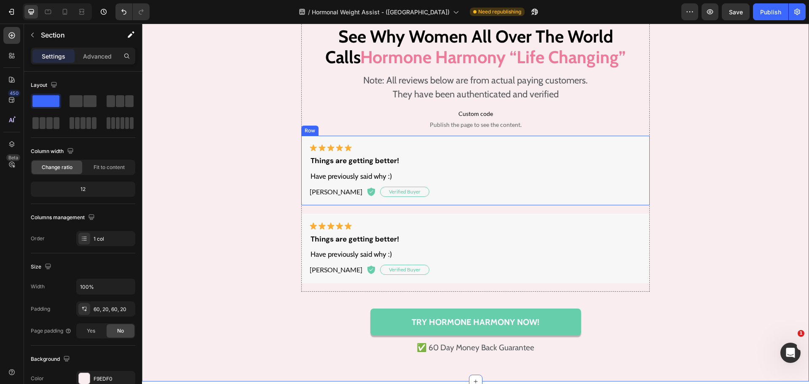
scroll to position [4827, 0]
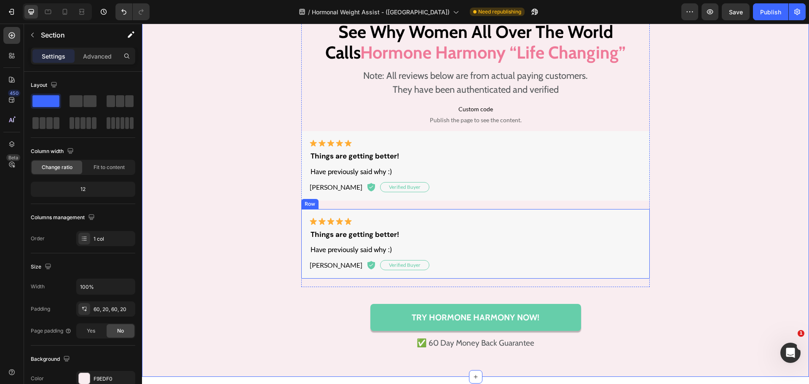
click at [455, 212] on div "Image Things are getting better! Text Block Have previously said why :) Text Bl…" at bounding box center [475, 244] width 349 height 70
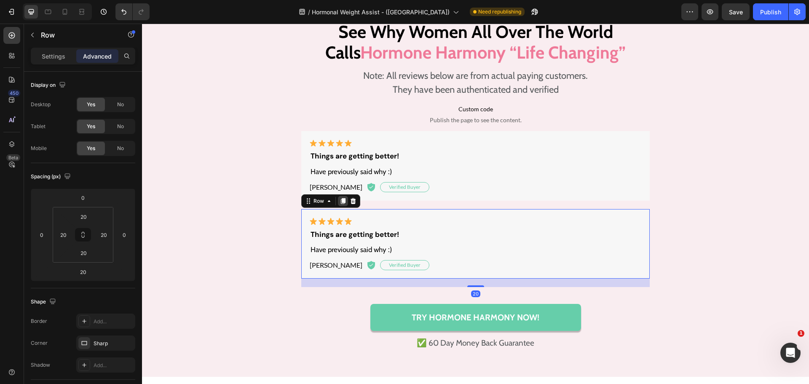
click at [341, 202] on icon at bounding box center [343, 202] width 5 height 6
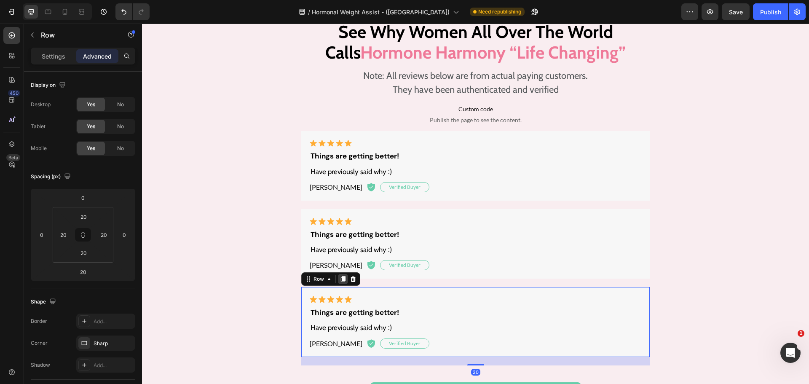
click at [341, 282] on icon at bounding box center [343, 279] width 5 height 6
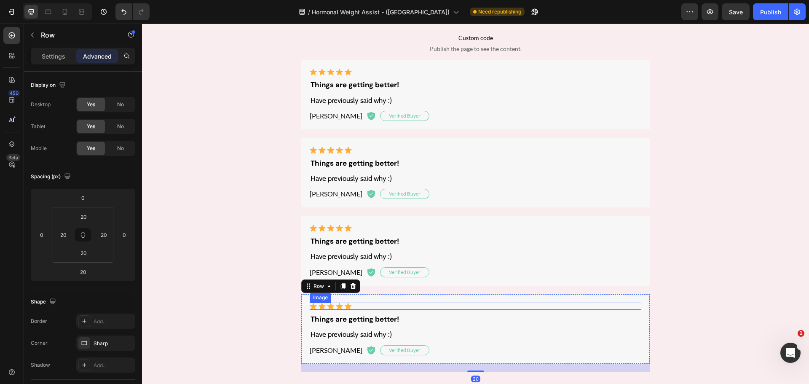
scroll to position [5140, 0]
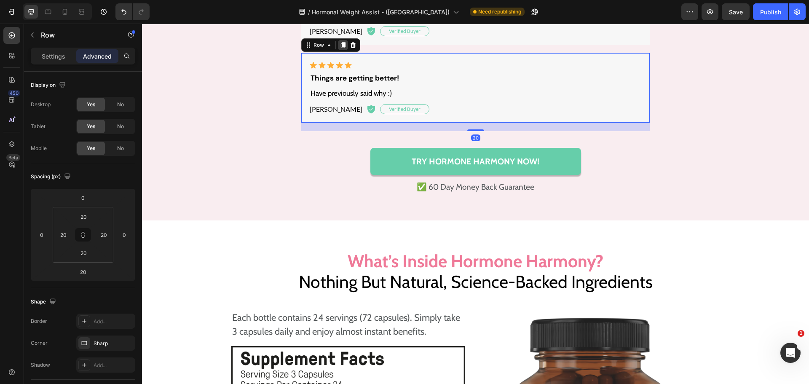
click at [341, 47] on icon at bounding box center [343, 45] width 7 height 7
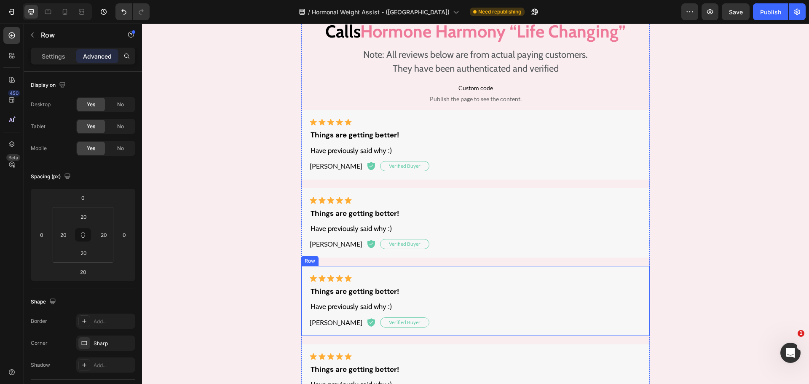
scroll to position [4844, 0]
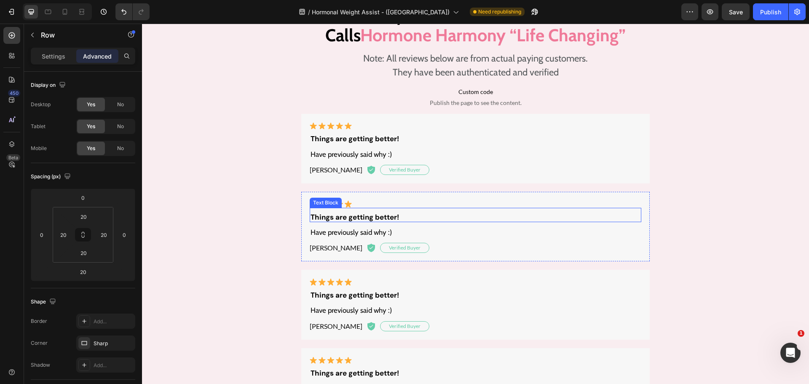
click at [354, 216] on p "Things are getting better!" at bounding box center [476, 217] width 330 height 8
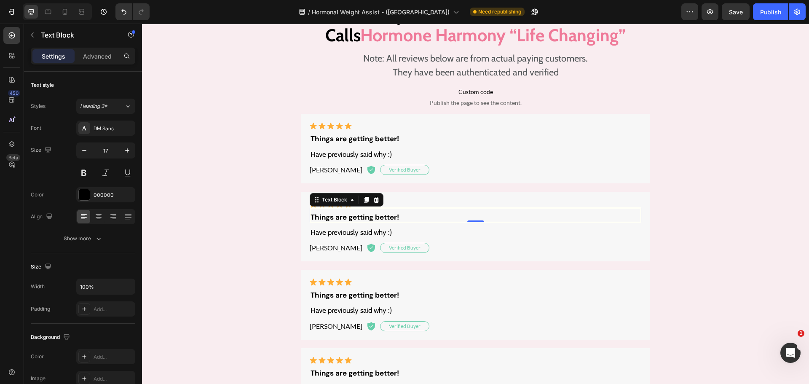
click at [354, 216] on p "Things are getting better!" at bounding box center [476, 217] width 330 height 8
click at [197, 196] on div "Real, Verified Results: Heading See Why Women All Over The World Calls Hormone …" at bounding box center [475, 273] width 650 height 592
click at [361, 215] on p "Things are getting better!" at bounding box center [476, 217] width 330 height 8
click at [87, 324] on div "Text style Styles Heading 3* Font DM Sans Size 17 Color 000000 Align Show more" at bounding box center [83, 359] width 105 height 70
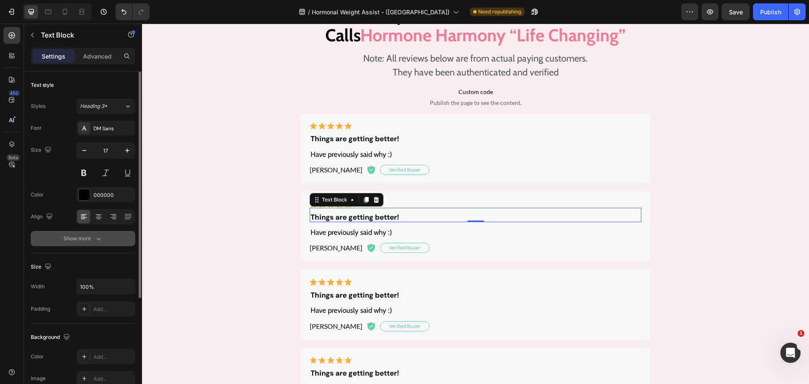
click at [91, 242] on div "Show more" at bounding box center [83, 238] width 39 height 8
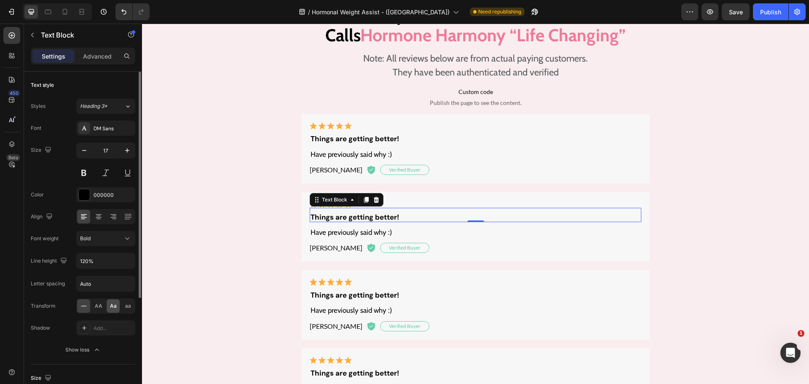
click at [114, 305] on span "Aa" at bounding box center [113, 306] width 7 height 8
click at [379, 136] on p "Things are getting better!" at bounding box center [476, 138] width 330 height 8
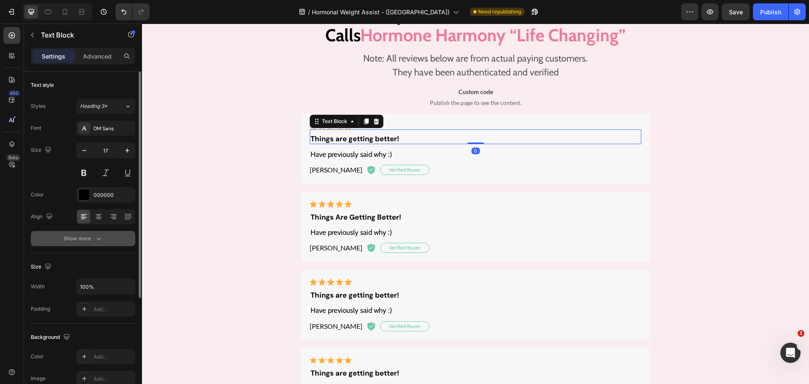
click at [91, 238] on div "Show more" at bounding box center [83, 238] width 39 height 8
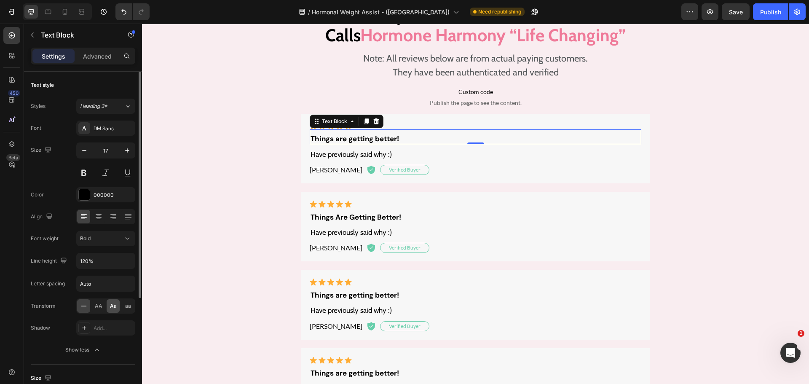
click at [110, 305] on span "Aa" at bounding box center [113, 306] width 7 height 8
click at [359, 293] on p "Things are getting better!" at bounding box center [476, 295] width 330 height 8
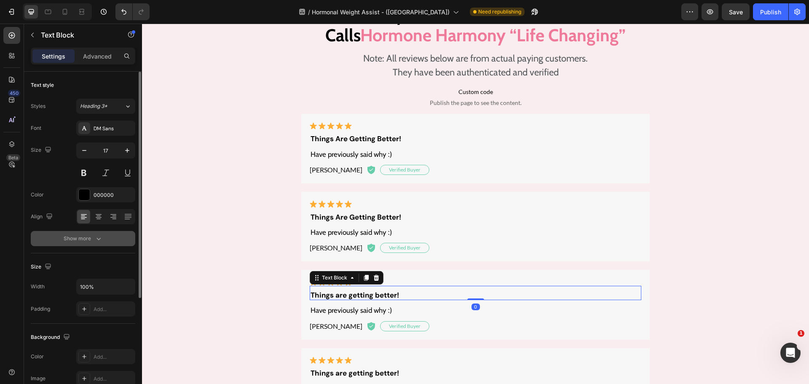
click at [90, 237] on div "Show more" at bounding box center [83, 238] width 39 height 8
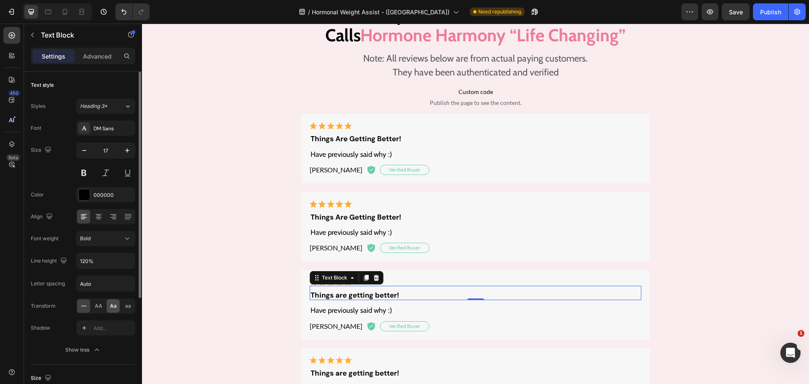
drag, startPoint x: 109, startPoint y: 308, endPoint x: 62, endPoint y: 262, distance: 66.2
click at [109, 308] on div "Aa" at bounding box center [113, 305] width 13 height 13
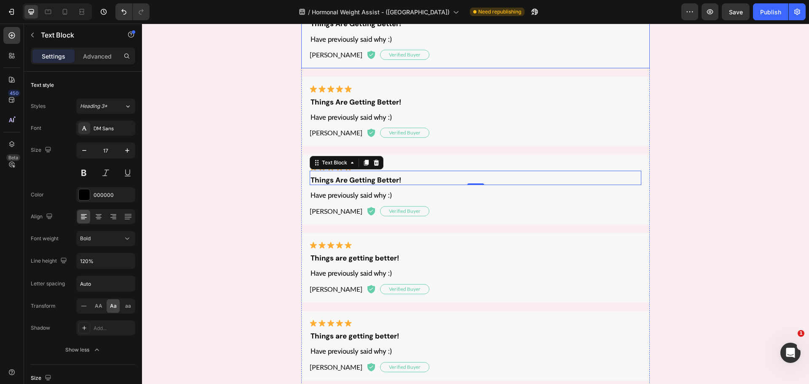
scroll to position [4971, 0]
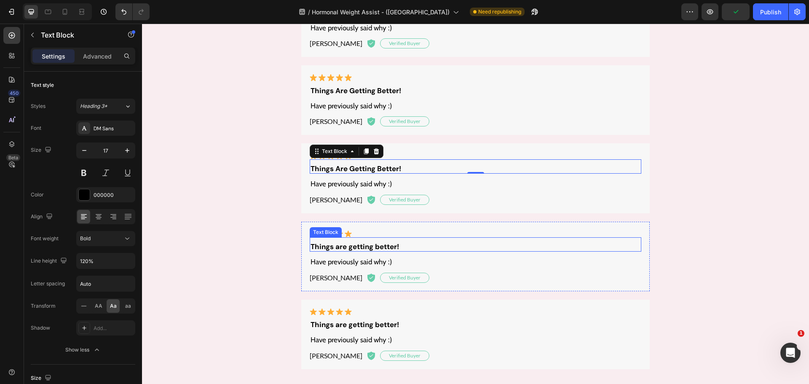
click at [372, 247] on p "Things are getting better!" at bounding box center [476, 246] width 330 height 8
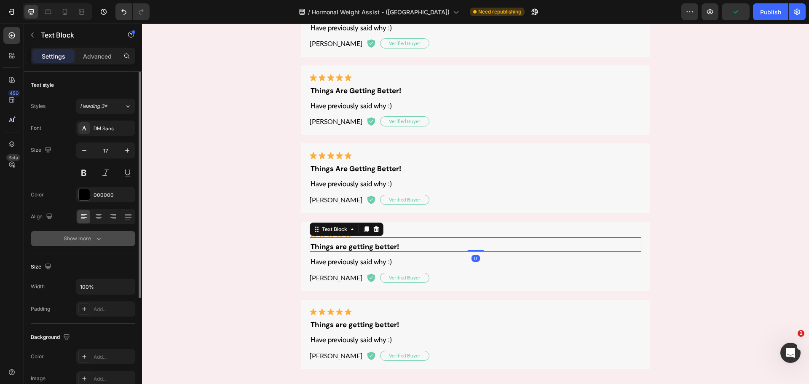
click at [81, 245] on button "Show more" at bounding box center [83, 238] width 105 height 15
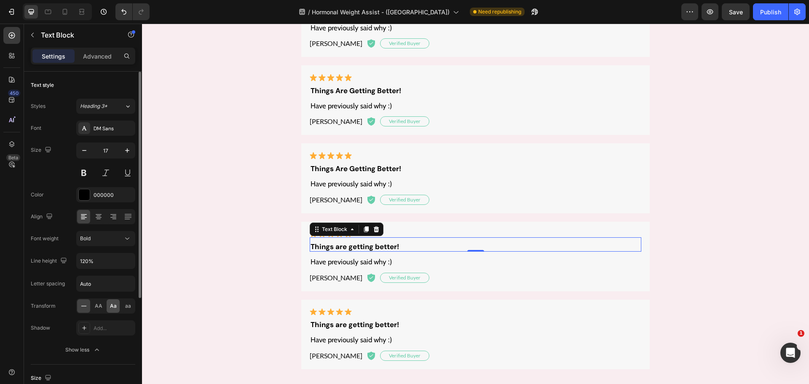
drag, startPoint x: 115, startPoint y: 306, endPoint x: 88, endPoint y: 269, distance: 46.1
click at [115, 306] on span "Aa" at bounding box center [113, 306] width 7 height 8
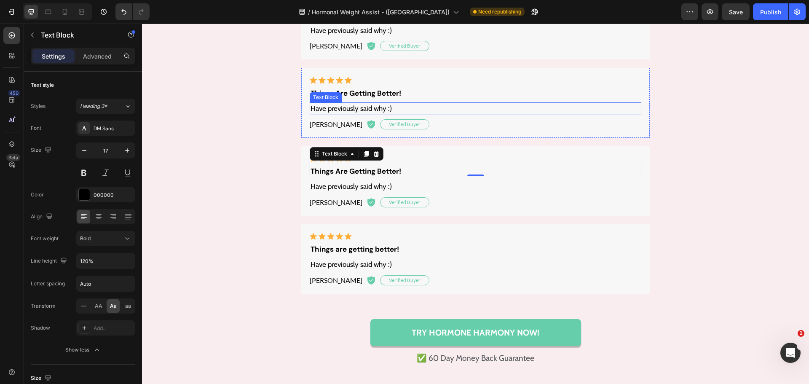
scroll to position [5055, 0]
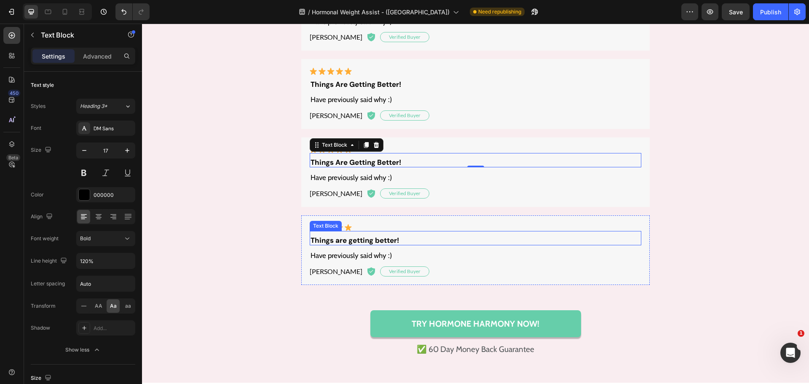
click at [341, 239] on p "Things are getting better!" at bounding box center [476, 240] width 330 height 8
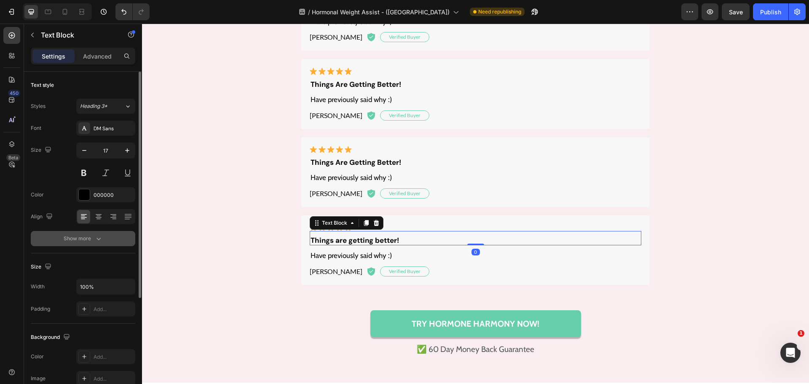
click at [79, 240] on div "Show more" at bounding box center [83, 238] width 39 height 8
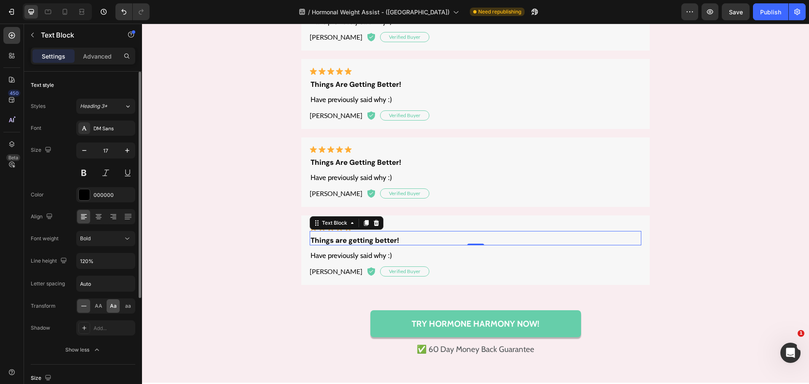
drag, startPoint x: 114, startPoint y: 308, endPoint x: 2, endPoint y: 281, distance: 114.9
click at [114, 308] on span "Aa" at bounding box center [113, 306] width 7 height 8
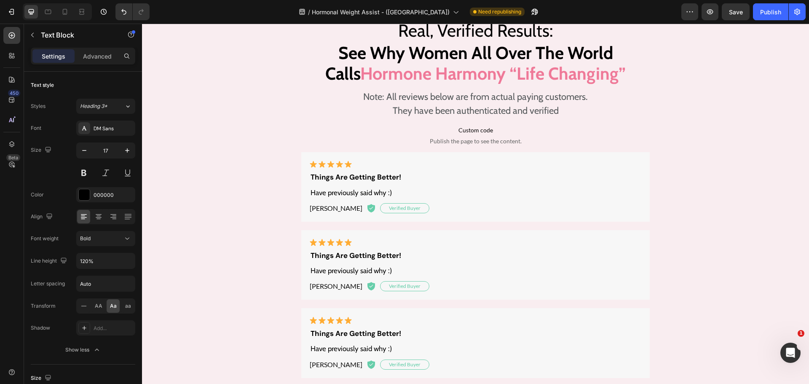
scroll to position [4802, 0]
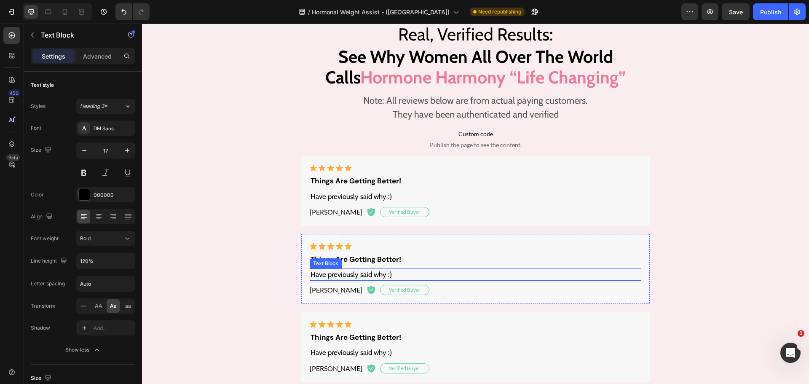
click at [327, 274] on p "Have previously said why :)" at bounding box center [476, 274] width 330 height 11
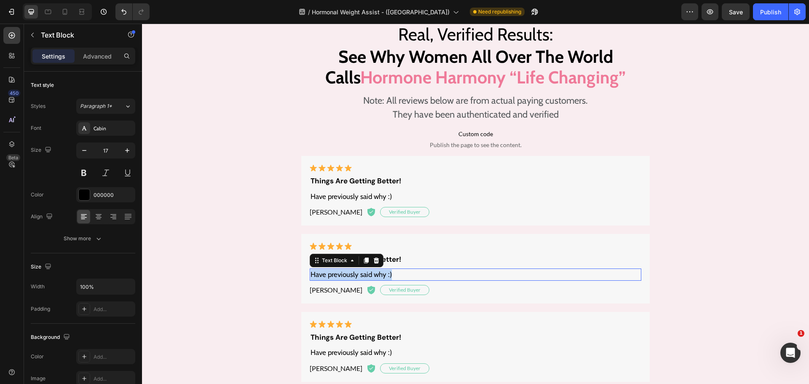
click at [327, 274] on p "Have previously said why :)" at bounding box center [476, 274] width 330 height 11
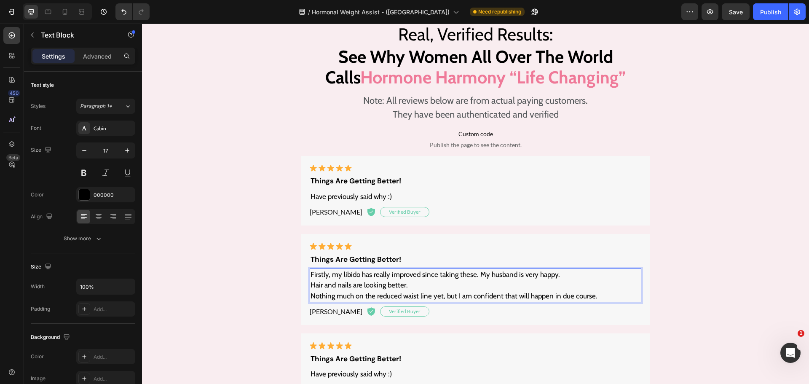
click at [558, 276] on p "Firstly, my libido has really improved since taking these. My husband is very h…" at bounding box center [476, 274] width 330 height 11
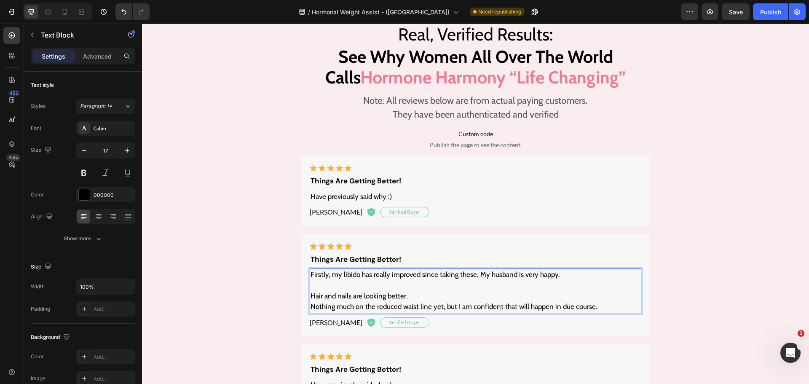
click at [422, 293] on p "Hair and nails are looking better." at bounding box center [476, 296] width 330 height 11
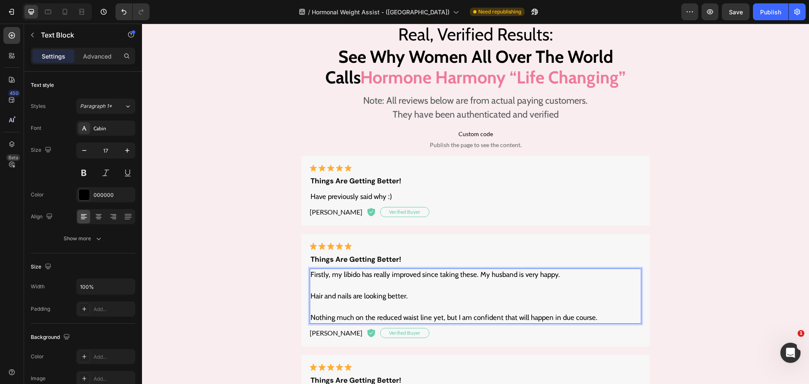
click at [685, 303] on div "Real, Verified Results: Heading See Why Women All Over The World Calls Hormone …" at bounding box center [475, 336] width 650 height 635
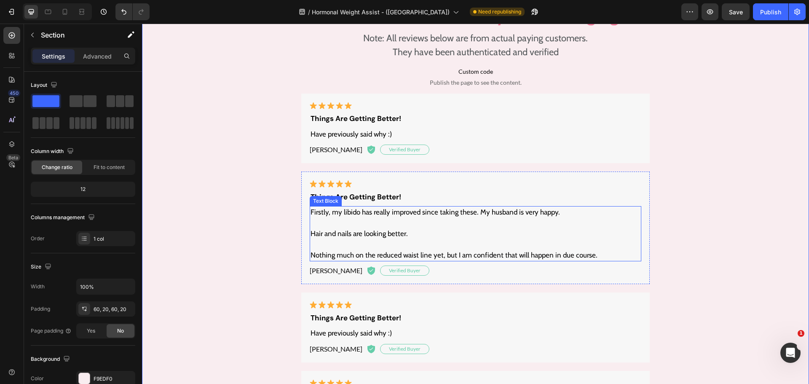
scroll to position [4929, 0]
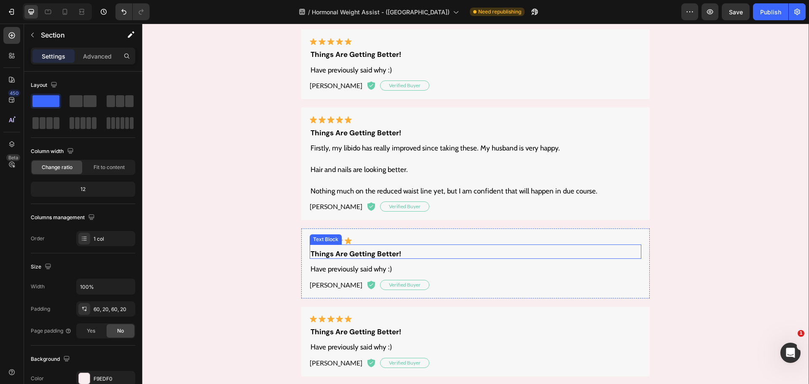
click at [364, 253] on p "things are getting better!" at bounding box center [476, 254] width 330 height 8
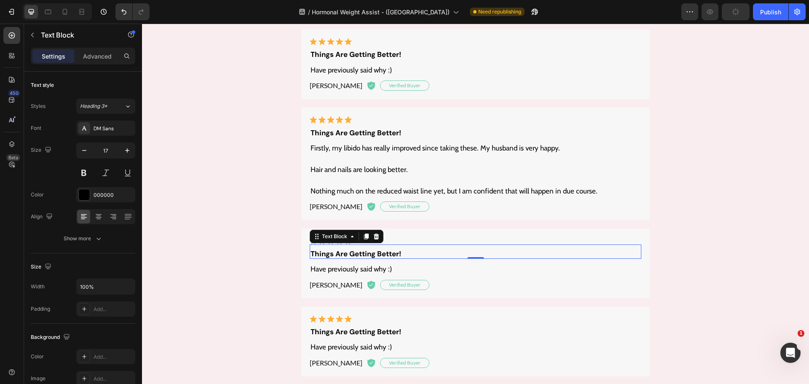
click at [364, 253] on p "things are getting better!" at bounding box center [476, 254] width 330 height 8
click at [333, 269] on p "Have previously said why :)" at bounding box center [476, 269] width 330 height 11
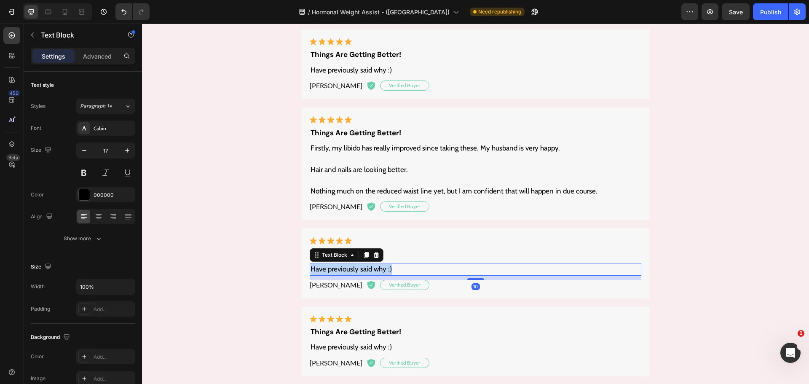
click at [333, 269] on p "Have previously said why :)" at bounding box center [476, 269] width 330 height 11
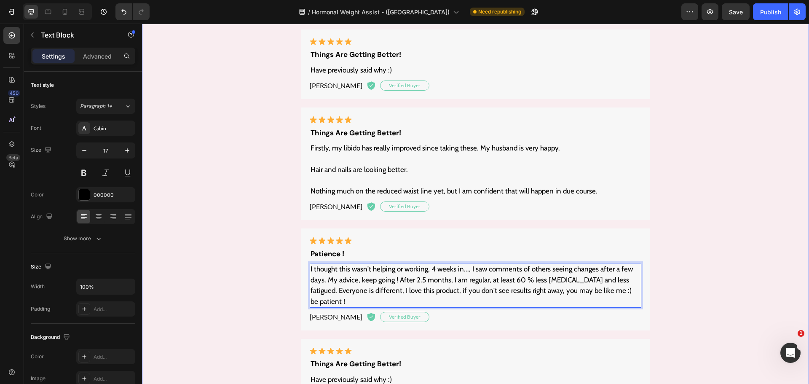
click at [700, 273] on div "Real, Verified Results: Heading See Why Women All Over The World Calls Hormone …" at bounding box center [475, 226] width 650 height 667
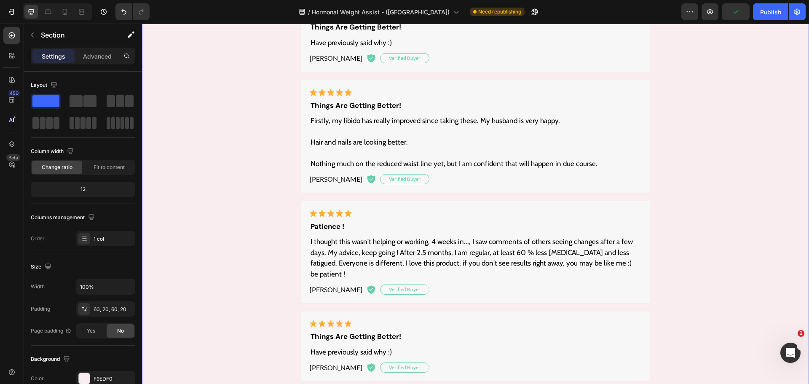
scroll to position [5013, 0]
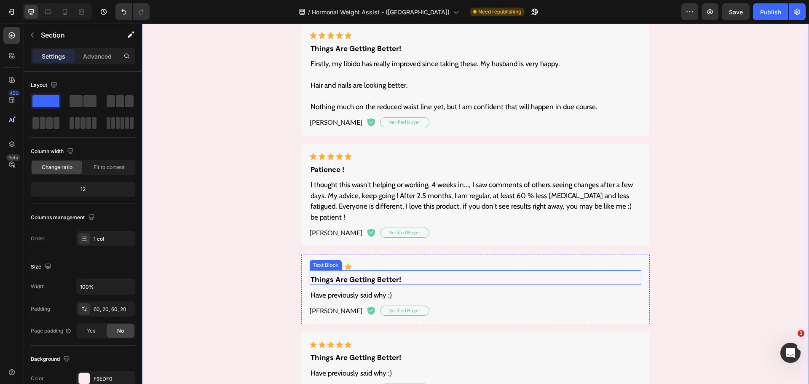
click at [370, 275] on p "things are getting better!" at bounding box center [476, 279] width 330 height 8
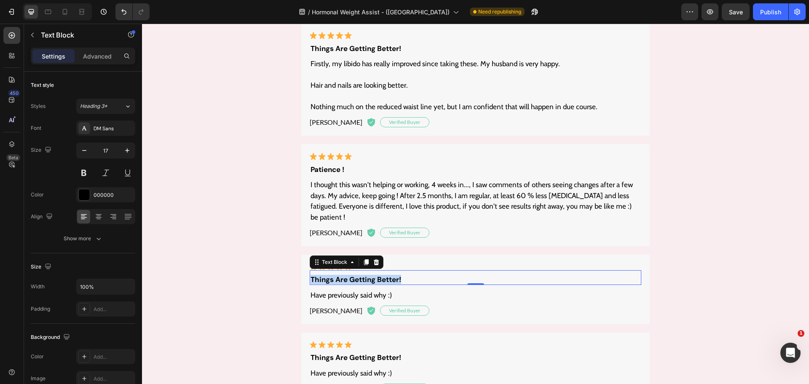
click at [370, 275] on p "things are getting better!" at bounding box center [476, 279] width 330 height 8
click at [338, 290] on p "Have previously said why :)" at bounding box center [476, 295] width 330 height 11
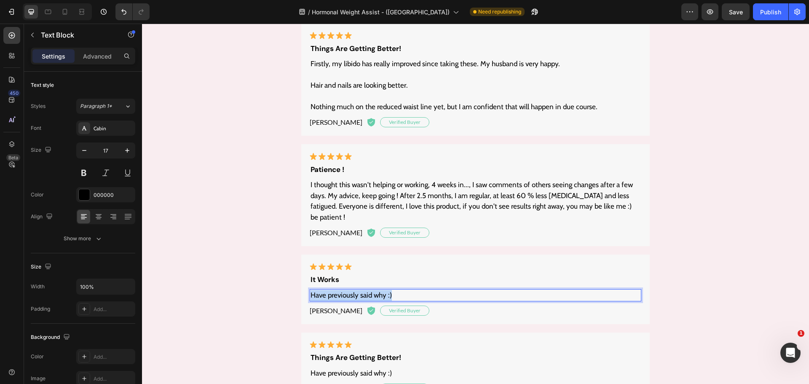
click at [338, 290] on p "Have previously said why :)" at bounding box center [476, 295] width 330 height 11
click at [252, 300] on div "Real, Verified Results: Heading See Why Women All Over The World Calls Hormone …" at bounding box center [475, 141] width 650 height 667
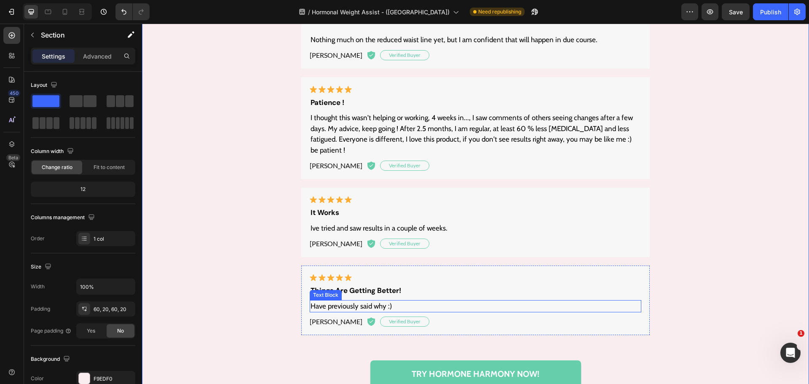
scroll to position [5140, 0]
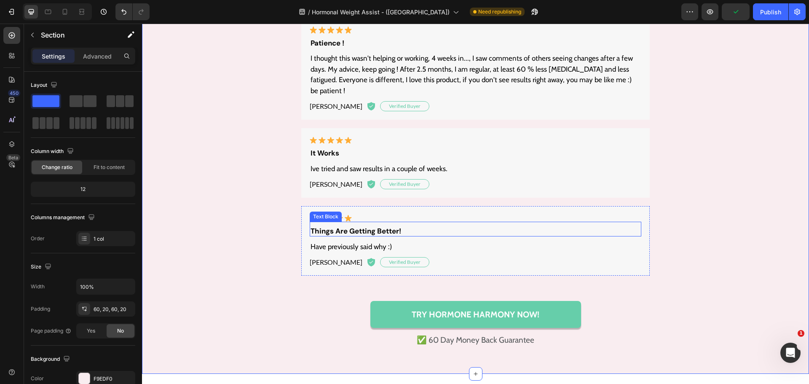
click at [356, 227] on p "things are getting better!" at bounding box center [476, 231] width 330 height 8
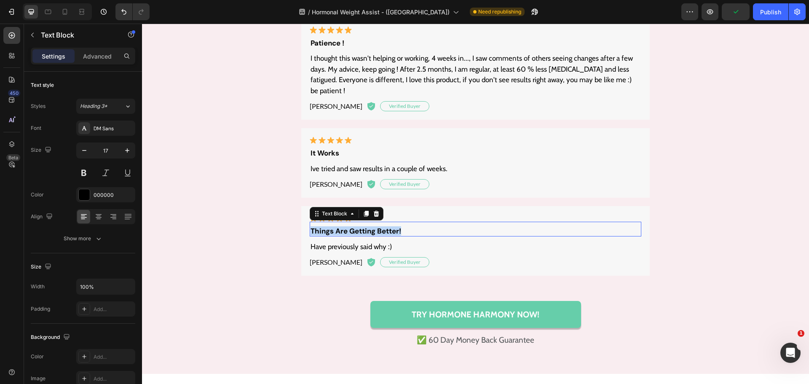
click at [356, 227] on p "things are getting better!" at bounding box center [476, 231] width 330 height 8
click at [363, 242] on p "Have previously said why :)" at bounding box center [476, 247] width 330 height 11
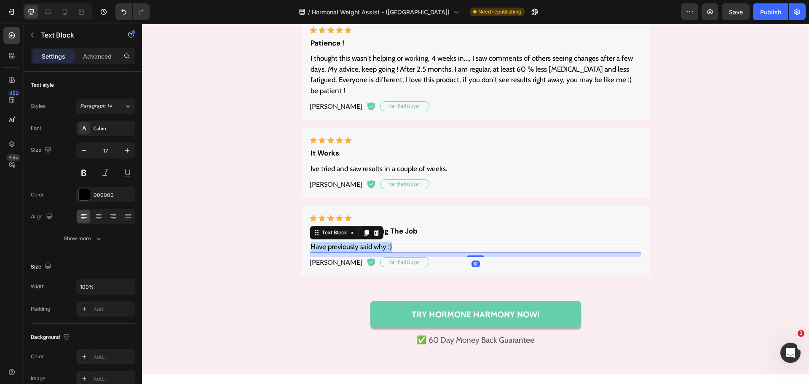
click at [363, 242] on p "Have previously said why :)" at bounding box center [476, 247] width 330 height 11
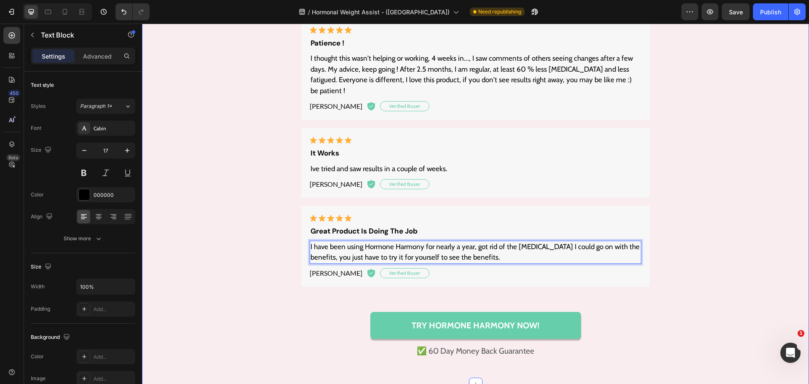
click at [232, 282] on div "Real, Verified Results: Heading See Why Women All Over The World Calls Hormone …" at bounding box center [475, 21] width 650 height 678
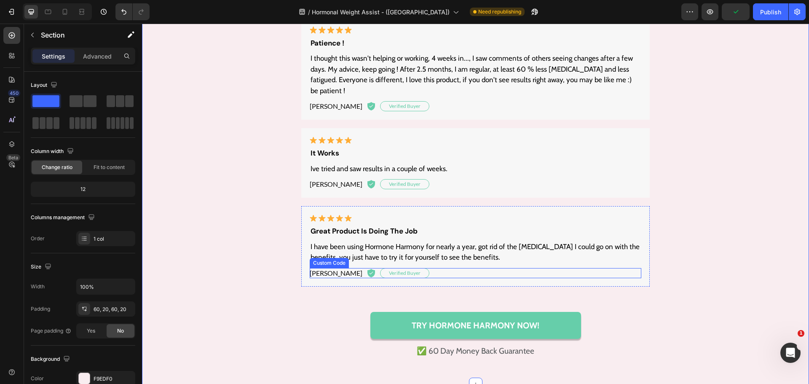
click at [311, 268] on p "Charlotte C. Verified Buyer" at bounding box center [476, 273] width 332 height 10
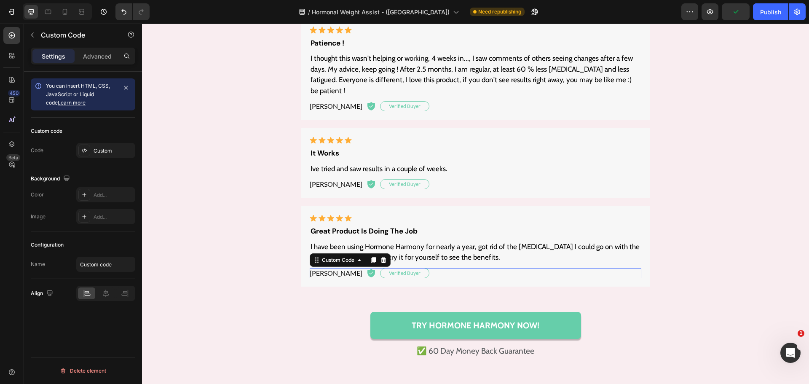
click at [311, 268] on p "Charlotte C. Verified Buyer" at bounding box center [476, 273] width 332 height 10
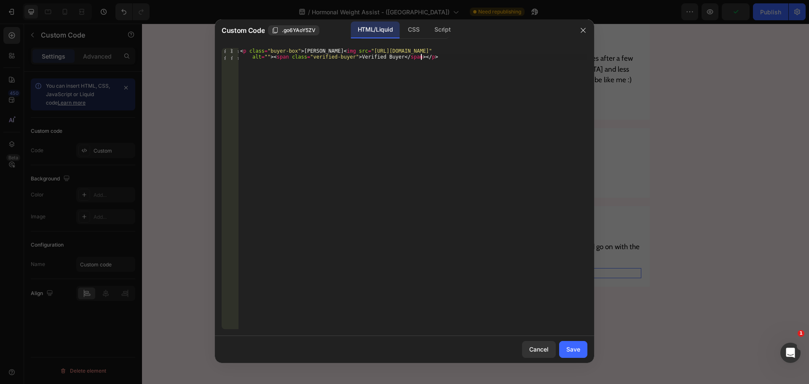
click at [400, 141] on div "< p class = "buyer-box" > Charlotte C. < img src = "https://ucarecdn.com/5a5f25…" at bounding box center [413, 200] width 349 height 305
click at [299, 49] on div "< p class = "buyer-box" > Charlotte C. < img src = "https://ucarecdn.com/5a5f25…" at bounding box center [413, 200] width 349 height 305
click at [333, 49] on div "< p class = "buyer-box" > Charlotte C. < img src = "https://ucarecdn.com/5a5f25…" at bounding box center [413, 200] width 349 height 305
paste textarea
type textarea "<p class="buyer-box">Kellie C. <img src="https://ucarecdn.com/5a5f25f9-7ca4-488…"
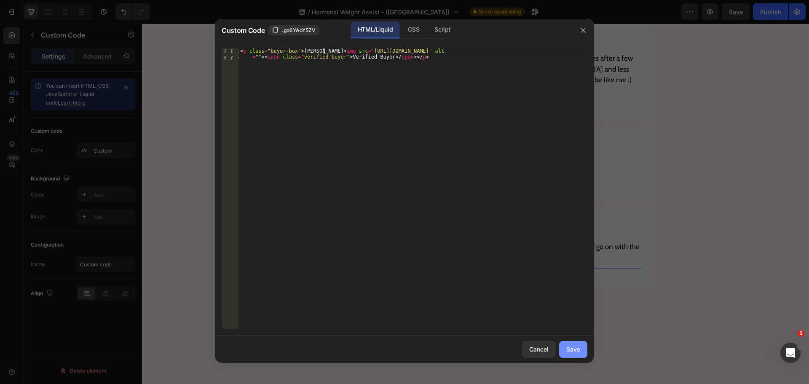
click at [574, 349] on div "Save" at bounding box center [573, 349] width 14 height 9
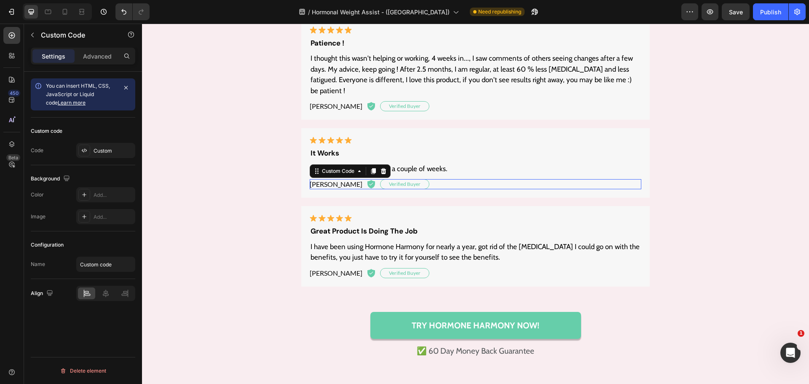
click at [319, 179] on p "Charlotte C. Verified Buyer" at bounding box center [476, 184] width 332 height 10
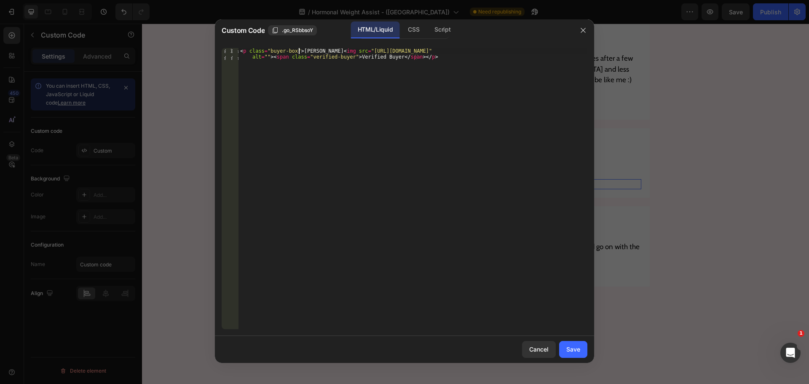
click at [299, 53] on div "< p class = "buyer-box" > Charlotte C. < img src = "https://ucarecdn.com/5a5f25…" at bounding box center [413, 200] width 349 height 305
click at [331, 51] on div "< p class = "buyer-box" > Charlotte C. < img src = "https://ucarecdn.com/5a5f25…" at bounding box center [413, 200] width 349 height 305
paste textarea "LILIA O"
type textarea "<p class="buyer-box">LILIA O. <img src="https://ucarecdn.com/5a5f25f9-7ca4-4889…"
click at [569, 346] on div "Save" at bounding box center [573, 349] width 14 height 9
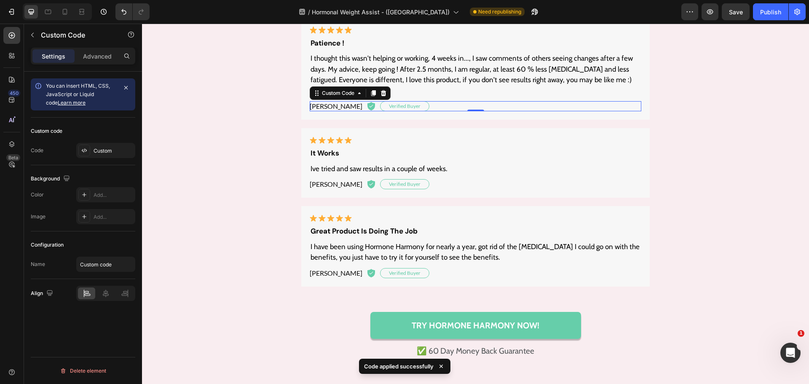
click at [320, 101] on p "Charlotte C. Verified Buyer" at bounding box center [476, 106] width 332 height 10
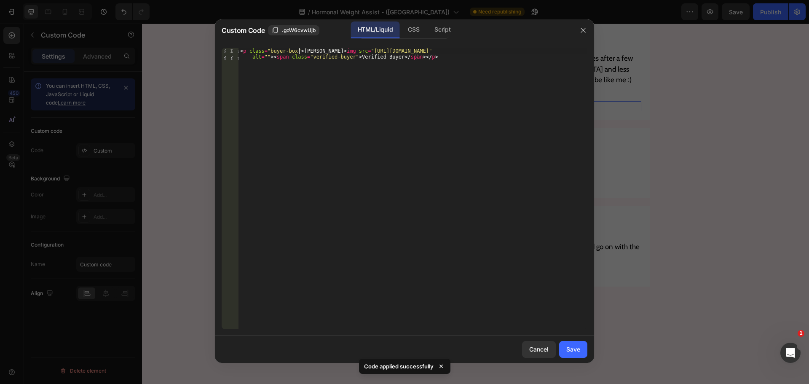
click at [299, 50] on div "< p class = "buyer-box" > Charlotte C. < img src = "https://ucarecdn.com/5a5f25…" at bounding box center [413, 200] width 349 height 305
click at [332, 51] on div "< p class = "buyer-box" > Charlotte C. < img src = "https://ucarecdn.com/5a5f25…" at bounding box center [413, 200] width 349 height 305
paste textarea "Marie D"
type textarea "<p class="buyer-box">Marie D. <img src="https://ucarecdn.com/5a5f25f9-7ca4-4889…"
click at [570, 348] on div "Save" at bounding box center [573, 349] width 14 height 9
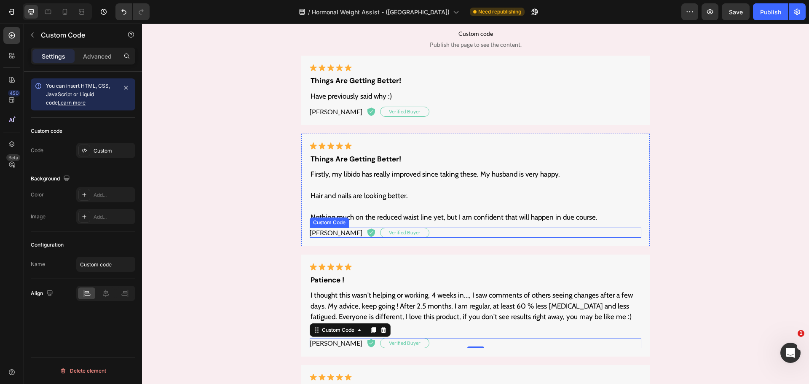
scroll to position [4887, 0]
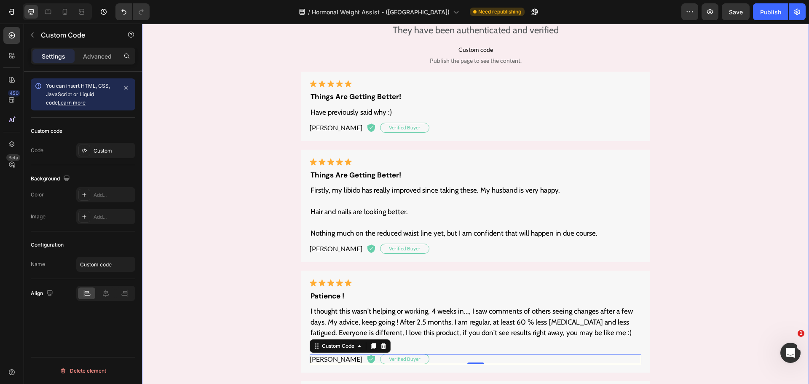
click at [723, 181] on div "Real, Verified Results: Heading See Why Women All Over The World Calls Hormone …" at bounding box center [475, 274] width 650 height 678
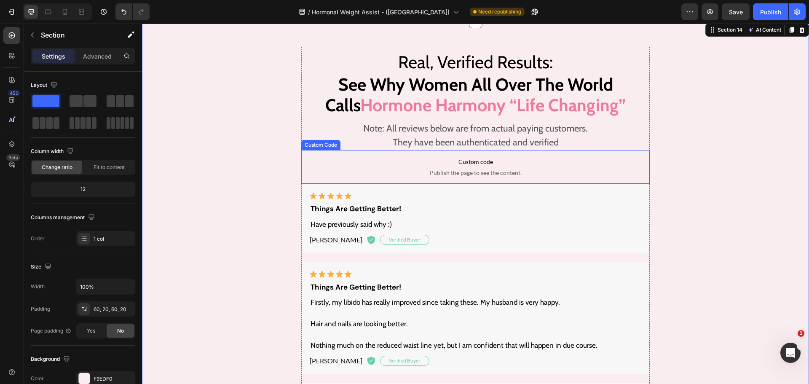
scroll to position [4718, 0]
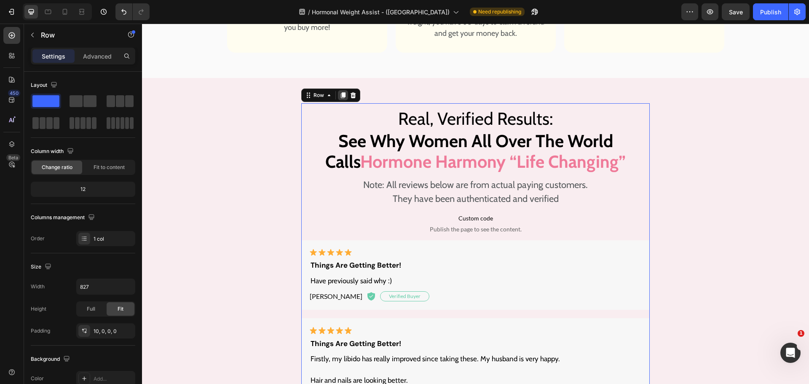
click at [342, 97] on icon at bounding box center [343, 95] width 5 height 6
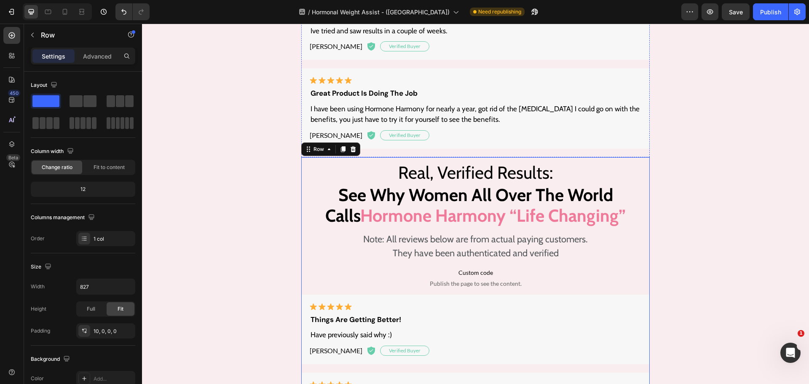
scroll to position [5370, 0]
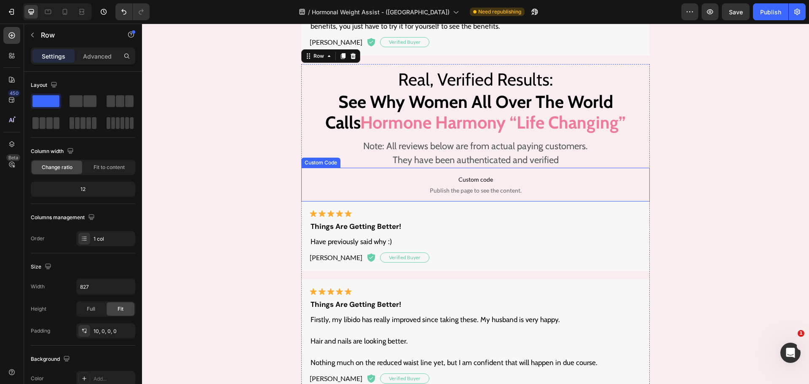
click at [394, 174] on span "Custom code" at bounding box center [475, 179] width 349 height 10
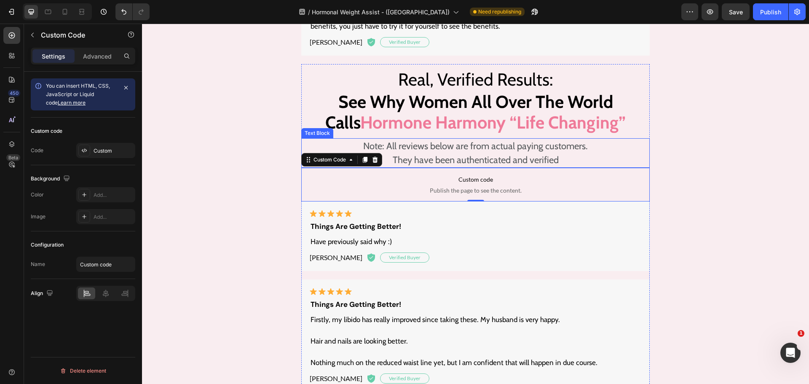
click at [424, 139] on p "Note: All reviews below are from actual paying customers." at bounding box center [475, 146] width 347 height 14
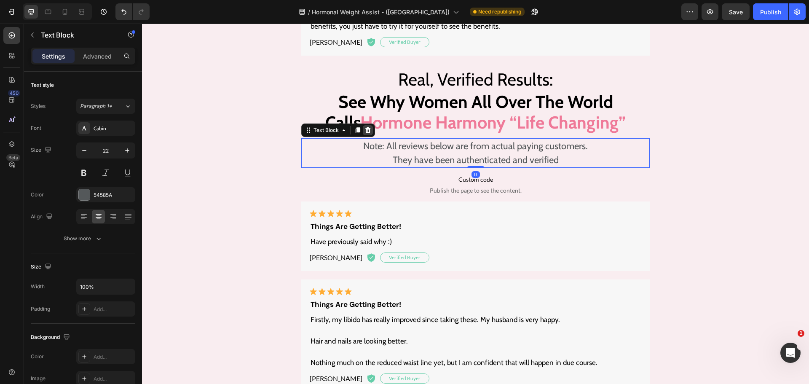
click at [365, 127] on icon at bounding box center [367, 130] width 5 height 6
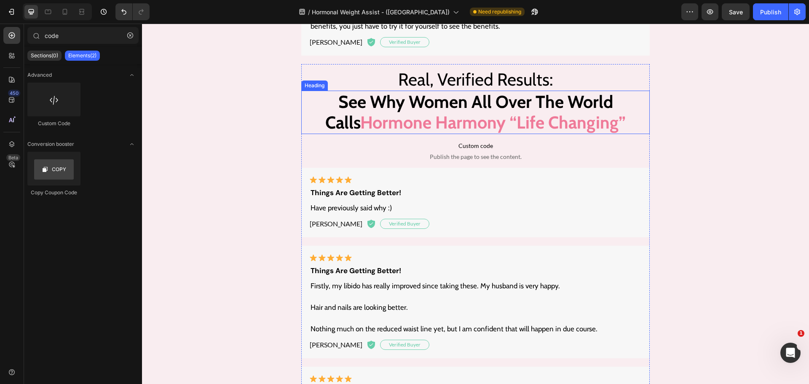
click at [382, 112] on strong "Hormone Harmony “Life Changing”" at bounding box center [493, 122] width 266 height 21
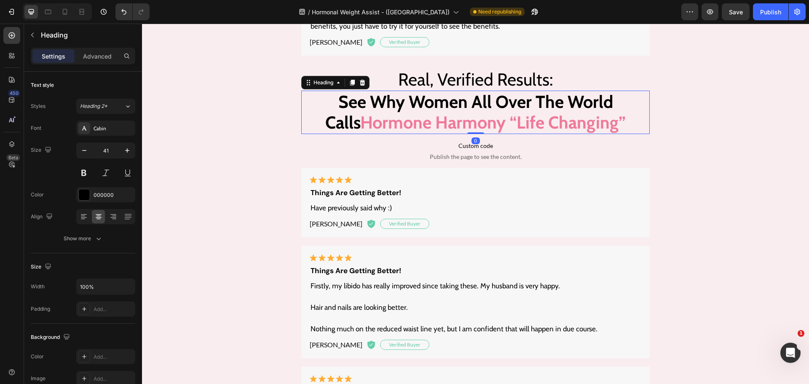
click at [365, 77] on div "Heading" at bounding box center [335, 82] width 68 height 13
click at [362, 79] on icon at bounding box center [362, 82] width 7 height 7
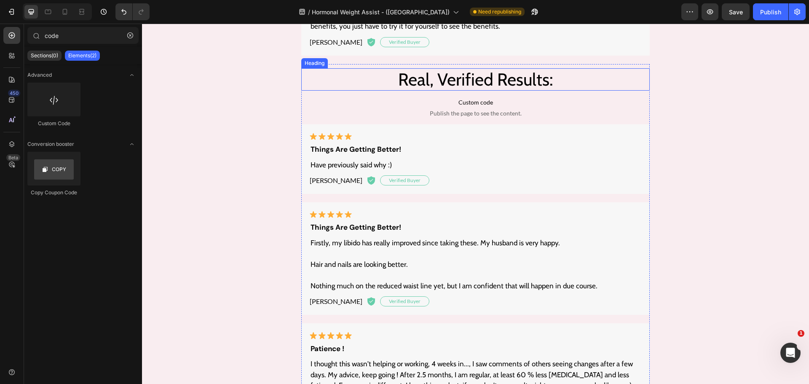
click at [389, 68] on h2 "Real, Verified Results:" at bounding box center [475, 79] width 349 height 22
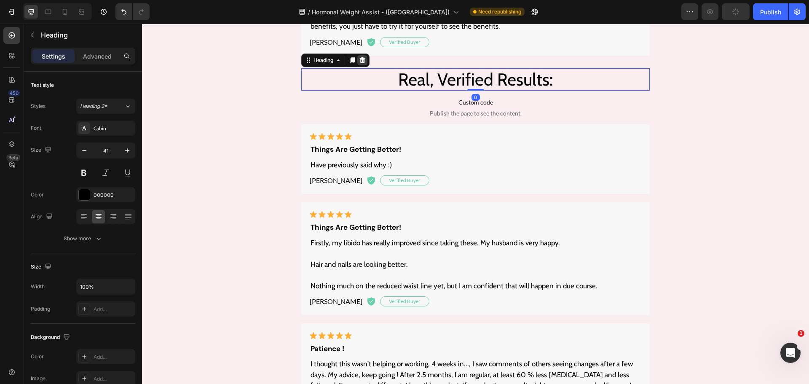
click at [360, 57] on icon at bounding box center [362, 60] width 7 height 7
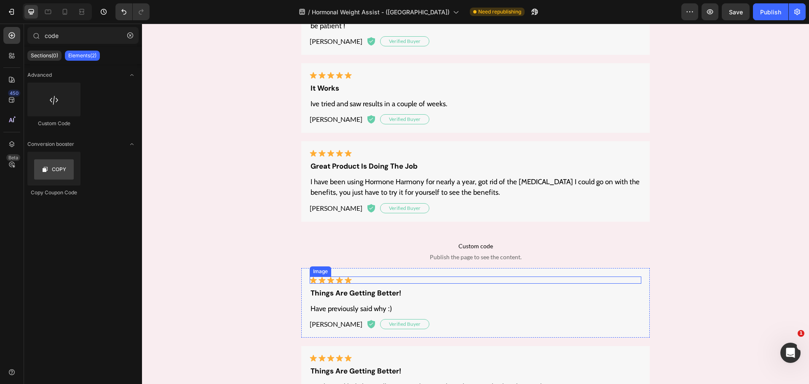
scroll to position [5202, 0]
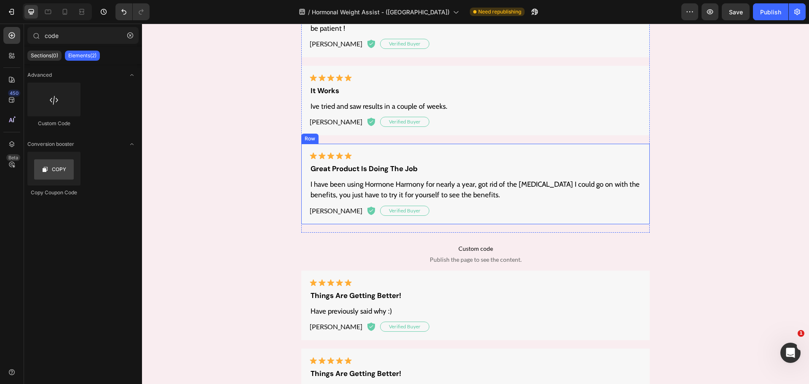
click at [466, 144] on div "Image Great product is doing the job Text Block I have been using Hormone Harmo…" at bounding box center [475, 184] width 349 height 81
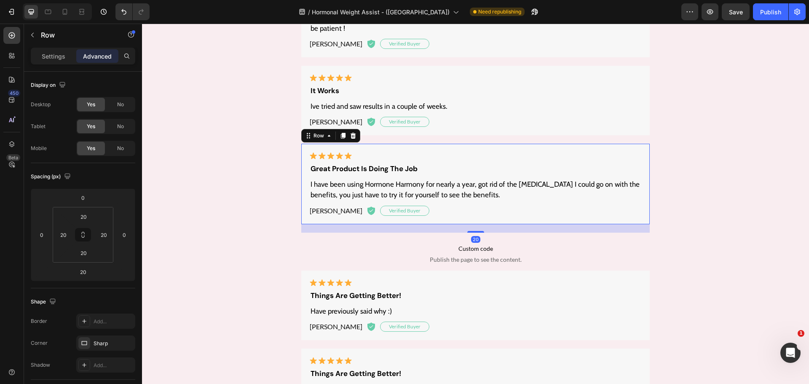
click at [351, 133] on icon at bounding box center [353, 136] width 5 height 6
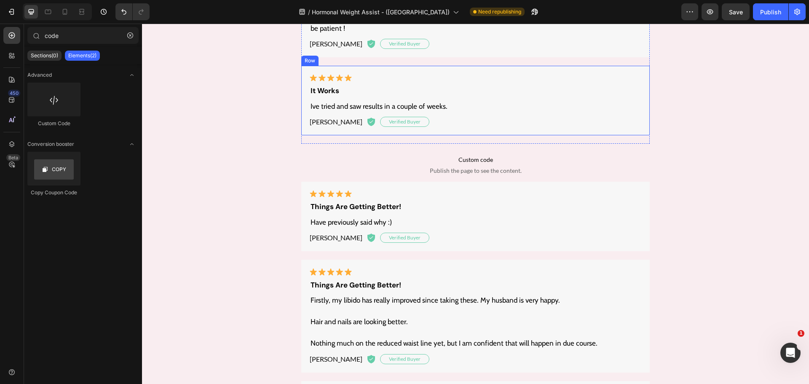
click at [453, 66] on div "Image It works Text Block Ive tried and saw results in a couple of weeks. Text …" at bounding box center [475, 101] width 349 height 70
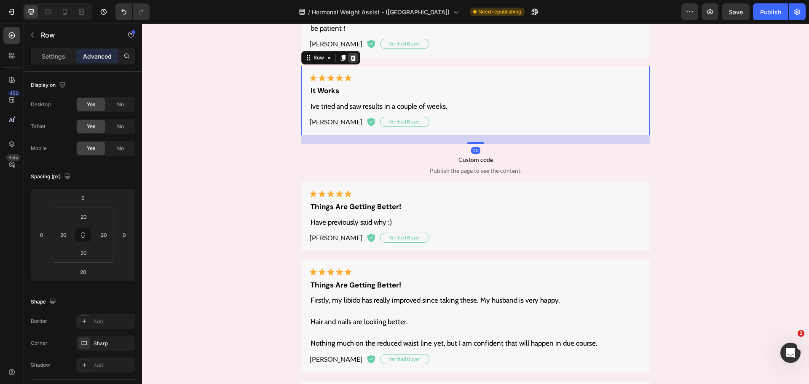
click at [350, 54] on icon at bounding box center [353, 57] width 7 height 7
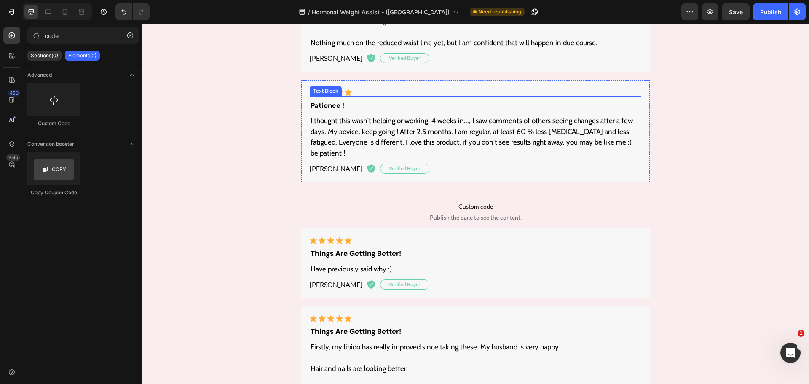
scroll to position [5075, 0]
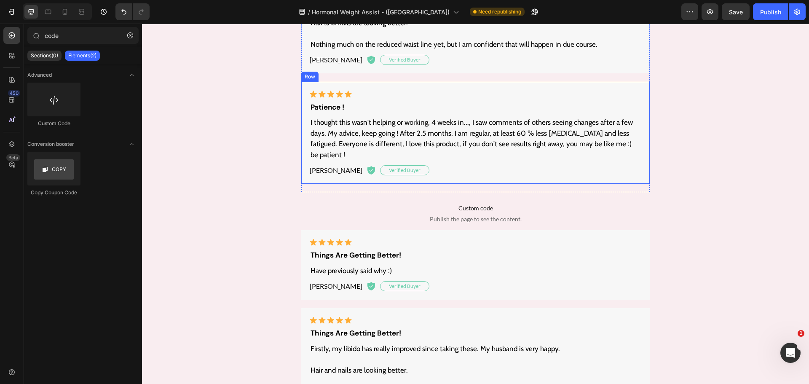
click at [430, 86] on div "Image Patience ! Text Block I thought this wasn't helping or working, 4 weeks i…" at bounding box center [475, 133] width 349 height 102
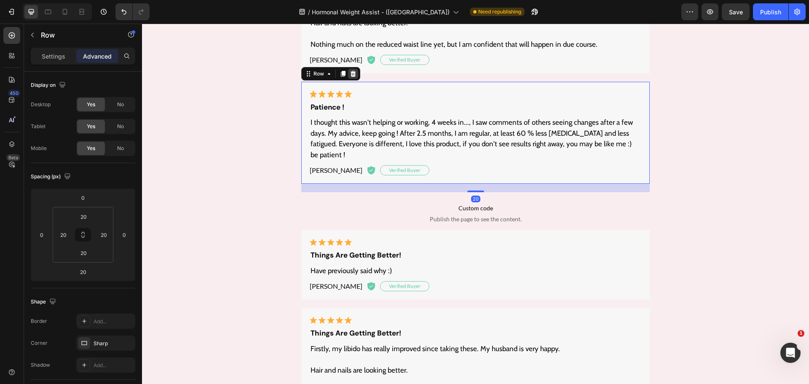
click at [351, 75] on icon at bounding box center [353, 74] width 5 height 6
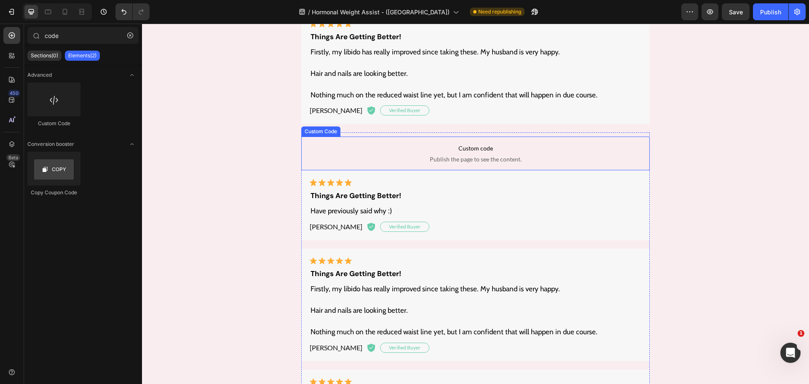
scroll to position [4907, 0]
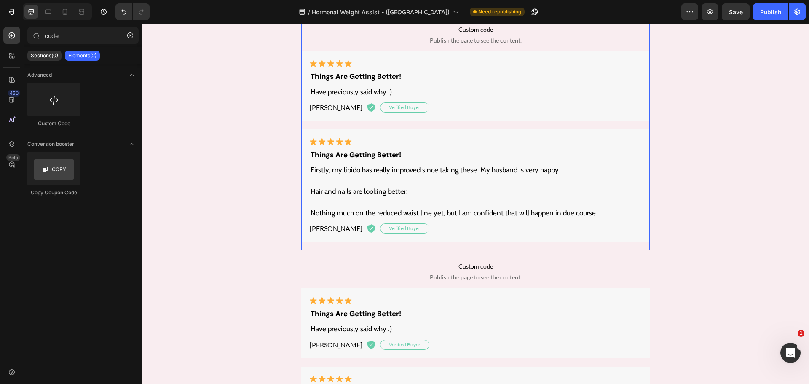
click at [390, 129] on div "Real, Verified Results: Heading See Why Women All Over The World Calls Hormone …" at bounding box center [475, 85] width 349 height 332
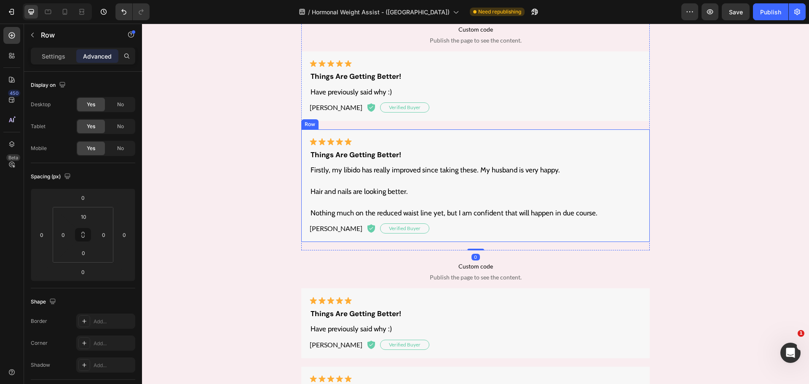
click at [389, 132] on div "Image things are getting better! Text Block Firstly, my libido has really impro…" at bounding box center [475, 185] width 349 height 113
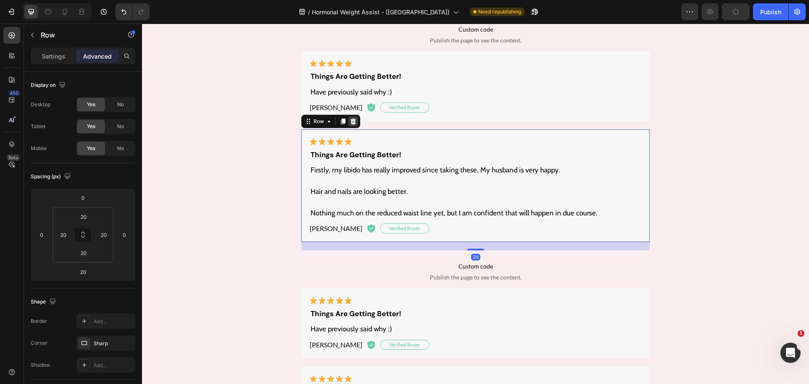
click at [352, 120] on icon at bounding box center [353, 121] width 5 height 6
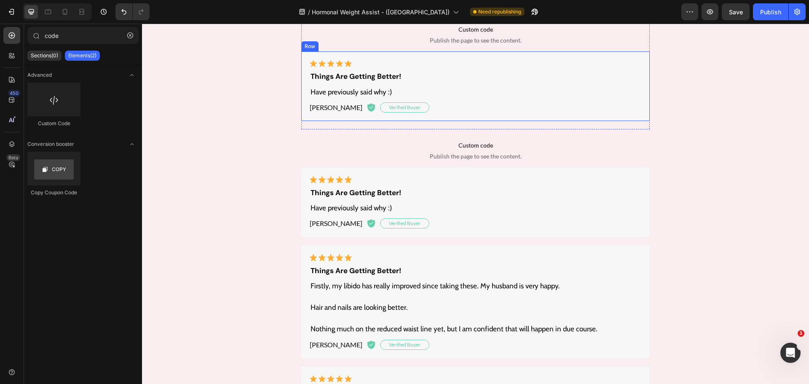
click at [454, 54] on div "Image things are getting better! Text Block Have previously said why :) Text Bl…" at bounding box center [475, 86] width 349 height 70
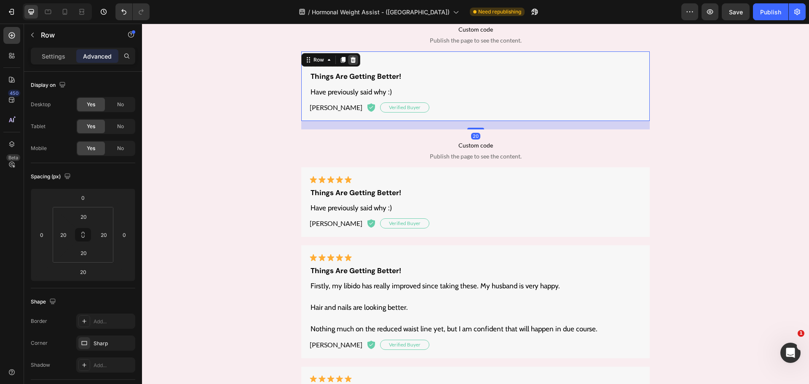
click at [353, 58] on icon at bounding box center [353, 59] width 7 height 7
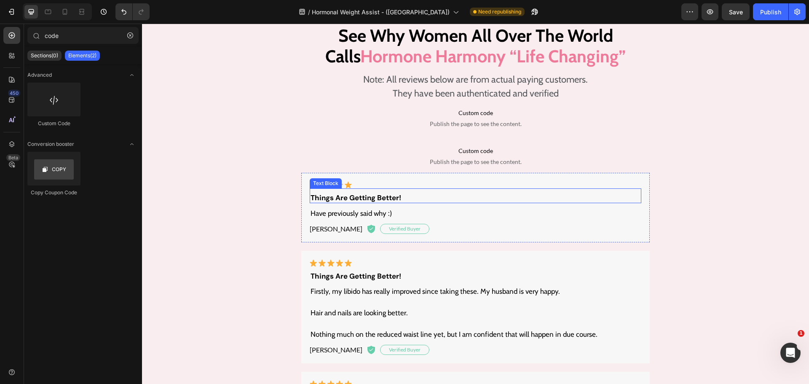
scroll to position [4823, 0]
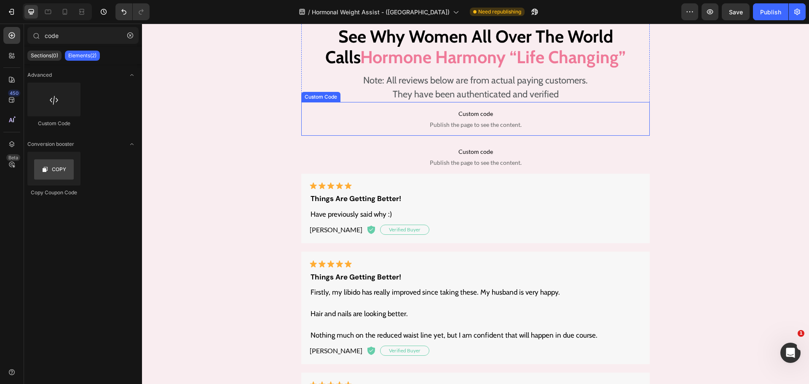
click at [491, 121] on span "Publish the page to see the content." at bounding box center [475, 125] width 349 height 8
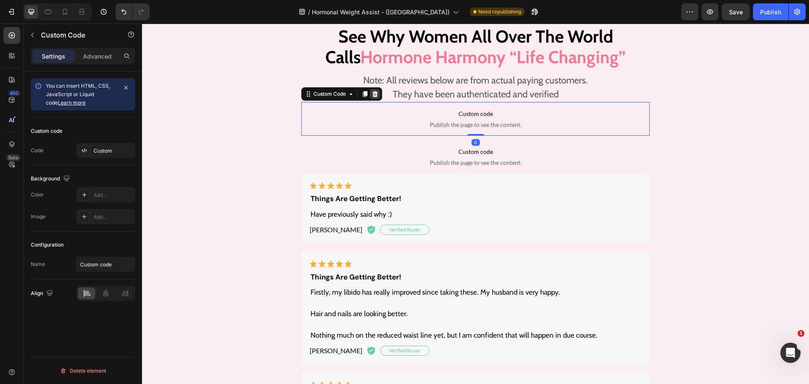
click at [373, 93] on icon at bounding box center [375, 94] width 5 height 6
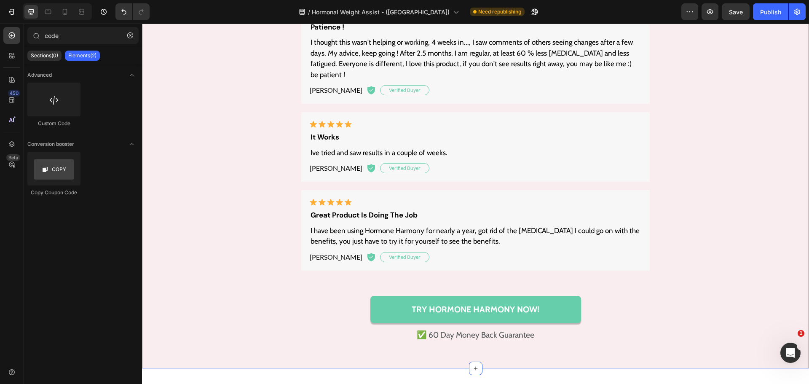
scroll to position [5202, 0]
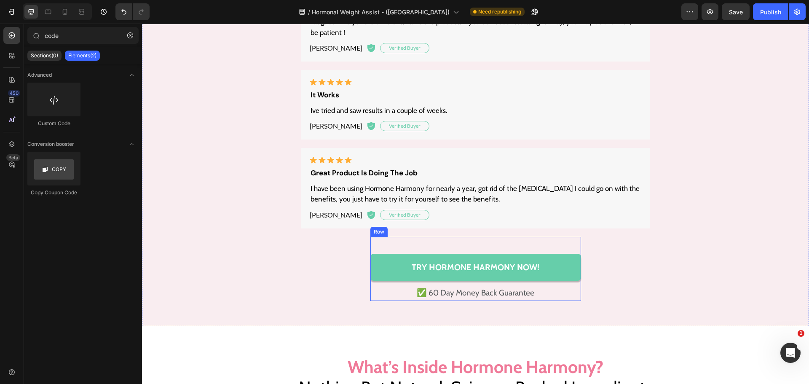
click at [488, 237] on div "Try Hormone Harmony Now! Button ✅ 60 Day Money Back Guarantee Text Block Row" at bounding box center [475, 269] width 211 height 64
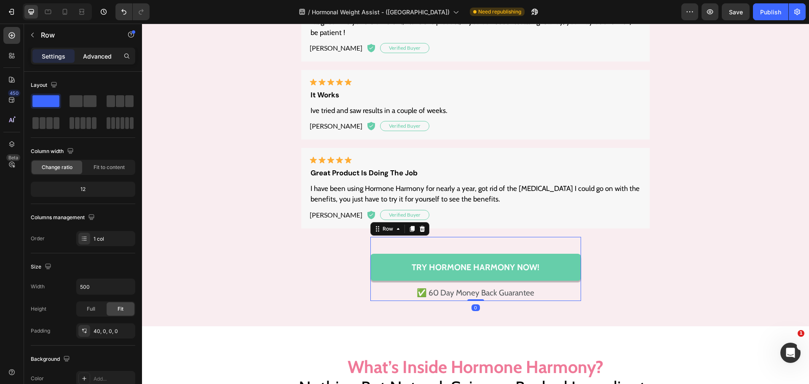
click at [104, 57] on p "Advanced" at bounding box center [97, 56] width 29 height 9
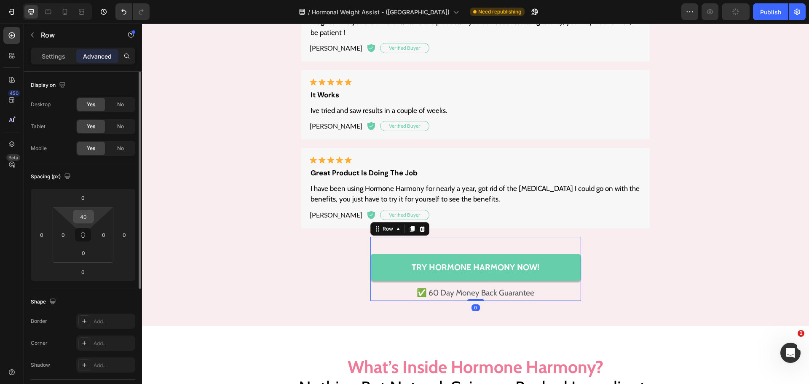
click at [83, 217] on input "40" at bounding box center [83, 216] width 17 height 13
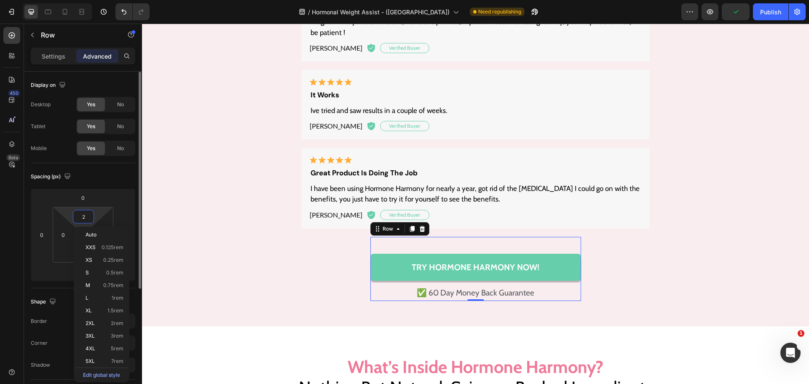
type input "20"
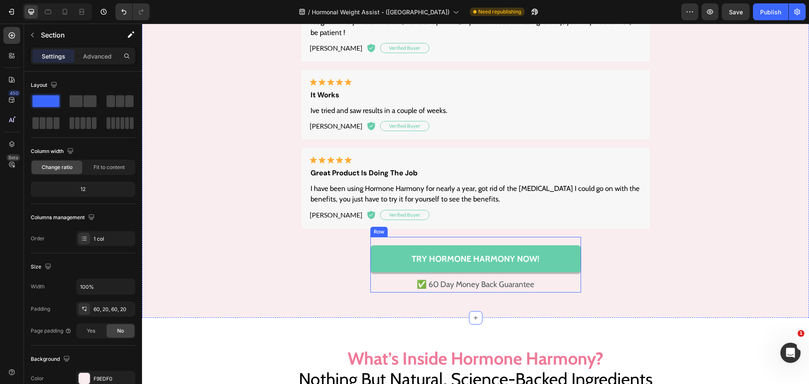
click at [419, 237] on div "Try Hormone Harmony Now! Button ✅ 60 Day Money Back Guarantee Text Block Row" at bounding box center [475, 265] width 211 height 56
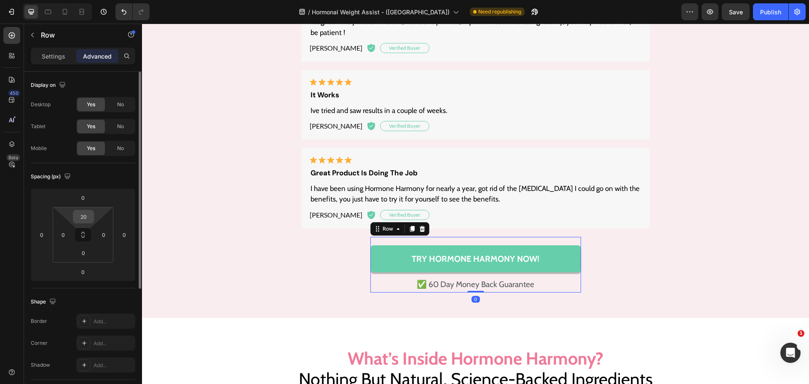
click at [82, 212] on input "20" at bounding box center [83, 216] width 17 height 13
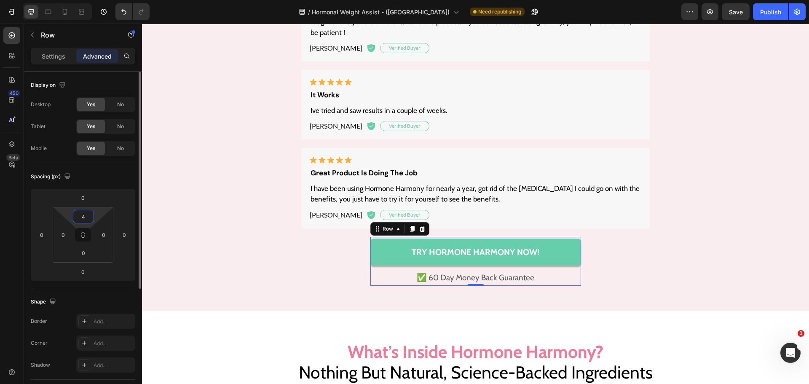
type input "40"
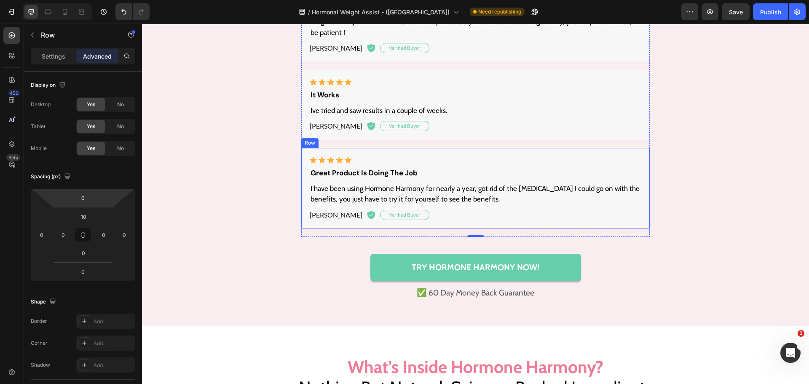
click at [359, 148] on div "Image great product is doing the job Text Block I have been using Hormone Harmo…" at bounding box center [475, 188] width 349 height 81
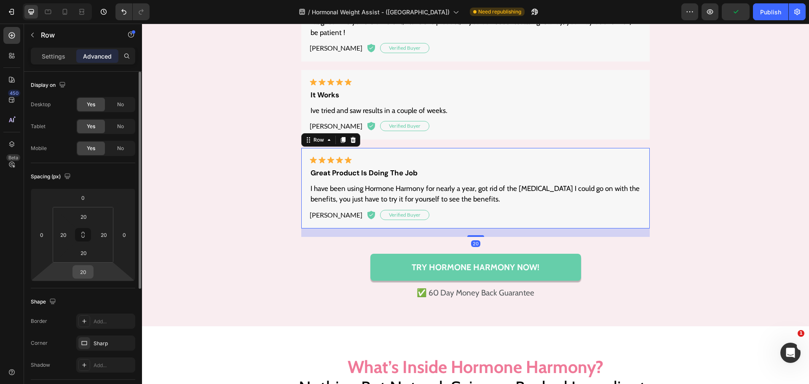
click at [75, 274] on input "20" at bounding box center [83, 272] width 17 height 13
type input "0"
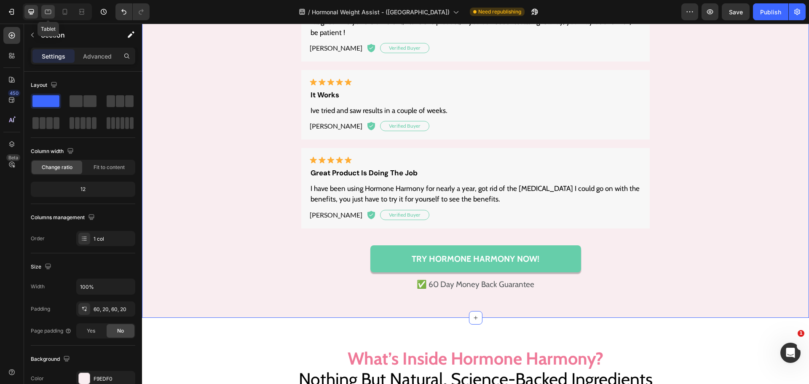
click at [47, 8] on icon at bounding box center [48, 12] width 8 height 8
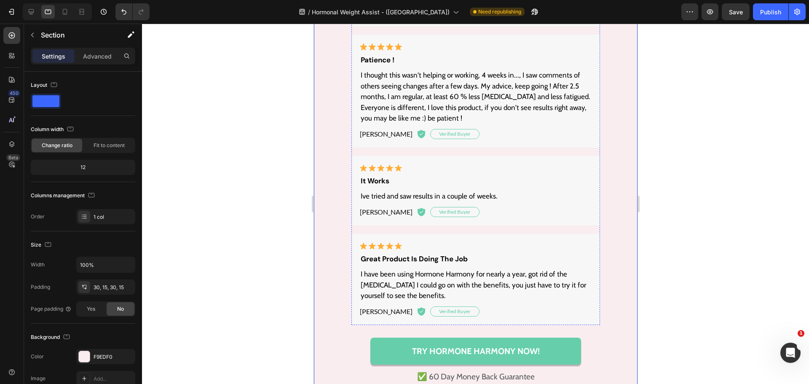
scroll to position [5262, 0]
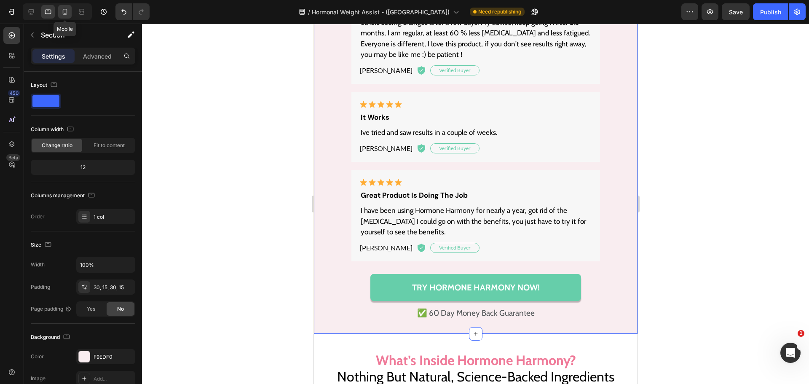
click at [67, 12] on icon at bounding box center [65, 12] width 5 height 6
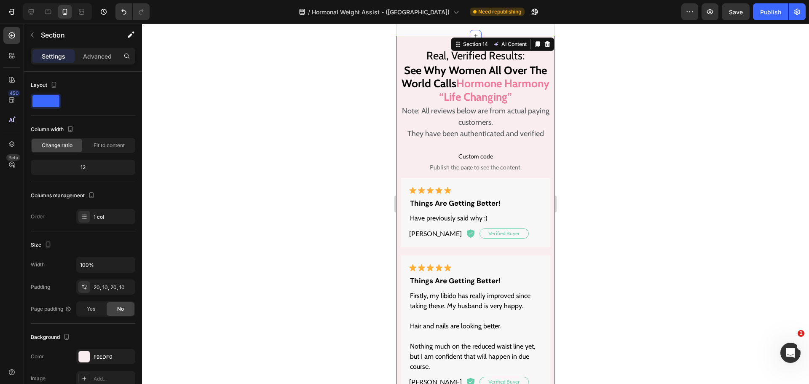
scroll to position [4914, 0]
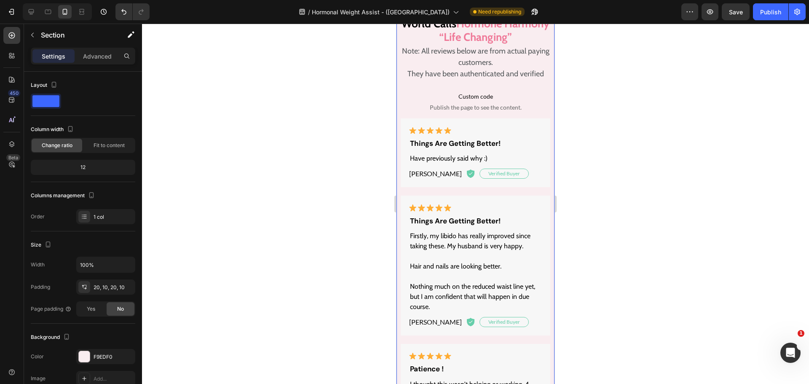
click at [22, 13] on div at bounding box center [55, 11] width 72 height 17
drag, startPoint x: 27, startPoint y: 11, endPoint x: 28, endPoint y: 18, distance: 6.3
click at [28, 11] on icon at bounding box center [31, 12] width 8 height 8
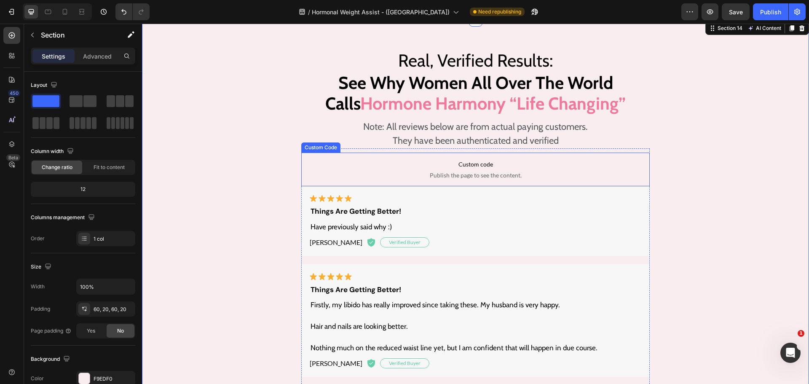
scroll to position [4743, 0]
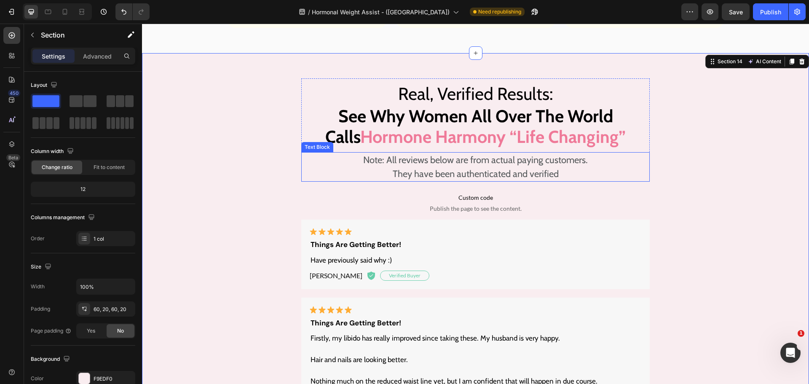
click at [471, 169] on p "They have been authenticated and verified" at bounding box center [475, 174] width 347 height 14
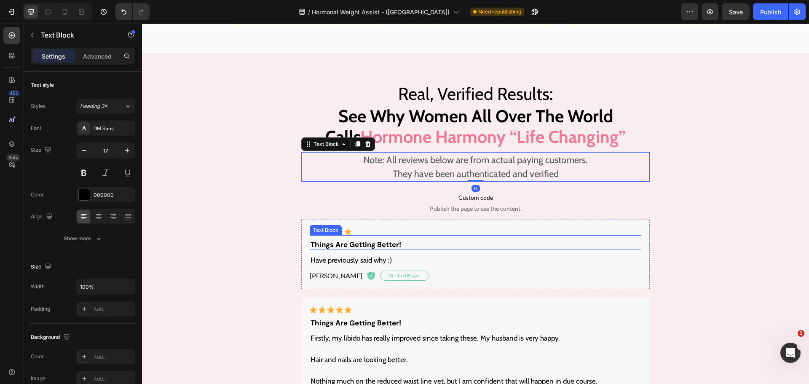
click at [360, 242] on p "things are getting better!" at bounding box center [476, 244] width 330 height 8
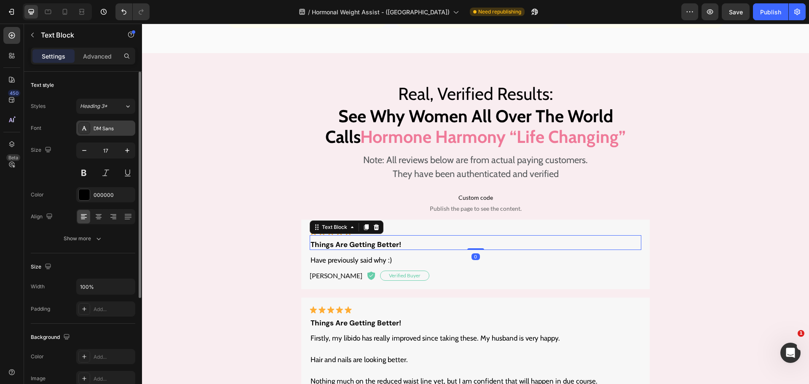
click at [106, 126] on div "DM Sans" at bounding box center [114, 129] width 40 height 8
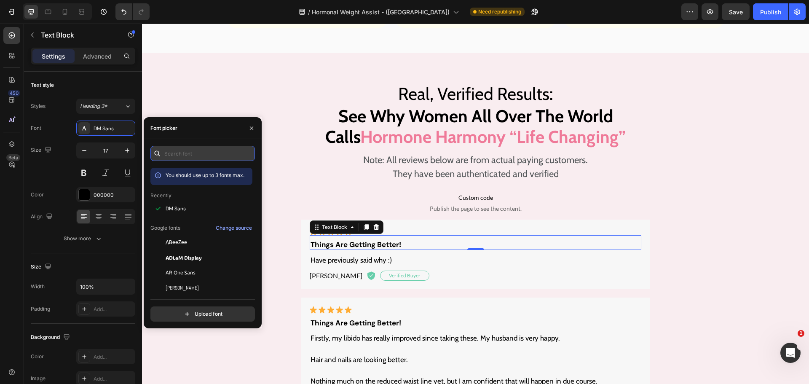
click at [209, 151] on input "text" at bounding box center [202, 153] width 105 height 15
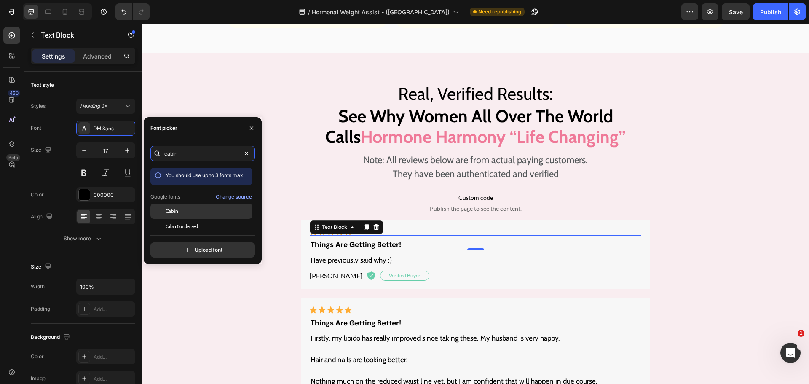
type input "cabin"
click at [180, 208] on div "Cabin" at bounding box center [208, 211] width 85 height 8
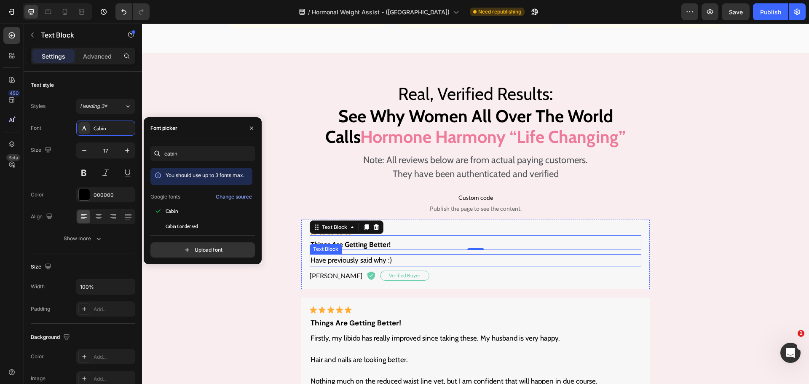
click at [365, 260] on p "Have previously said why :)" at bounding box center [476, 260] width 330 height 11
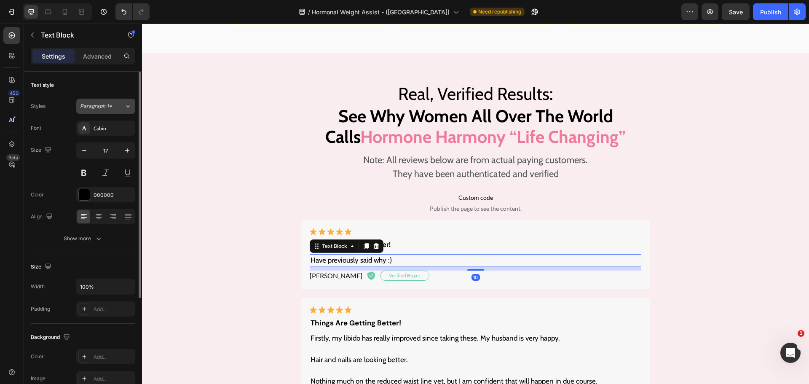
click at [104, 107] on span "Paragraph 1*" at bounding box center [96, 106] width 32 height 8
click at [102, 324] on div "Text style Styles Paragraph 1* Font Cabin Size 17 Color 000000 Align Show more" at bounding box center [83, 359] width 105 height 70
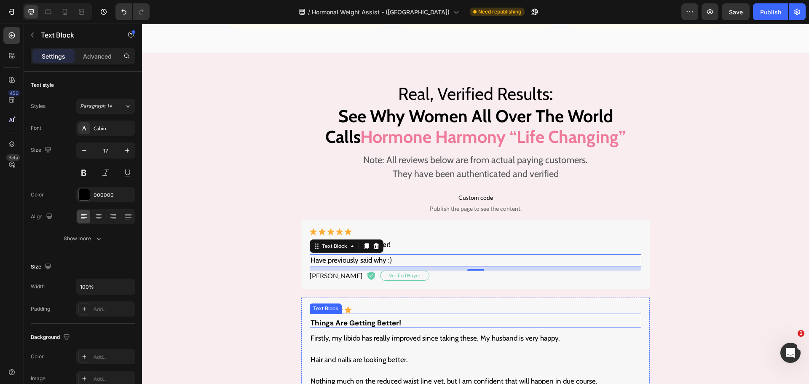
click at [352, 326] on p "things are getting better!" at bounding box center [476, 323] width 330 height 8
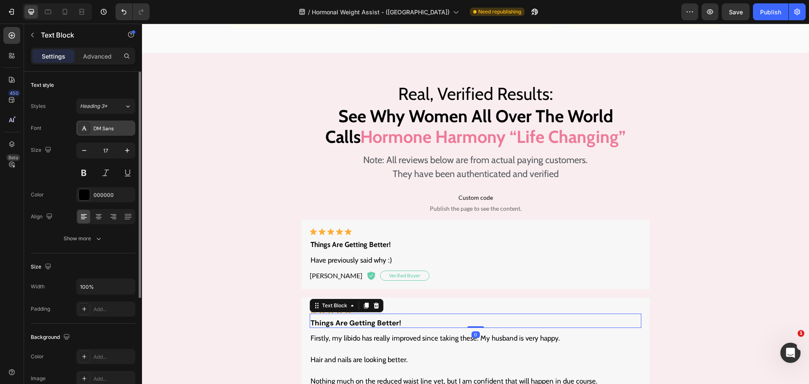
click at [120, 132] on div "DM Sans" at bounding box center [114, 129] width 40 height 8
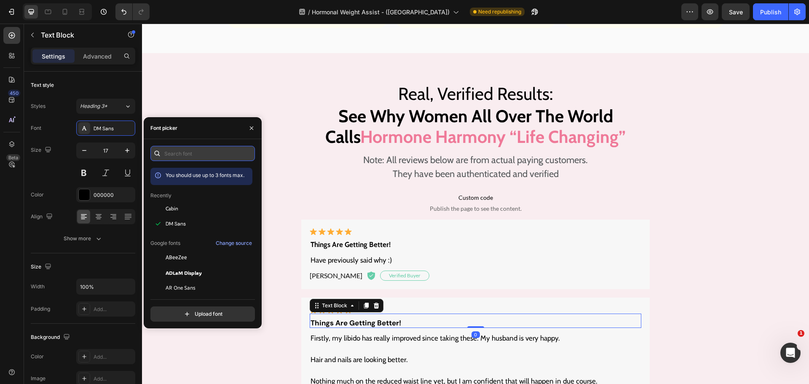
click at [181, 156] on input "text" at bounding box center [202, 153] width 105 height 15
paste input "cabin"
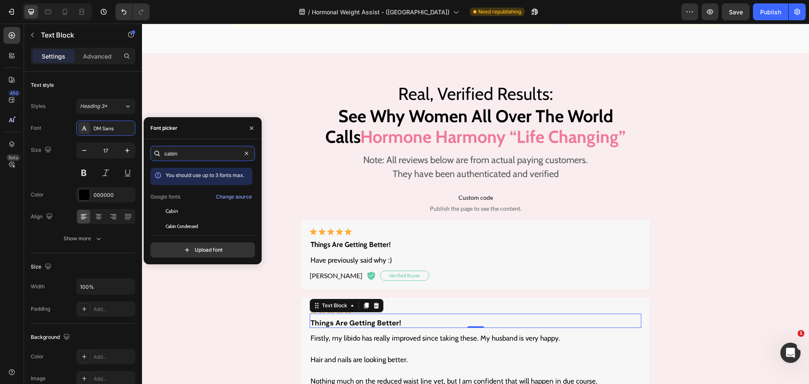
type input "cabin"
click at [183, 203] on div "You should use up to 3 fonts max. Google fonts Change source Cabin Cabin Conden…" at bounding box center [201, 198] width 102 height 61
click at [183, 209] on div "Cabin" at bounding box center [208, 211] width 85 height 8
click at [356, 341] on p "Firstly, my libido has really improved since taking these. My husband is very h…" at bounding box center [476, 338] width 330 height 11
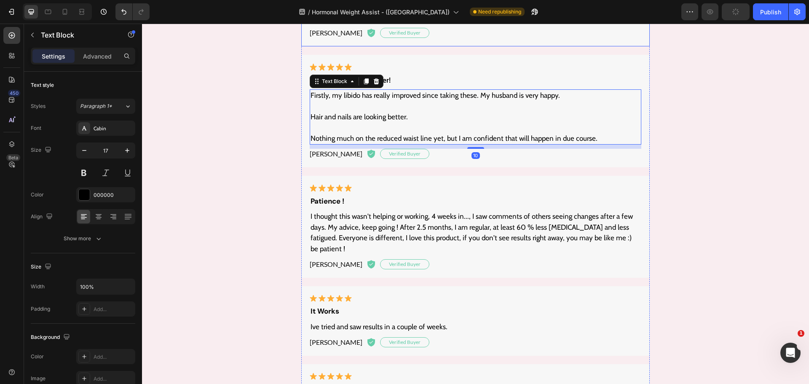
scroll to position [4996, 0]
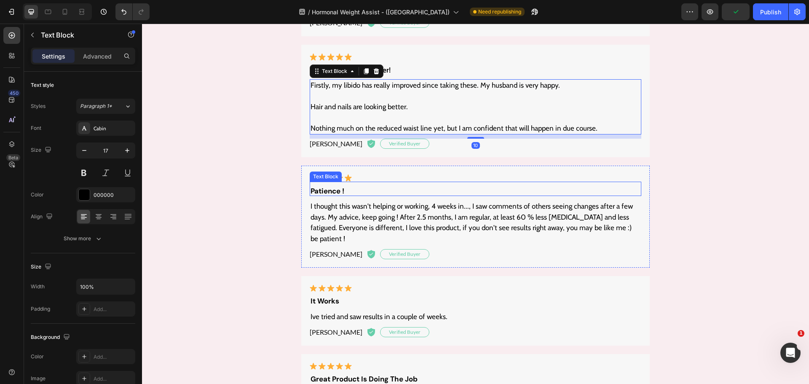
click at [327, 187] on p "patience !" at bounding box center [476, 191] width 330 height 8
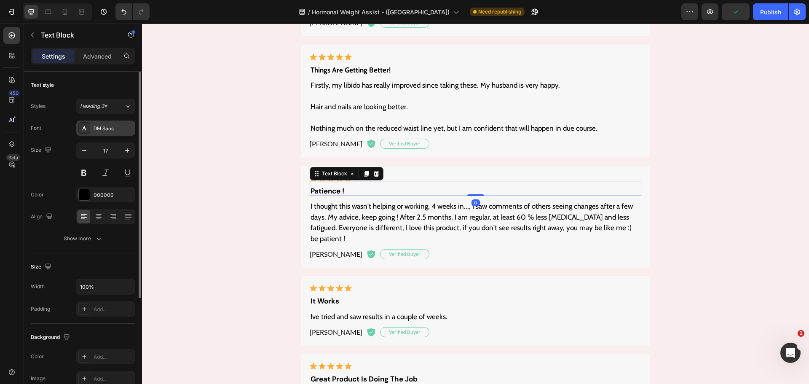
click at [107, 129] on div "DM Sans" at bounding box center [114, 129] width 40 height 8
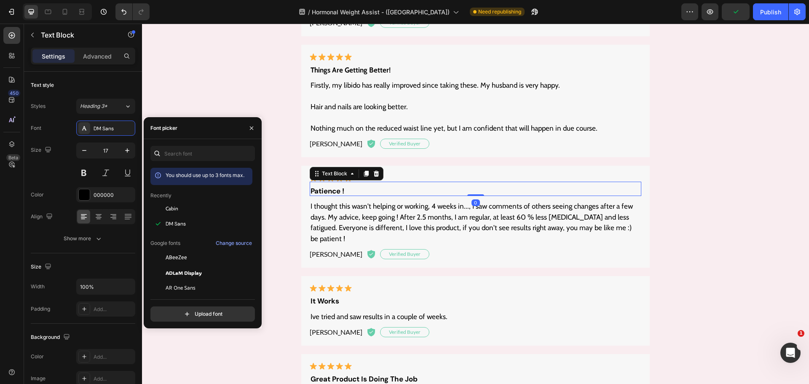
click at [182, 144] on div "You should use up to 3 fonts max. Recently Cabin DM Sans Google fonts Change so…" at bounding box center [203, 233] width 118 height 189
click at [187, 153] on input "text" at bounding box center [202, 153] width 105 height 15
paste input "cabin"
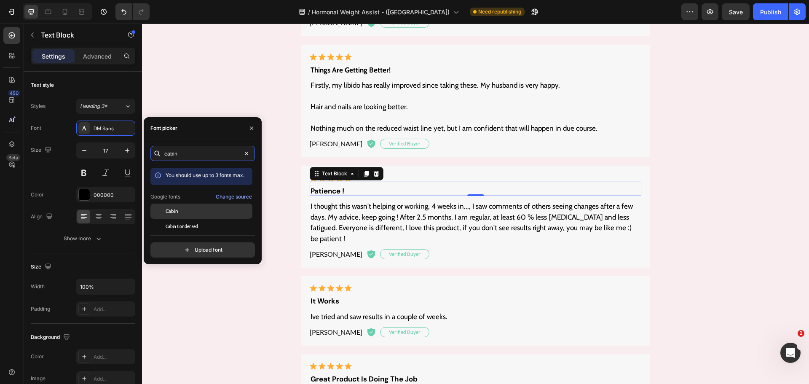
type input "cabin"
click at [185, 209] on div "Cabin" at bounding box center [208, 211] width 85 height 8
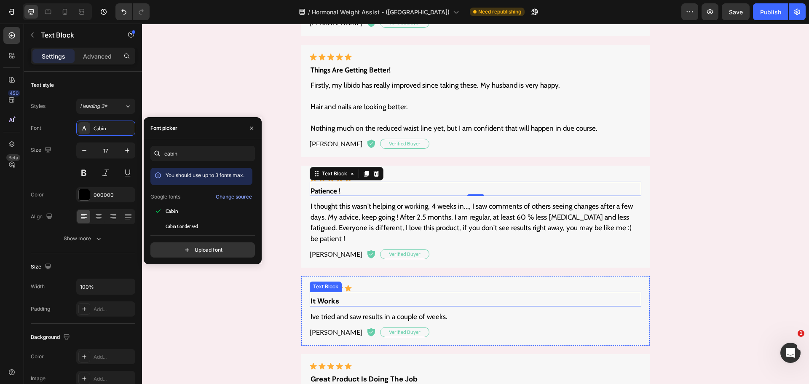
click at [362, 292] on div "it works Text Block" at bounding box center [476, 299] width 332 height 14
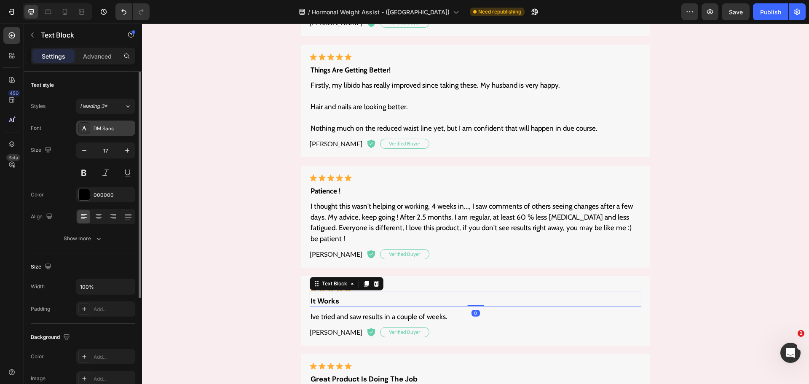
click at [114, 131] on div "DM Sans" at bounding box center [114, 129] width 40 height 8
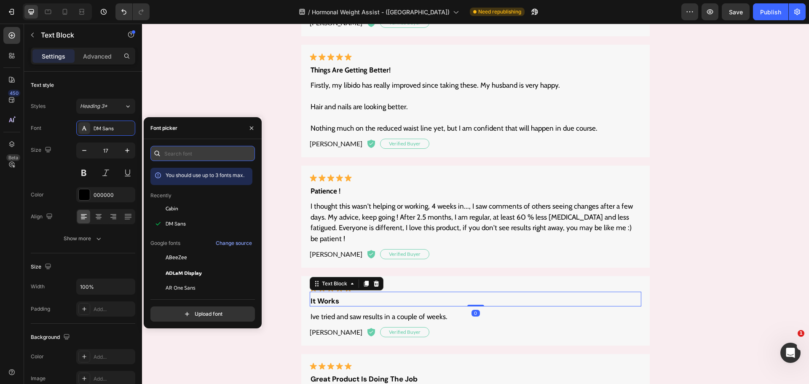
click at [191, 152] on input "text" at bounding box center [202, 153] width 105 height 15
paste input "cabin"
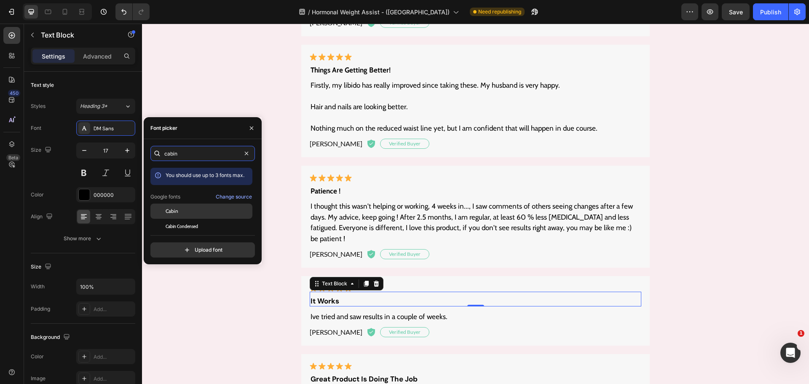
type input "cabin"
click at [183, 210] on div "Cabin" at bounding box center [208, 211] width 85 height 8
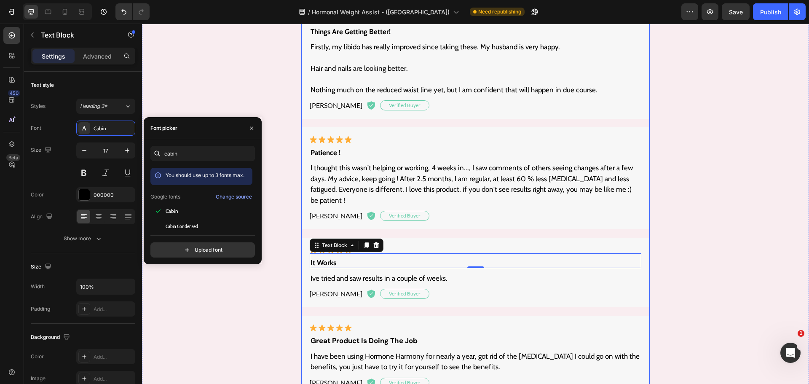
scroll to position [5080, 0]
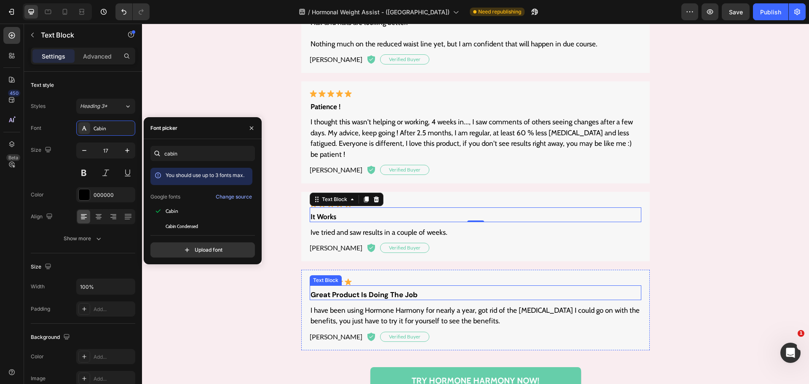
click at [338, 285] on div "great product is doing the job Text Block" at bounding box center [476, 292] width 332 height 14
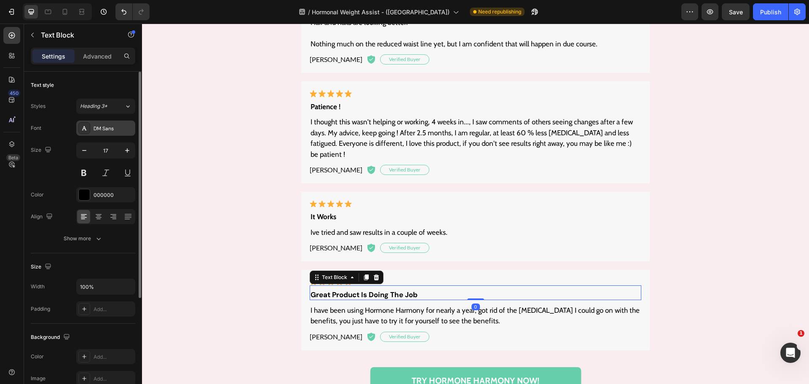
click at [119, 132] on div "DM Sans" at bounding box center [114, 129] width 40 height 8
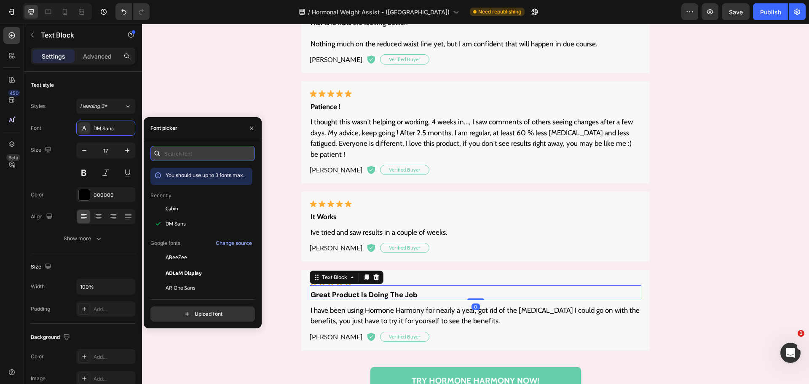
click at [170, 153] on input "text" at bounding box center [202, 153] width 105 height 15
paste input "cabin"
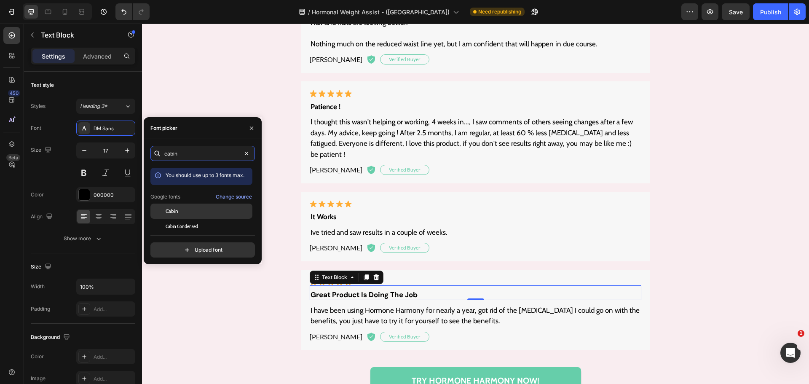
type input "cabin"
click at [180, 214] on div "Cabin" at bounding box center [208, 211] width 85 height 8
click at [247, 331] on div "Real, Verified Results: Heading See Why Women All Over The World Calls Hormone …" at bounding box center [475, 78] width 650 height 674
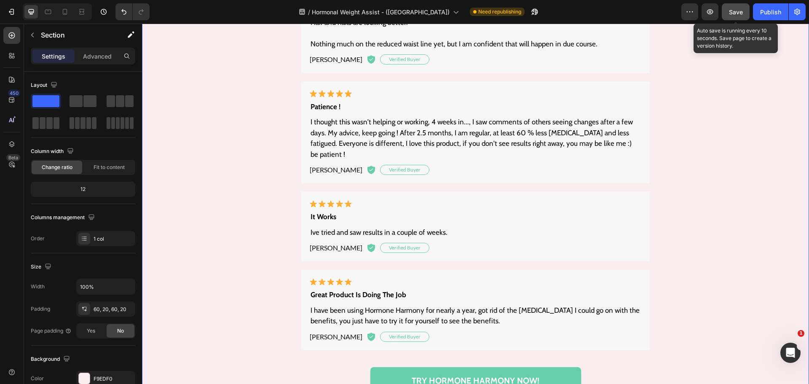
drag, startPoint x: 732, startPoint y: 12, endPoint x: 590, endPoint y: 48, distance: 146.0
click at [732, 12] on span "Save" at bounding box center [736, 11] width 14 height 7
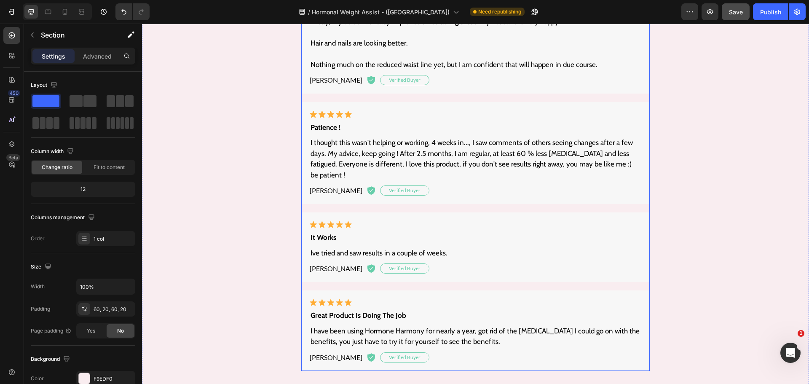
scroll to position [4954, 0]
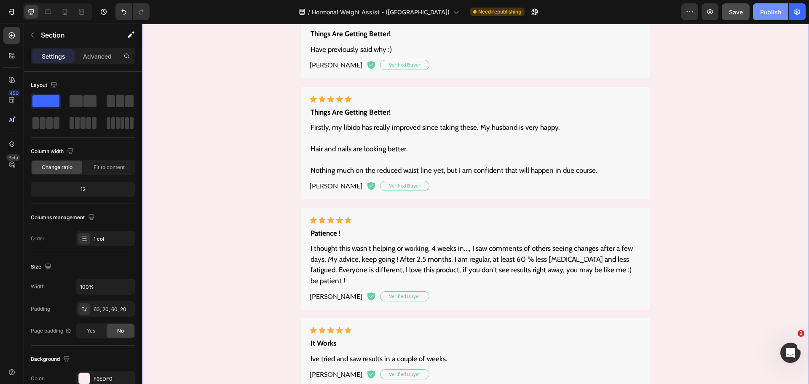
click at [760, 18] on button "Publish" at bounding box center [770, 11] width 35 height 17
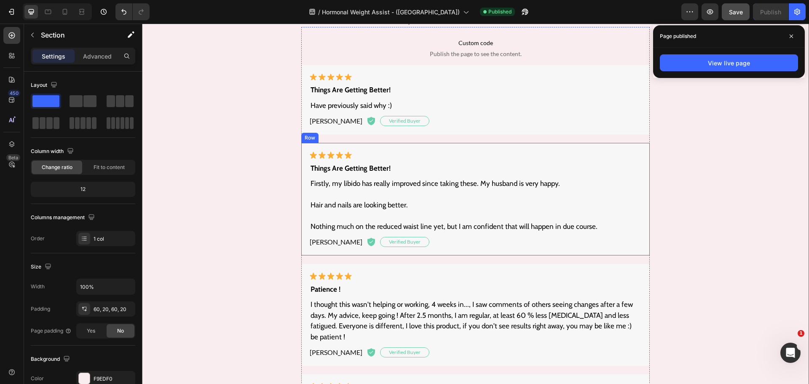
scroll to position [4827, 0]
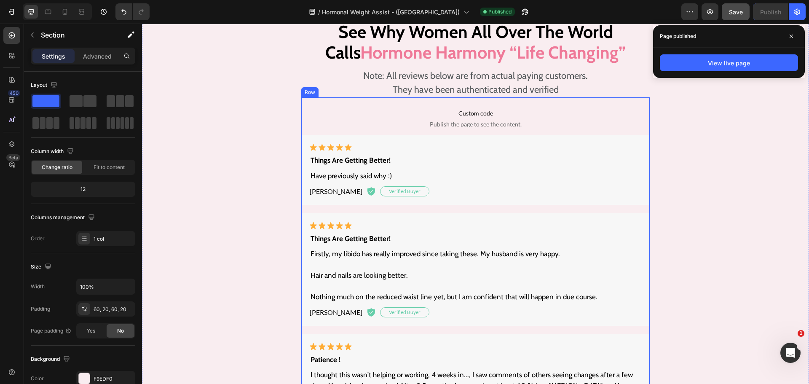
click at [373, 99] on div "Custom code Publish the page to see the content. Custom Code Image things are g…" at bounding box center [475, 350] width 349 height 506
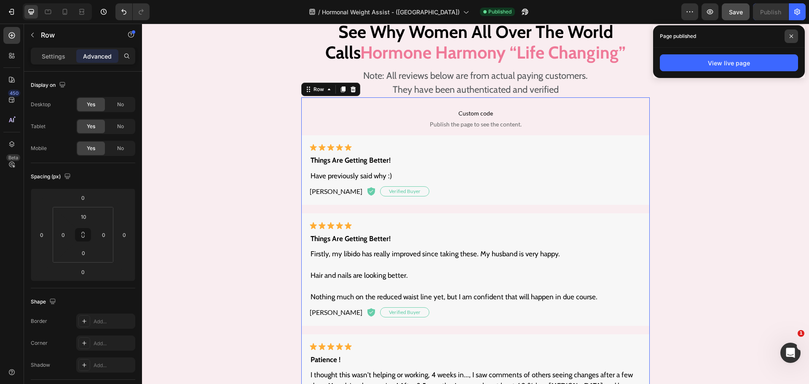
click at [797, 35] on span at bounding box center [791, 36] width 13 height 13
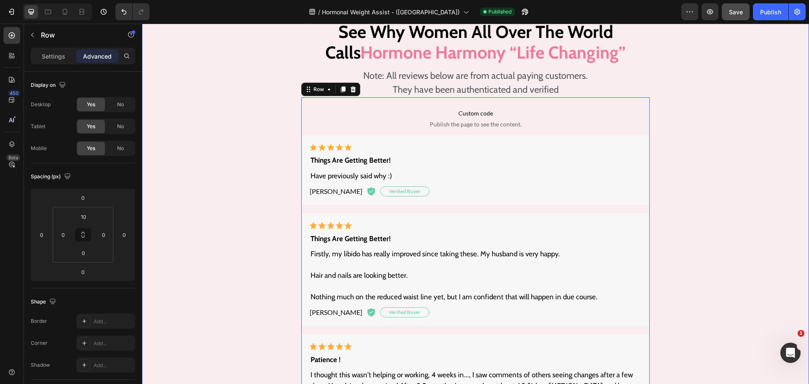
click at [784, 126] on div "Real, Verified Results: Heading See Why Women All Over The World Calls Hormone …" at bounding box center [475, 331] width 650 height 674
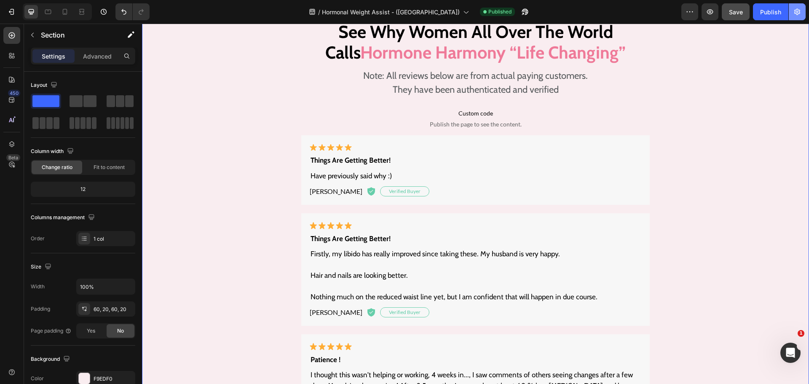
click at [792, 16] on button "button" at bounding box center [797, 11] width 17 height 17
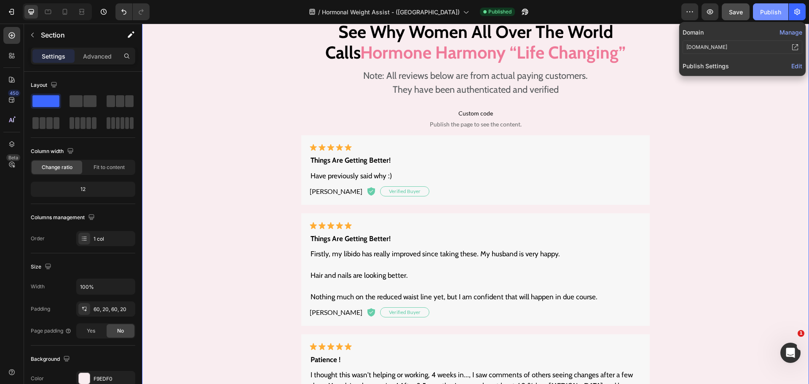
click at [778, 16] on div "Publish" at bounding box center [770, 12] width 21 height 9
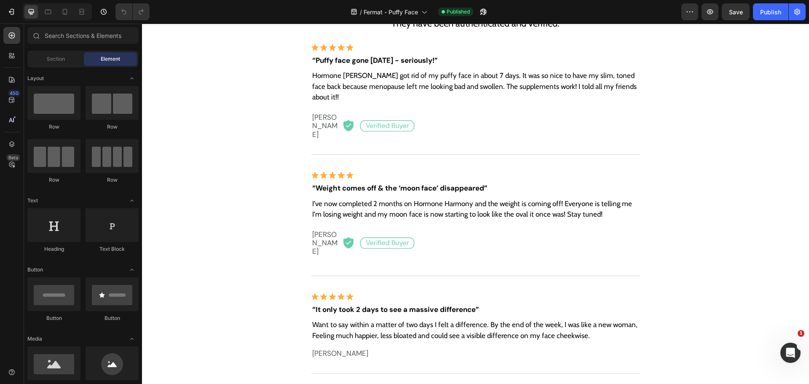
scroll to position [6364, 0]
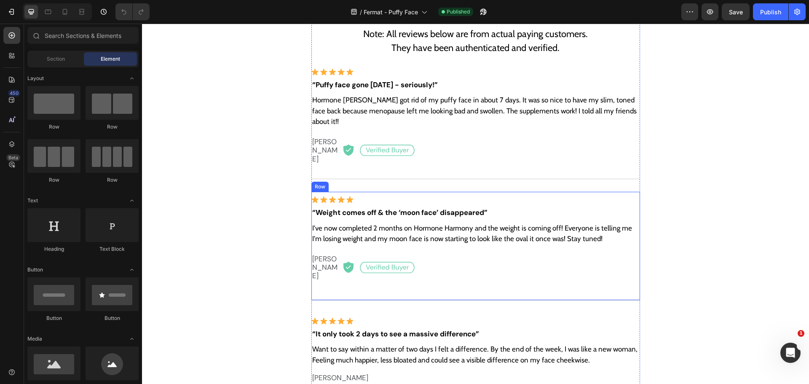
click at [397, 192] on div "Image “Weight comes off & the ‘moon face’ disappeared” Text Block I've now comp…" at bounding box center [475, 246] width 329 height 109
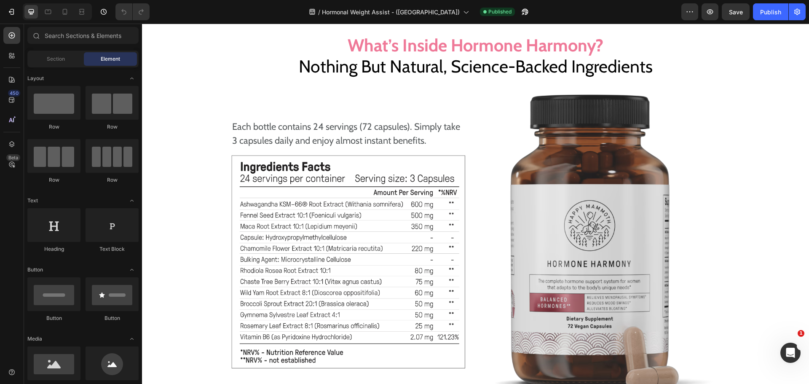
scroll to position [4763, 0]
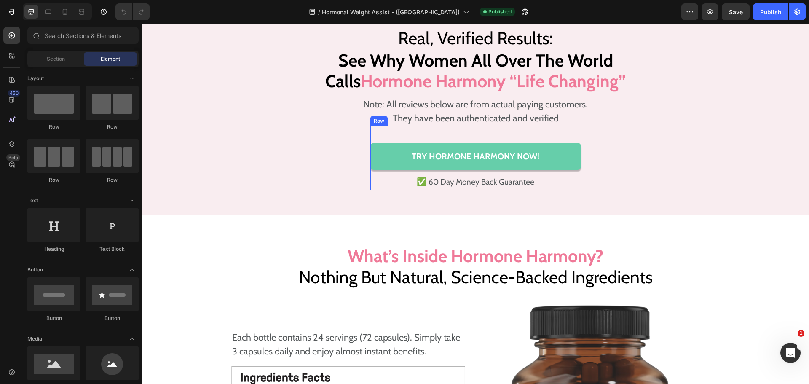
click at [477, 126] on div "Try Hormone Harmony Now! Button ✅ 60 Day Money Back Guarantee Text Block Row" at bounding box center [475, 158] width 211 height 64
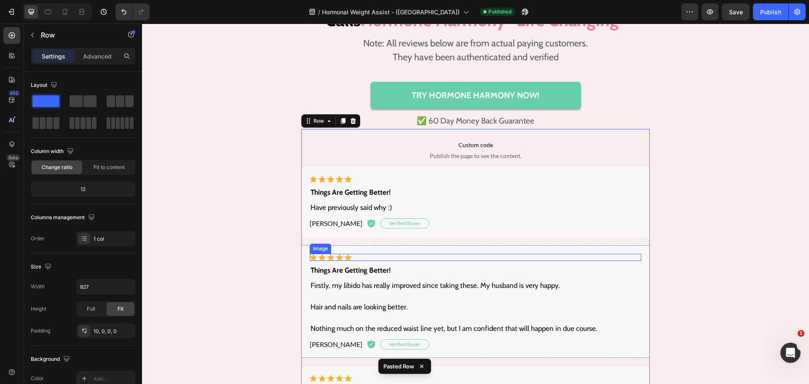
scroll to position [4774, 0]
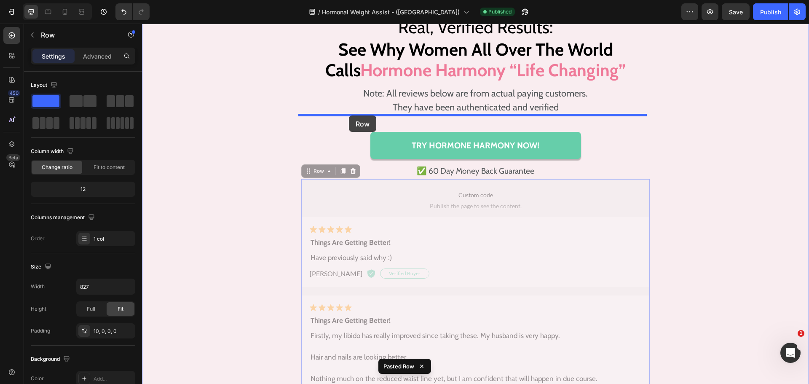
drag, startPoint x: 305, startPoint y: 172, endPoint x: 349, endPoint y: 115, distance: 71.2
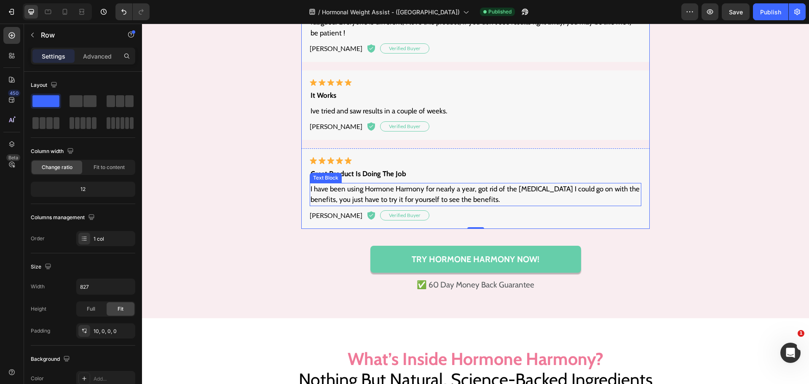
scroll to position [5153, 0]
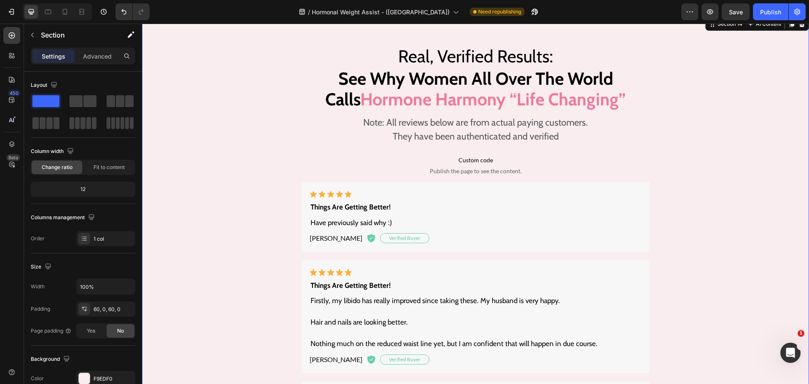
scroll to position [4689, 0]
click at [777, 14] on div "Publish" at bounding box center [770, 12] width 21 height 9
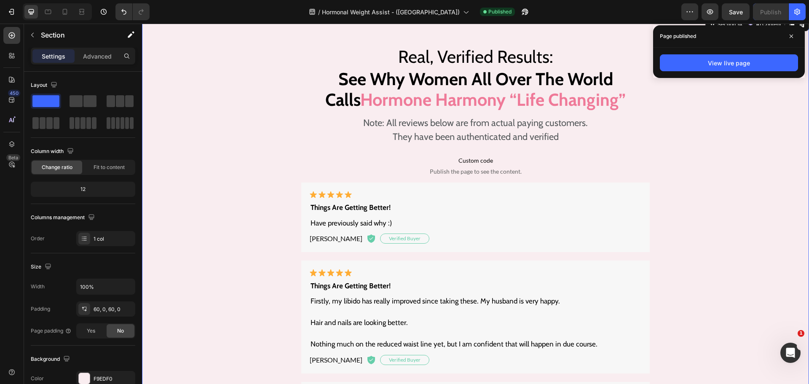
click at [716, 38] on div "Page published" at bounding box center [729, 36] width 152 height 22
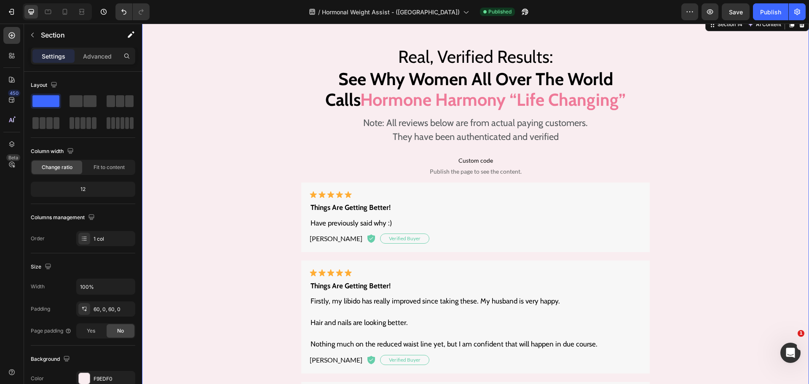
click at [289, 9] on div "/ Hormonal Weight Assist - ([GEOGRAPHIC_DATA]) Published" at bounding box center [418, 11] width 525 height 17
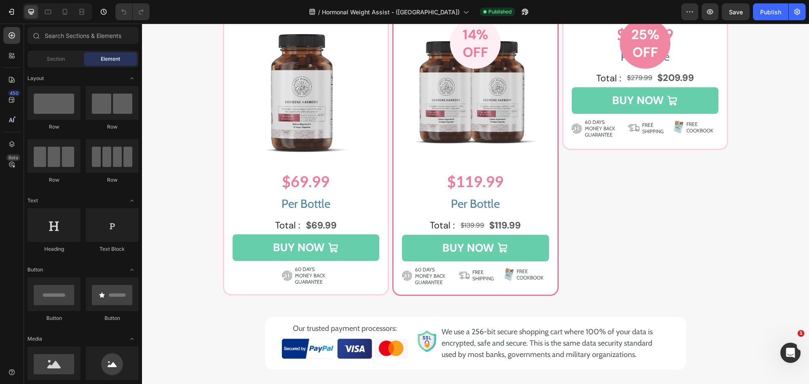
scroll to position [4004, 0]
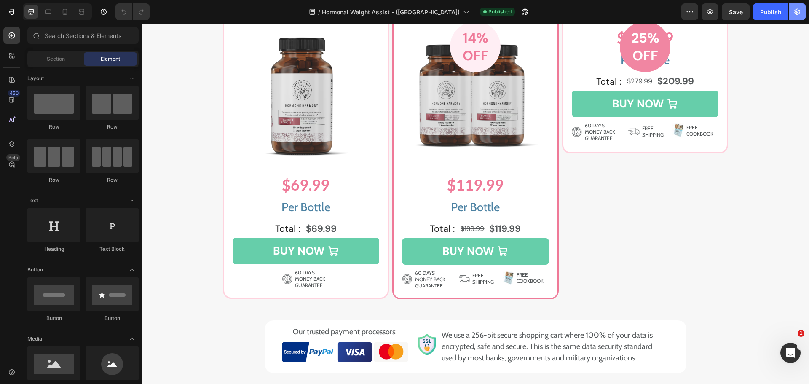
drag, startPoint x: 801, startPoint y: 10, endPoint x: 800, endPoint y: 19, distance: 9.4
click at [801, 10] on icon "button" at bounding box center [797, 12] width 8 height 8
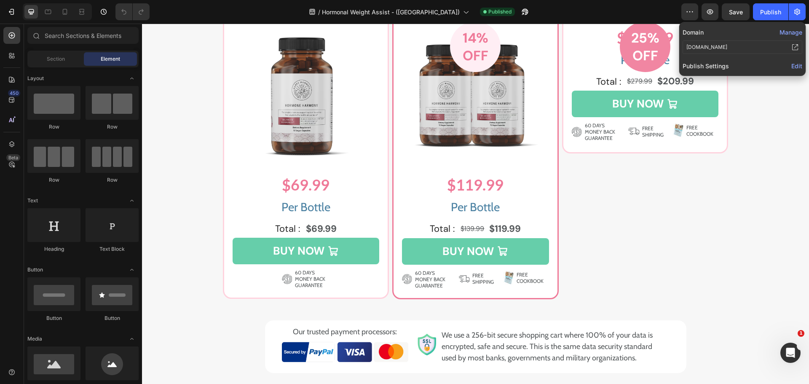
click at [799, 64] on span "Edit" at bounding box center [797, 65] width 11 height 7
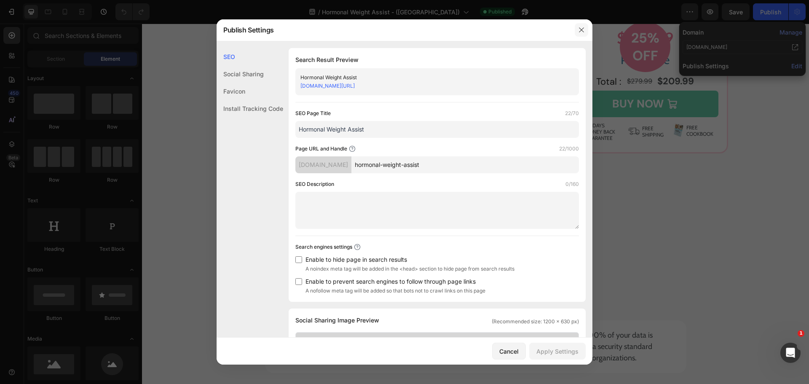
drag, startPoint x: 585, startPoint y: 31, endPoint x: 441, endPoint y: 18, distance: 144.4
click at [585, 31] on icon "button" at bounding box center [581, 30] width 7 height 7
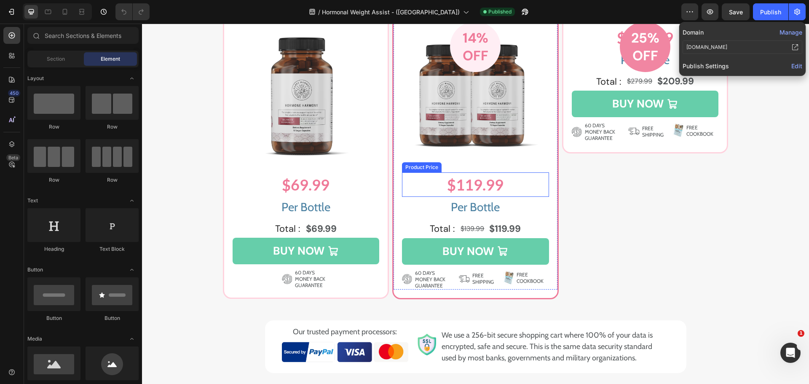
click at [477, 197] on div "$119.99" at bounding box center [475, 184] width 147 height 24
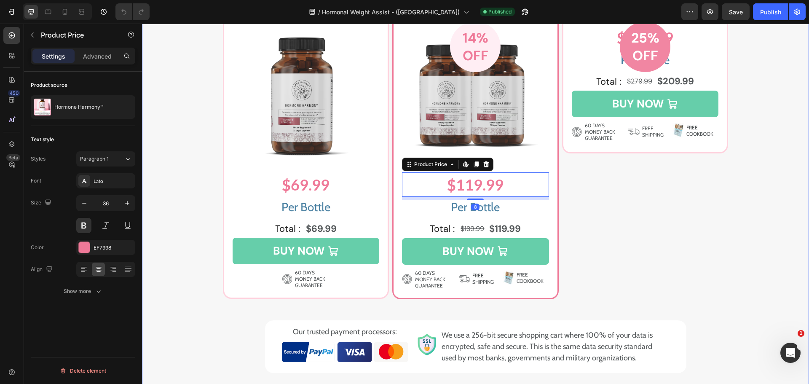
click at [758, 244] on div "Image Image Choose Your Package Below Heading Row STARTER ORDER Heading Row Ima…" at bounding box center [475, 151] width 650 height 441
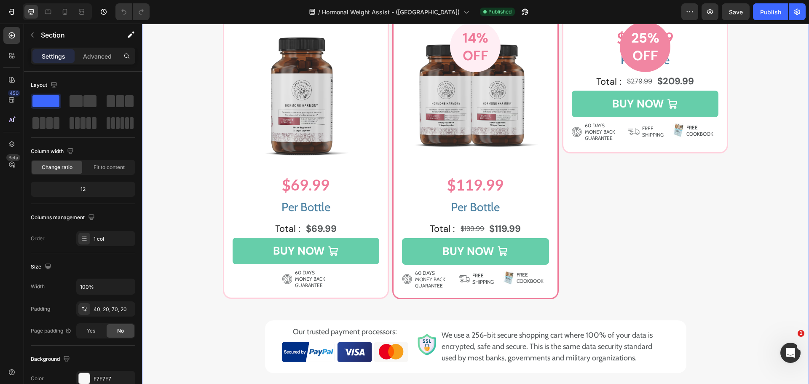
click at [771, 223] on div "Image Image Choose Your Package Below Heading Row STARTER ORDER Heading Row Ima…" at bounding box center [475, 151] width 650 height 441
click at [501, 197] on div "$119.99" at bounding box center [475, 184] width 147 height 24
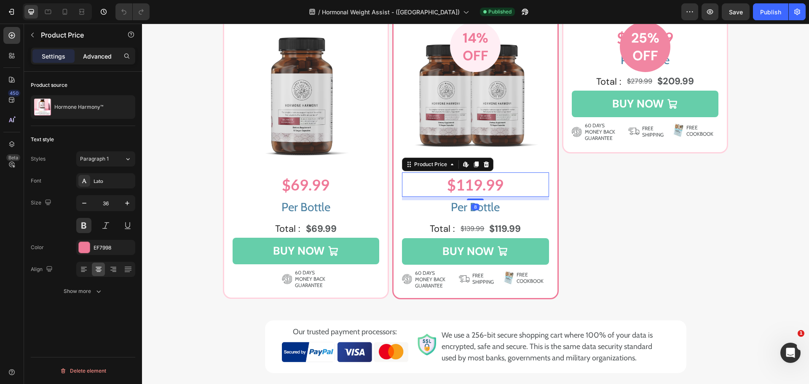
click at [102, 53] on p "Advanced" at bounding box center [97, 56] width 29 height 9
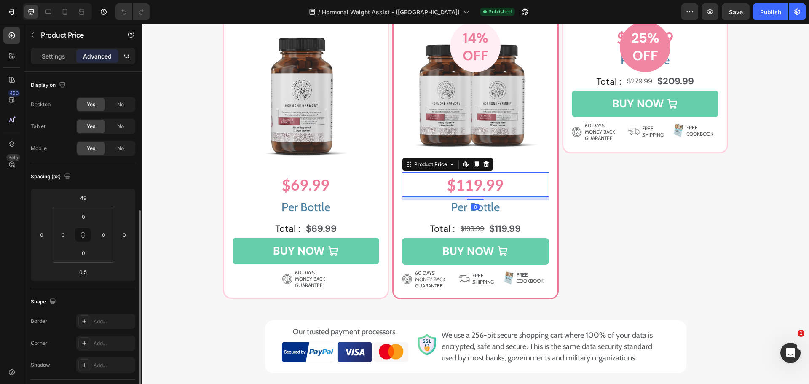
scroll to position [184, 0]
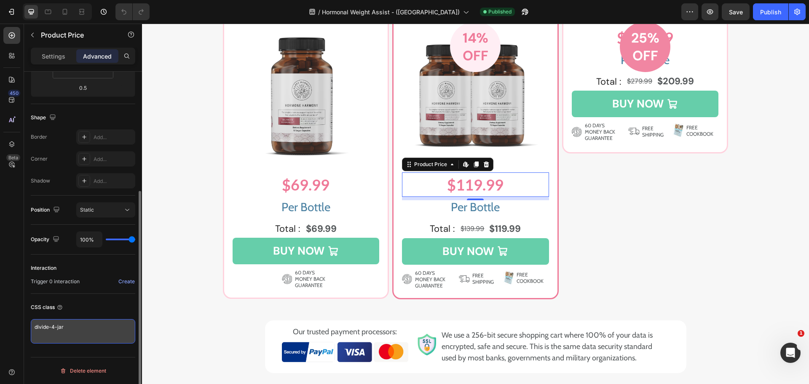
click at [78, 328] on textarea "divide-4-jar" at bounding box center [83, 331] width 105 height 24
type textarea "divide-2-jar"
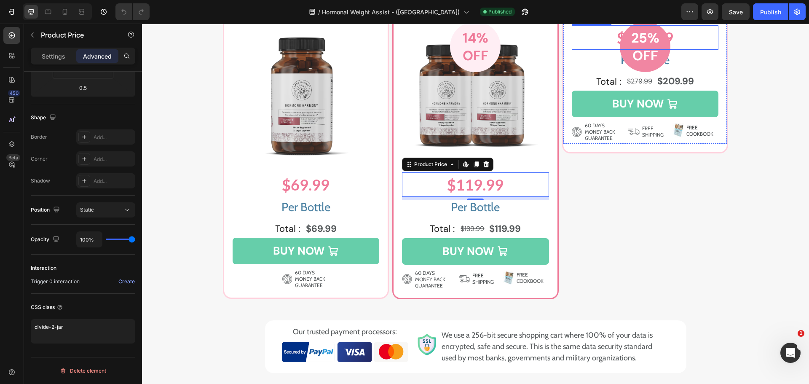
click at [648, 50] on div "$209.99" at bounding box center [645, 37] width 147 height 24
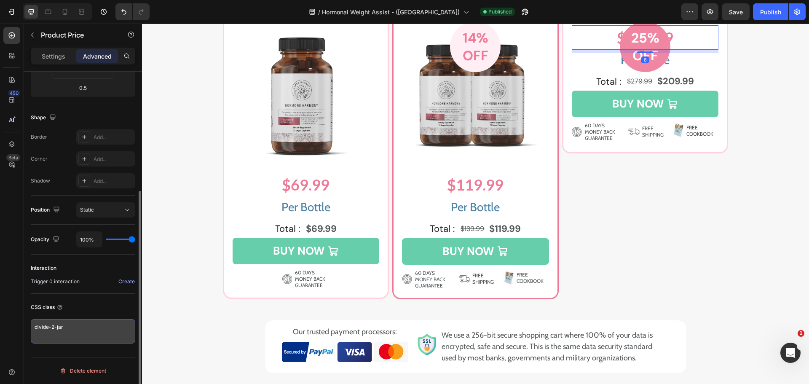
click at [52, 326] on textarea "divide-2-jar" at bounding box center [83, 331] width 105 height 24
type textarea "divide-4-jar"
click at [103, 312] on div "CSS class" at bounding box center [83, 307] width 105 height 13
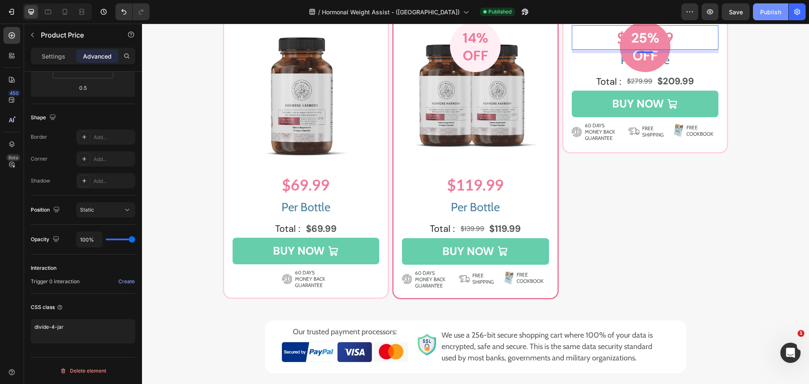
drag, startPoint x: 773, startPoint y: 12, endPoint x: 602, endPoint y: 27, distance: 171.0
click at [773, 12] on div "Publish" at bounding box center [770, 12] width 21 height 9
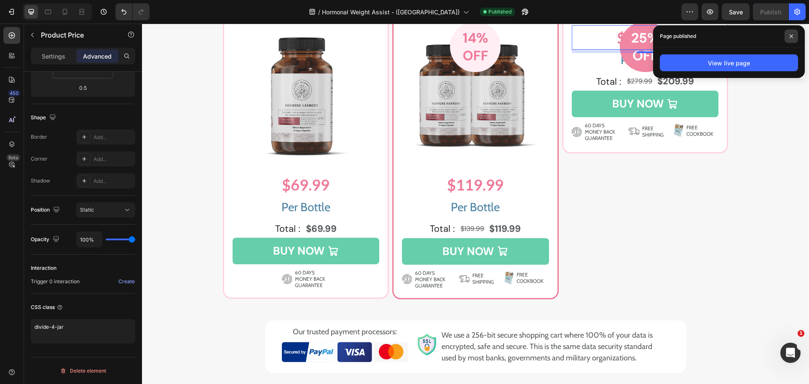
click at [788, 32] on span at bounding box center [791, 36] width 13 height 13
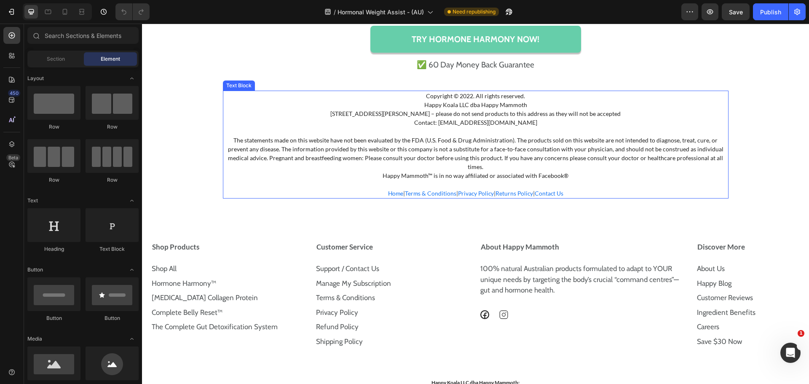
scroll to position [6667, 0]
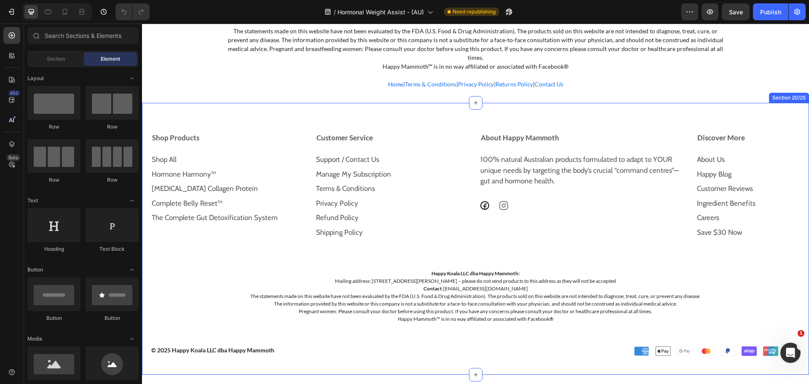
click at [625, 103] on div "Shop Products Shop All Text Block Hormone Harmony™ Text Block [MEDICAL_DATA] Co…" at bounding box center [475, 239] width 667 height 272
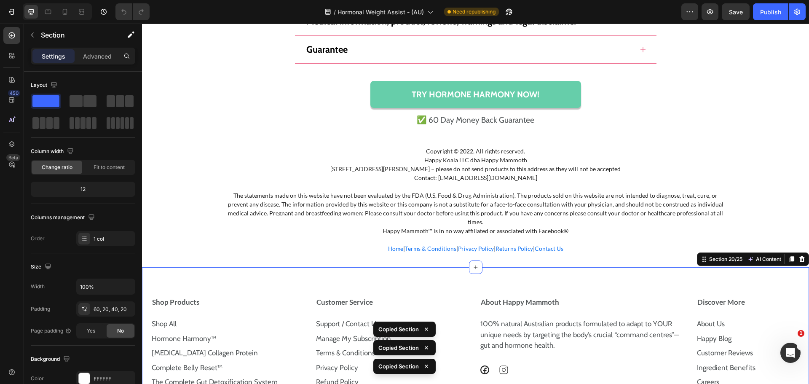
scroll to position [6483, 0]
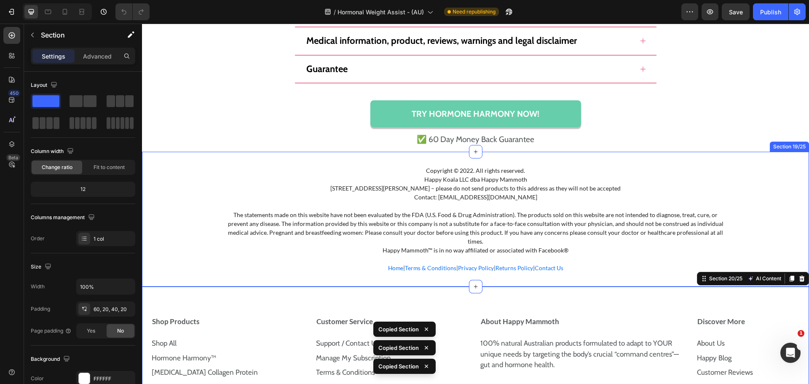
click at [713, 164] on div "Copyright © 2022. All rights reserved. Happy Koala LLC dba Happy Mammoth [STREE…" at bounding box center [475, 219] width 667 height 135
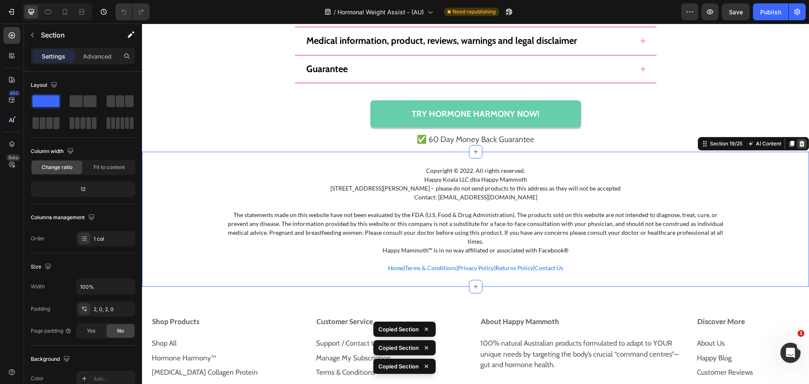
click at [797, 144] on div at bounding box center [802, 144] width 10 height 10
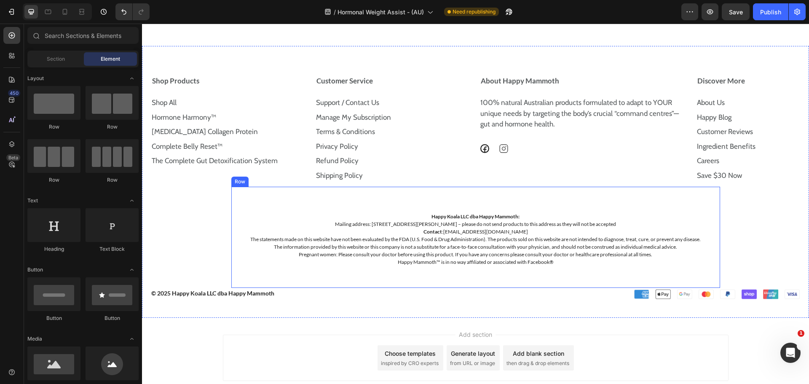
scroll to position [6555, 0]
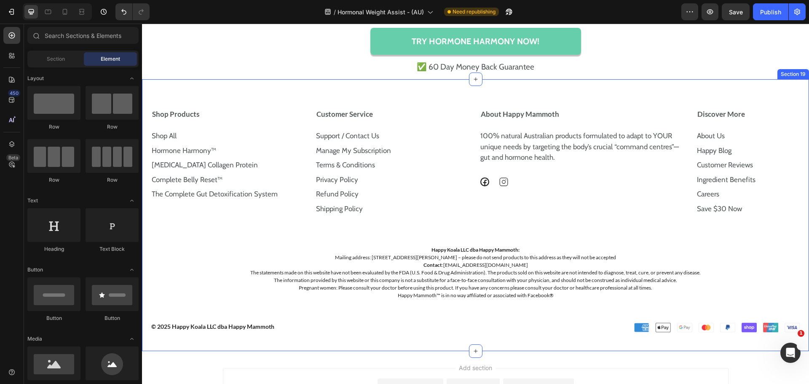
click at [773, 91] on div "Shop Products Shop All Text Block Hormone Harmony™ Text Block [MEDICAL_DATA] Co…" at bounding box center [475, 215] width 667 height 272
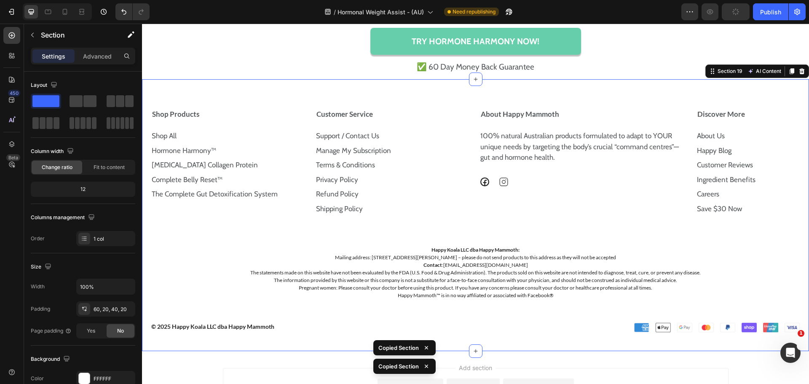
scroll to position [6288, 0]
